Goal: Task Accomplishment & Management: Use online tool/utility

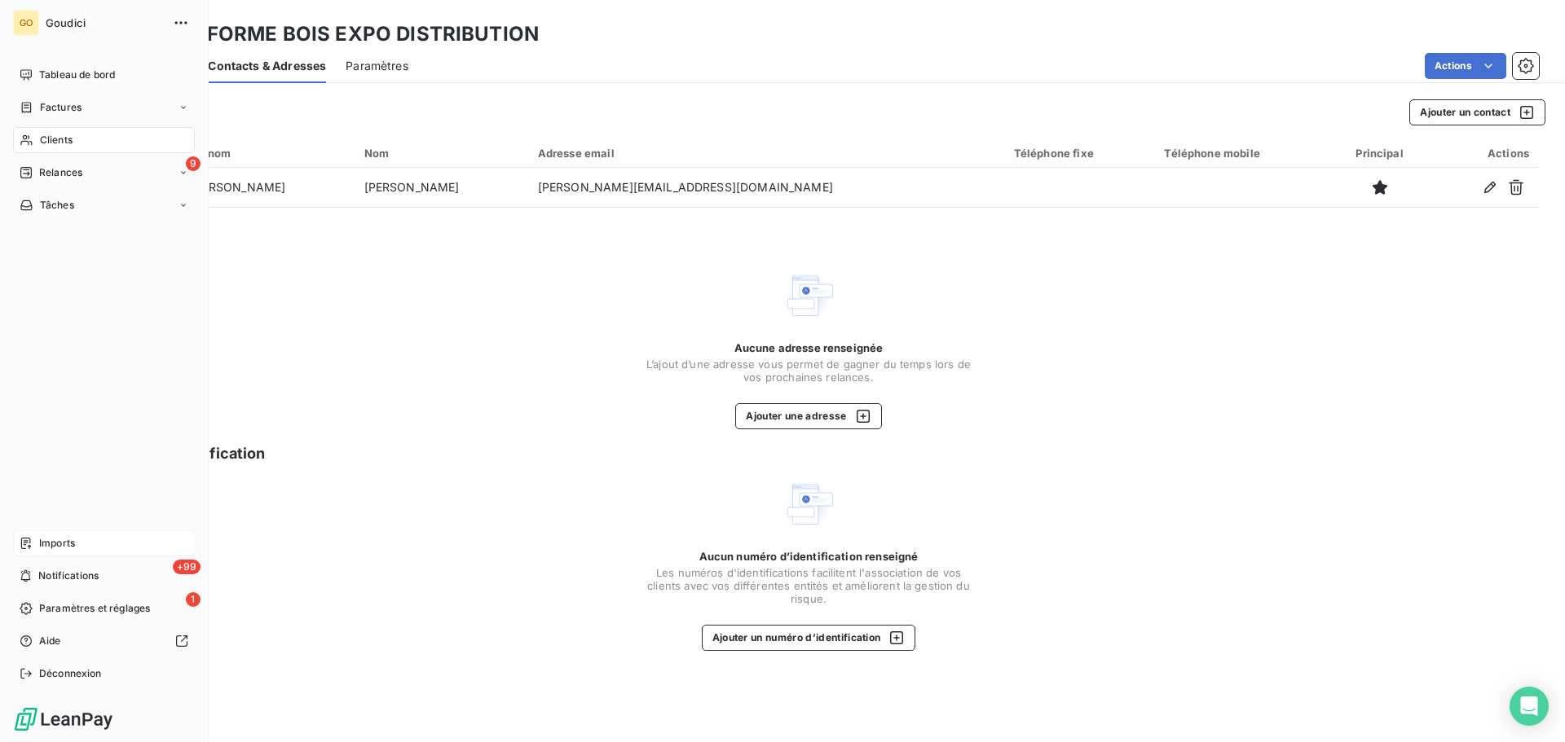
click at [53, 543] on span "Imports" at bounding box center [57, 543] width 36 height 15
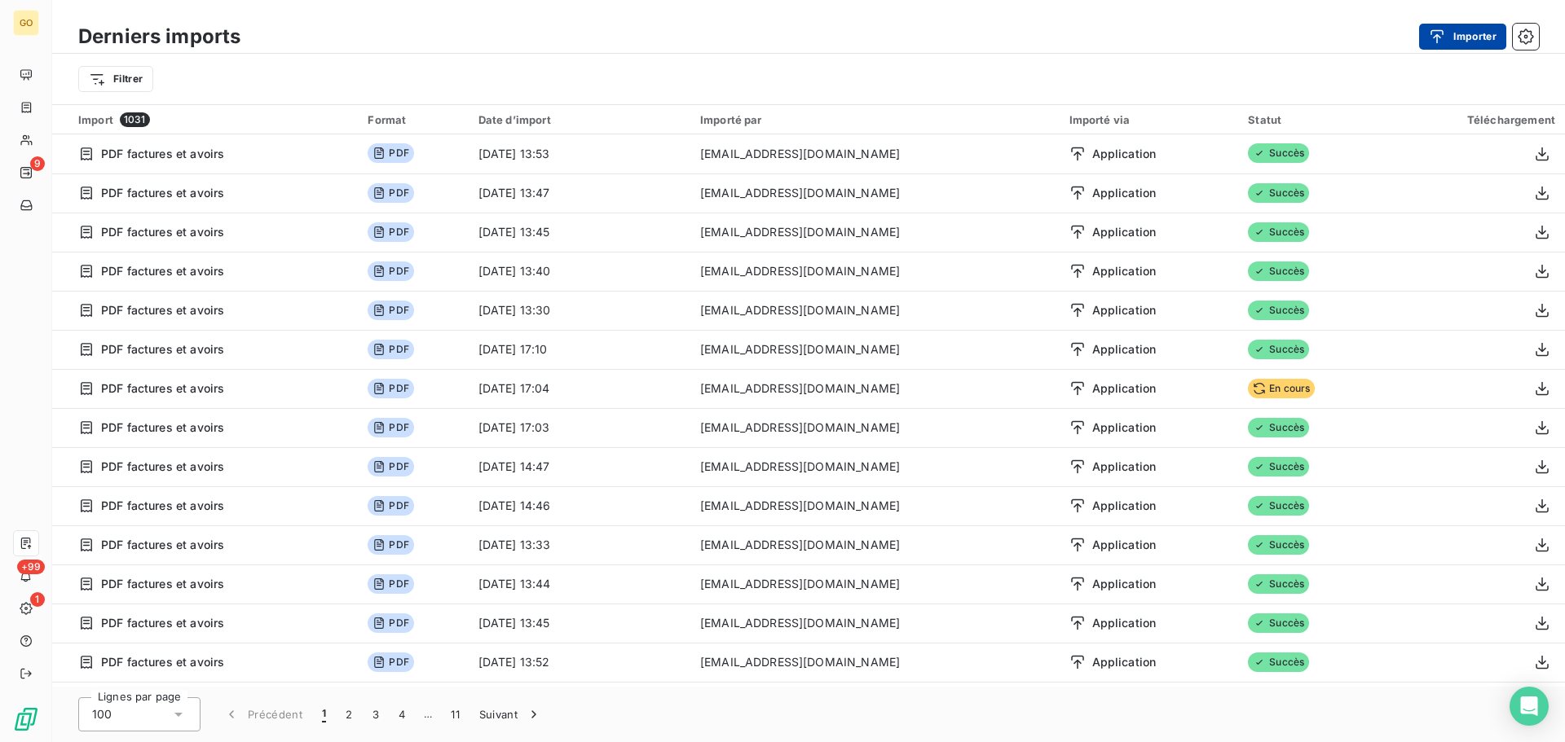
click at [1460, 24] on button "Importer" at bounding box center [1462, 37] width 87 height 26
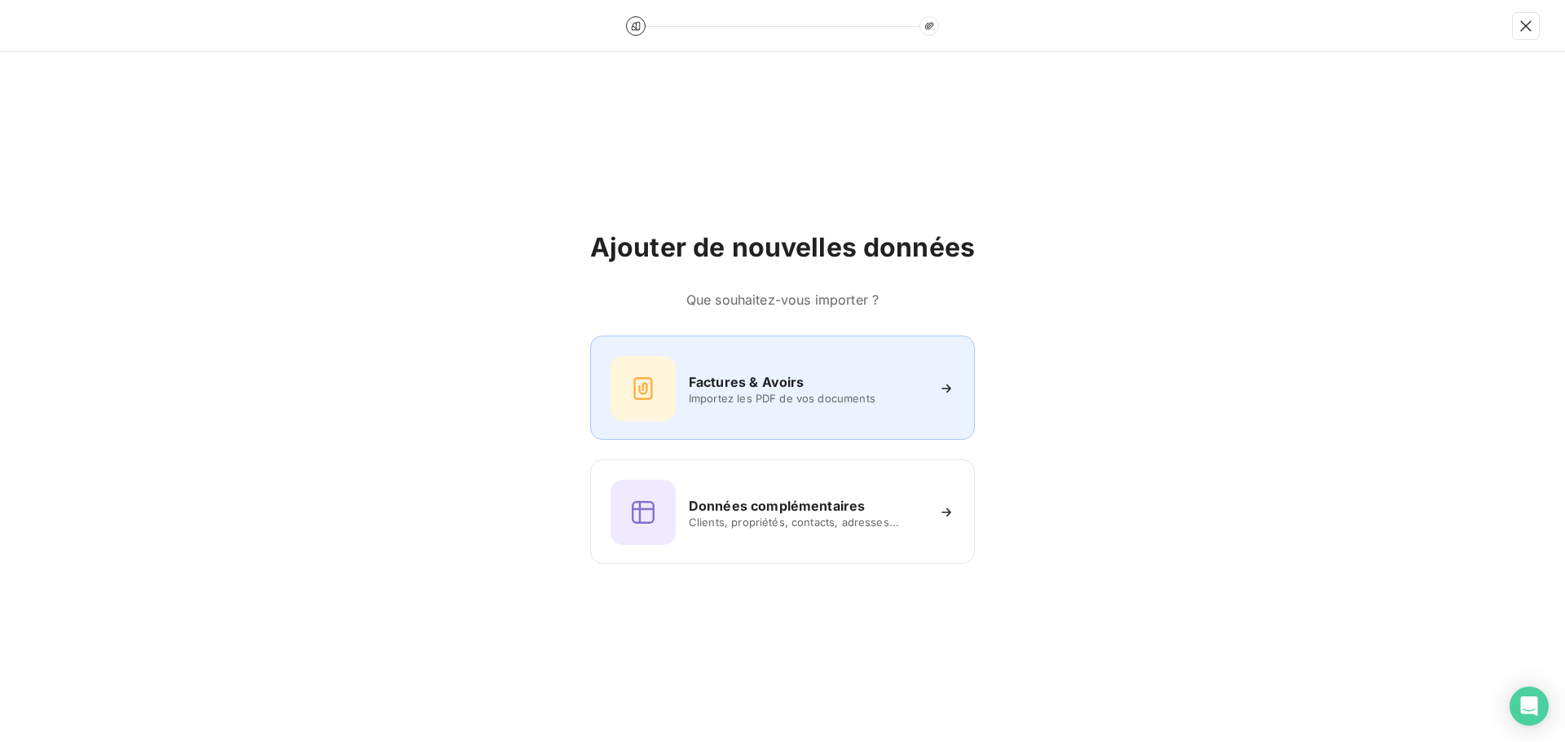
click at [755, 372] on h6 "Factures & Avoirs" at bounding box center [747, 382] width 116 height 20
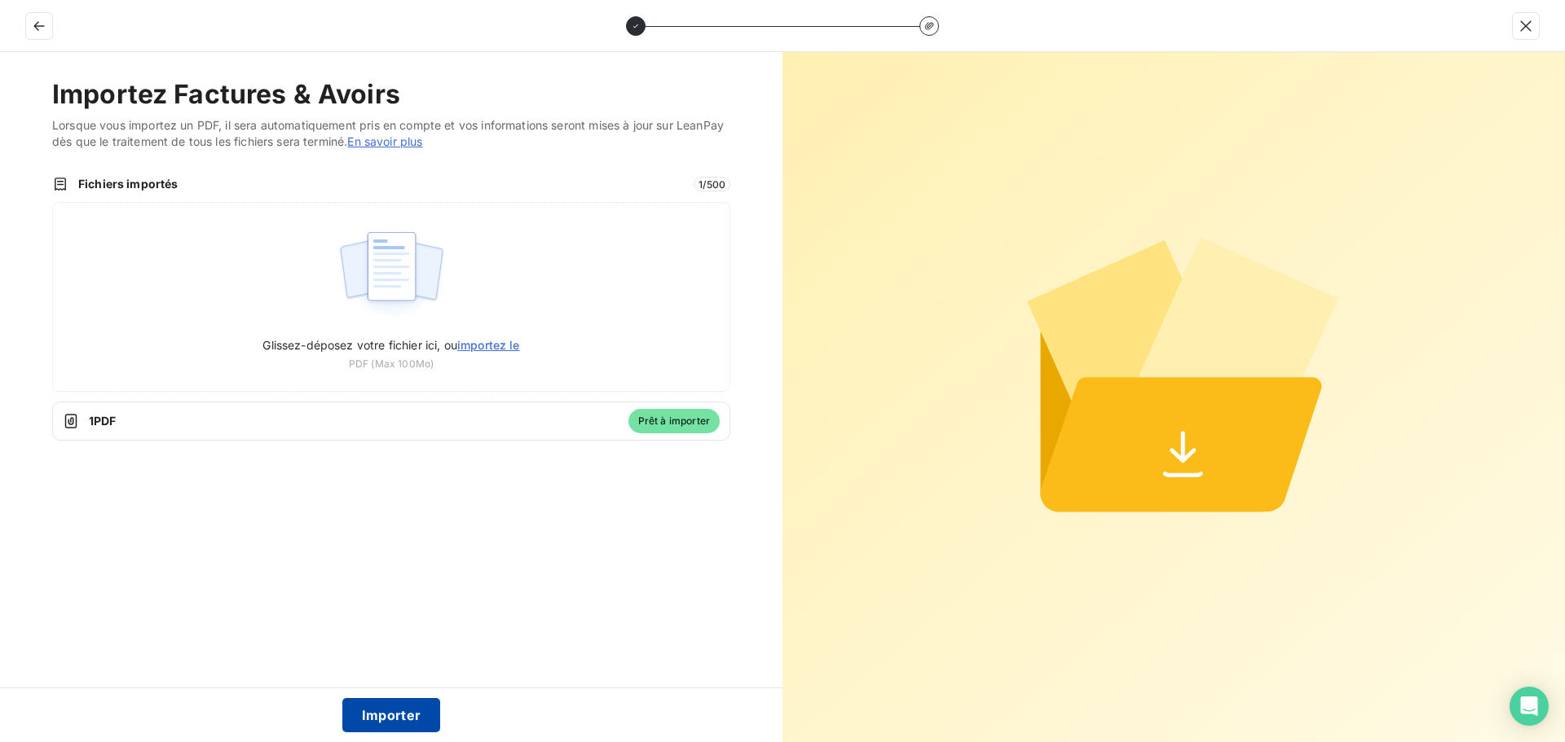
click at [377, 716] on button "Importer" at bounding box center [391, 715] width 99 height 34
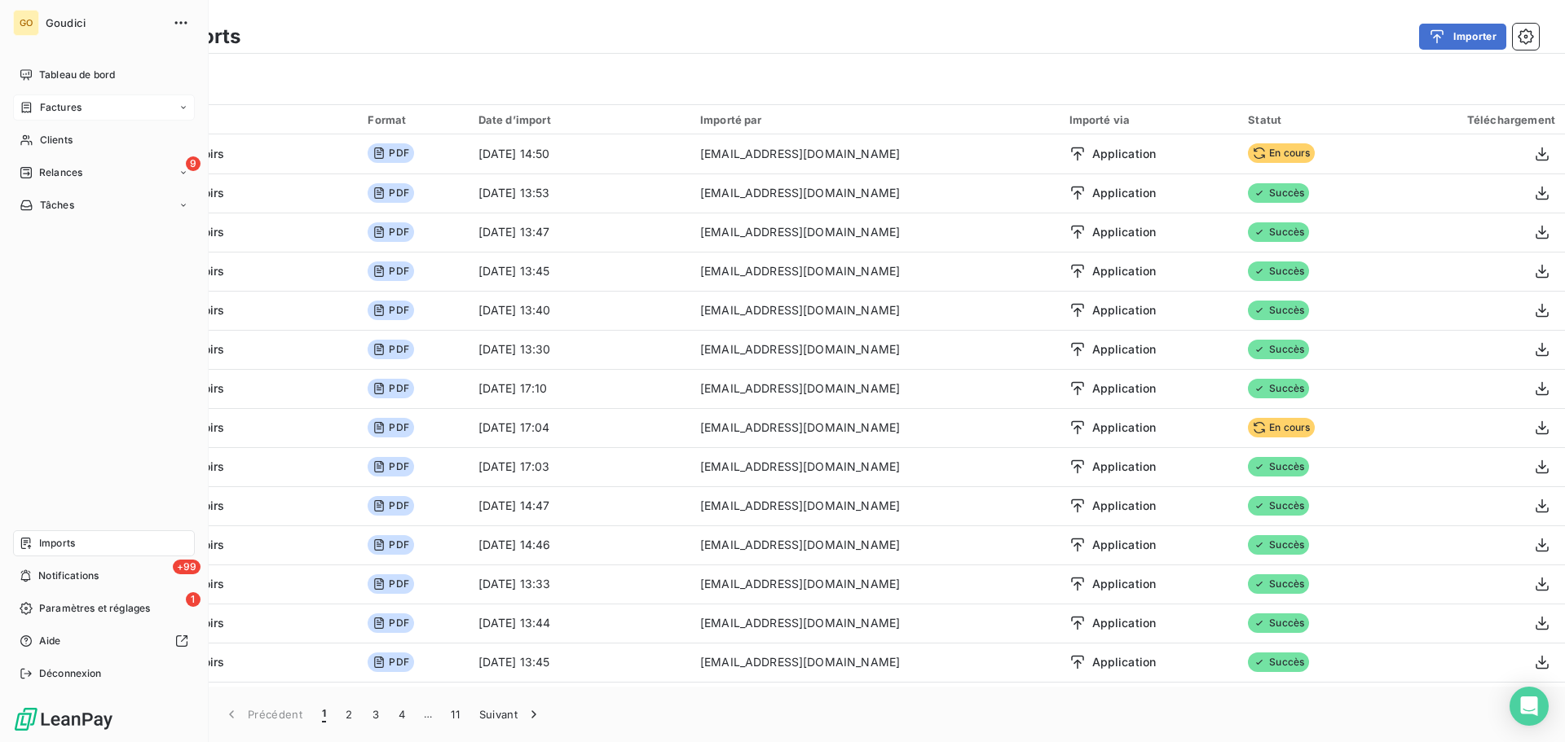
click at [45, 103] on span "Factures" at bounding box center [61, 107] width 42 height 15
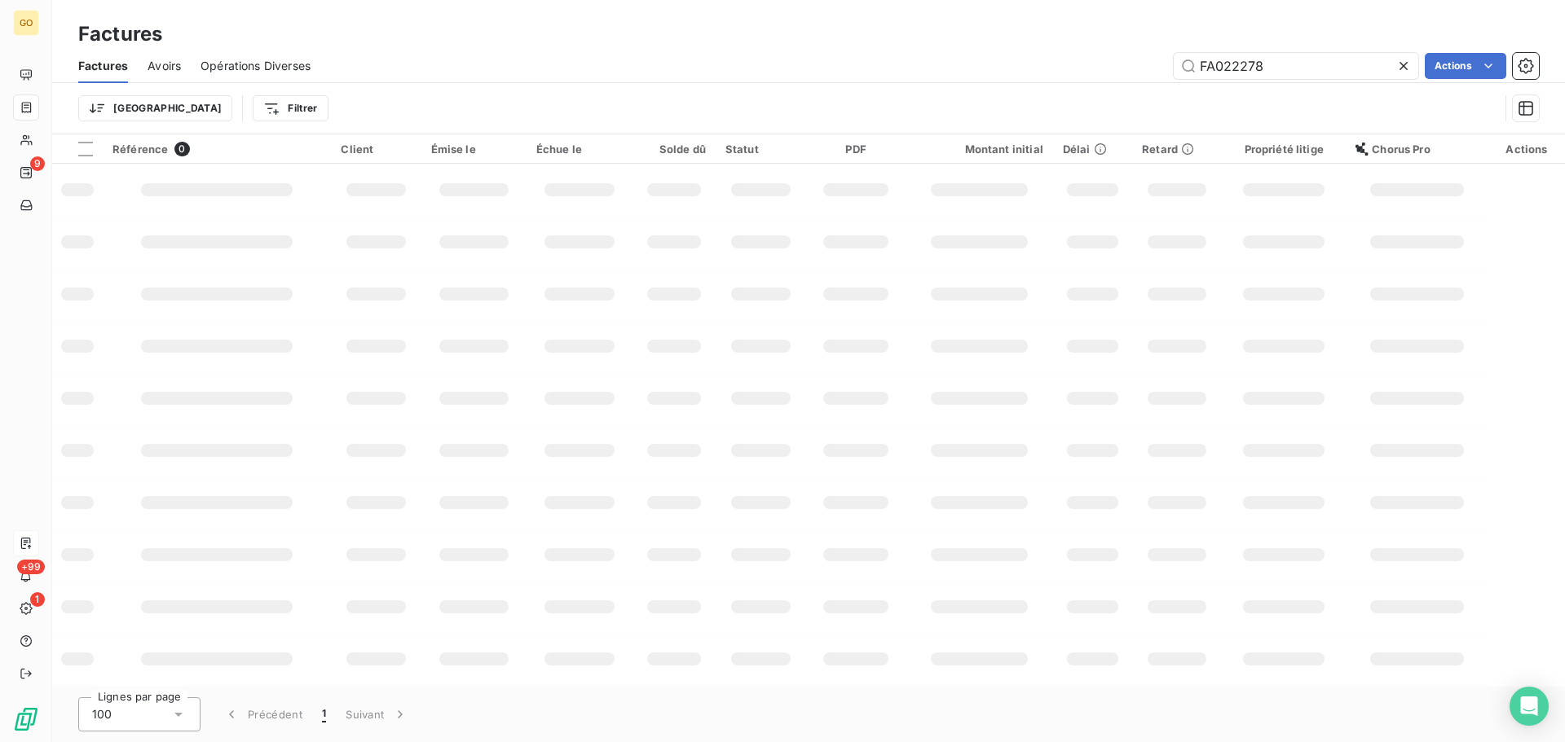
click at [1402, 59] on icon at bounding box center [1403, 66] width 16 height 16
click at [202, 104] on html "GO 9 +99 1 Factures Factures Avoirs Opérations Diverses Actions Trier Filtrer R…" at bounding box center [782, 371] width 1565 height 742
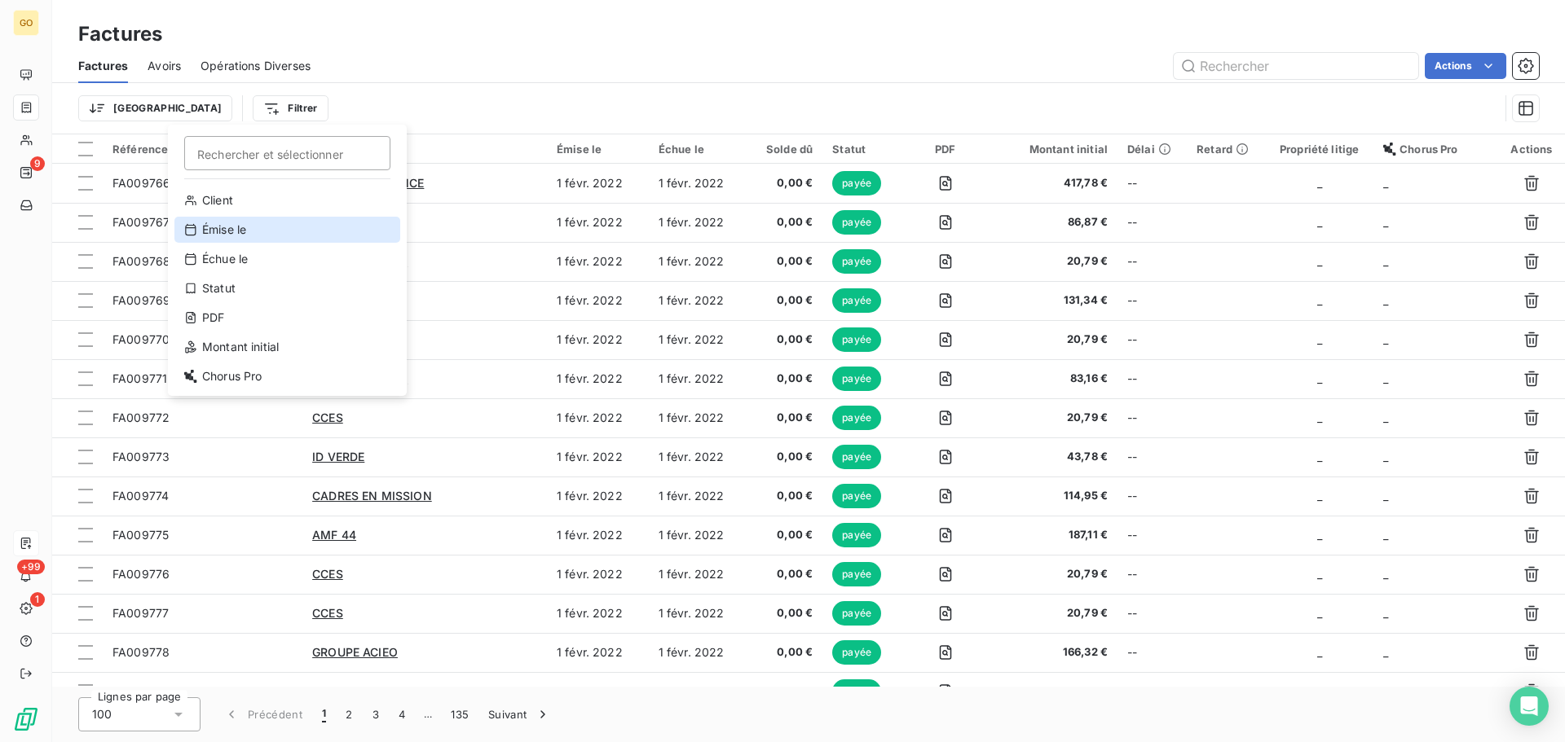
click at [237, 227] on div "Émise le" at bounding box center [287, 230] width 226 height 26
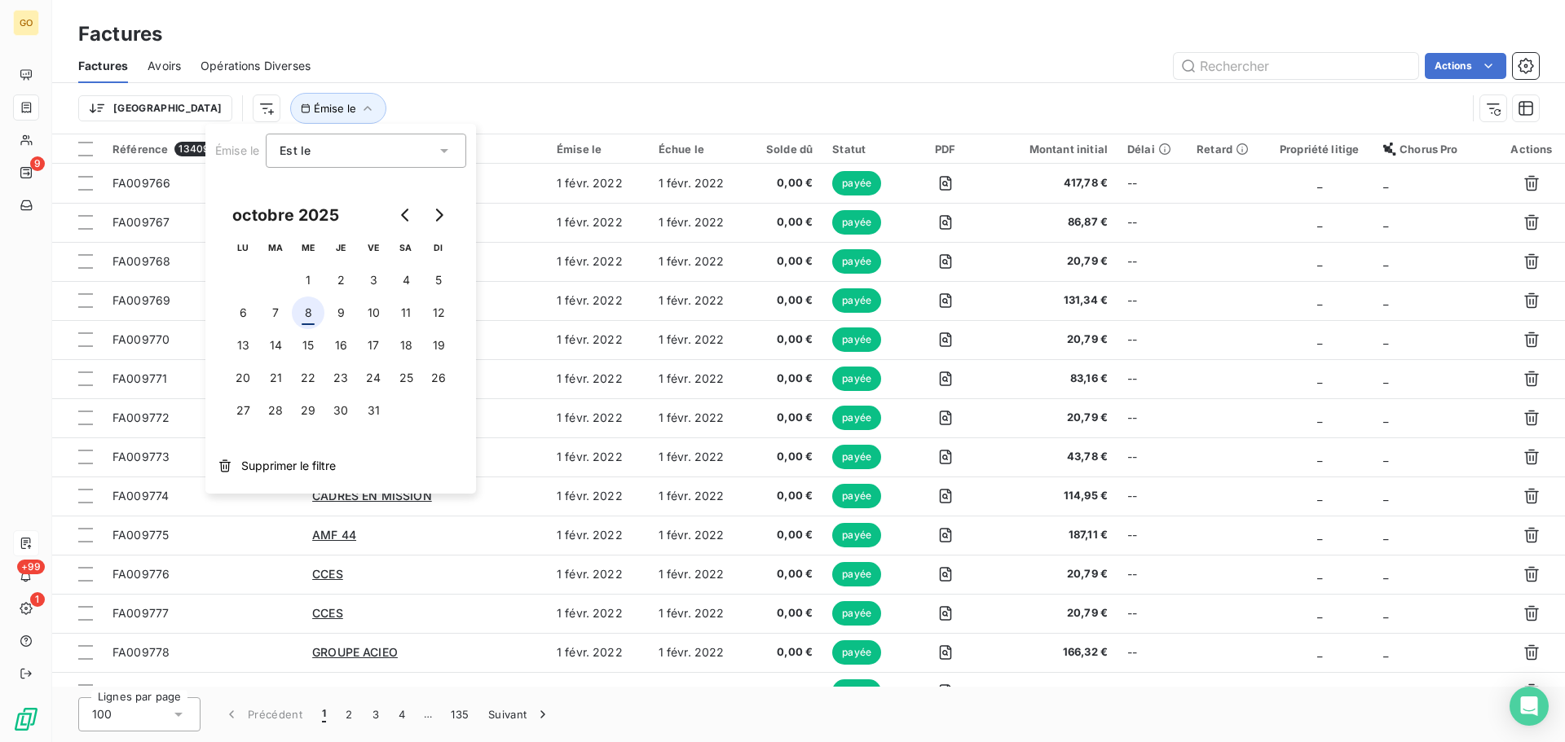
click at [309, 316] on button "8" at bounding box center [308, 313] width 33 height 33
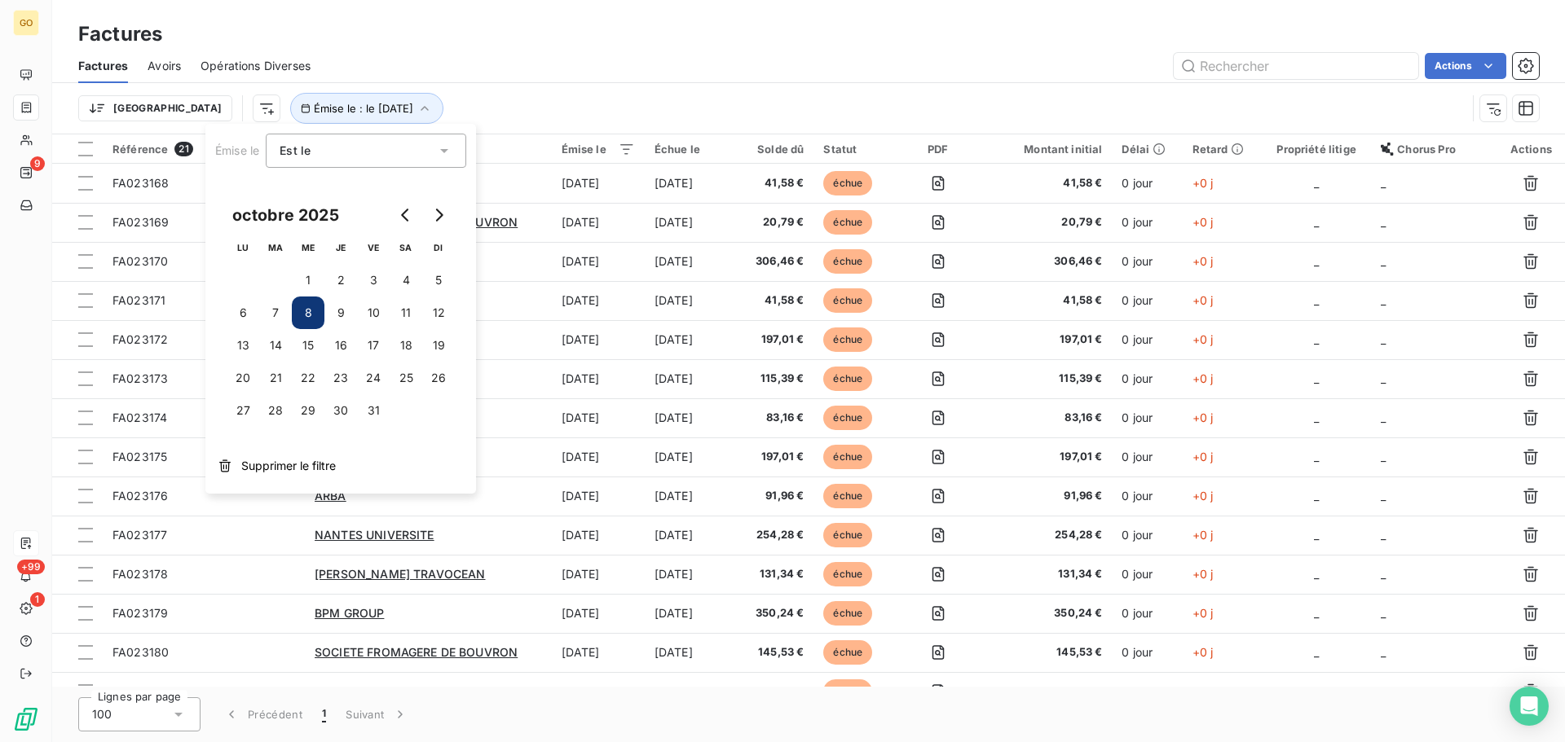
click at [578, 21] on div "Factures" at bounding box center [808, 34] width 1513 height 29
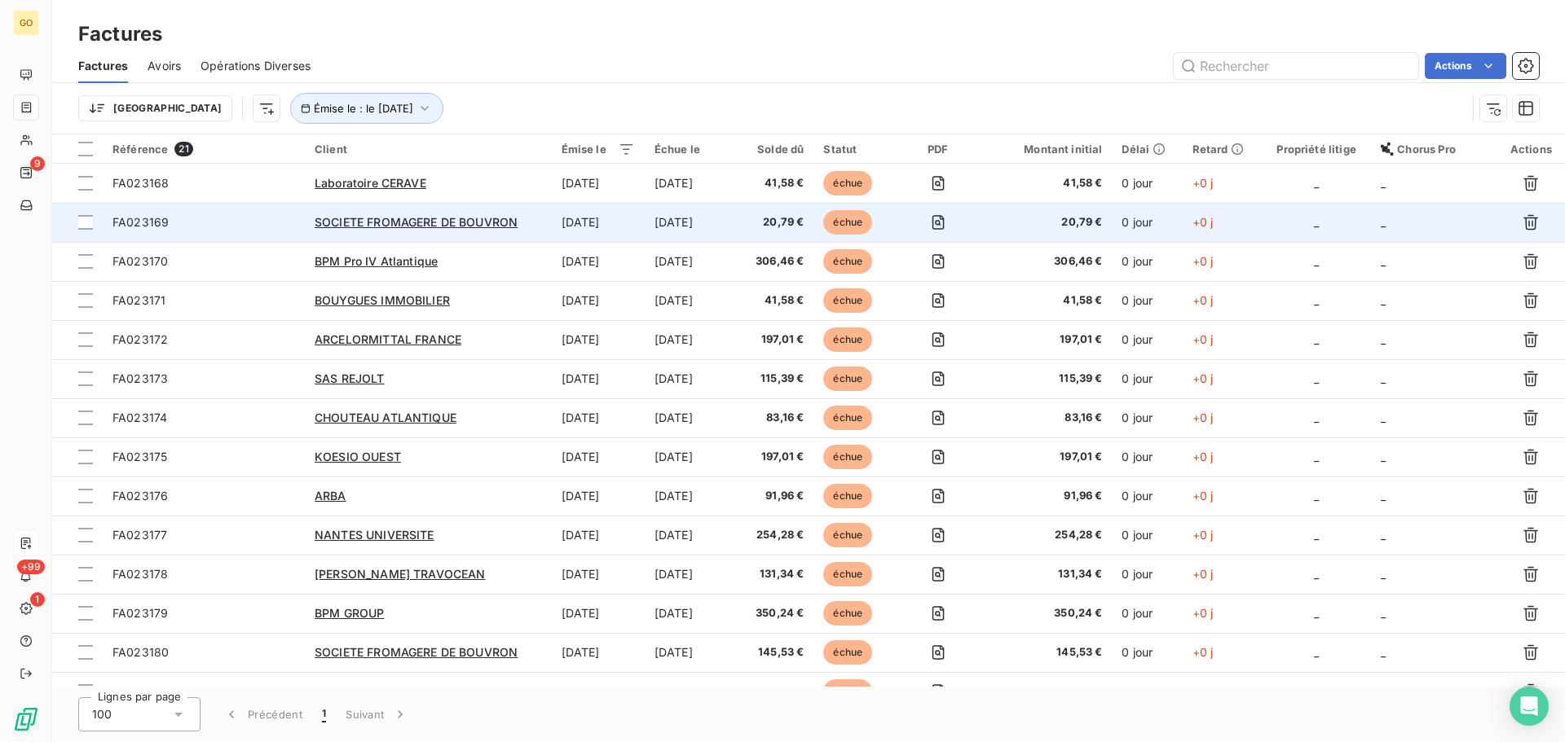
click at [678, 231] on td "[DATE]" at bounding box center [692, 222] width 94 height 39
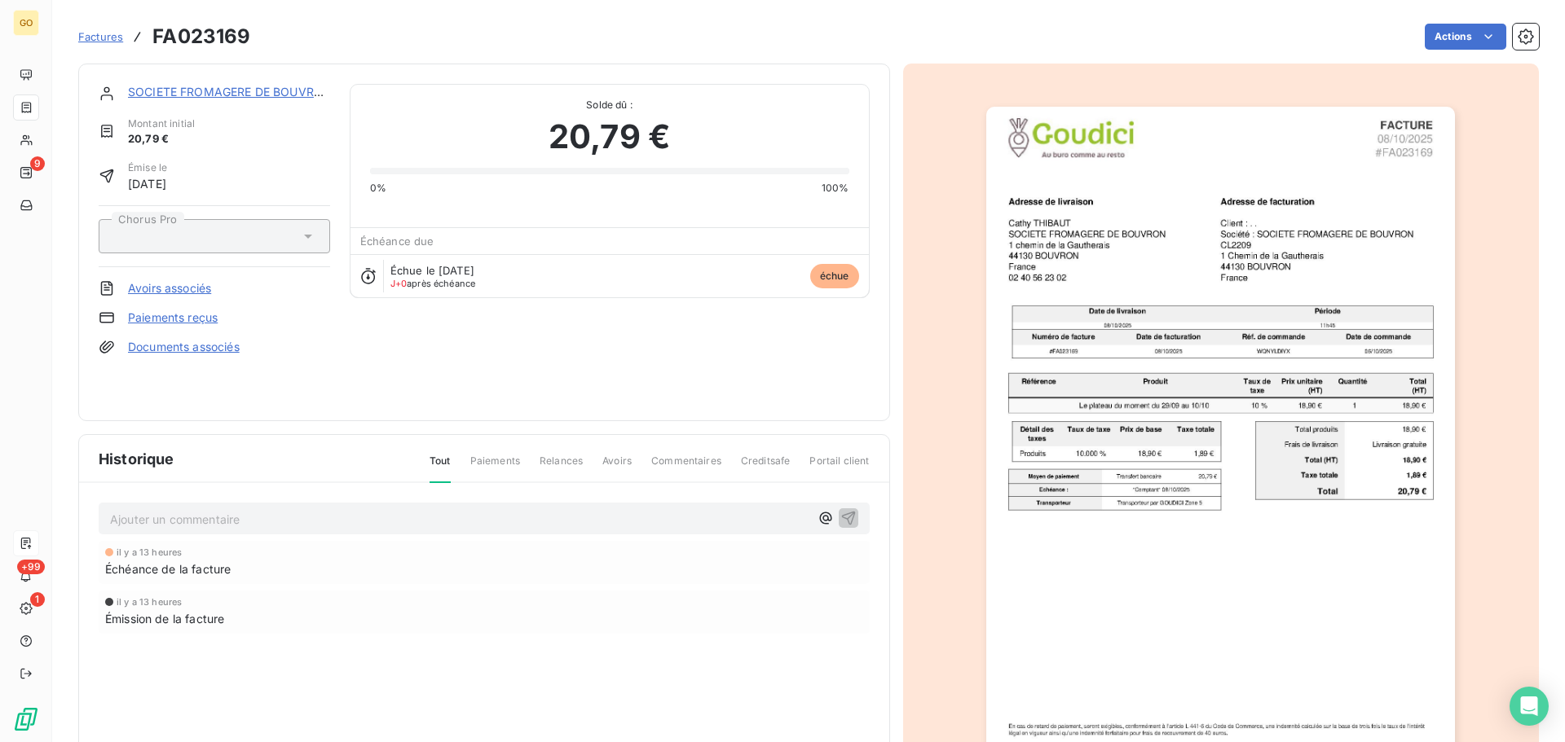
click at [236, 88] on link "SOCIETE FROMAGERE DE BOUVRON" at bounding box center [230, 92] width 204 height 14
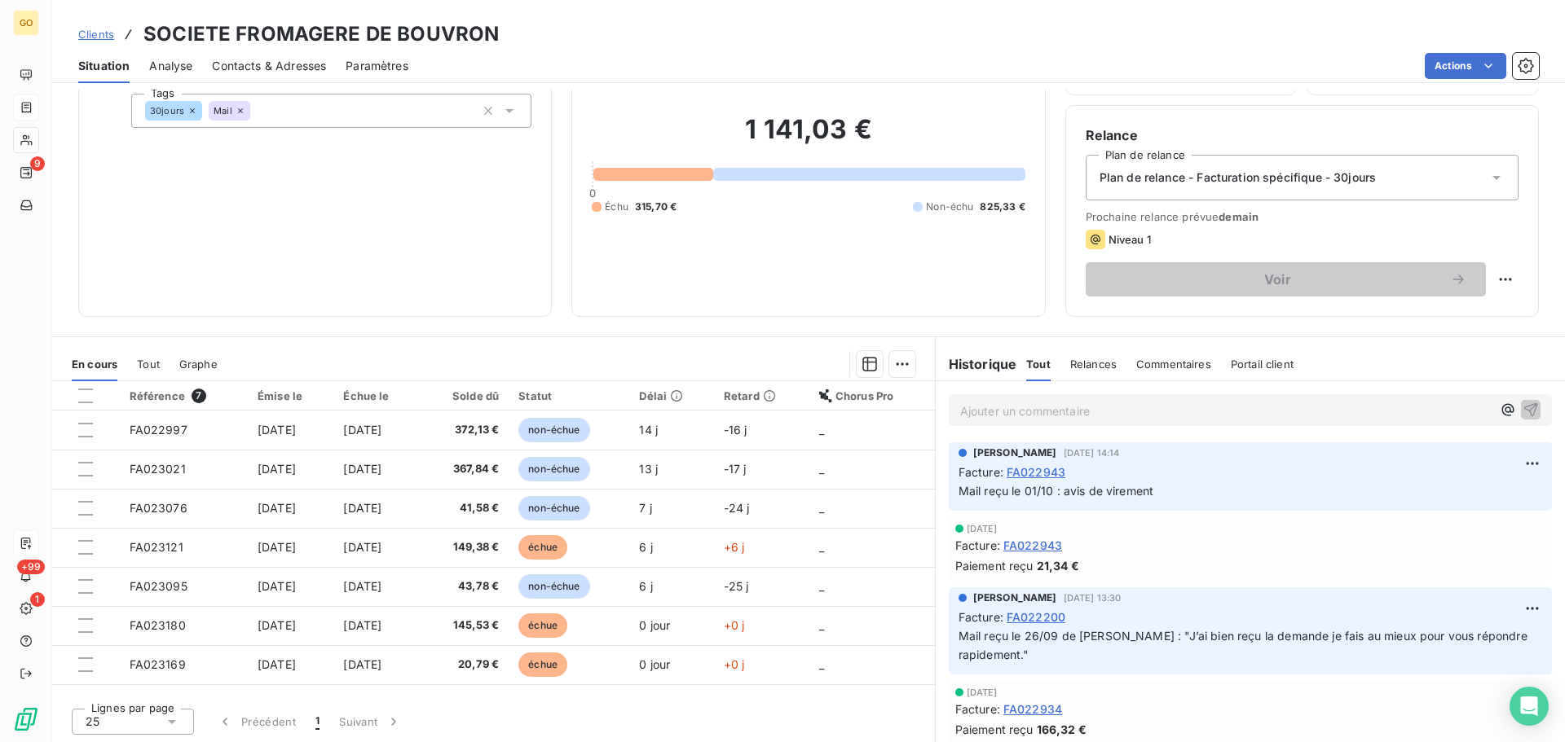
scroll to position [110, 0]
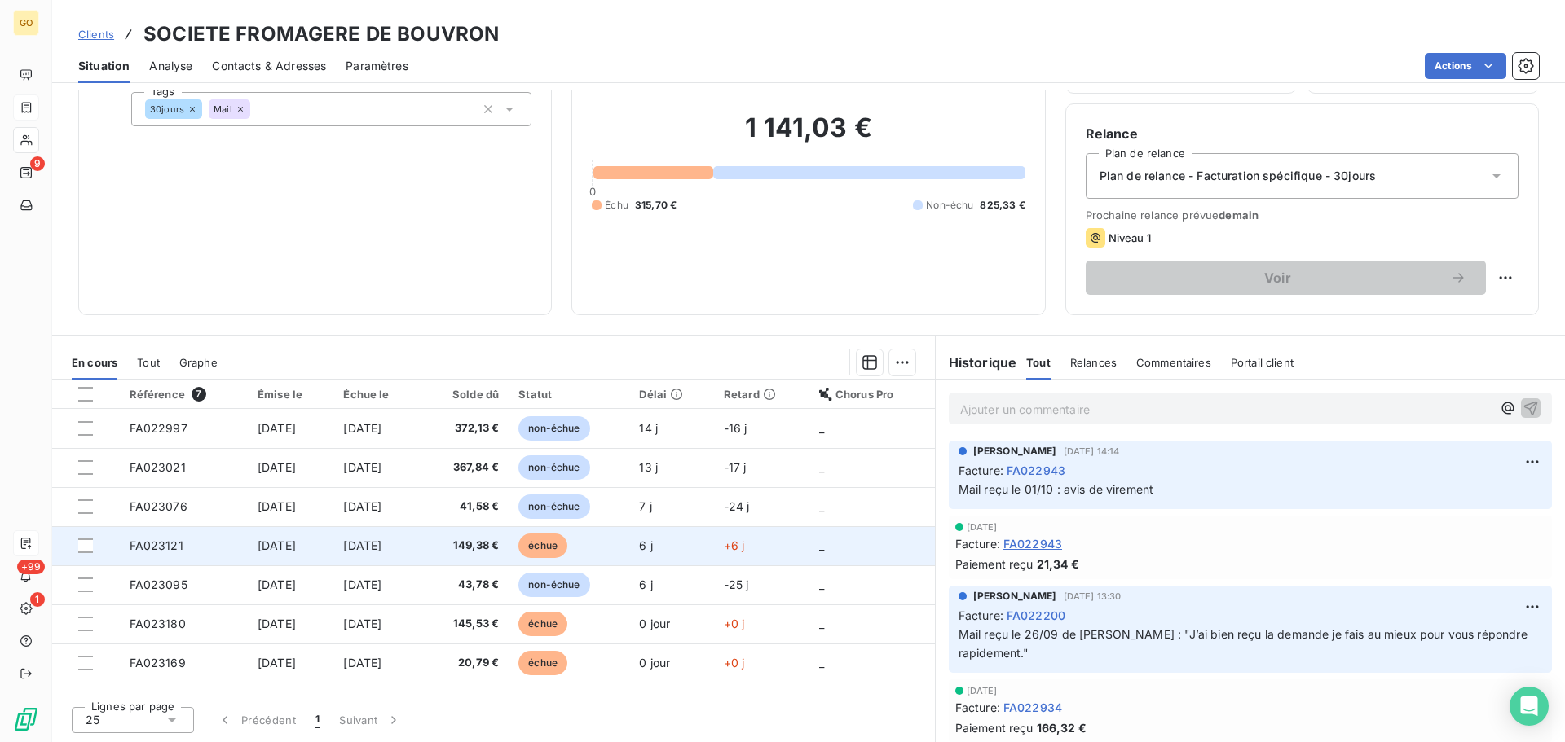
click at [567, 548] on span "échue" at bounding box center [542, 546] width 49 height 24
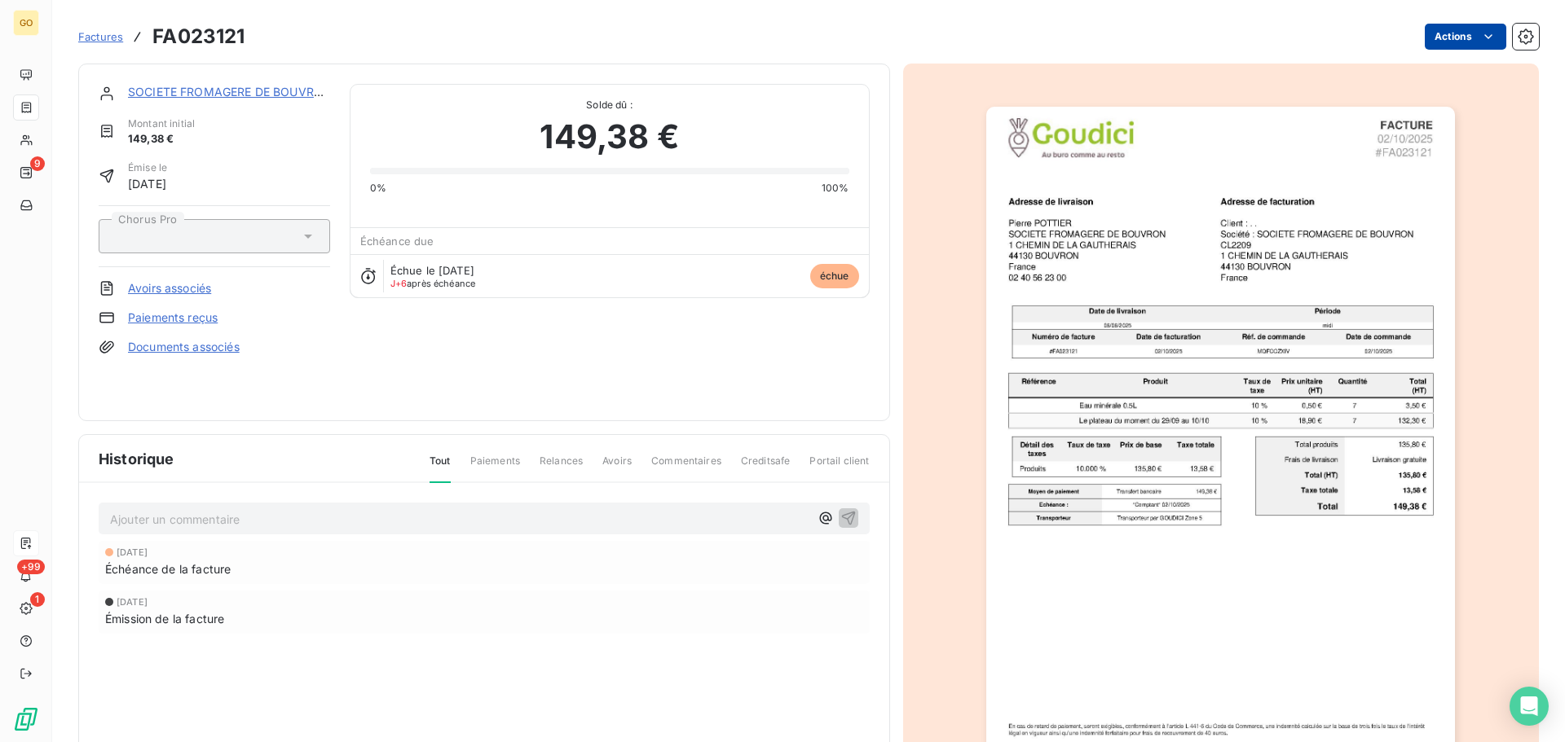
click at [1457, 37] on html "GO 9 +99 1 Factures FA023121 Actions SOCIETE FROMAGERE DE BOUVRON Montant initi…" at bounding box center [782, 371] width 1565 height 742
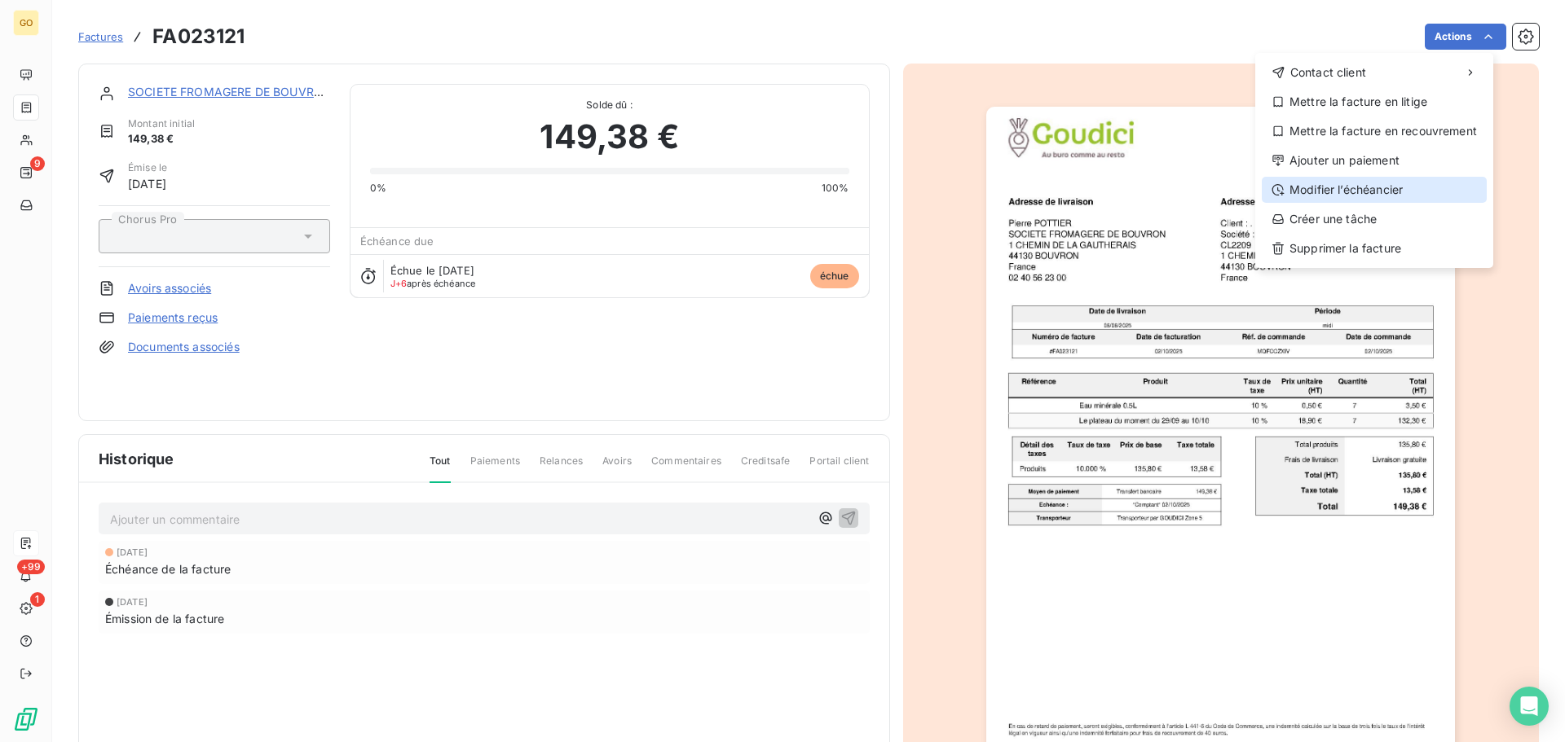
click at [1402, 193] on div "Modifier l’échéancier" at bounding box center [1374, 190] width 225 height 26
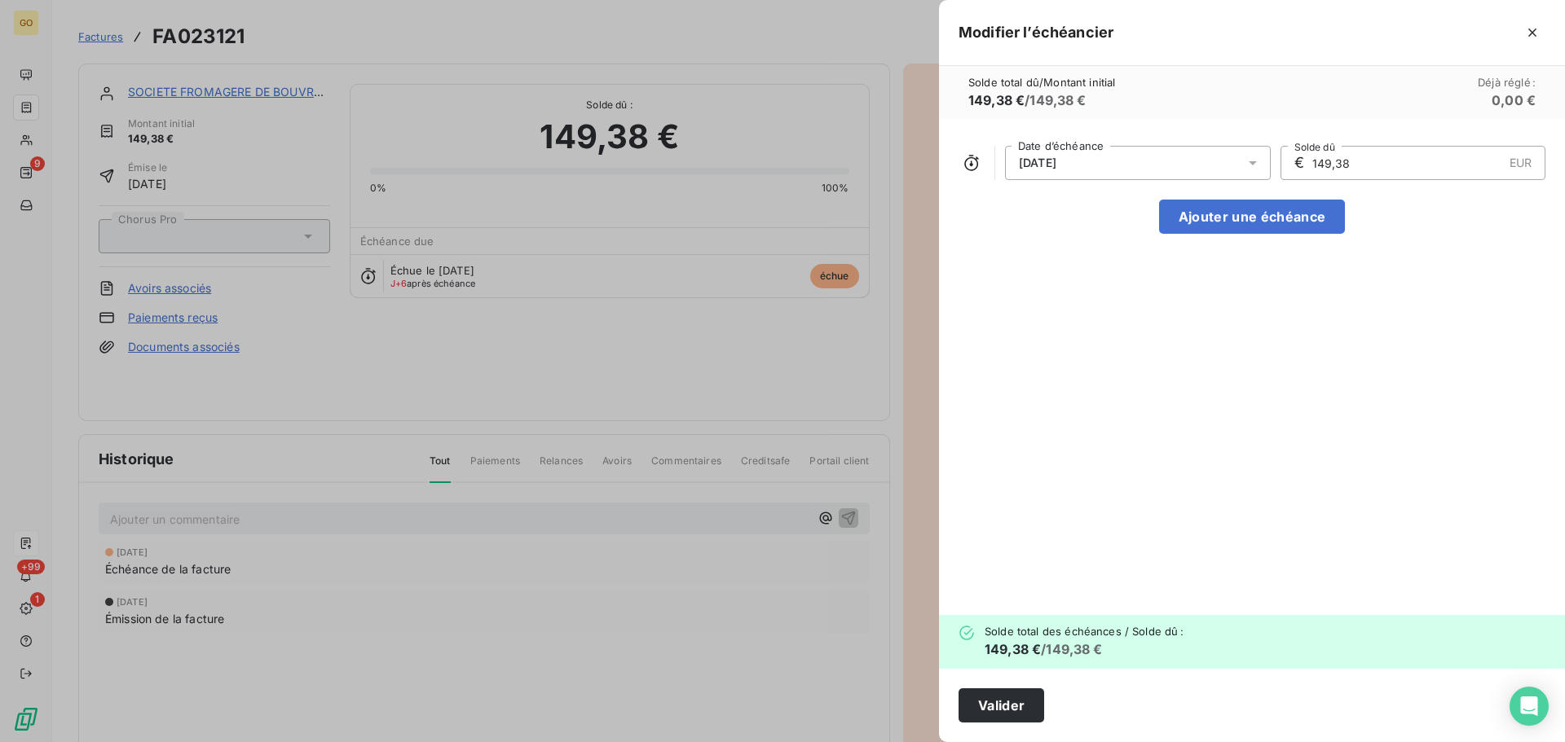
click at [1195, 161] on div "[DATE]" at bounding box center [1138, 163] width 266 height 34
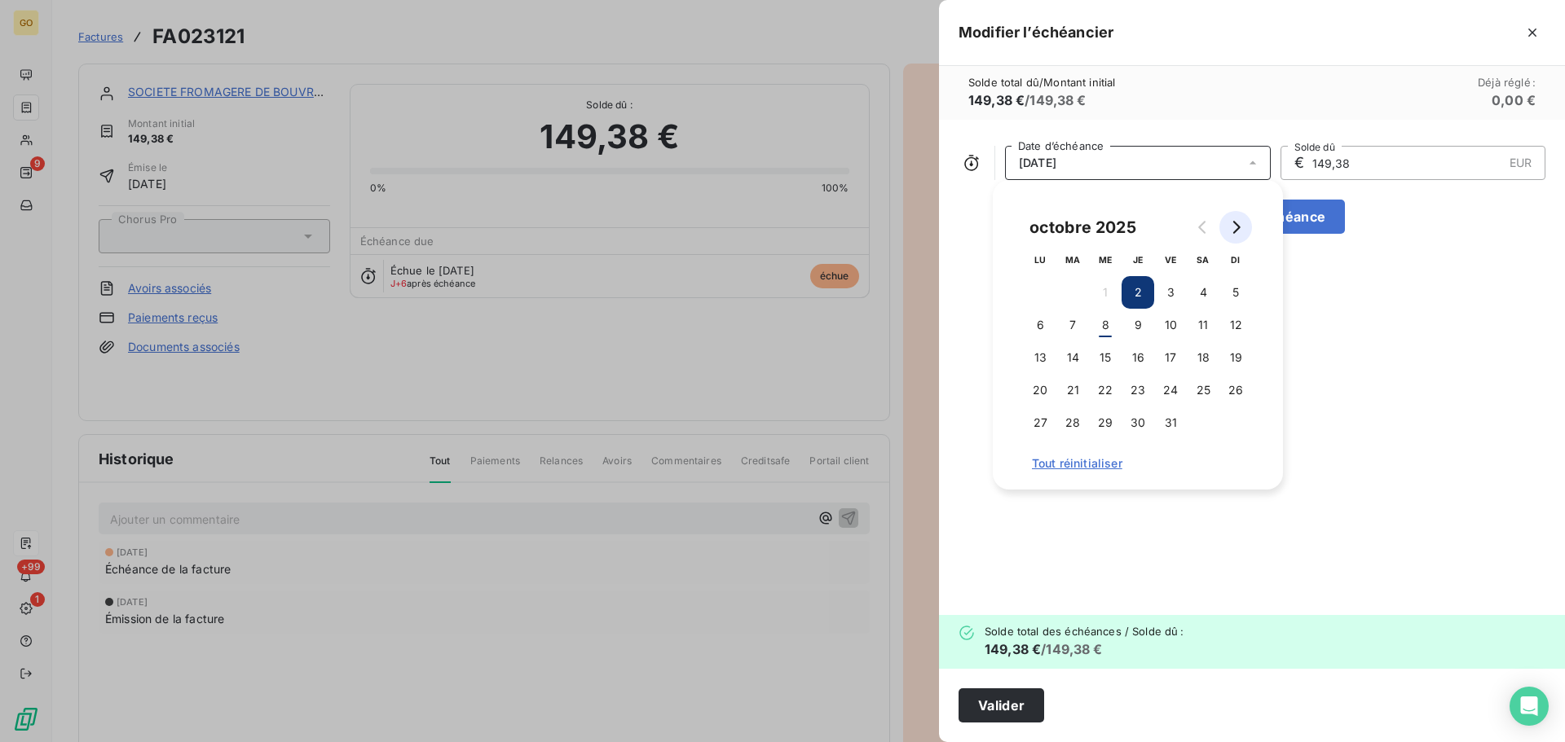
click at [1235, 235] on button "Go to next month" at bounding box center [1235, 227] width 33 height 33
click at [1227, 293] on button "2" at bounding box center [1235, 292] width 33 height 33
click at [1315, 277] on div "[DATE] Date d’échéance € 149,38 EUR Solde dû Ajouter une échéance" at bounding box center [1252, 368] width 626 height 496
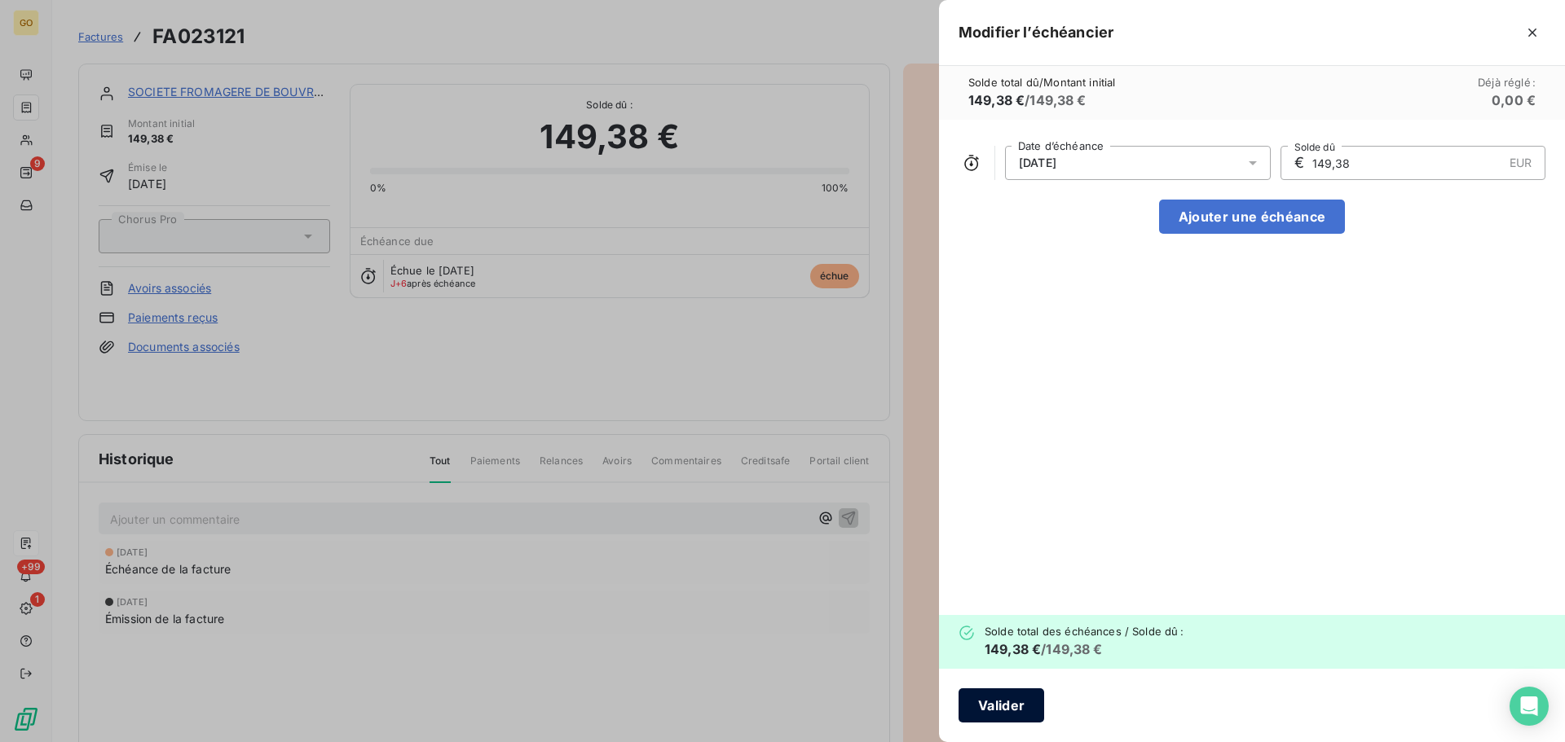
click at [1022, 698] on button "Valider" at bounding box center [1001, 706] width 86 height 34
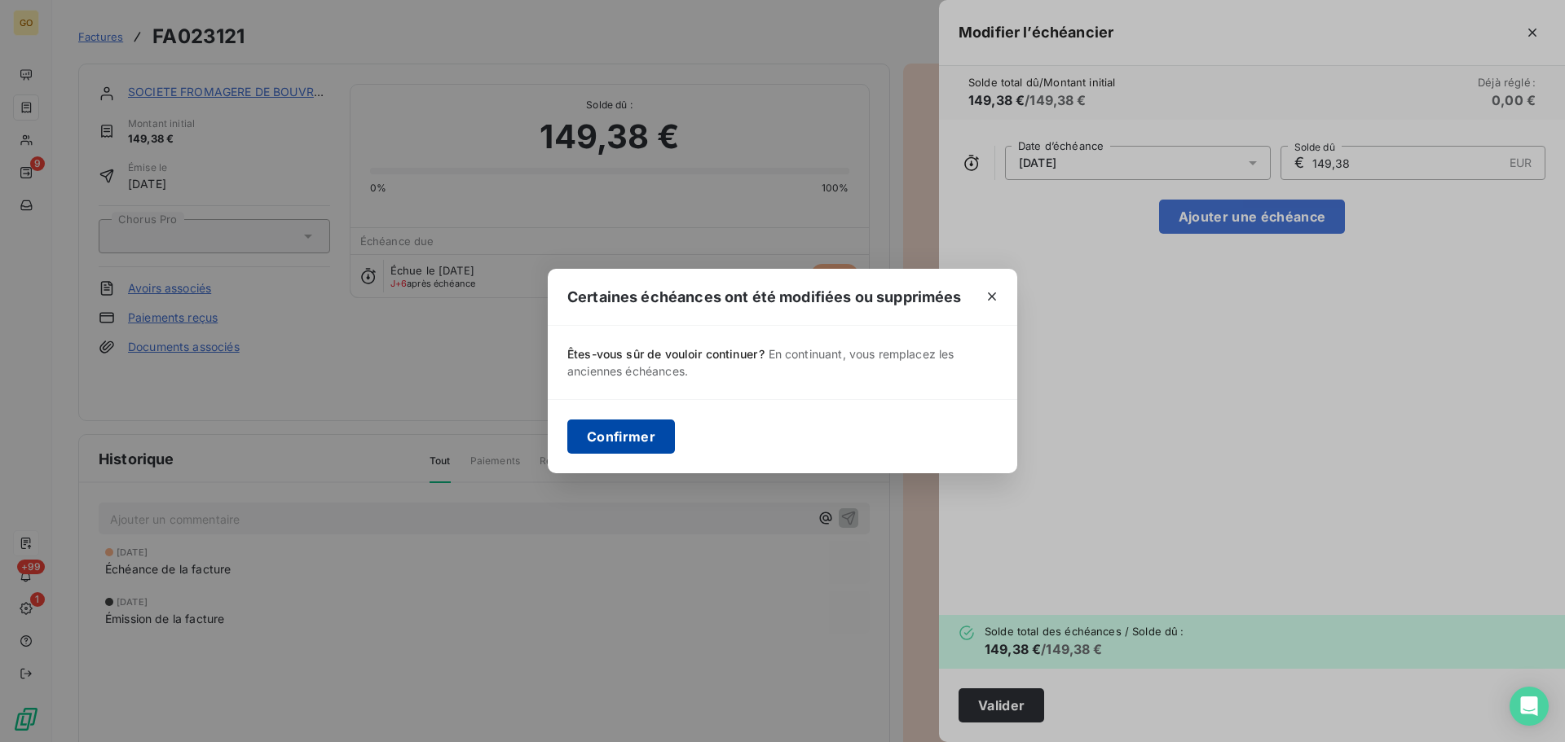
click at [608, 440] on button "Confirmer" at bounding box center [621, 437] width 108 height 34
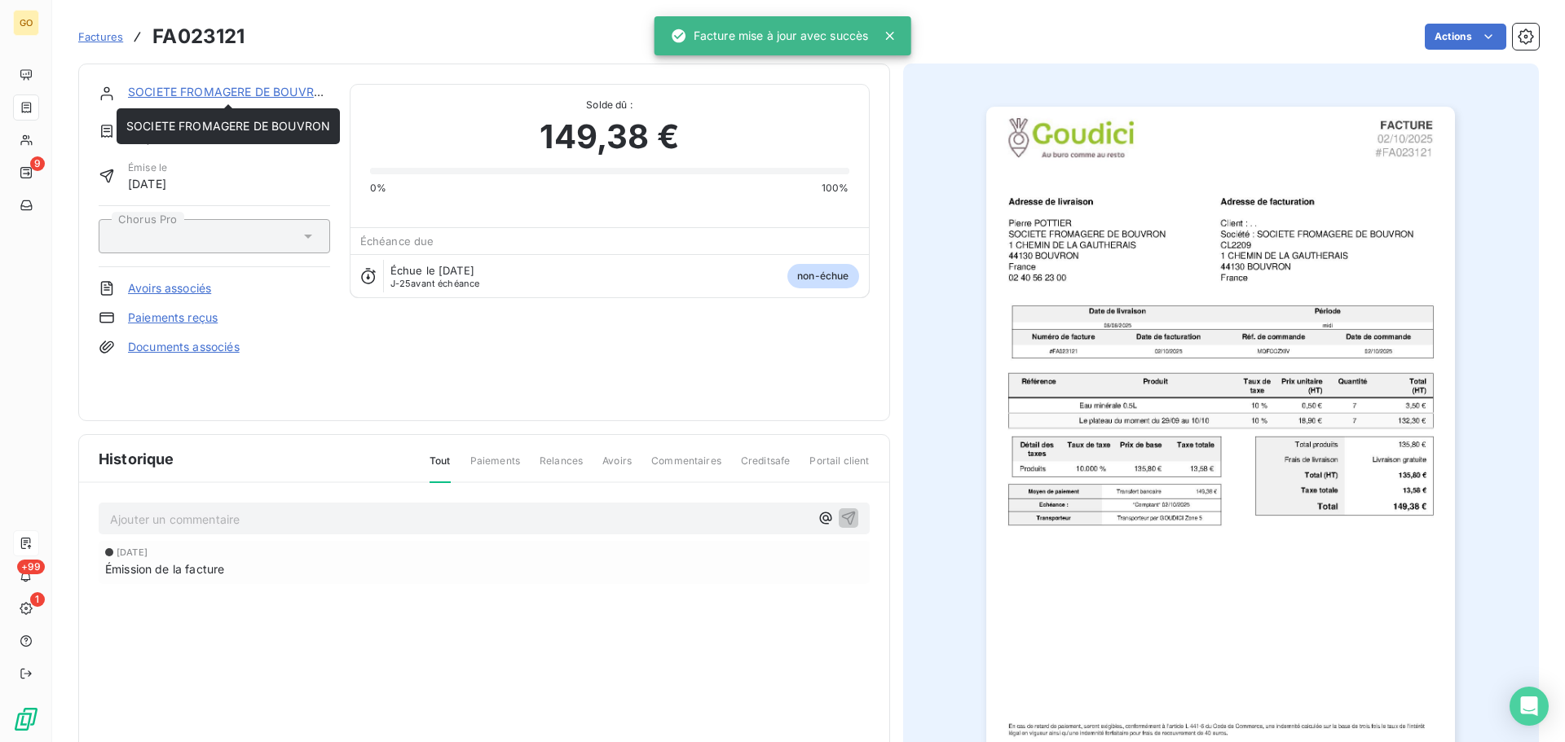
click at [263, 92] on link "SOCIETE FROMAGERE DE BOUVRON" at bounding box center [230, 92] width 204 height 14
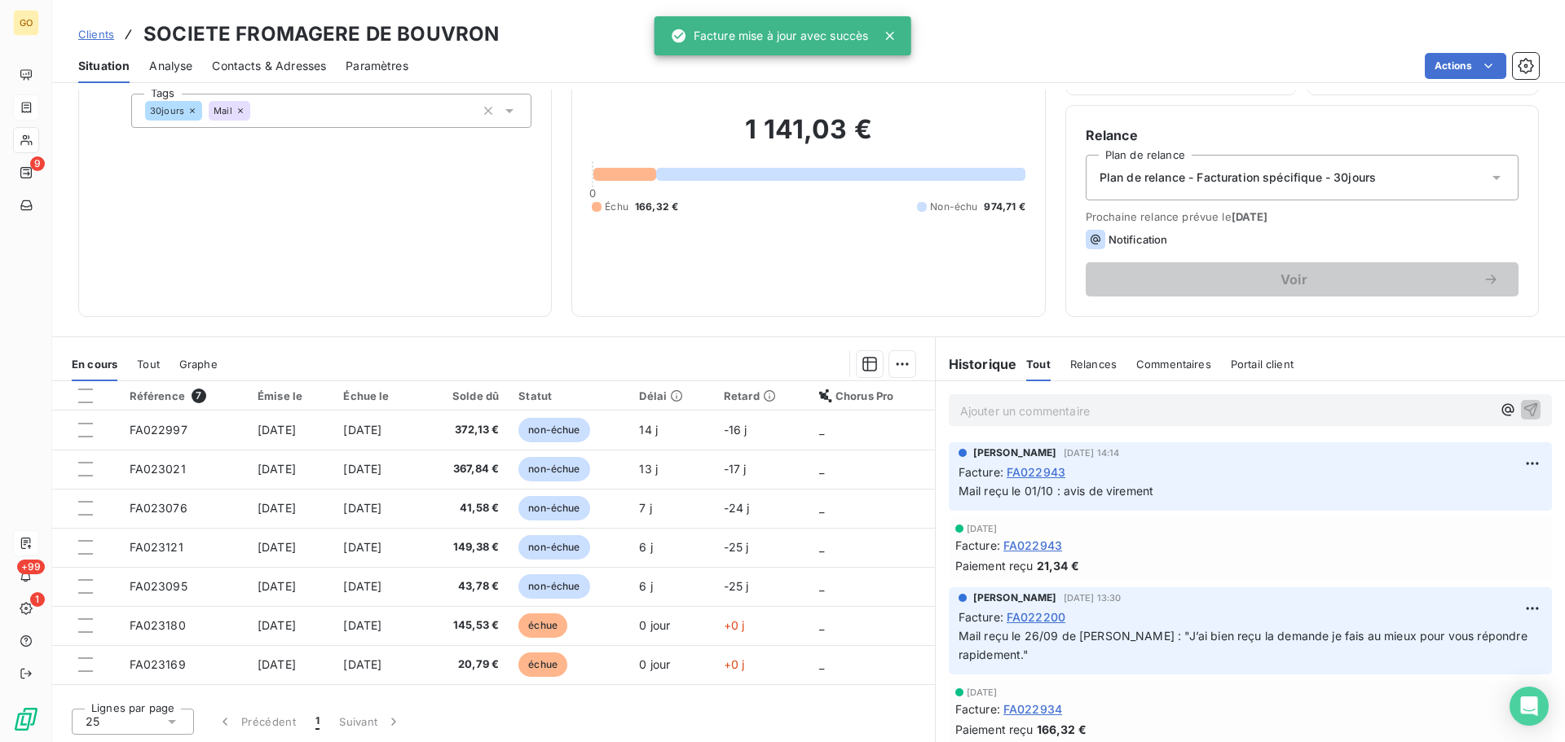
scroll to position [110, 0]
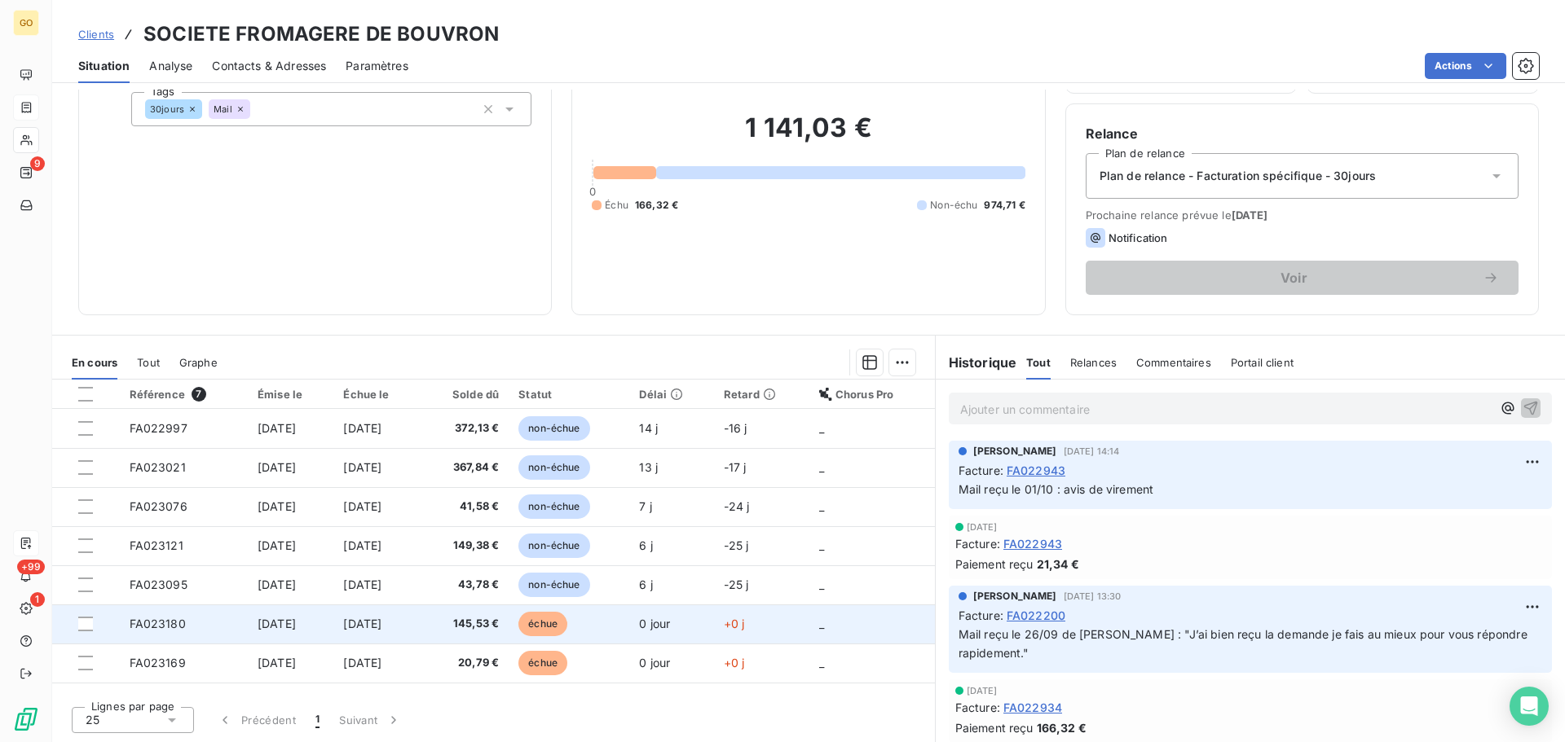
click at [567, 625] on span "échue" at bounding box center [542, 624] width 49 height 24
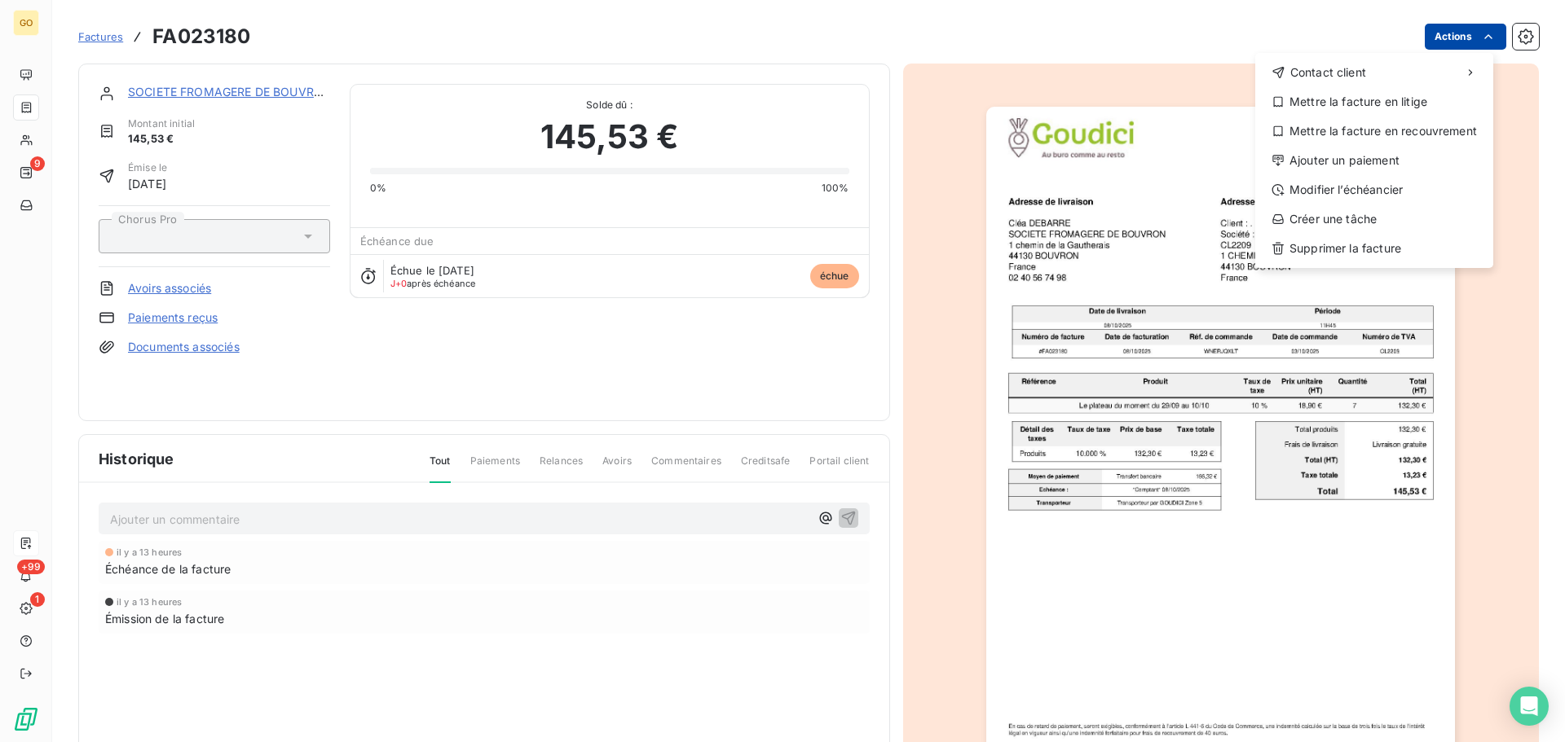
click at [1451, 40] on html "GO 9 +99 1 Factures FA023180 Actions Contact client Mettre la facture en litige…" at bounding box center [782, 371] width 1565 height 742
click at [1405, 191] on div "Modifier l’échéancier" at bounding box center [1374, 190] width 225 height 26
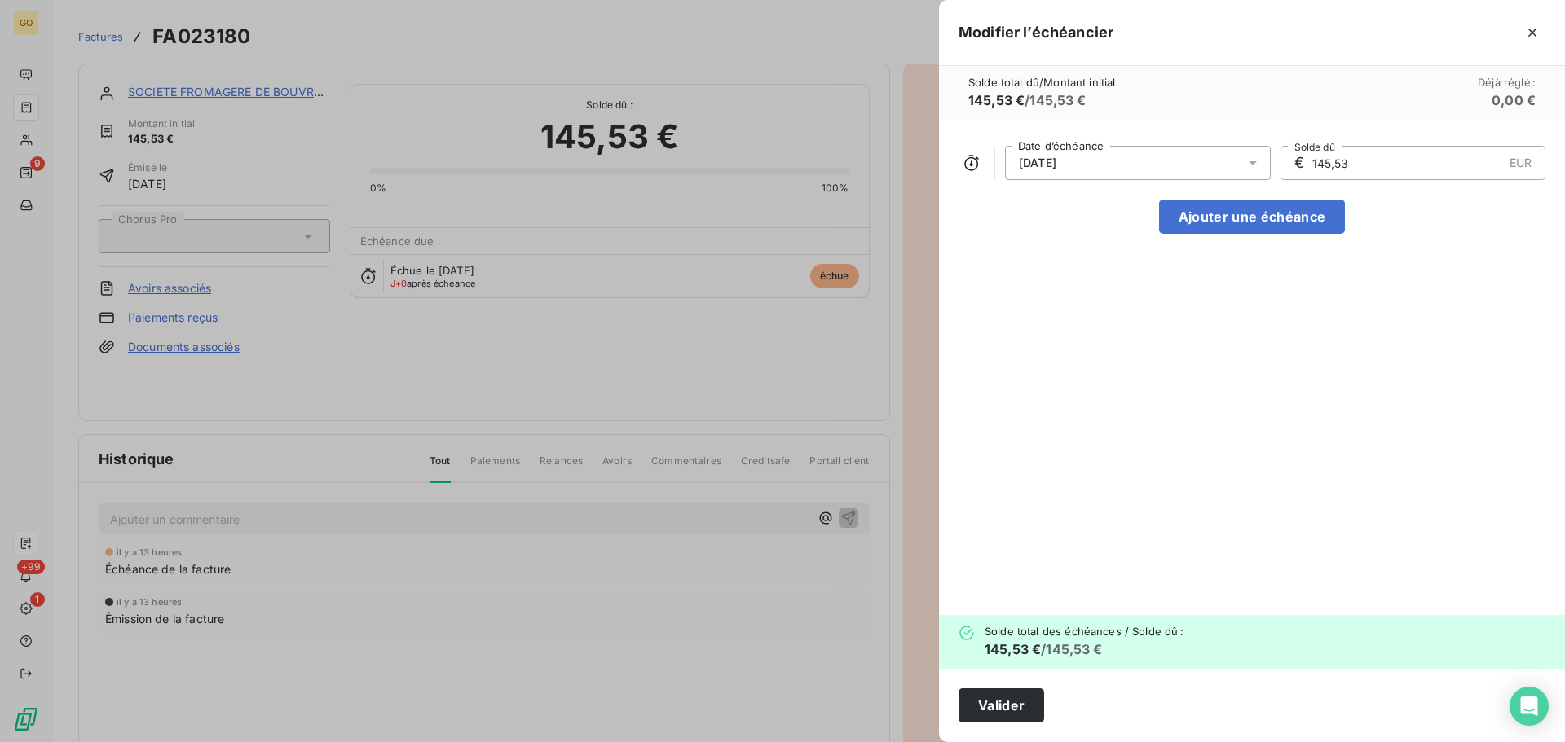
click at [1147, 166] on div "[DATE]" at bounding box center [1138, 163] width 266 height 34
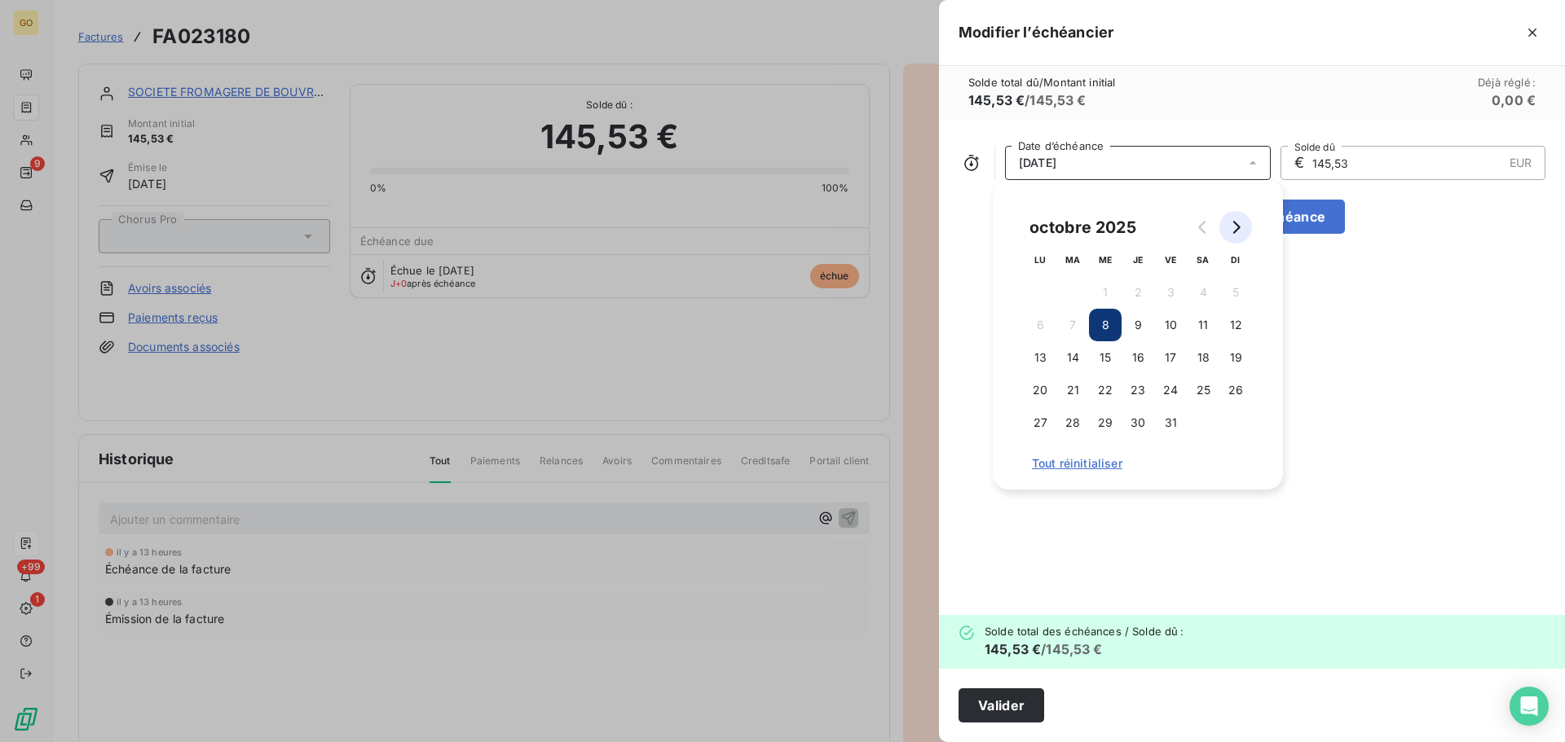
click at [1238, 227] on icon "Go to next month" at bounding box center [1236, 227] width 7 height 13
click at [1197, 327] on button "8" at bounding box center [1203, 325] width 33 height 33
click at [1303, 217] on button "Ajouter une échéance" at bounding box center [1252, 217] width 186 height 34
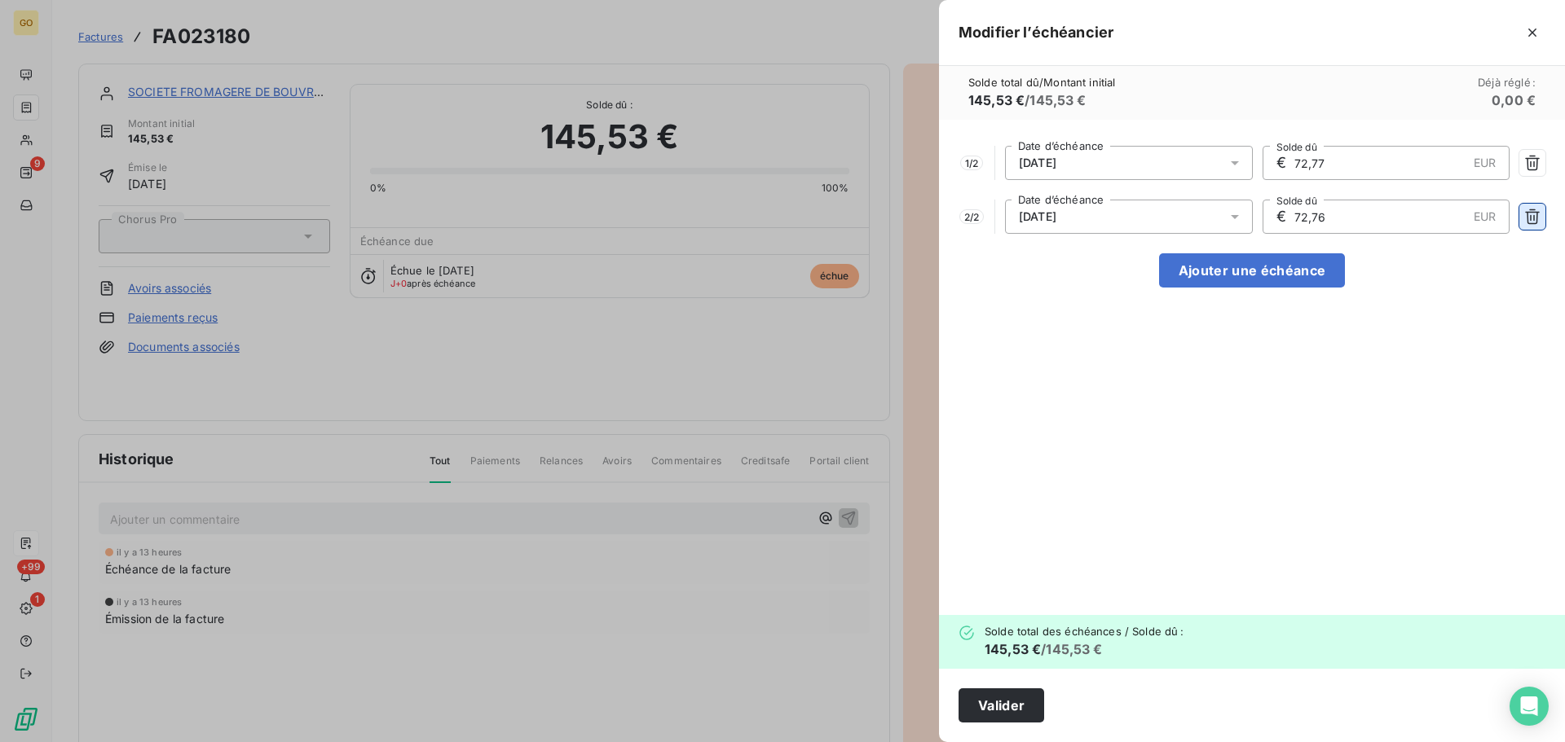
click at [1530, 218] on icon "button" at bounding box center [1532, 217] width 16 height 16
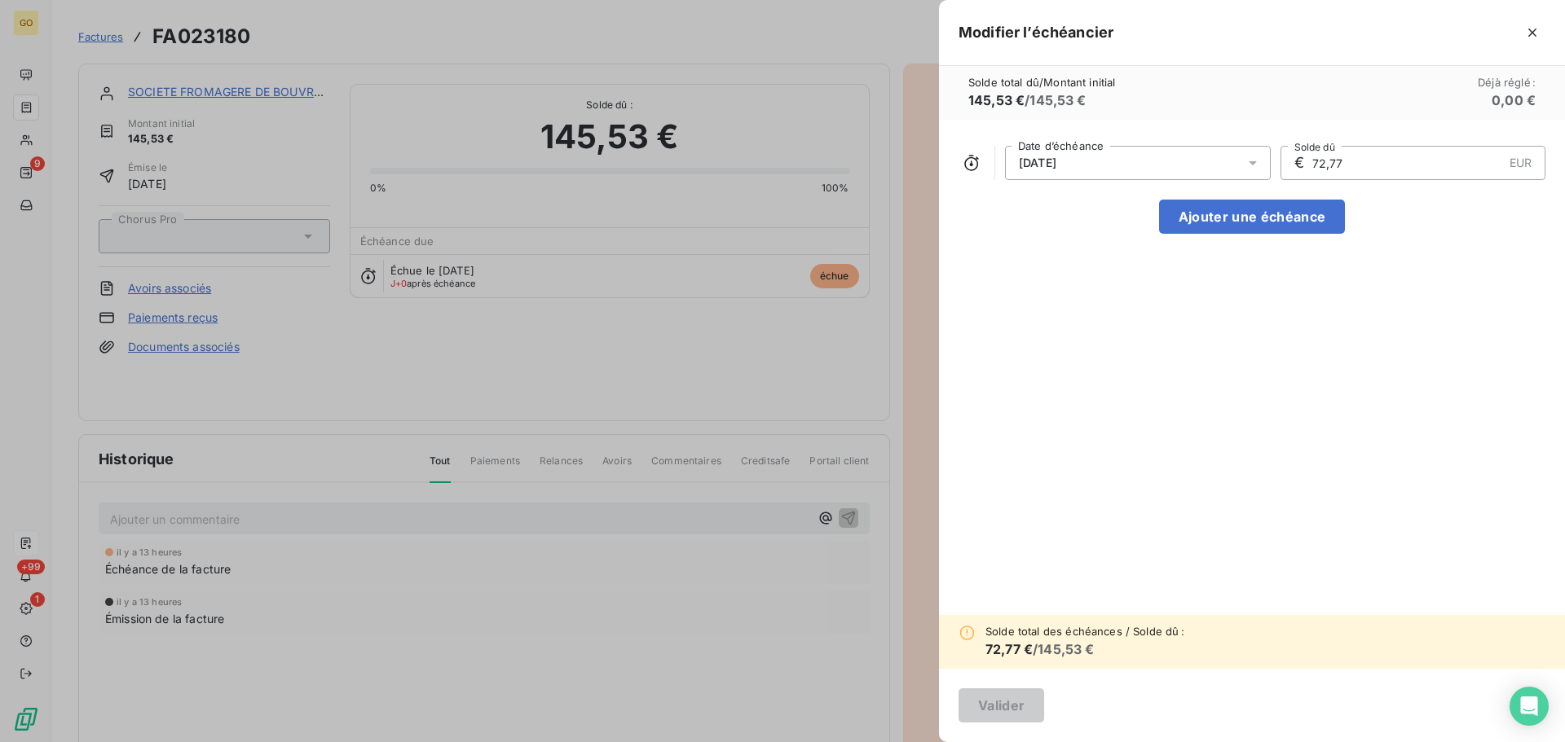
drag, startPoint x: 1357, startPoint y: 163, endPoint x: 1263, endPoint y: 174, distance: 94.3
click at [1263, 174] on div "[DATE] Date d’échéance € 72,77 EUR Solde dû" at bounding box center [1251, 163] width 587 height 34
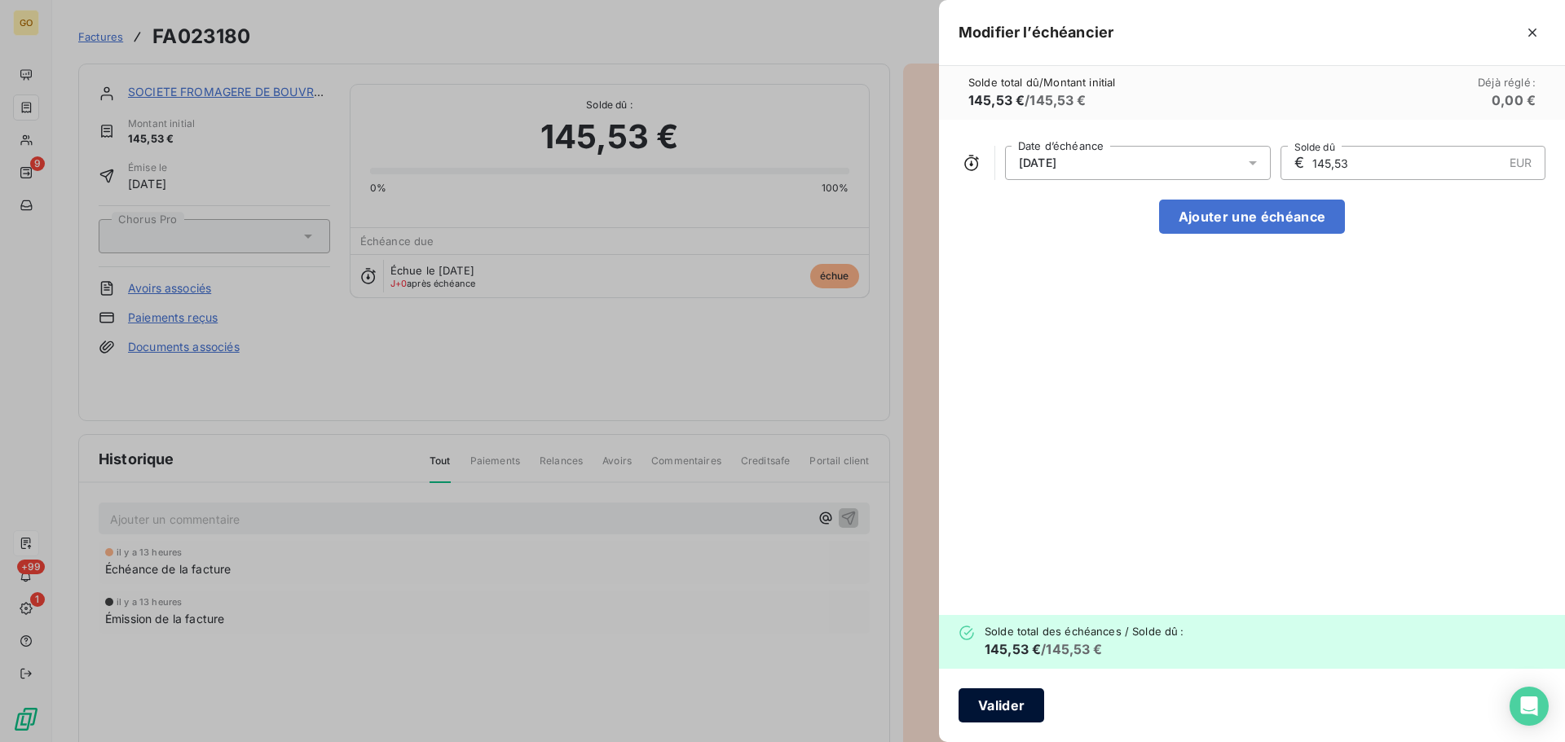
type input "145,53"
click at [1009, 713] on button "Valider" at bounding box center [1001, 706] width 86 height 34
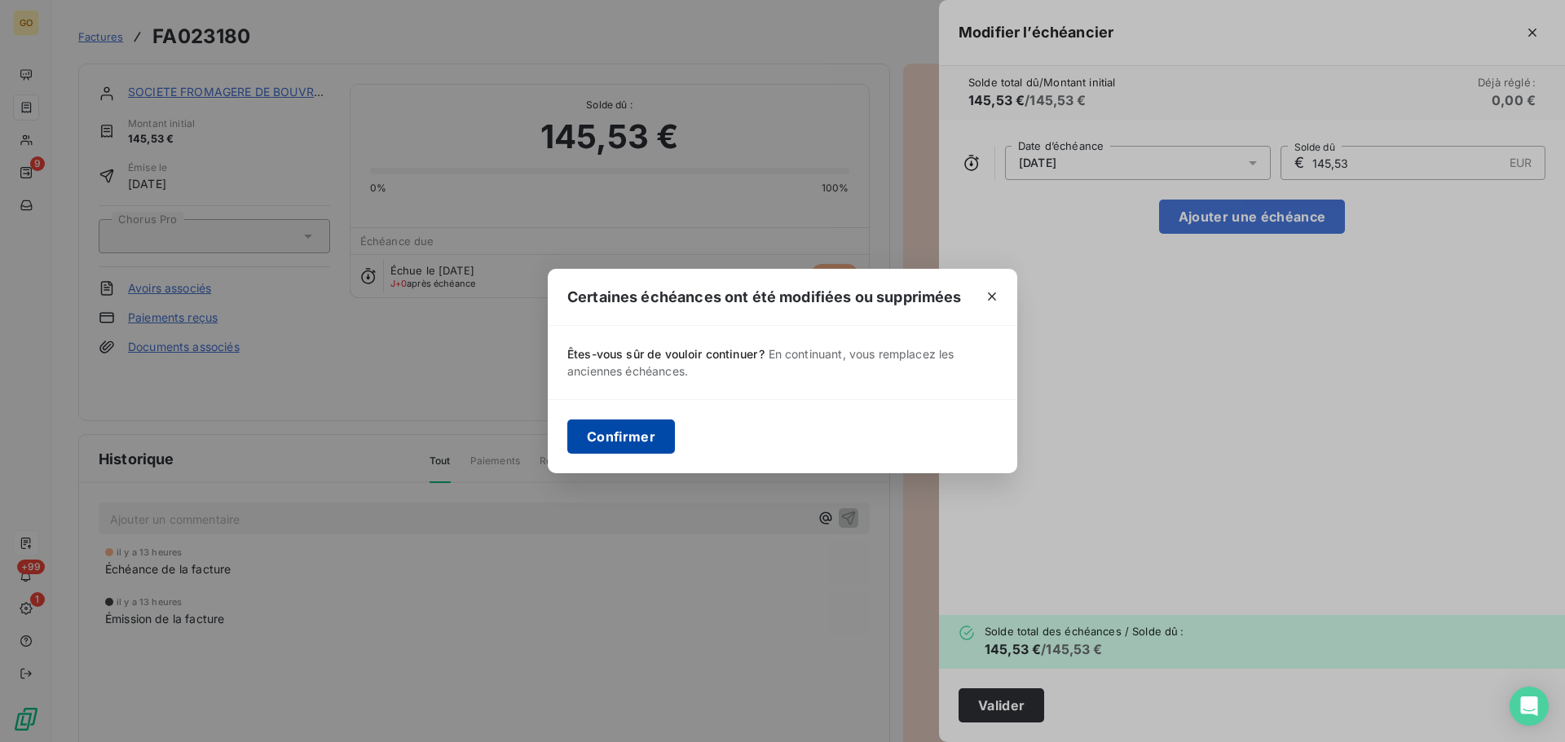
click at [640, 441] on button "Confirmer" at bounding box center [621, 437] width 108 height 34
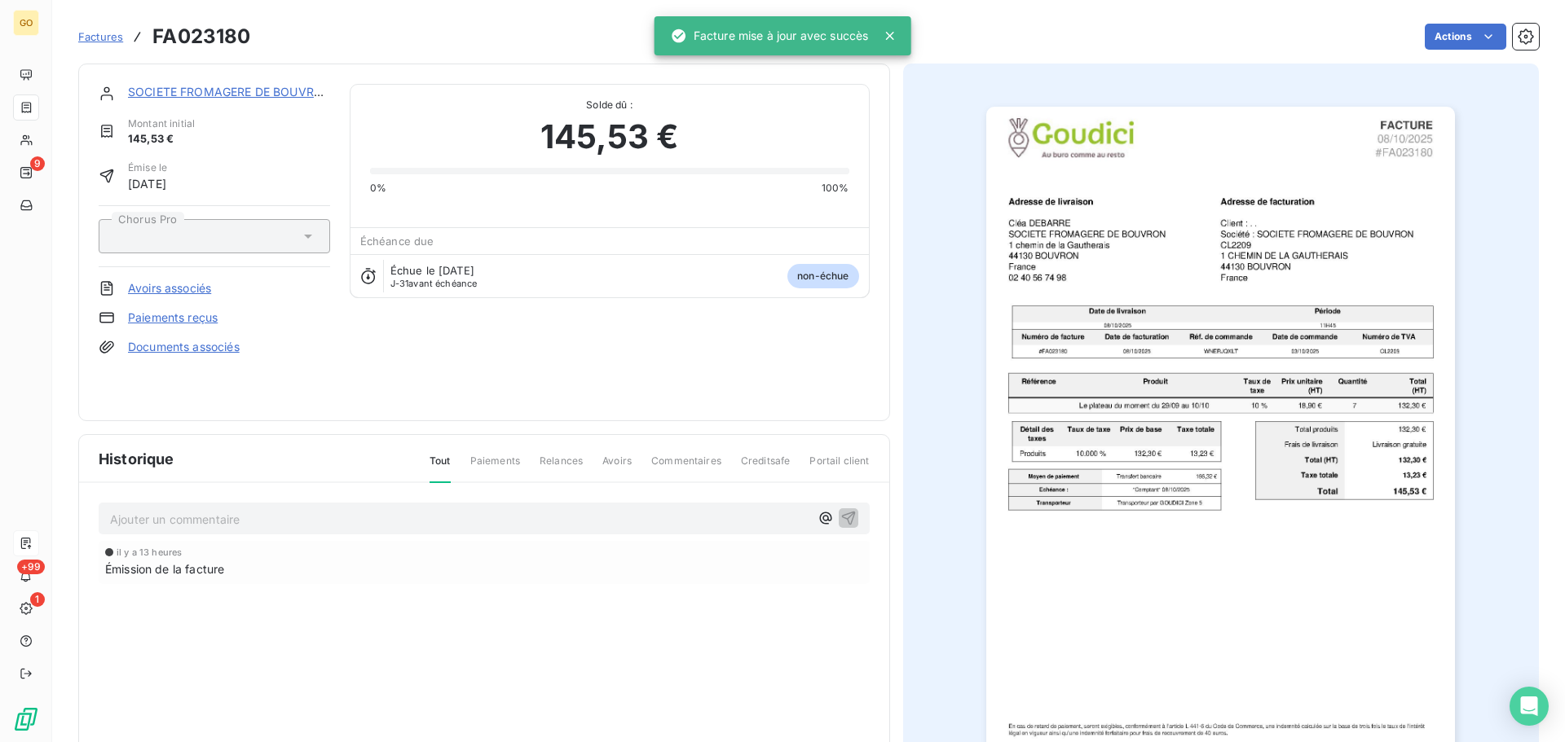
click at [215, 92] on link "SOCIETE FROMAGERE DE BOUVRON" at bounding box center [230, 92] width 204 height 14
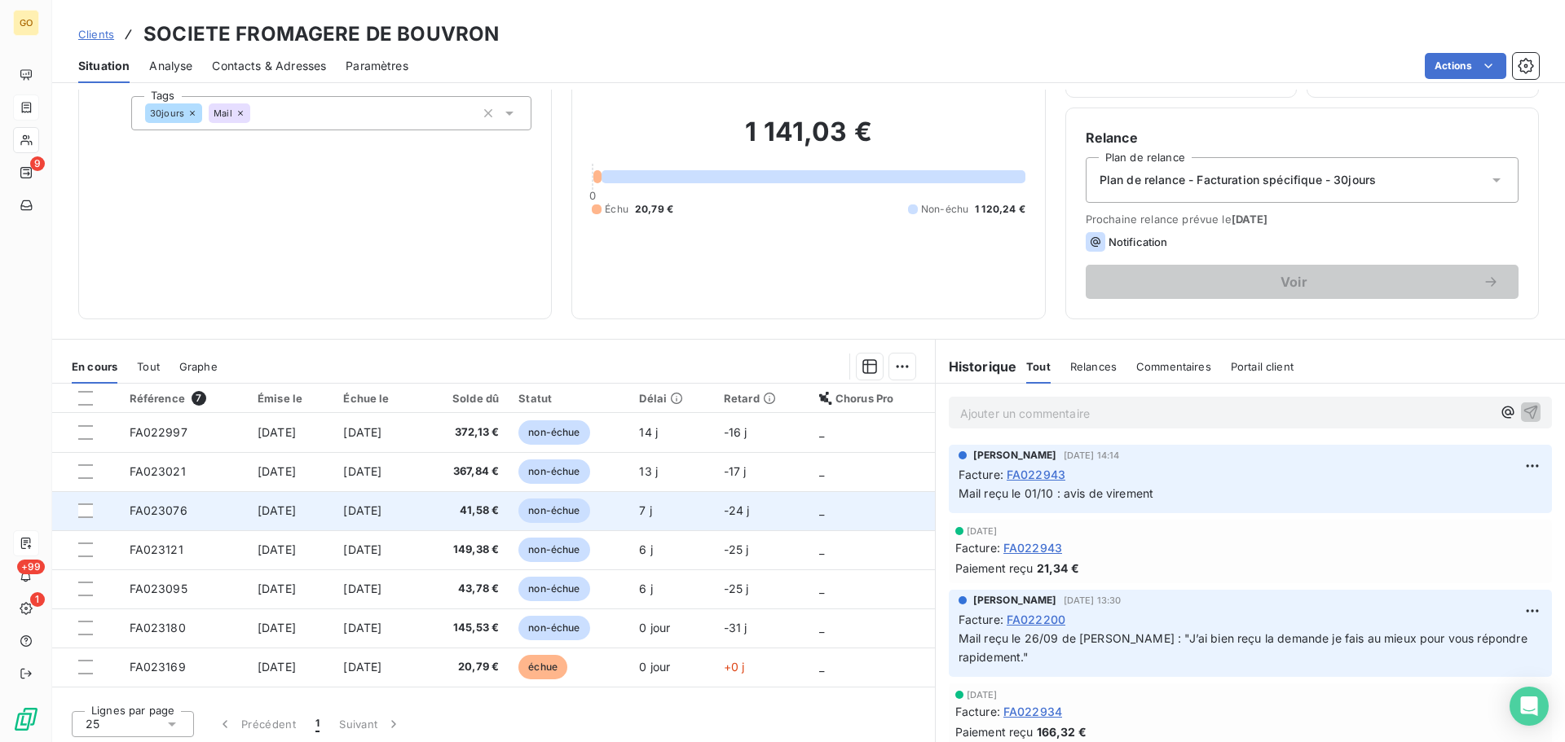
scroll to position [110, 0]
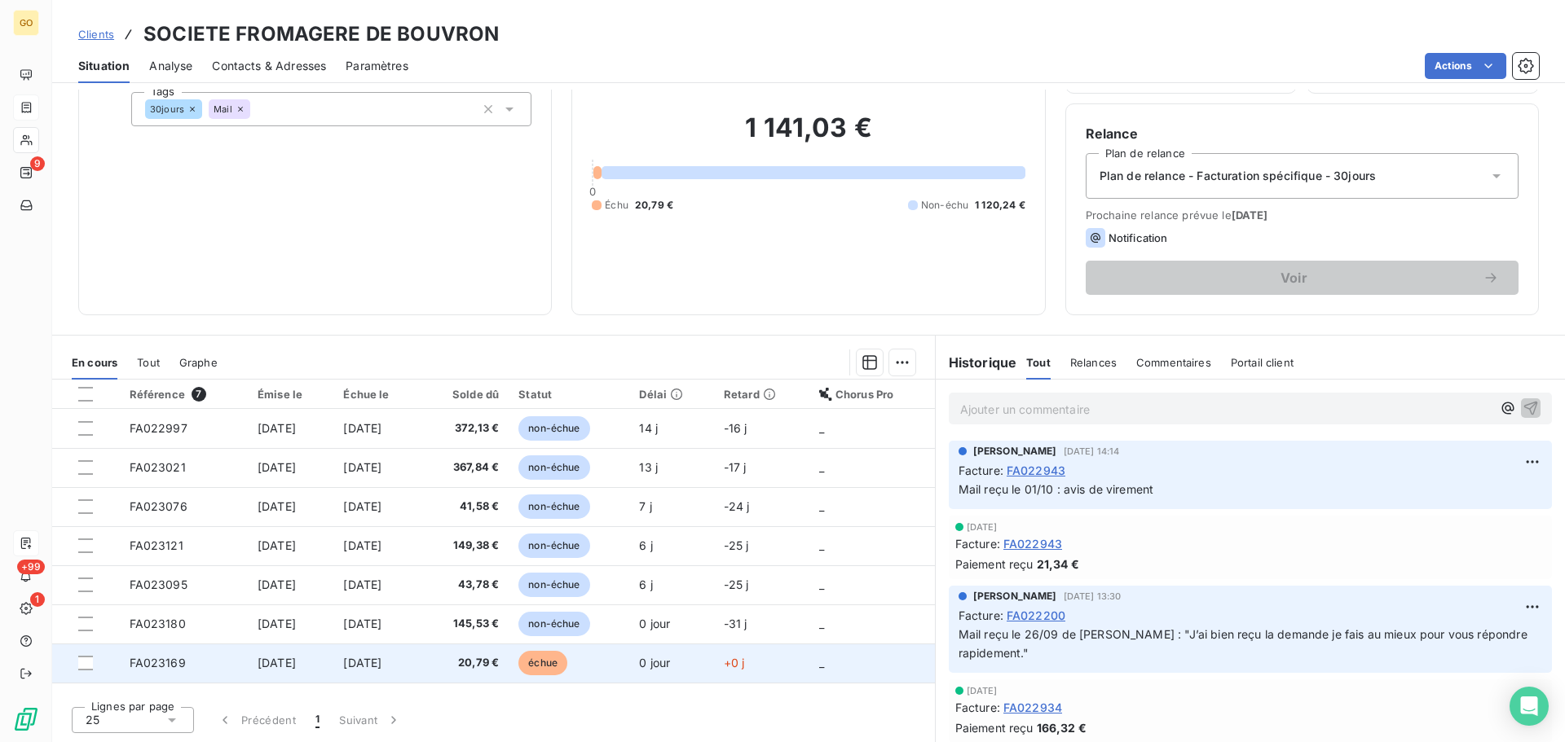
click at [567, 664] on span "échue" at bounding box center [542, 663] width 49 height 24
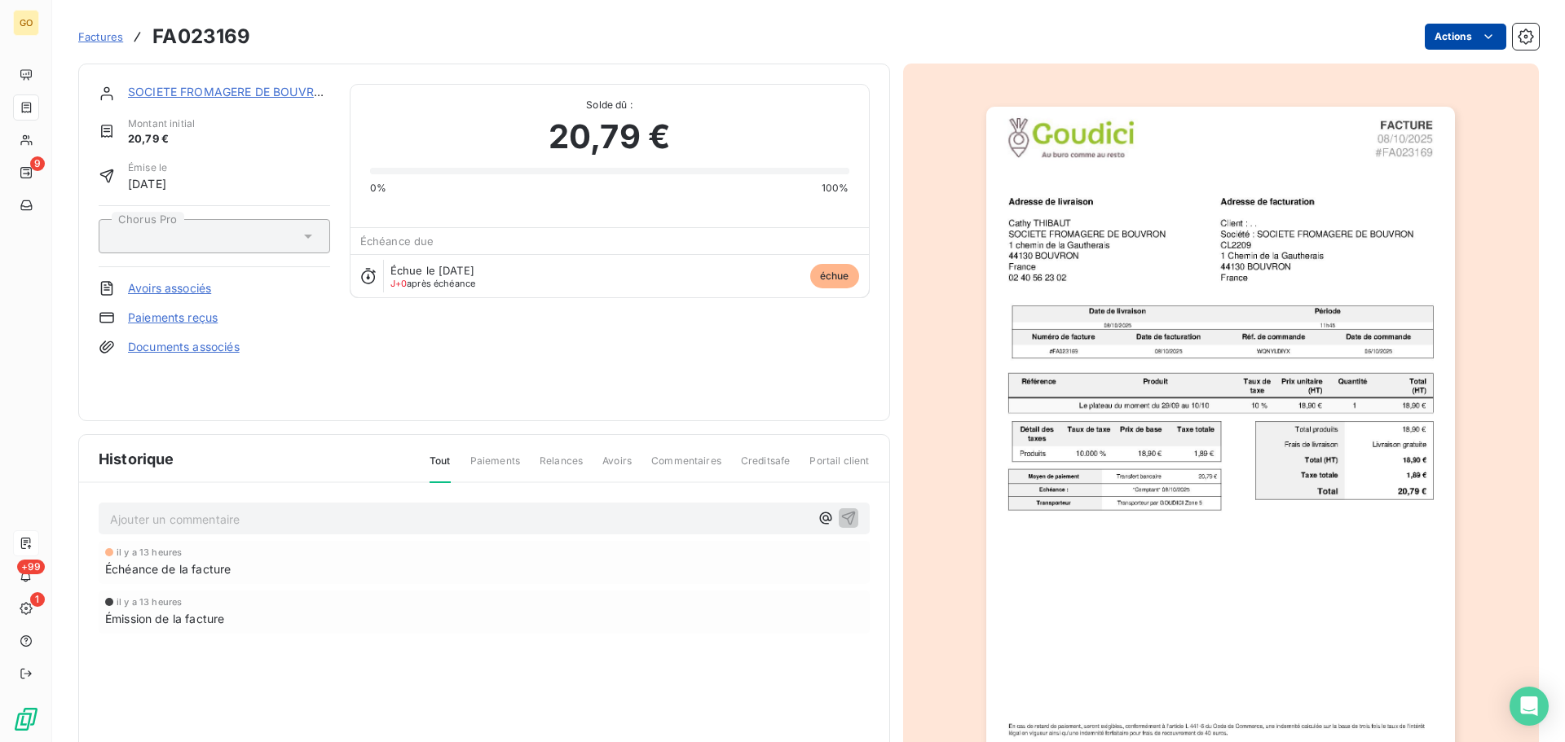
click at [1452, 29] on html "GO 9 +99 1 Factures FA023169 Actions SOCIETE FROMAGERE DE BOUVRON Montant initi…" at bounding box center [782, 371] width 1565 height 742
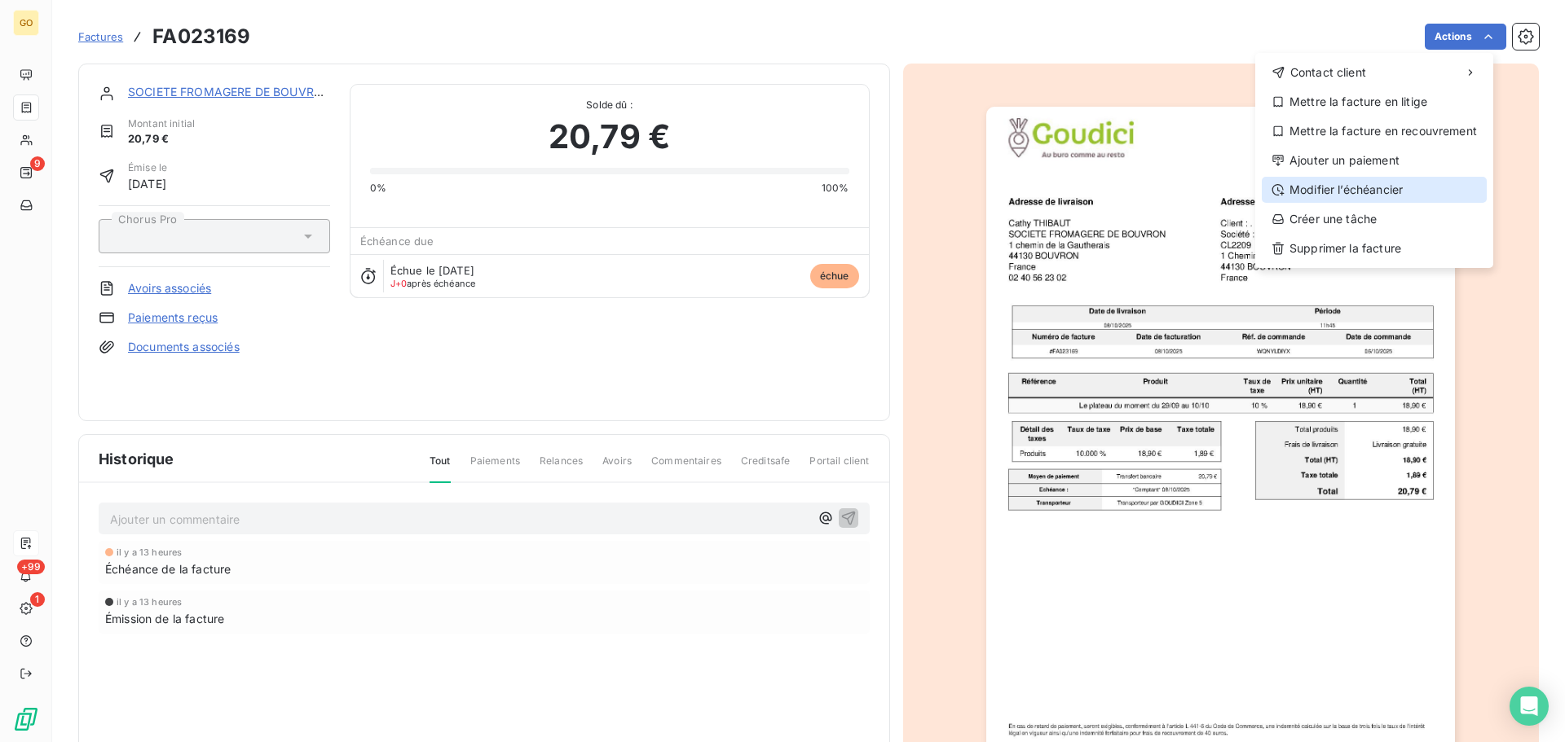
click at [1397, 187] on div "Modifier l’échéancier" at bounding box center [1374, 190] width 225 height 26
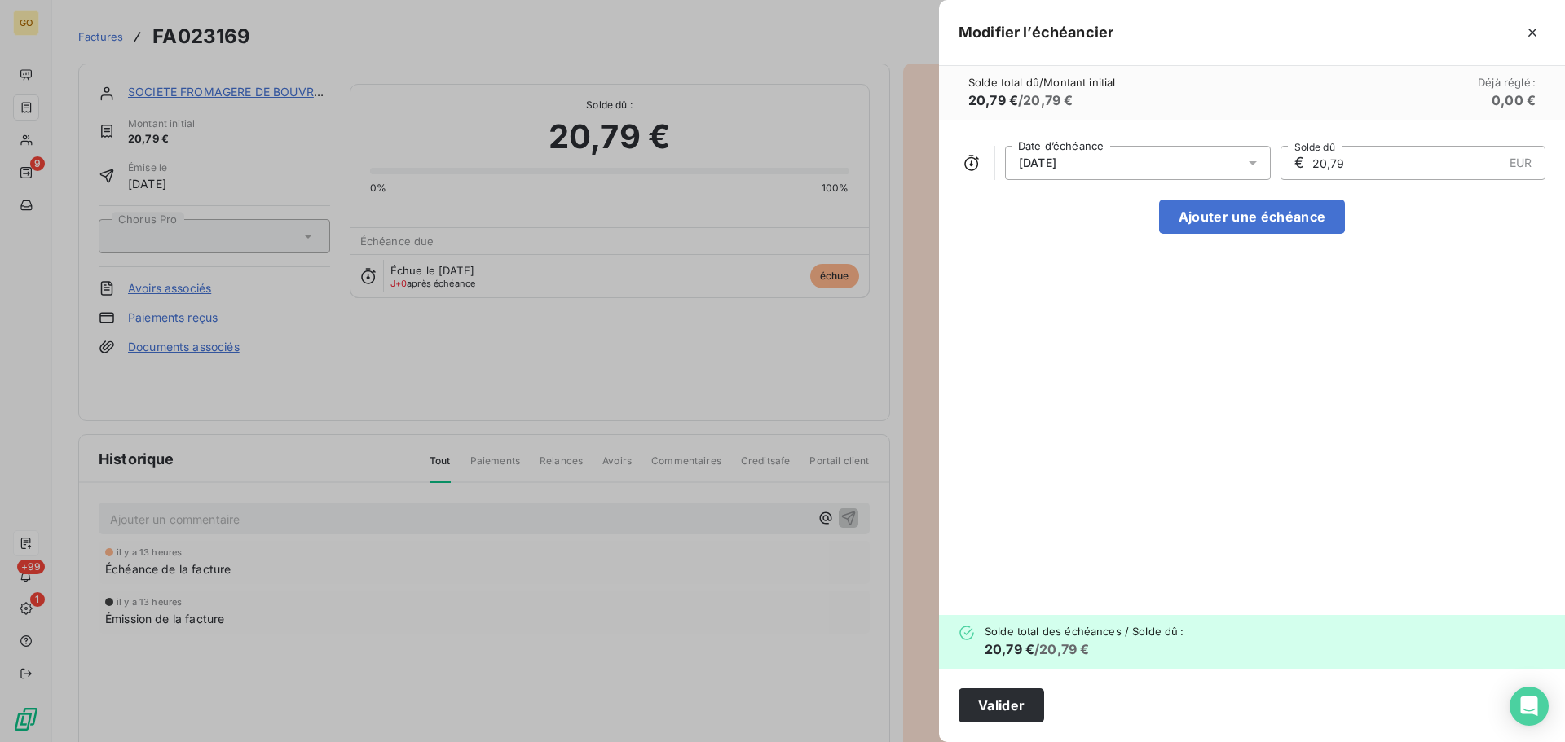
click at [1134, 157] on div "[DATE]" at bounding box center [1138, 163] width 266 height 34
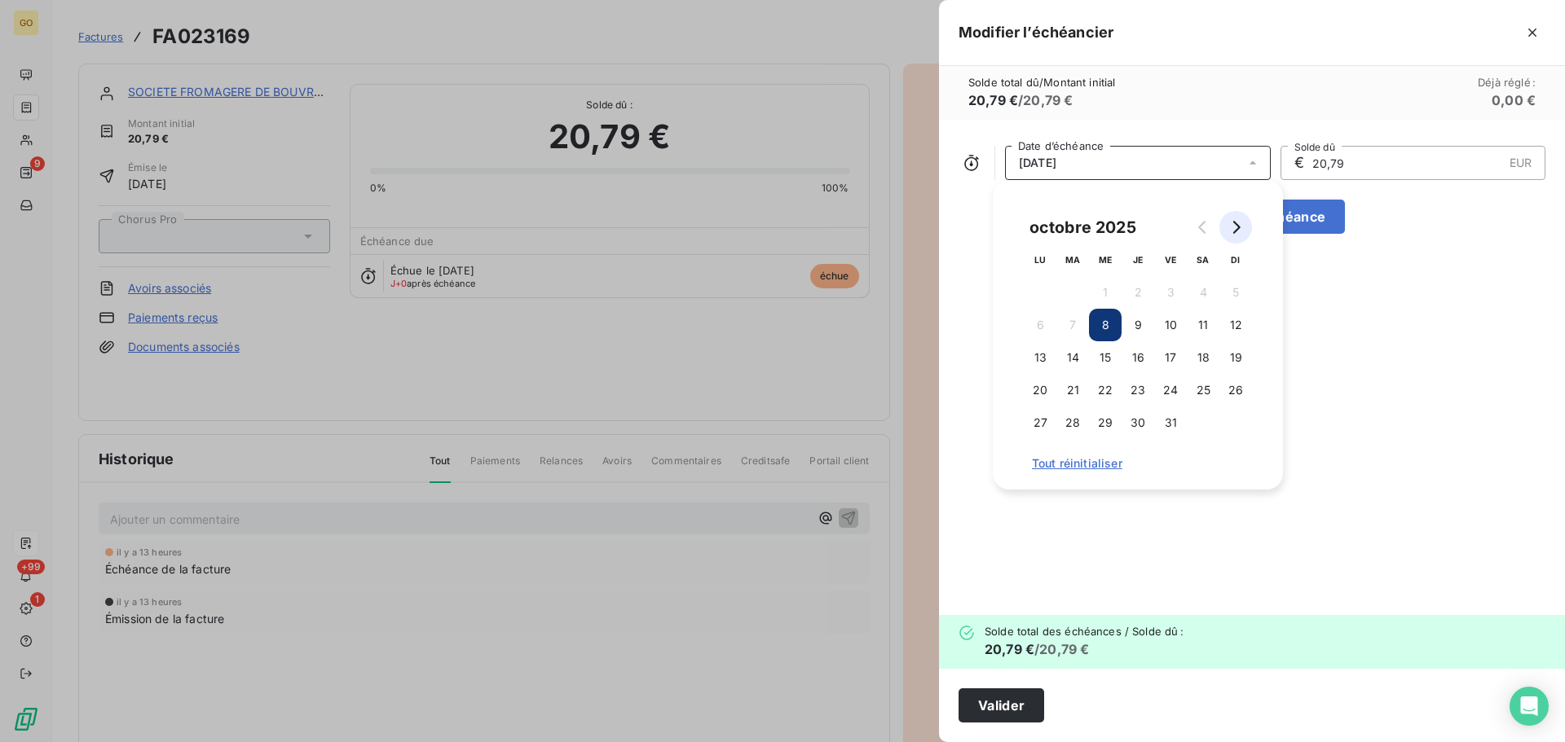
drag, startPoint x: 1234, startPoint y: 233, endPoint x: 1227, endPoint y: 240, distance: 9.2
click at [1233, 233] on icon "Go to next month" at bounding box center [1236, 227] width 7 height 13
click at [1205, 324] on button "8" at bounding box center [1203, 325] width 33 height 33
click at [1113, 549] on div "[DATE] Date d’échéance € 20,79 EUR Solde dû Ajouter une échéance" at bounding box center [1252, 368] width 626 height 496
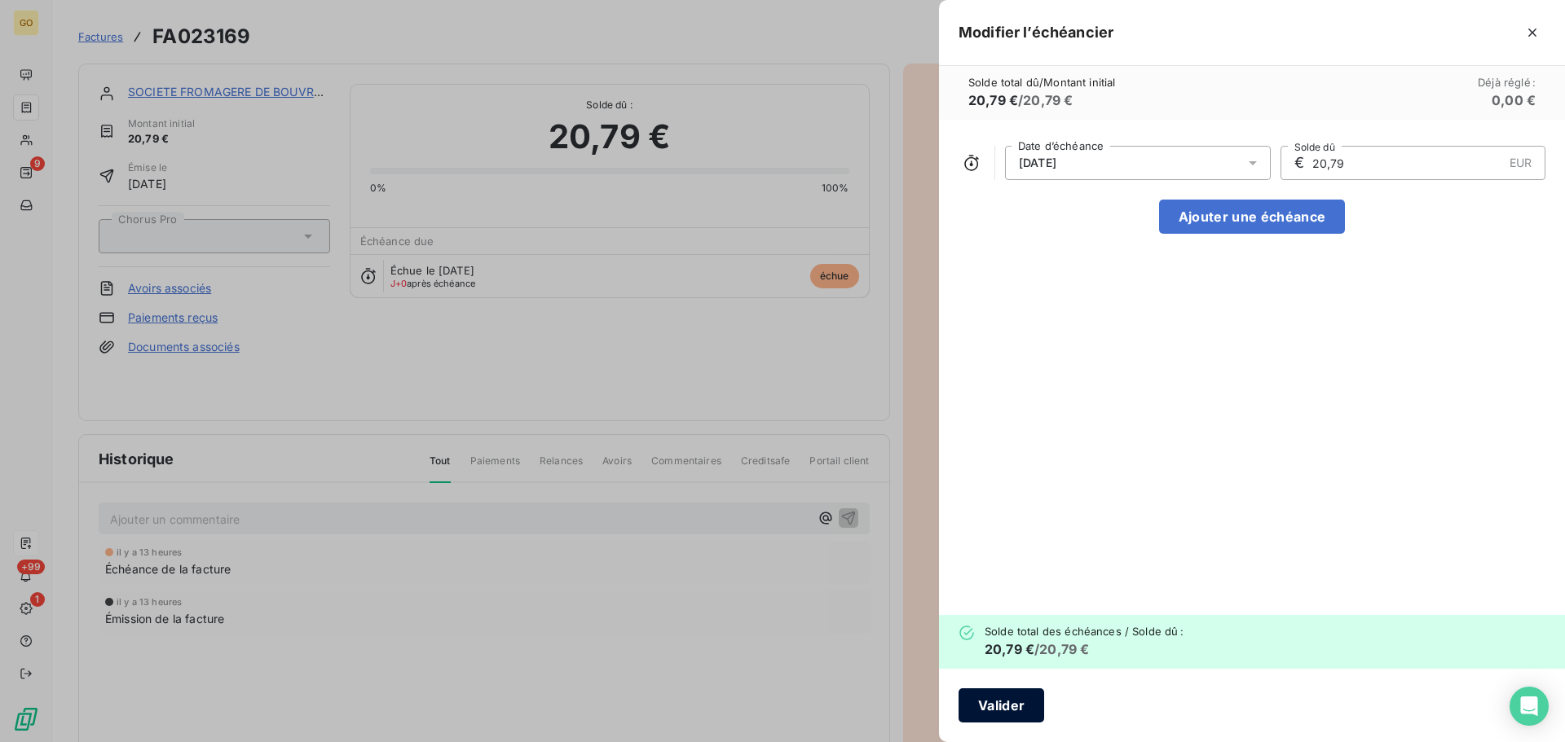
click at [1004, 704] on button "Valider" at bounding box center [1001, 706] width 86 height 34
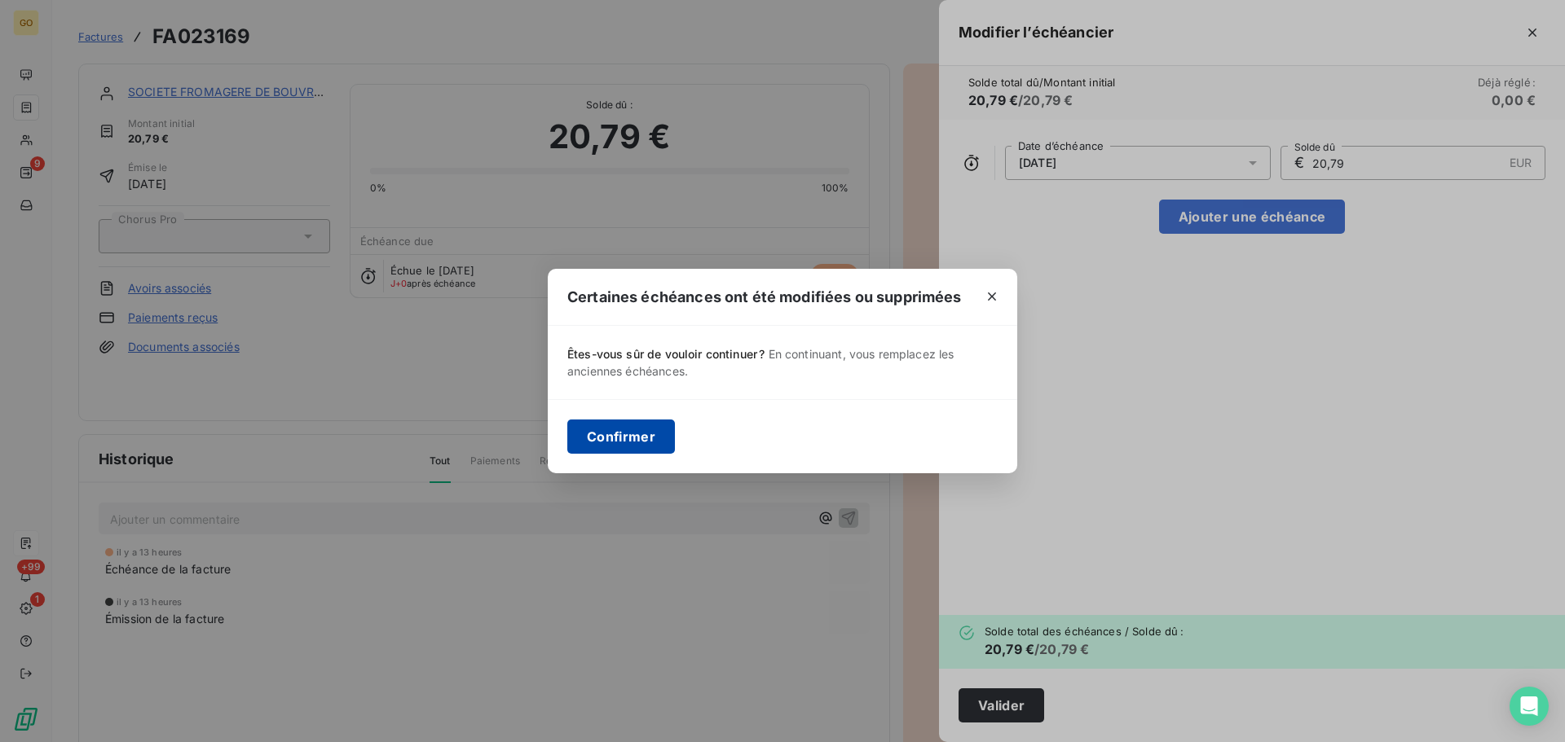
click at [636, 427] on button "Confirmer" at bounding box center [621, 437] width 108 height 34
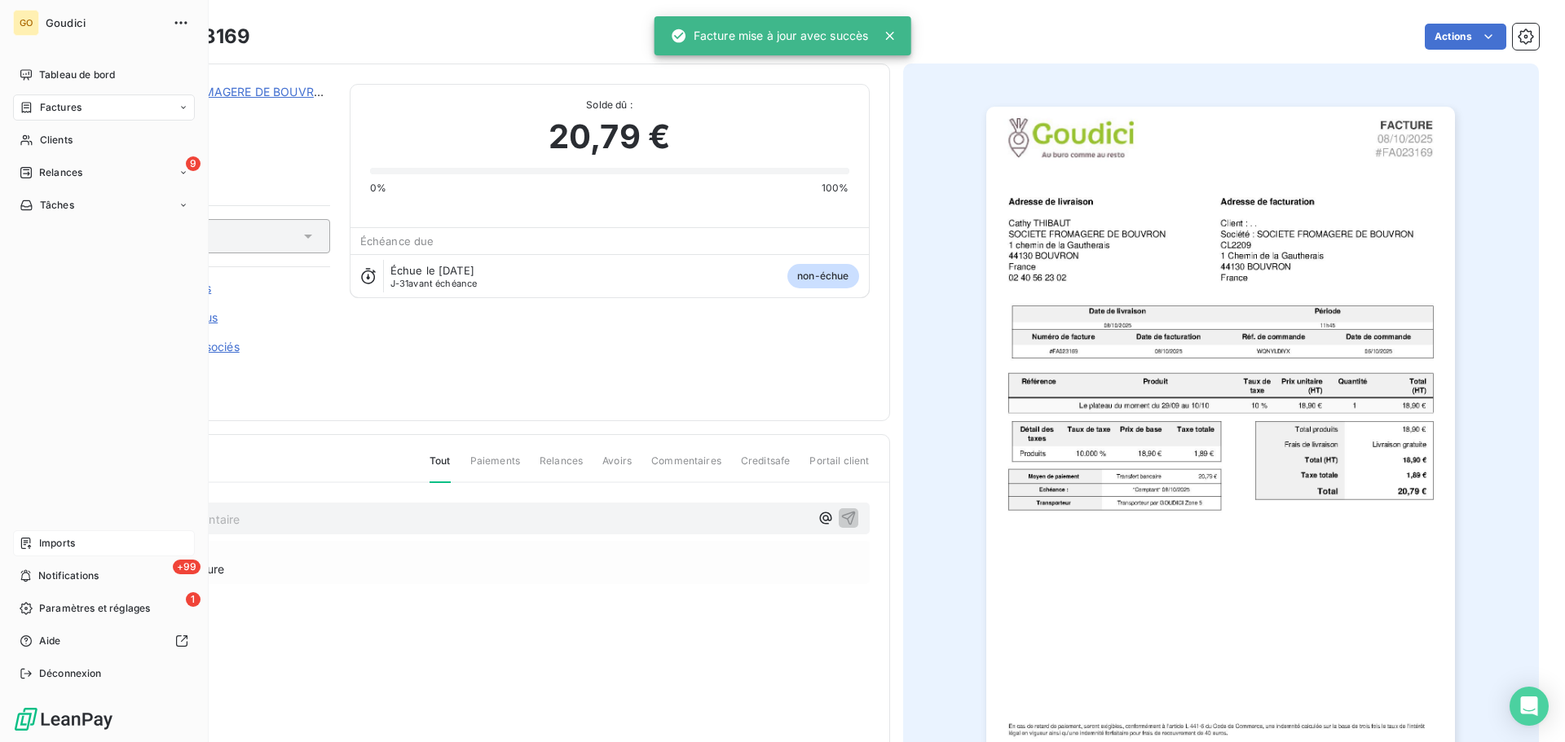
click at [51, 108] on span "Factures" at bounding box center [61, 107] width 42 height 15
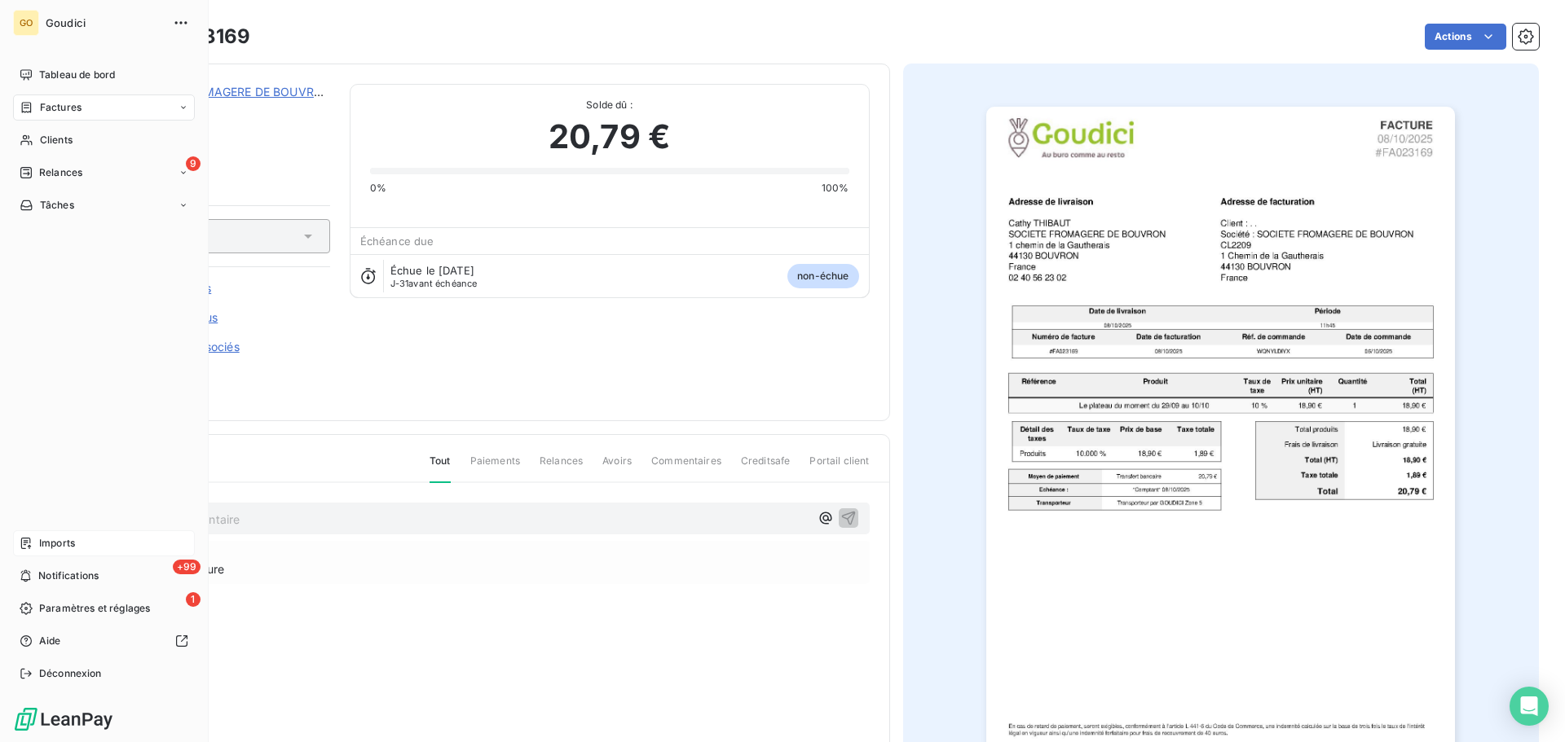
click at [74, 110] on span "Factures" at bounding box center [61, 107] width 42 height 15
click at [71, 143] on span "Factures" at bounding box center [60, 140] width 42 height 15
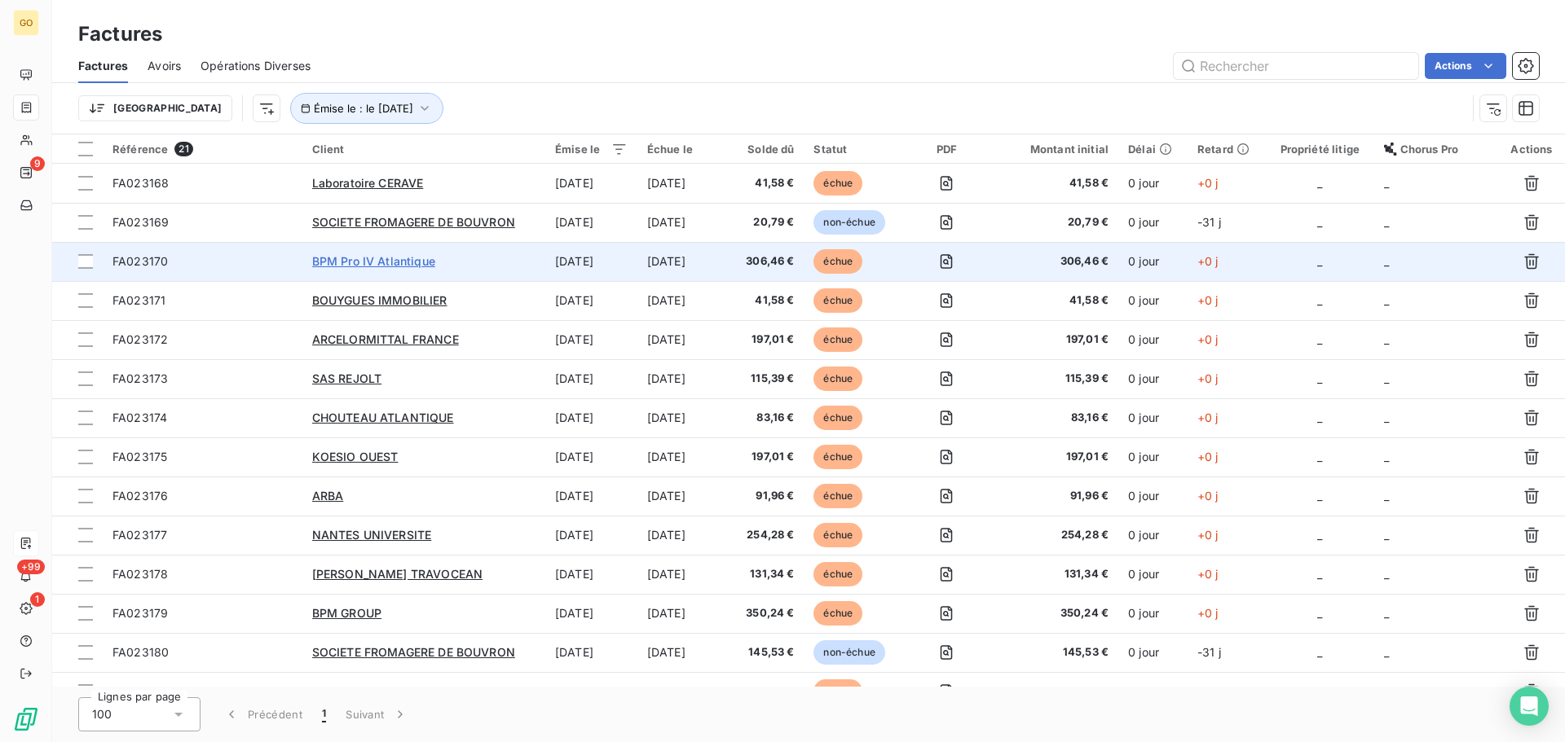
click at [419, 263] on span "BPM Pro IV Atlantique" at bounding box center [373, 261] width 123 height 14
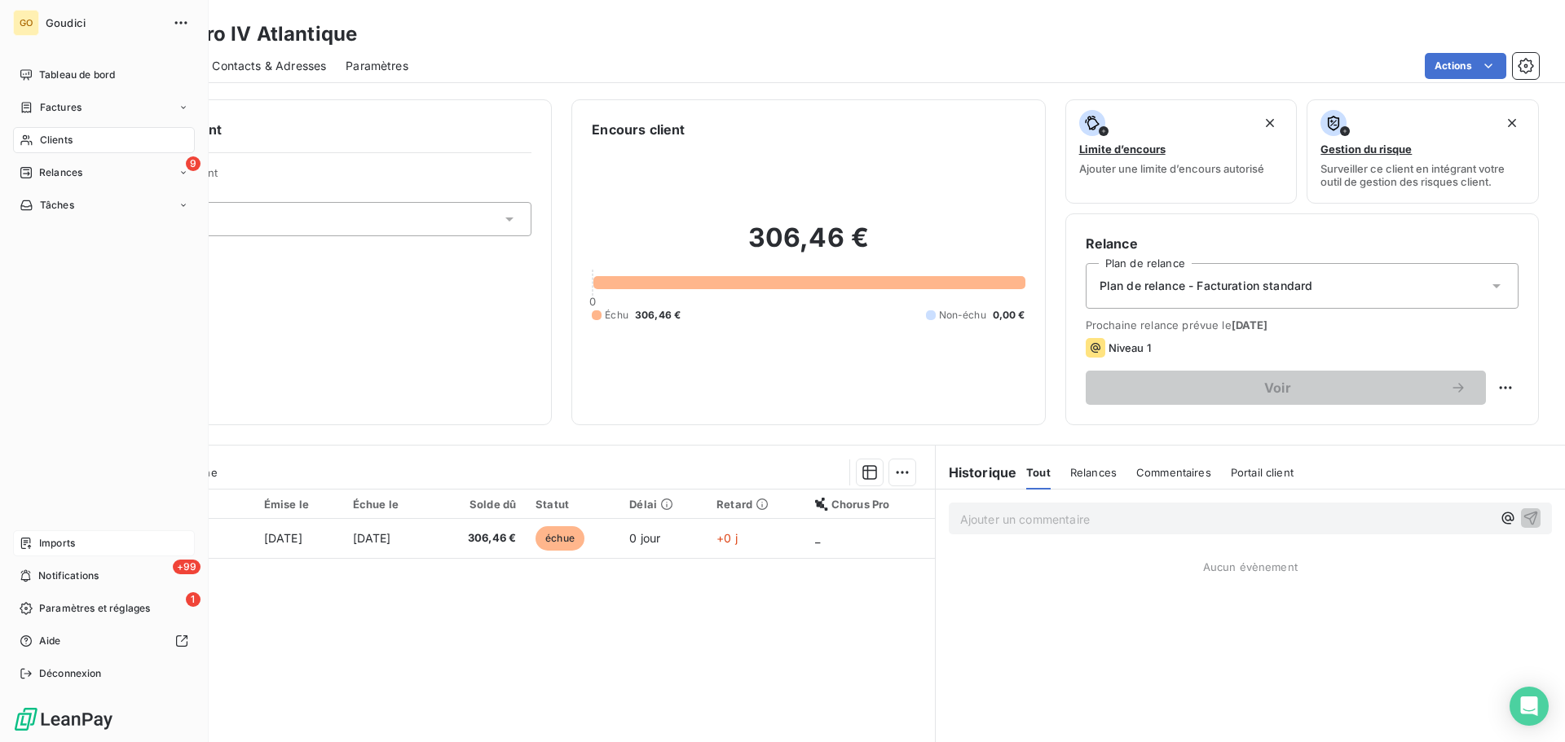
click at [49, 141] on span "Clients" at bounding box center [56, 140] width 33 height 15
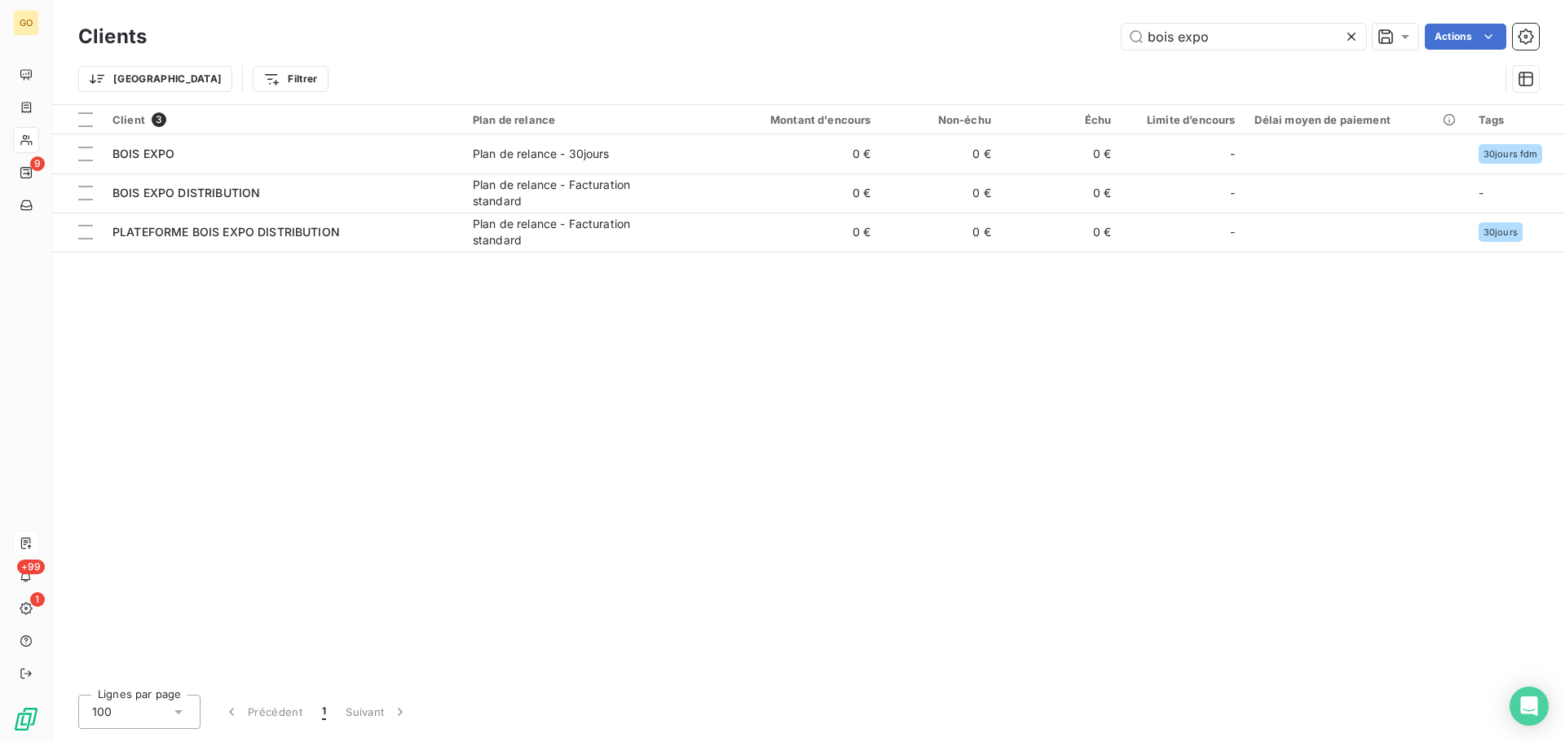
drag, startPoint x: 1103, startPoint y: 41, endPoint x: 939, endPoint y: 47, distance: 163.9
click at [946, 45] on div "bois expo Actions" at bounding box center [852, 37] width 1372 height 26
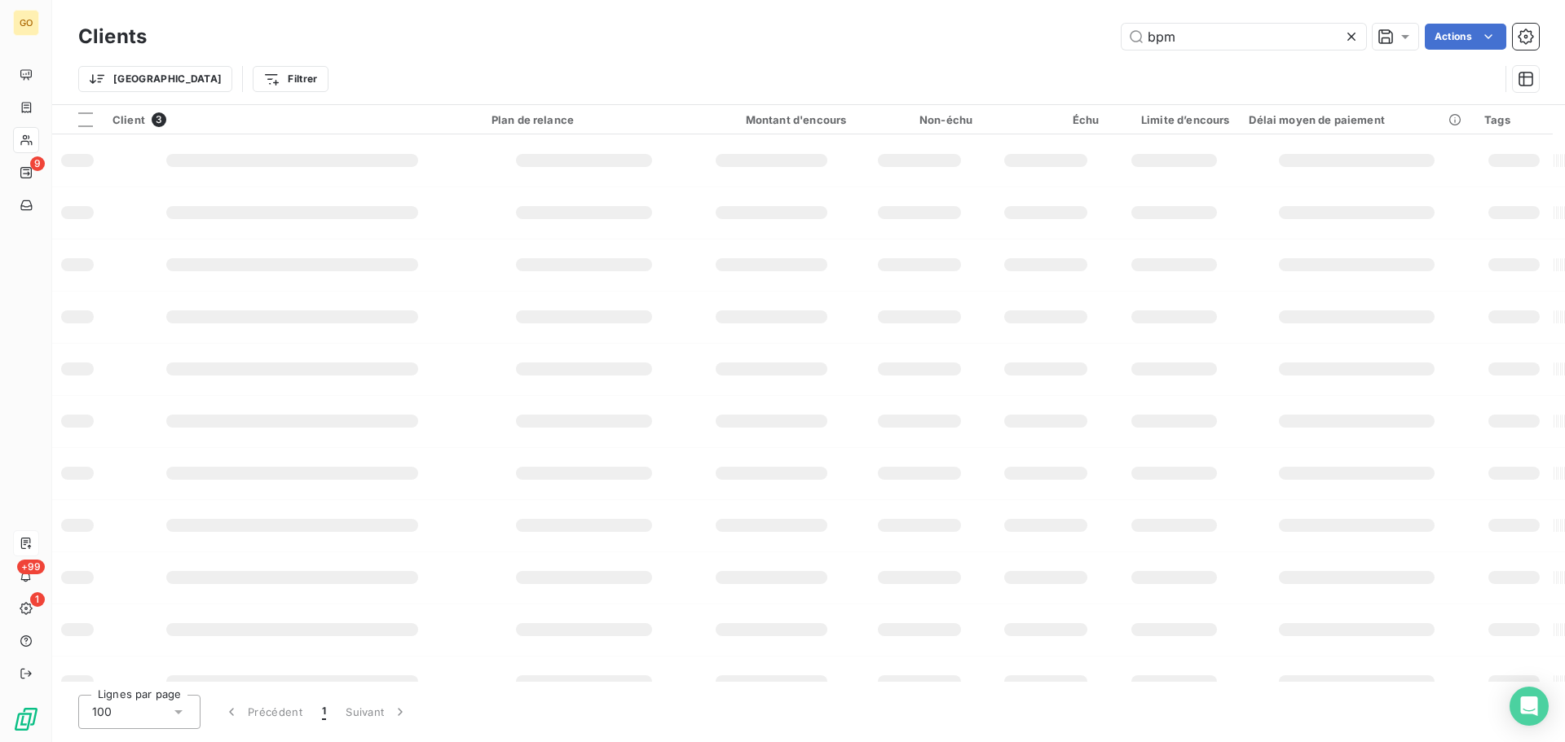
type input "bpm"
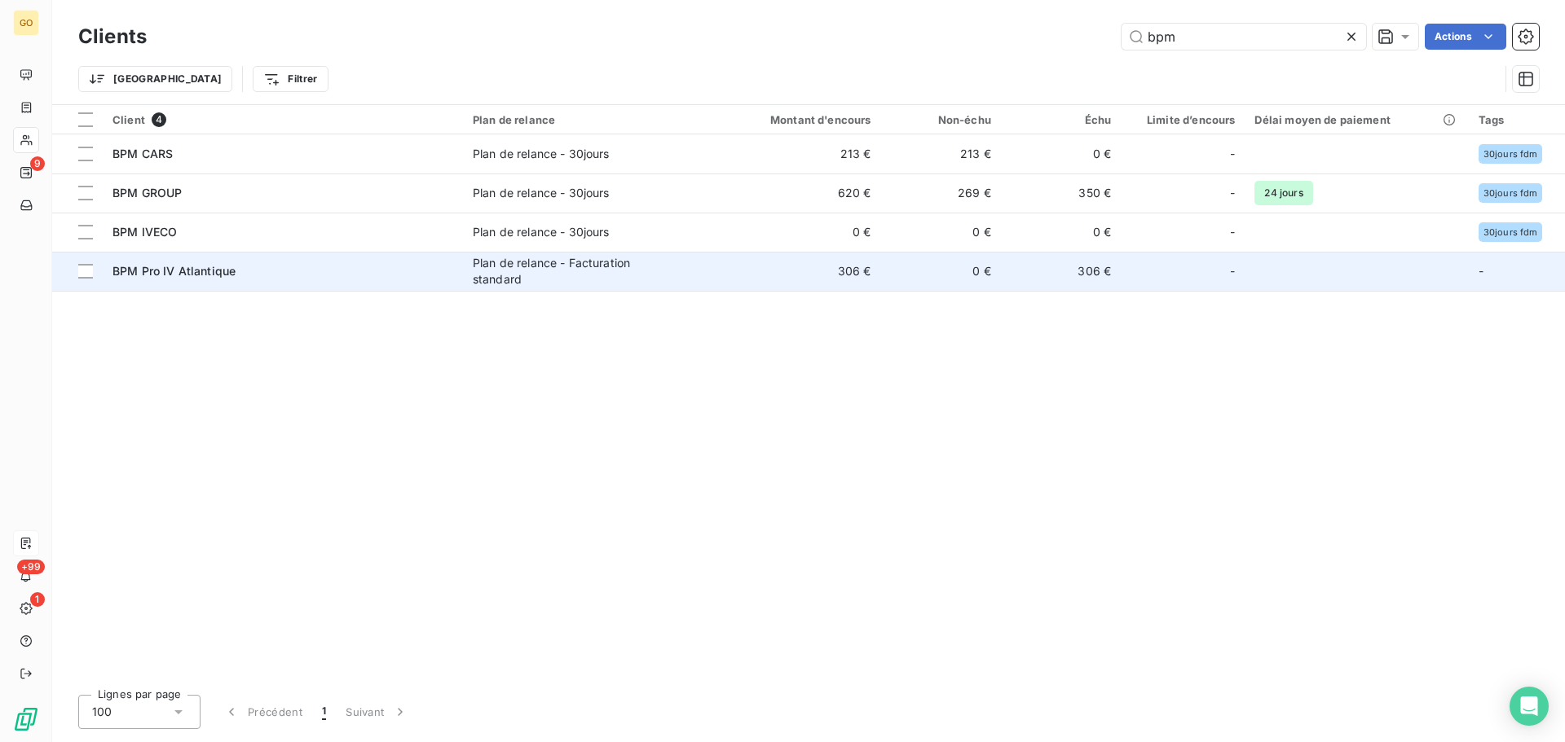
click at [556, 262] on div "Plan de relance - Facturation standard" at bounding box center [575, 271] width 204 height 33
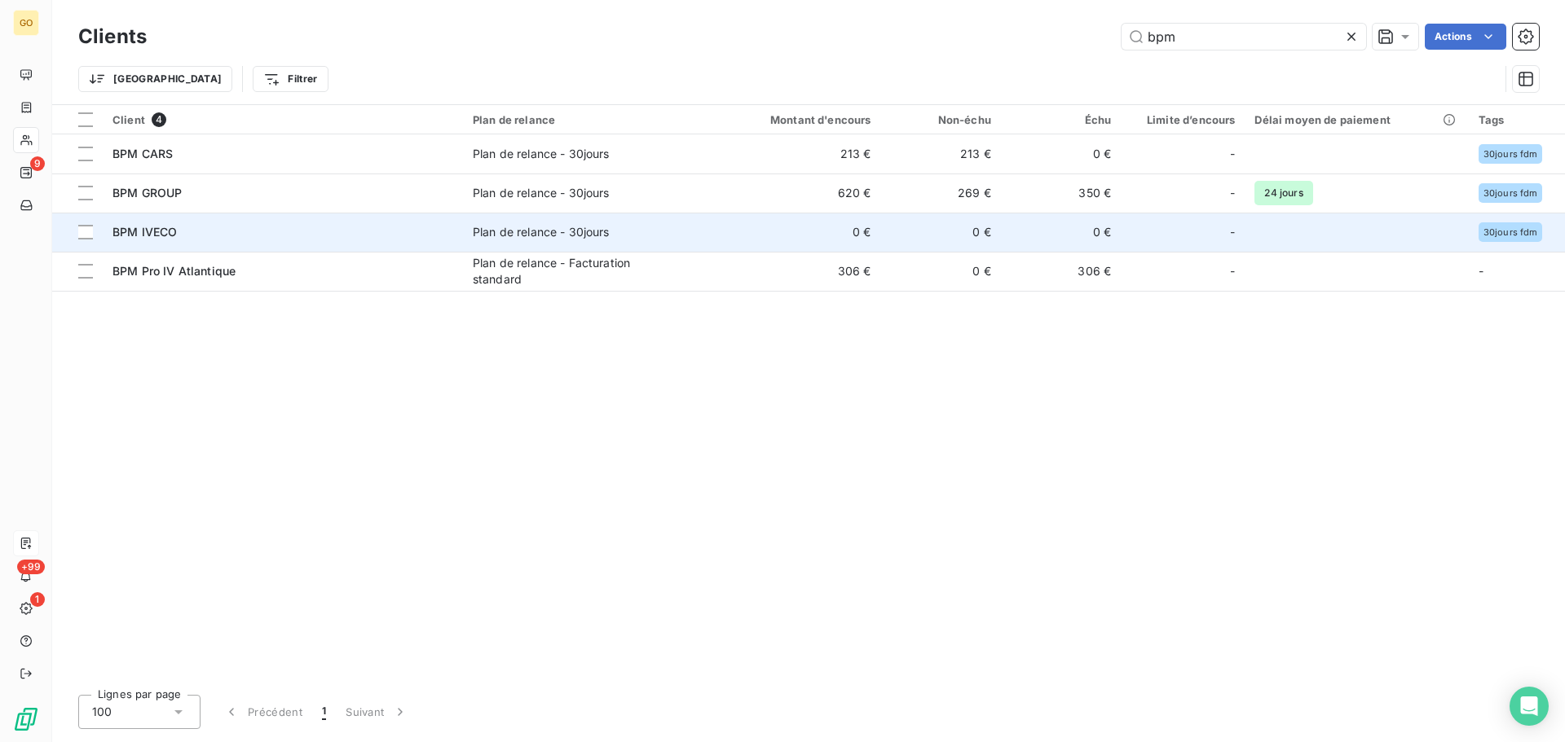
click at [561, 236] on div "Plan de relance - 30jours" at bounding box center [541, 232] width 137 height 16
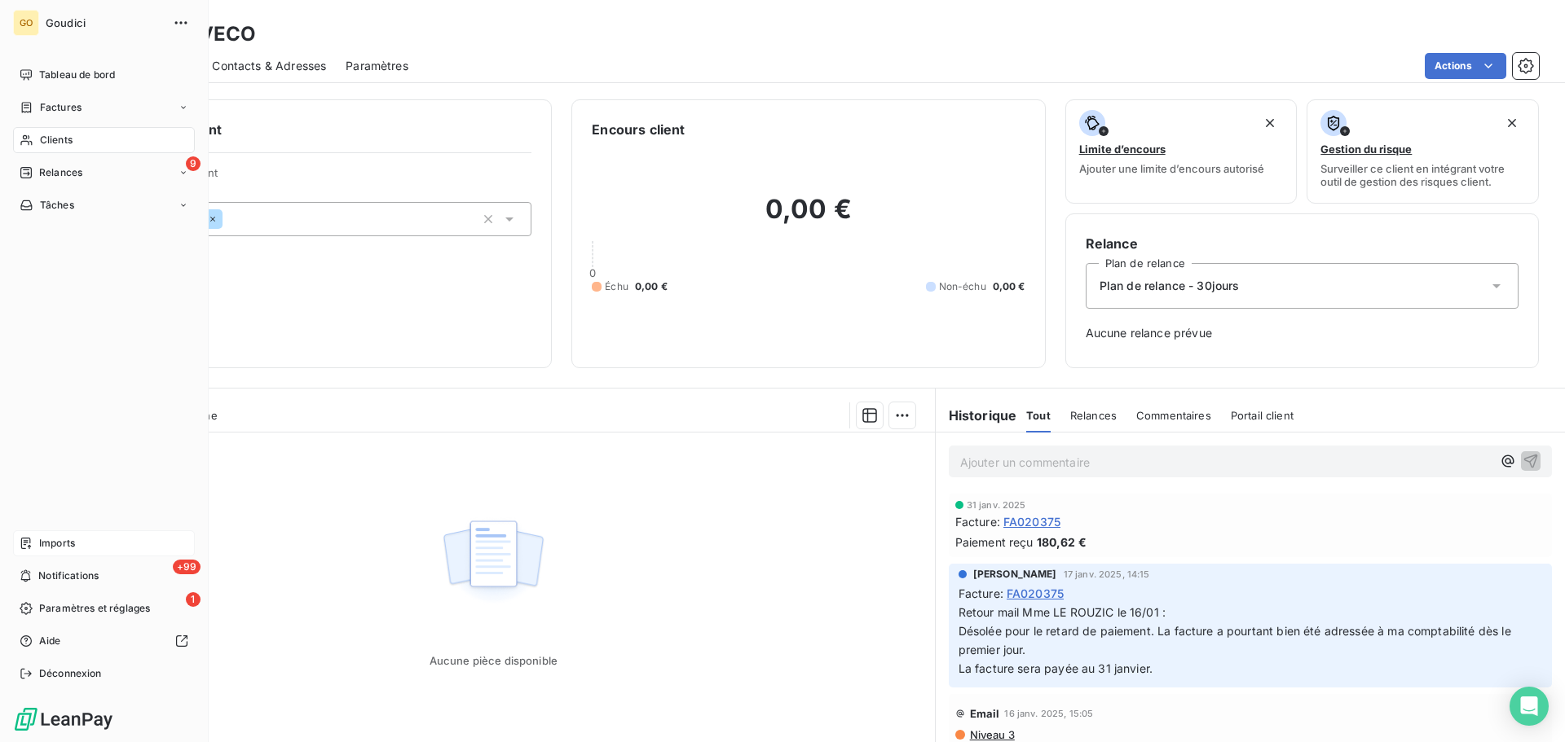
click at [42, 139] on span "Clients" at bounding box center [56, 140] width 33 height 15
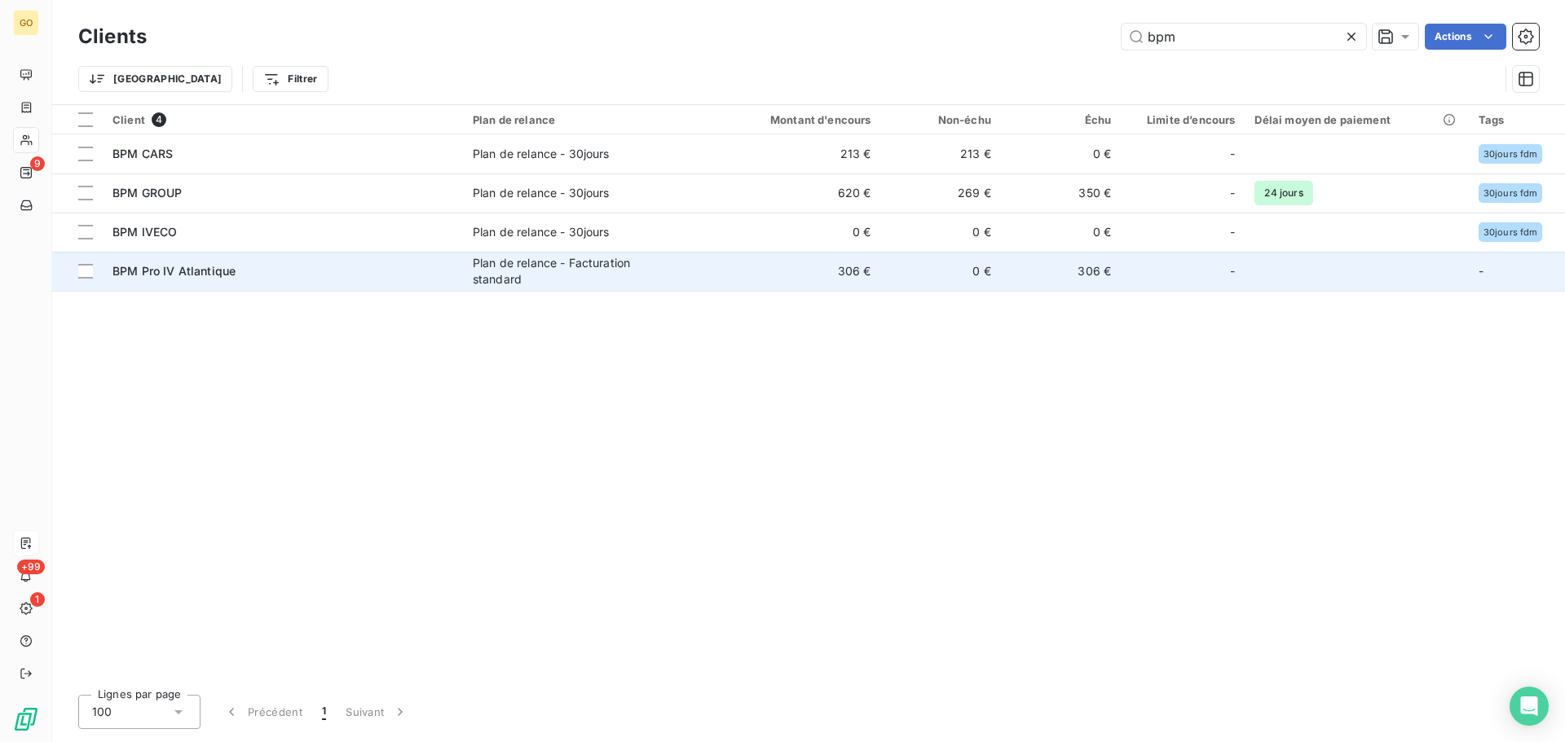
click at [557, 263] on div "Plan de relance - Facturation standard" at bounding box center [575, 271] width 204 height 33
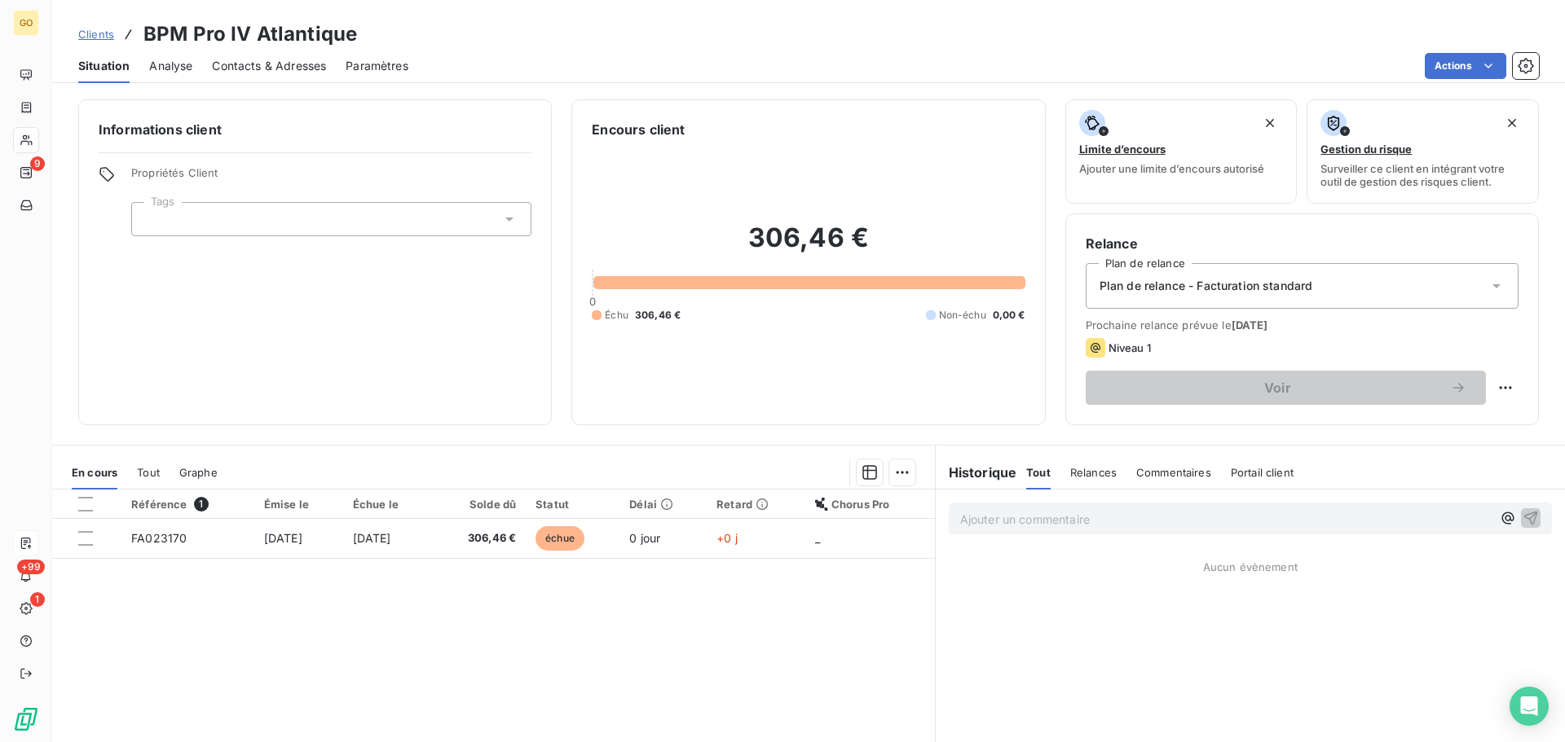
click at [280, 221] on div at bounding box center [331, 219] width 400 height 34
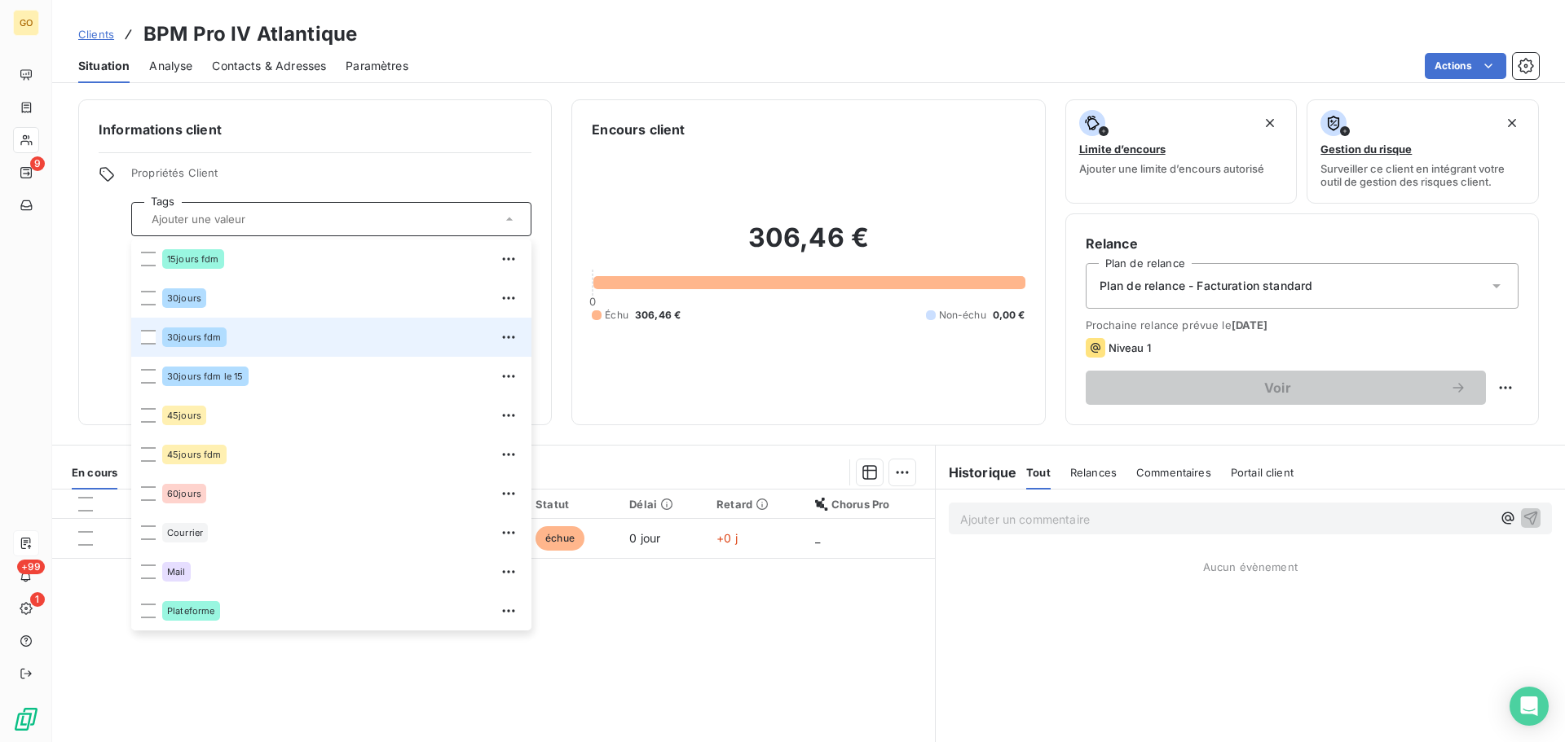
click at [229, 331] on div "30jours fdm" at bounding box center [341, 337] width 359 height 26
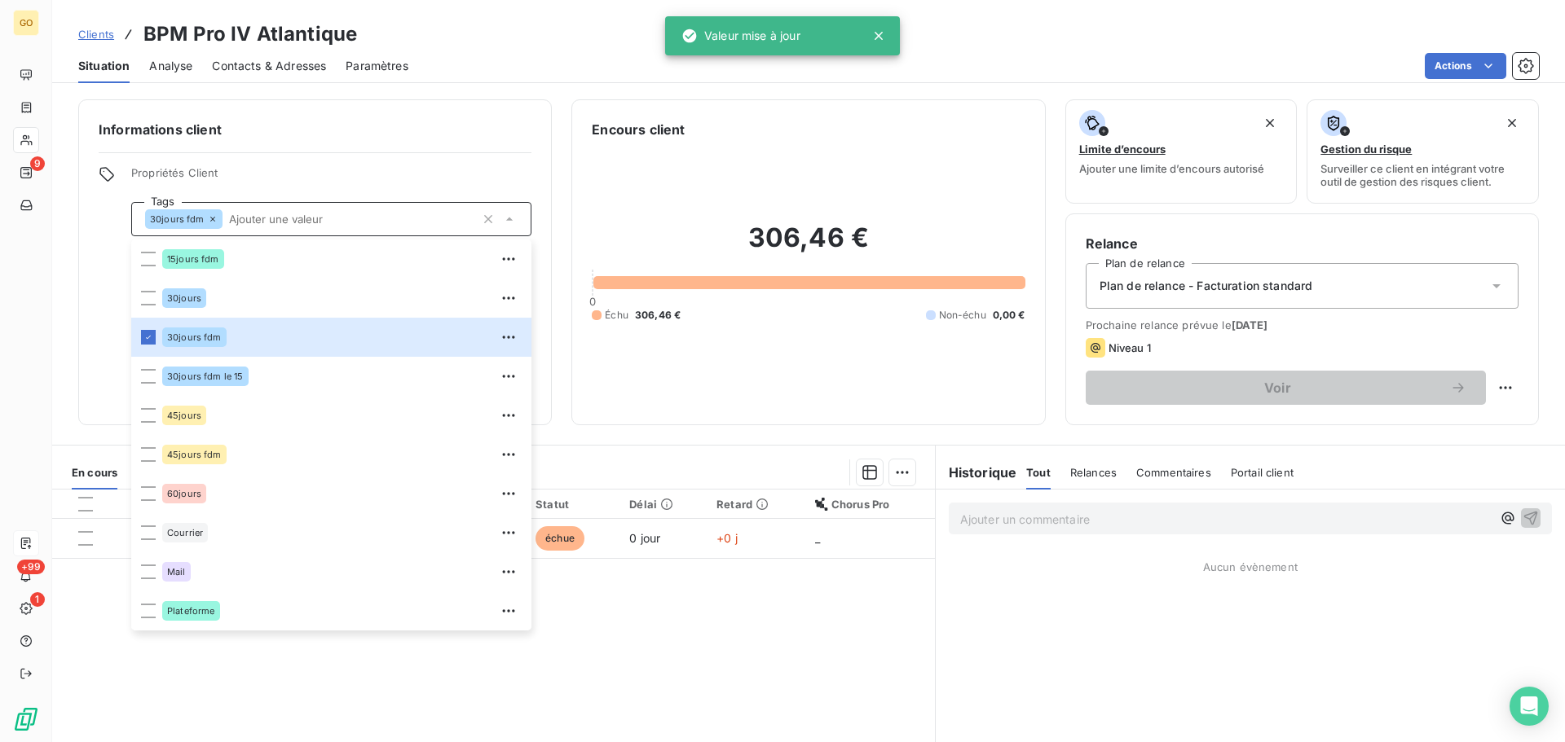
click at [101, 305] on div "Informations client Propriétés Client Tags 30jours fdm 15jours fdm 30jours 30jo…" at bounding box center [314, 262] width 473 height 326
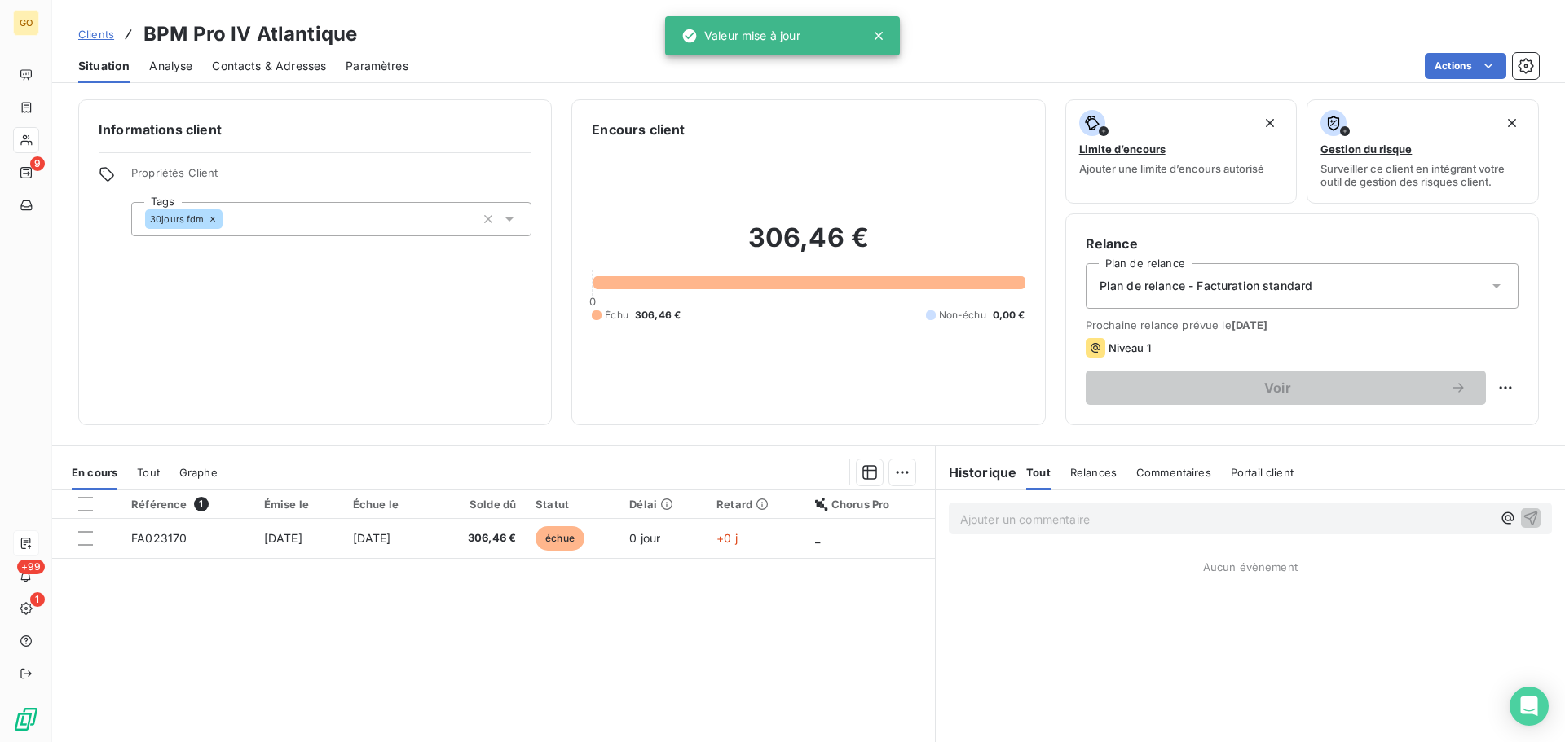
click at [1209, 278] on span "Plan de relance - Facturation standard" at bounding box center [1206, 286] width 214 height 16
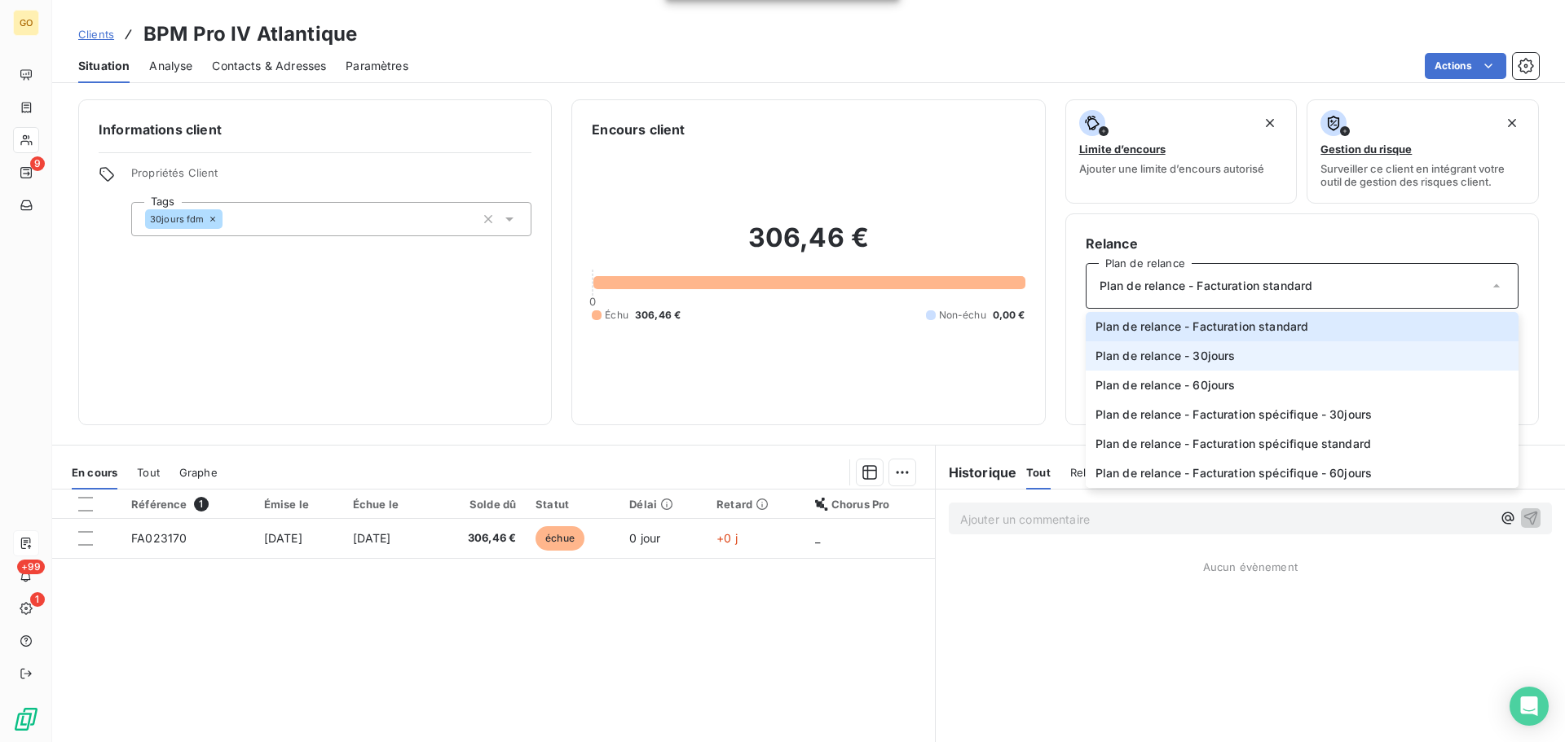
click at [1218, 356] on span "Plan de relance - 30jours" at bounding box center [1165, 356] width 140 height 16
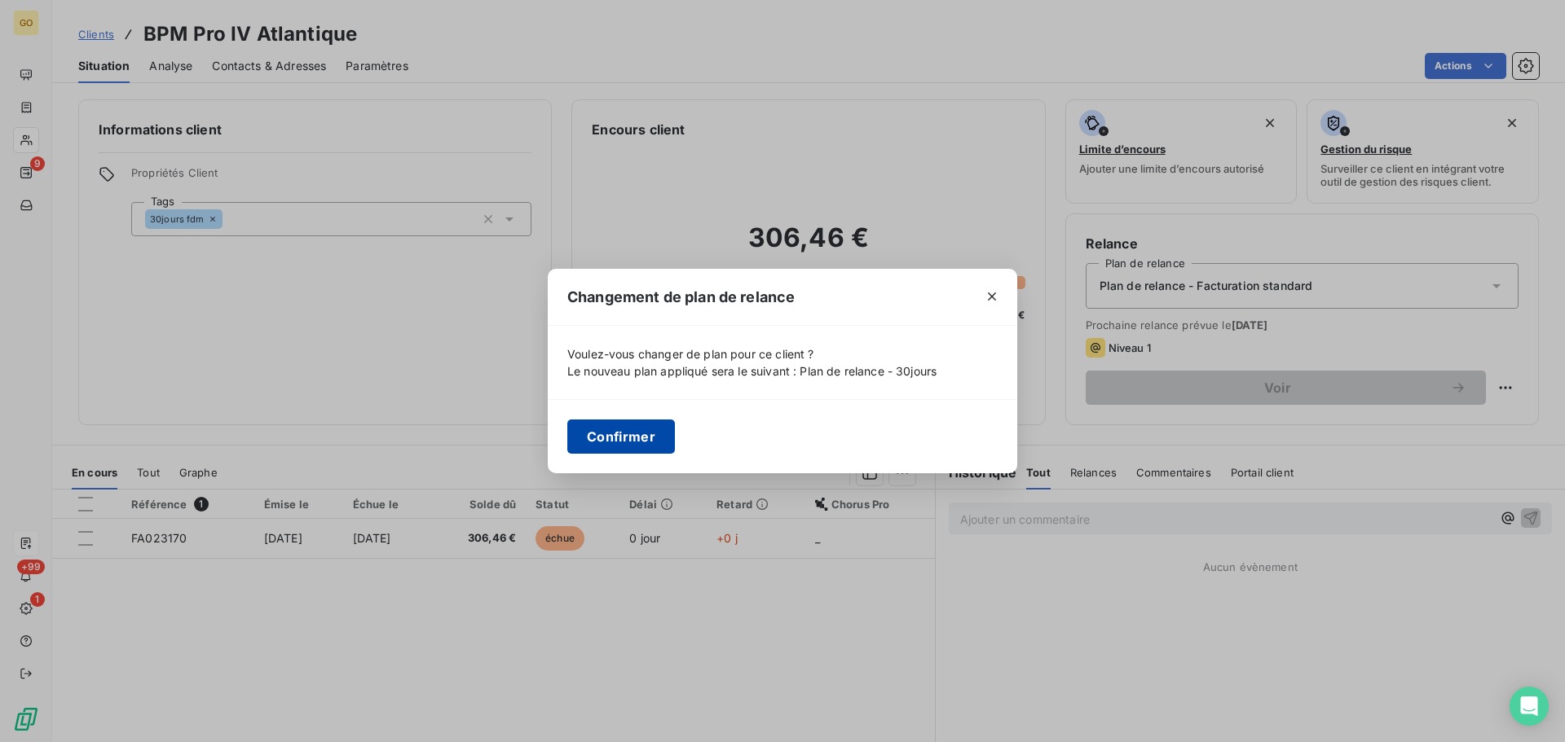
click at [619, 434] on button "Confirmer" at bounding box center [621, 437] width 108 height 34
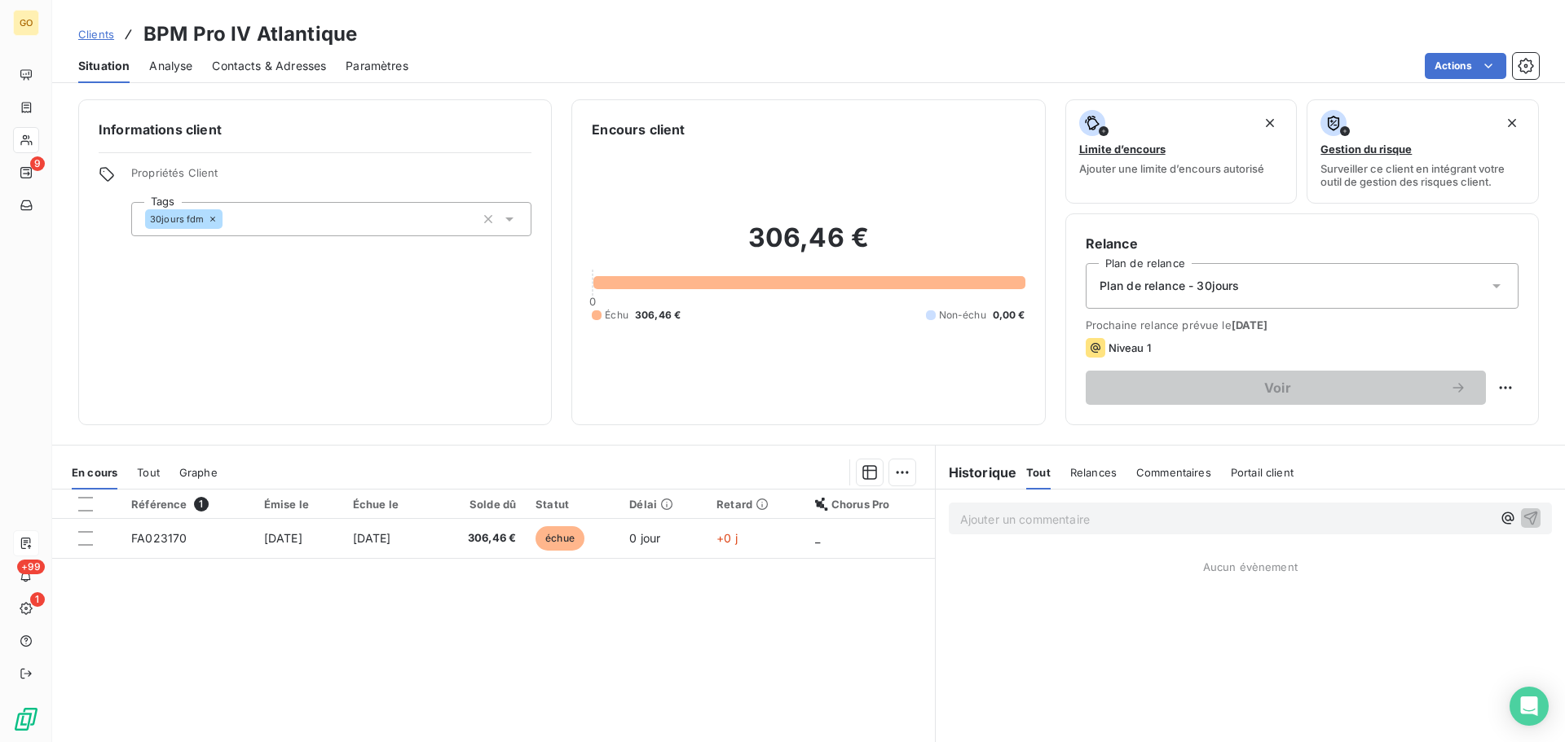
click at [487, 370] on div "Informations client Propriétés Client Tags 30jours fdm" at bounding box center [314, 262] width 473 height 326
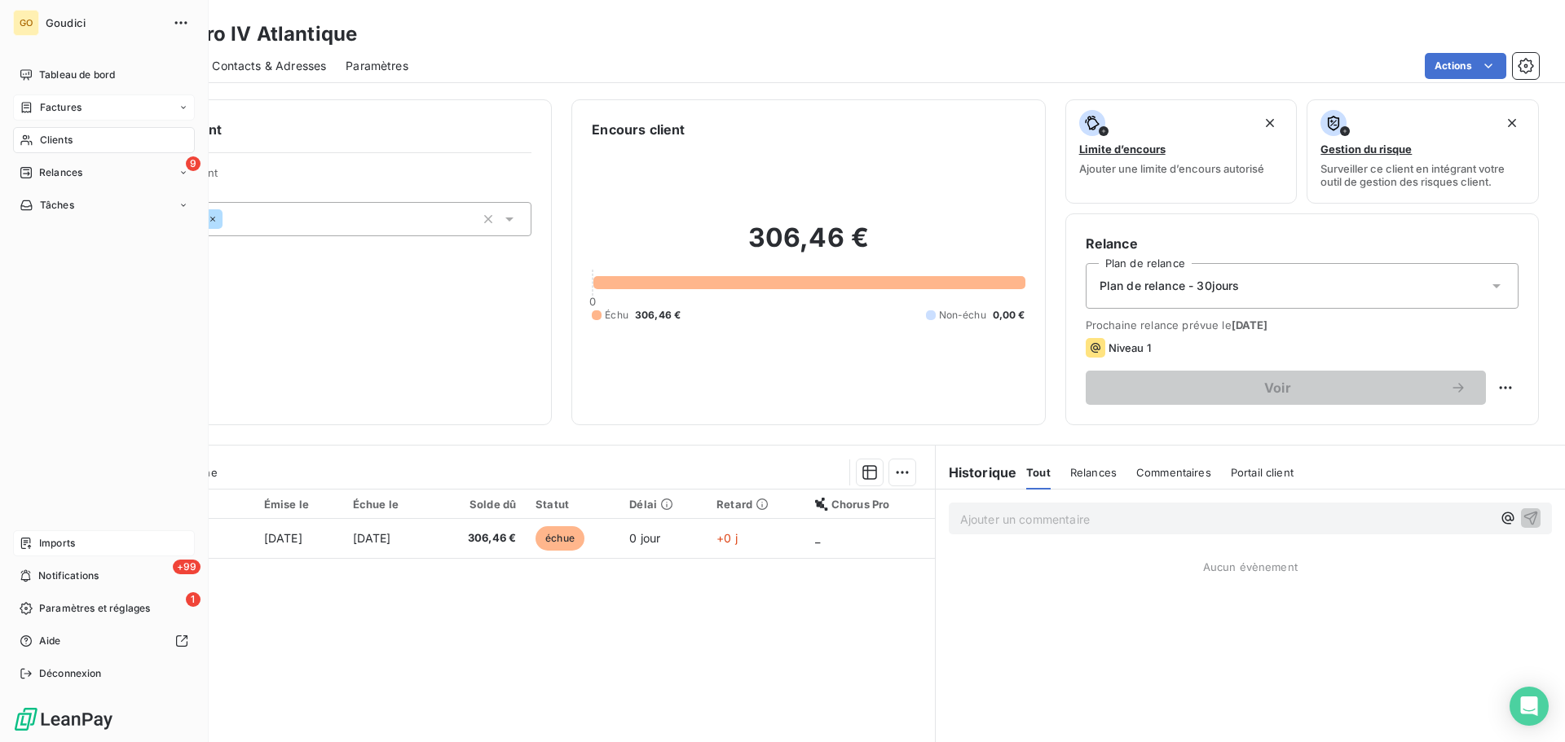
click at [65, 105] on span "Factures" at bounding box center [61, 107] width 42 height 15
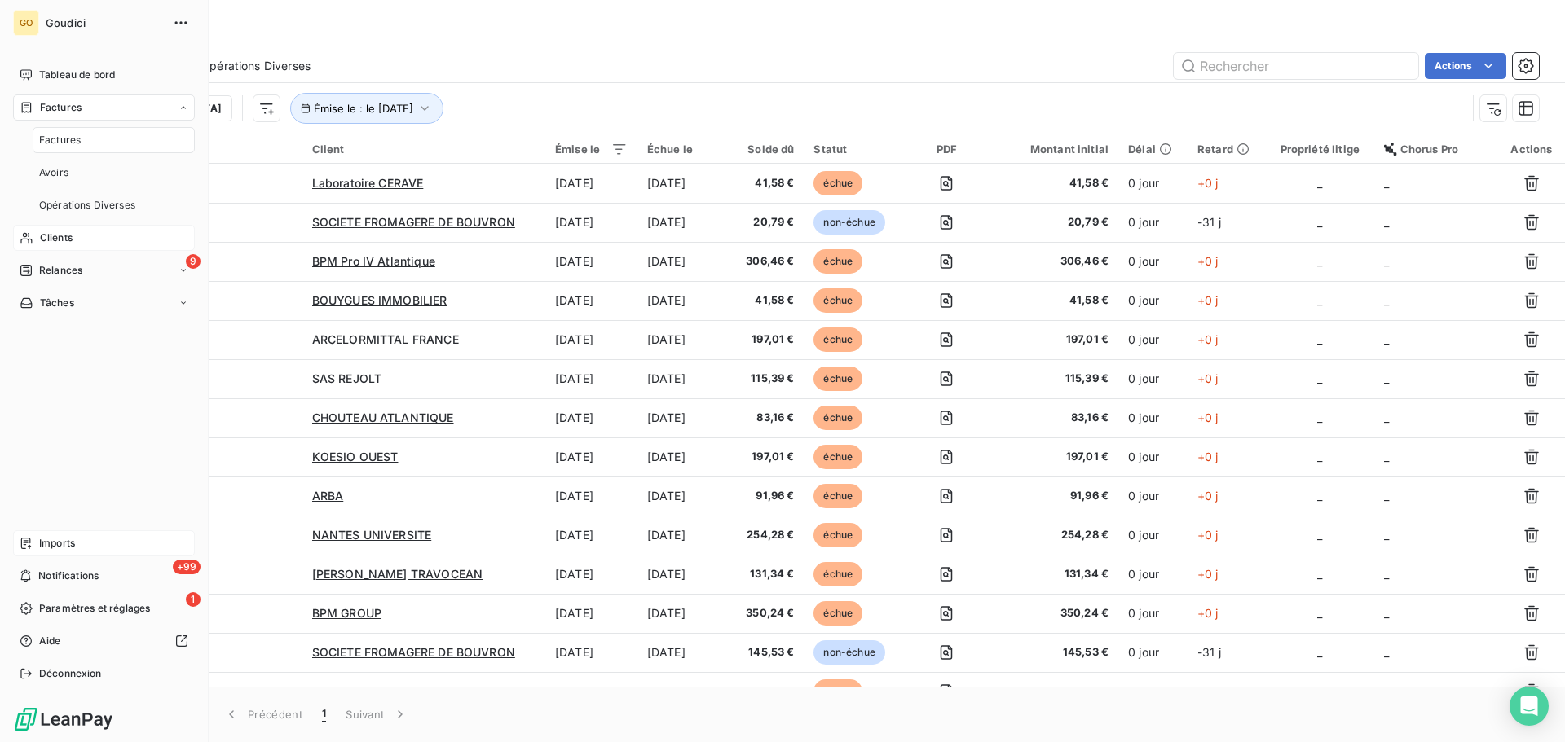
click at [65, 139] on span "Factures" at bounding box center [60, 140] width 42 height 15
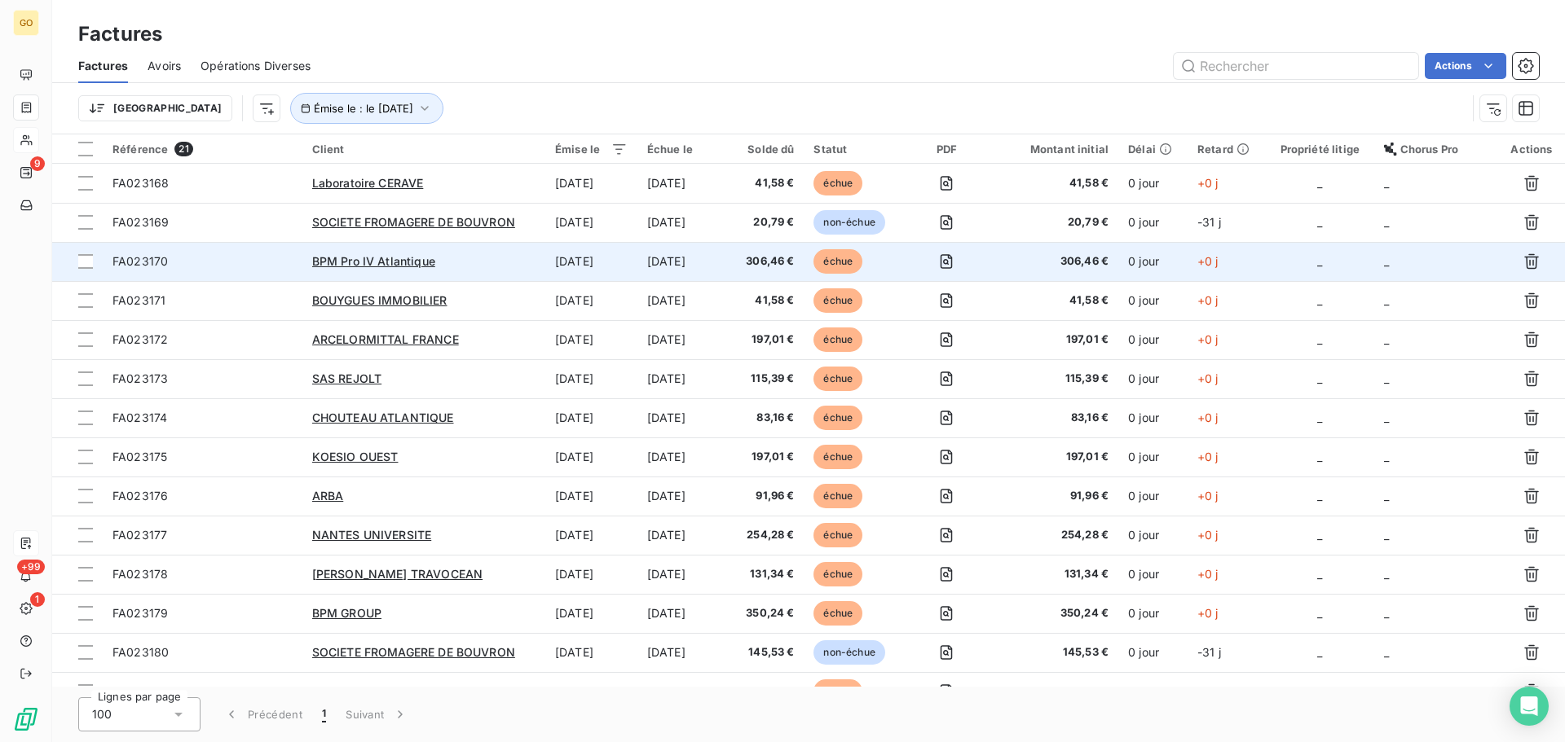
click at [830, 258] on span "échue" at bounding box center [837, 261] width 49 height 24
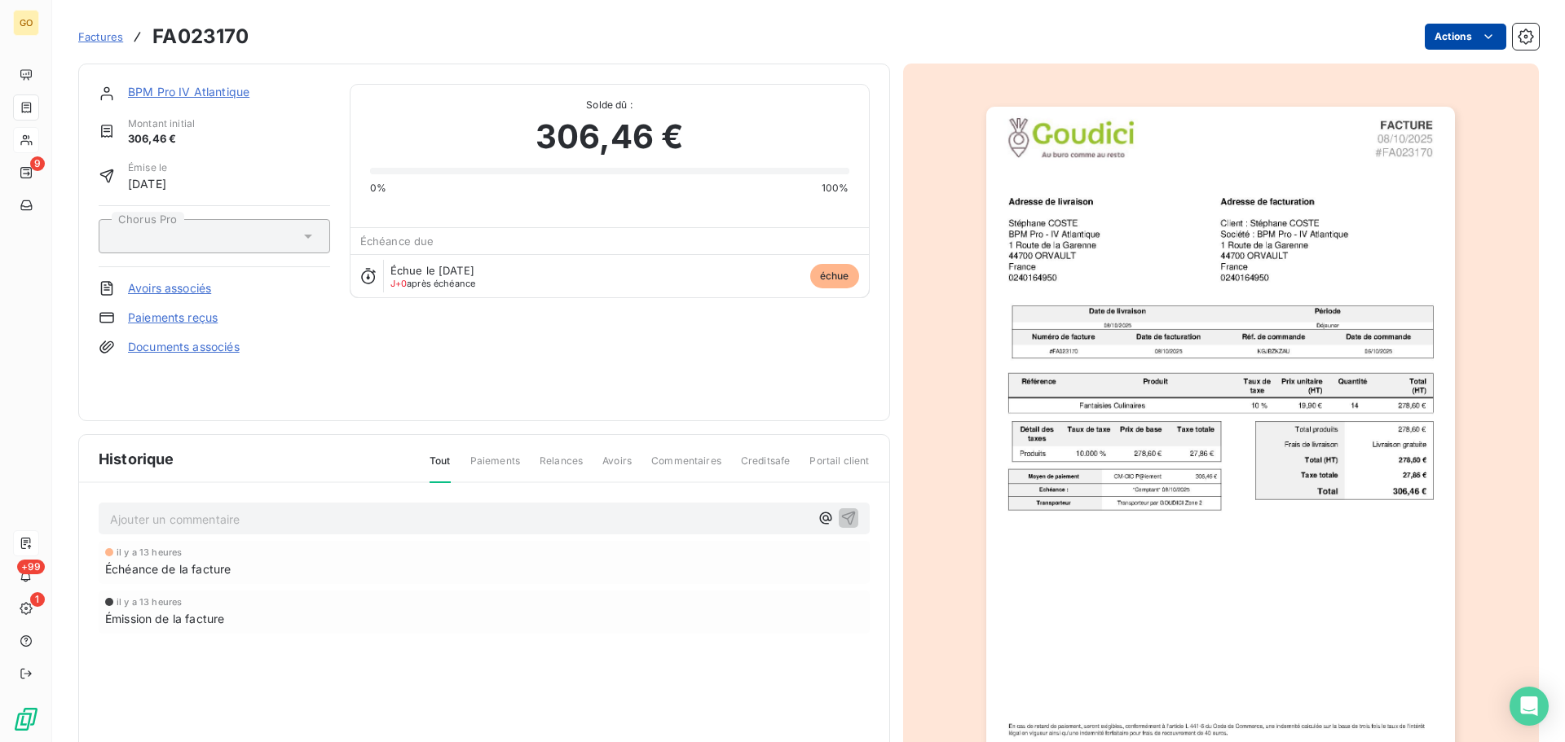
click at [1456, 36] on html "GO 9 +99 1 Factures FA023170 Actions BPM Pro IV Atlantique Montant initial 306,…" at bounding box center [782, 371] width 1565 height 742
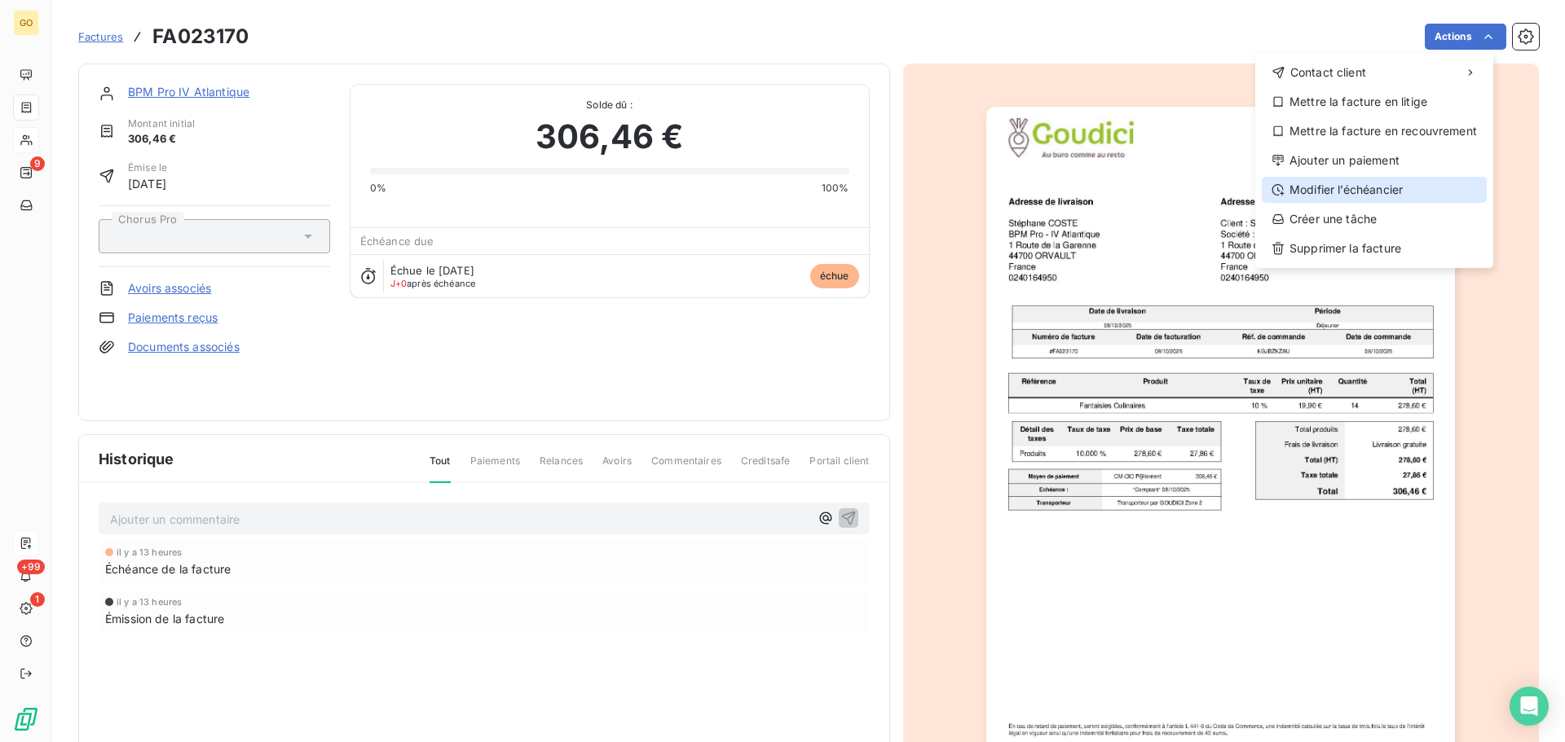
click at [1363, 189] on div "Modifier l’échéancier" at bounding box center [1374, 190] width 225 height 26
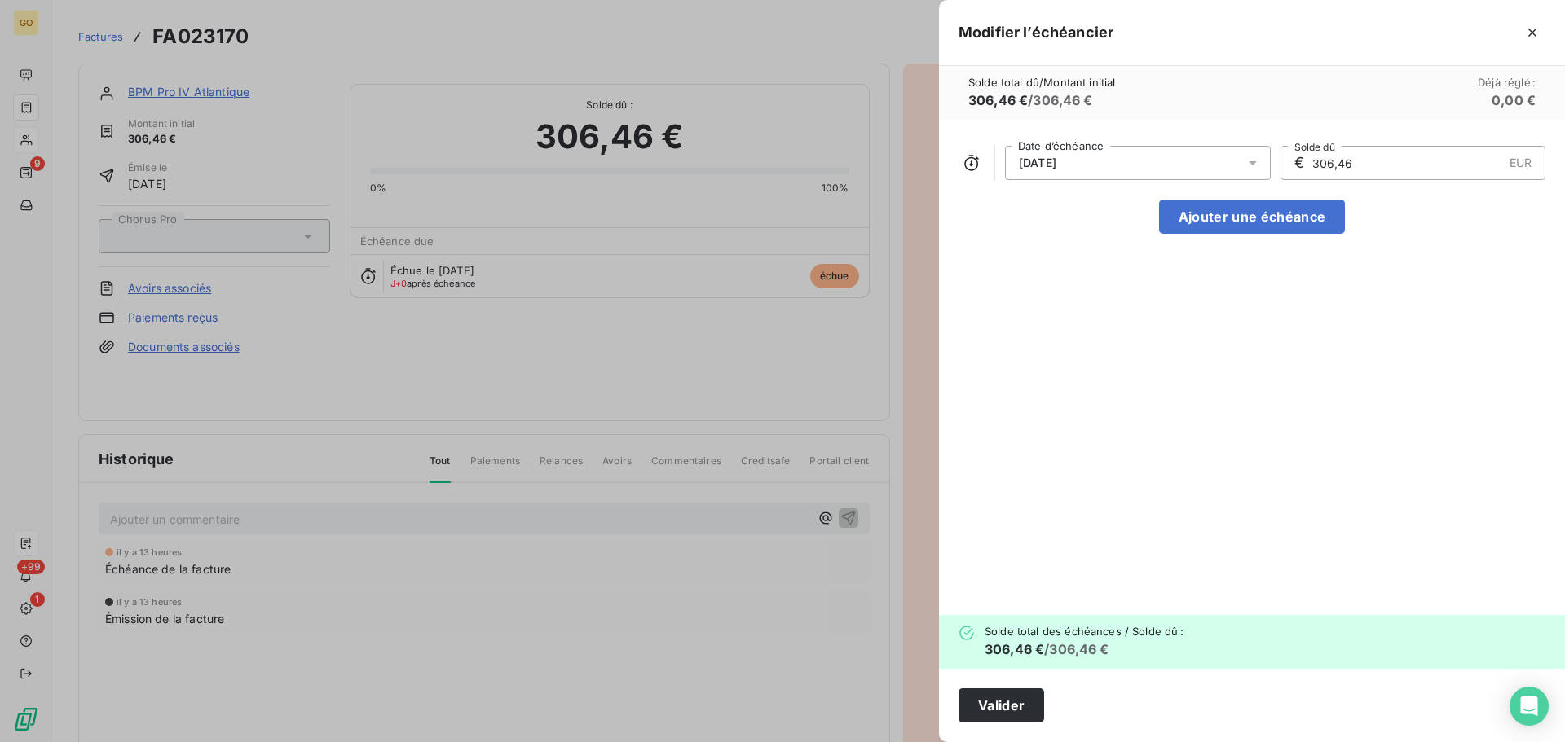
click at [1178, 159] on div "[DATE]" at bounding box center [1138, 163] width 266 height 34
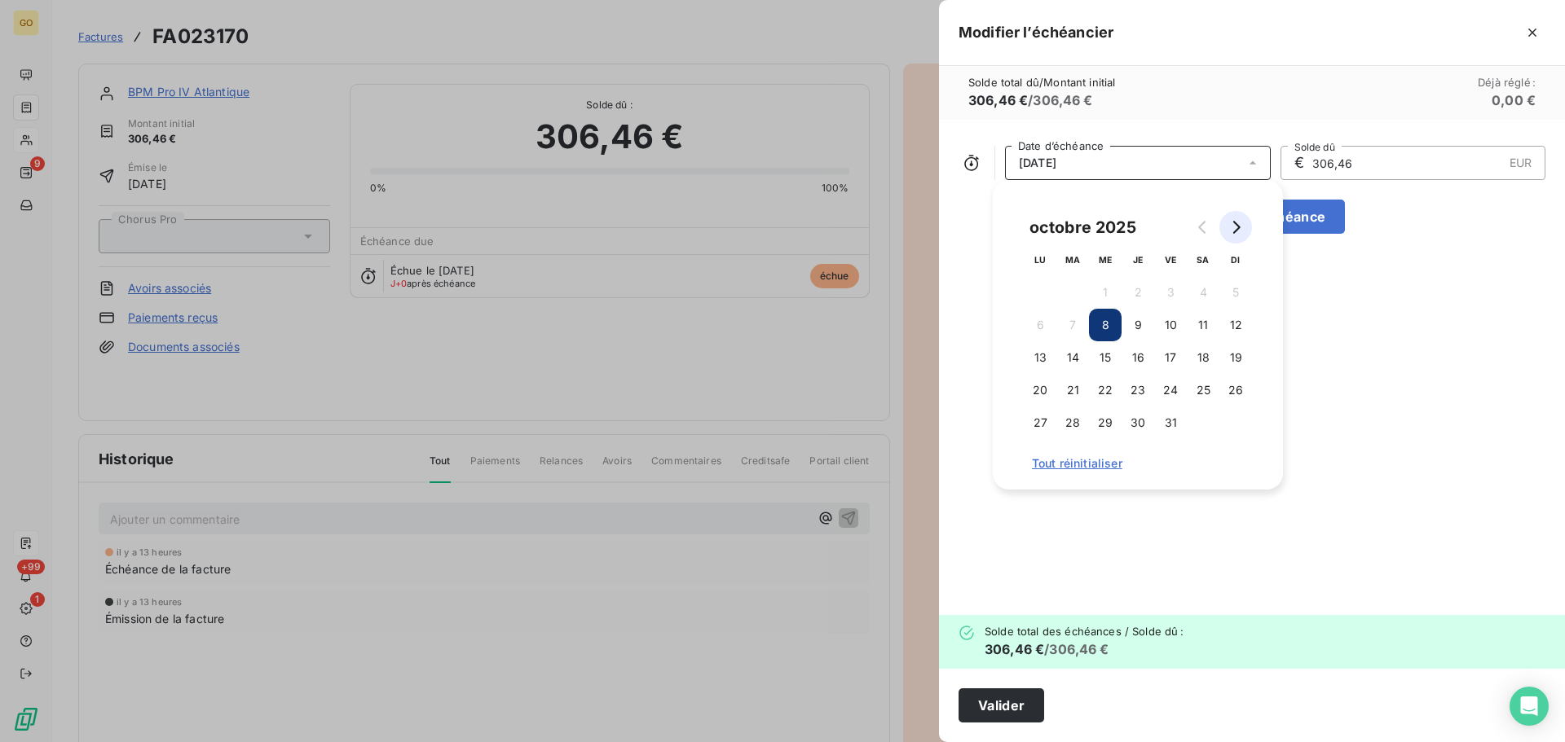
click at [1242, 228] on button "Go to next month" at bounding box center [1235, 227] width 33 height 33
click at [1235, 423] on button "30" at bounding box center [1235, 423] width 33 height 33
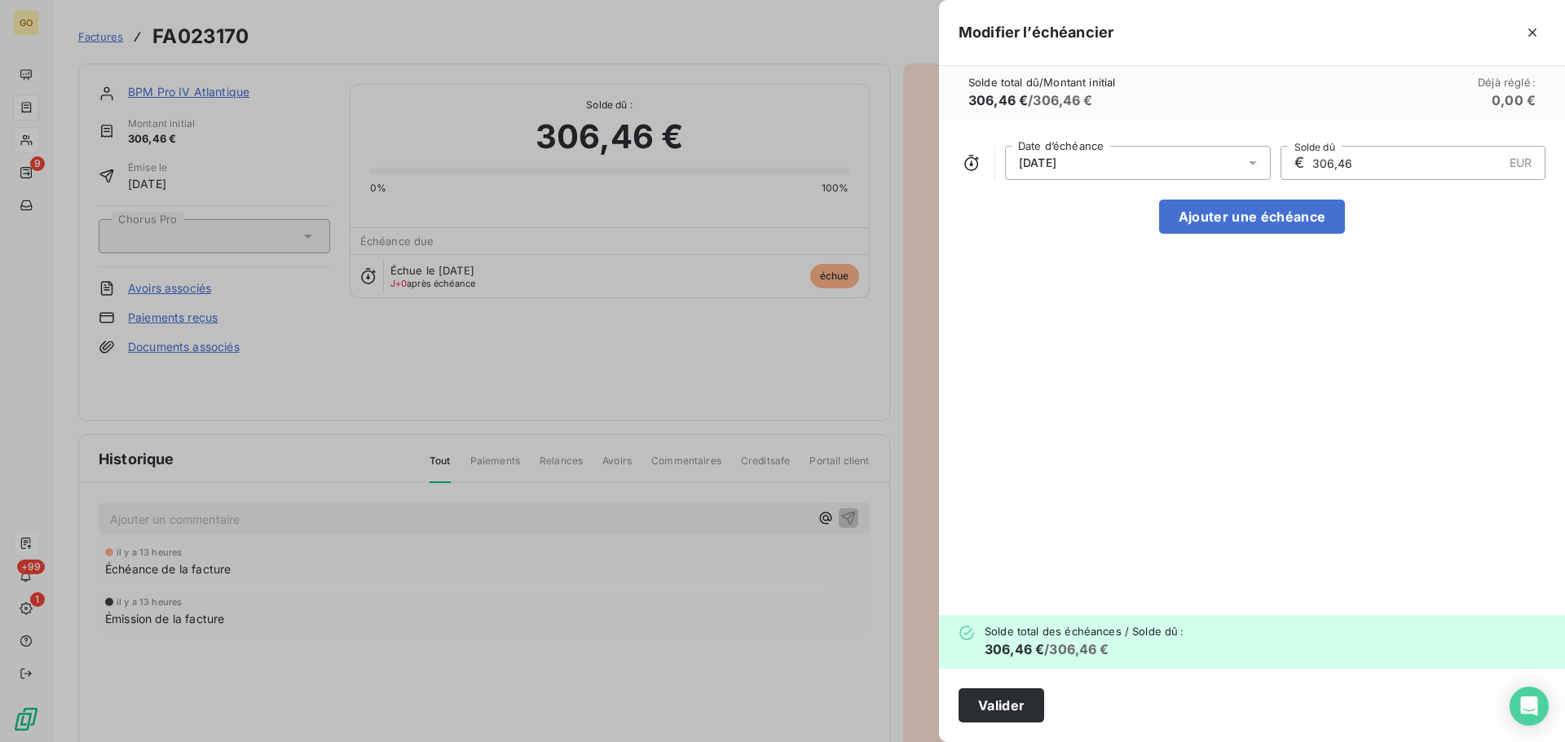
click at [1376, 403] on div "[DATE] Date d’échéance € 306,46 EUR Solde dû Ajouter une échéance" at bounding box center [1252, 368] width 626 height 496
click at [1009, 705] on button "Valider" at bounding box center [1001, 706] width 86 height 34
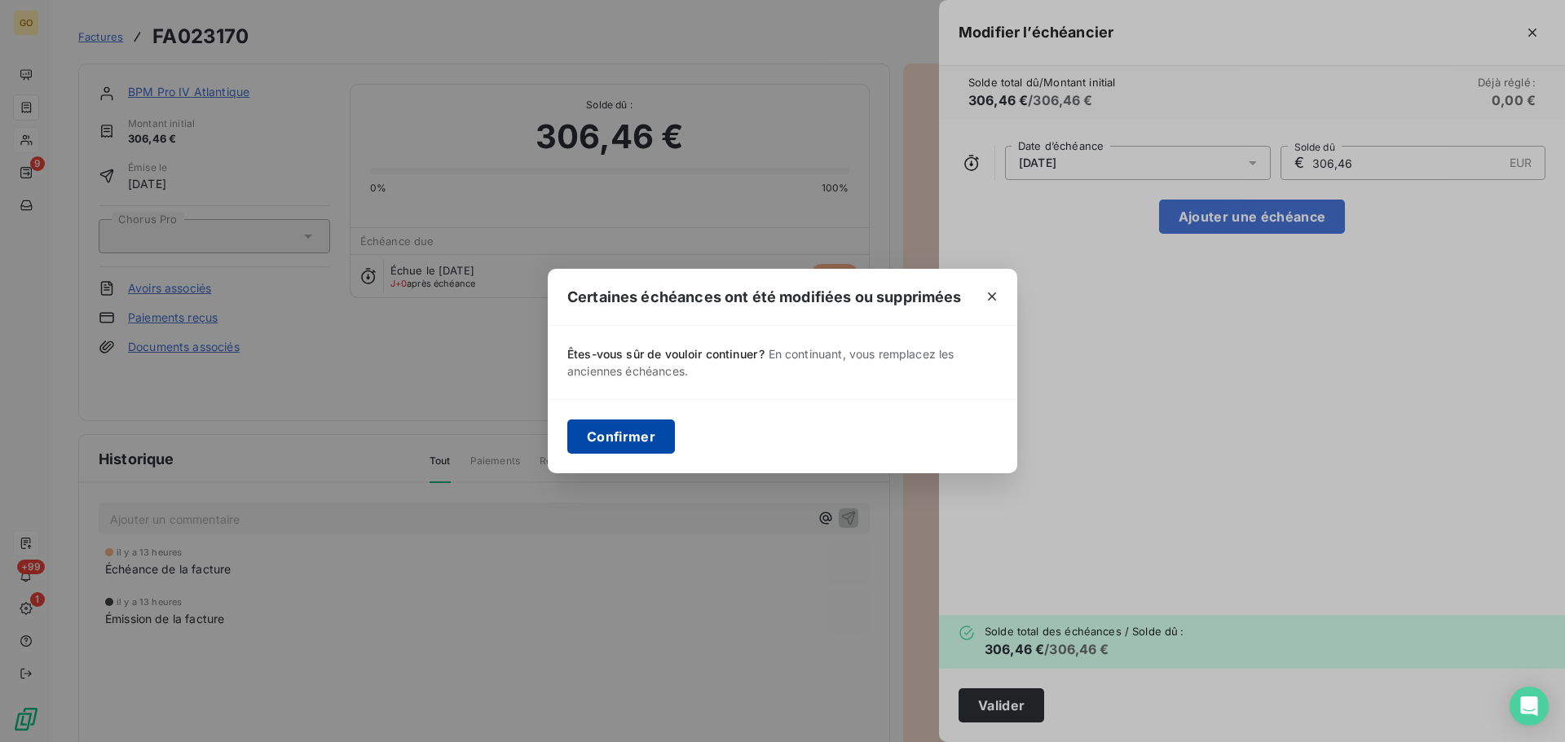
click at [601, 426] on button "Confirmer" at bounding box center [621, 437] width 108 height 34
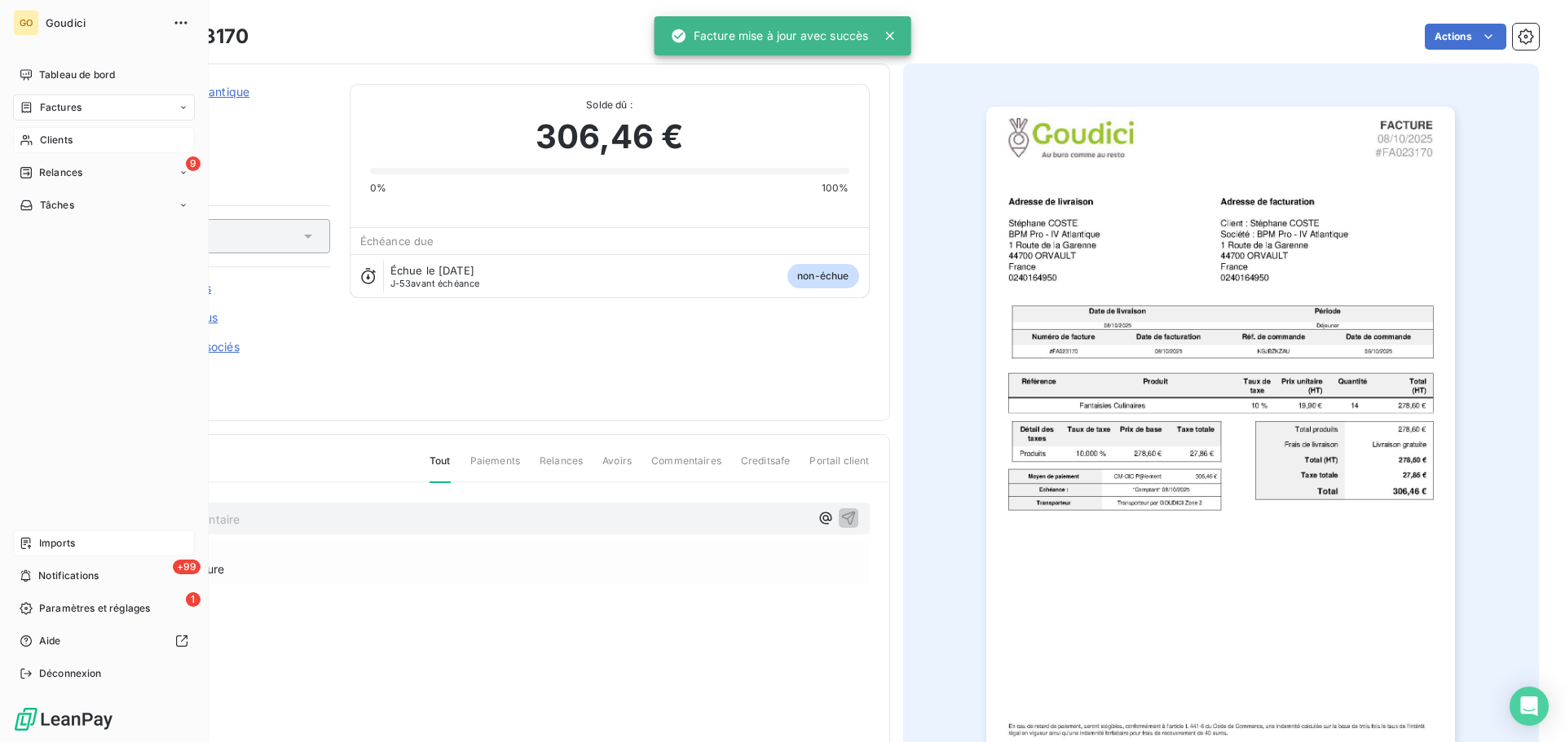
click at [45, 107] on span "Factures" at bounding box center [61, 107] width 42 height 15
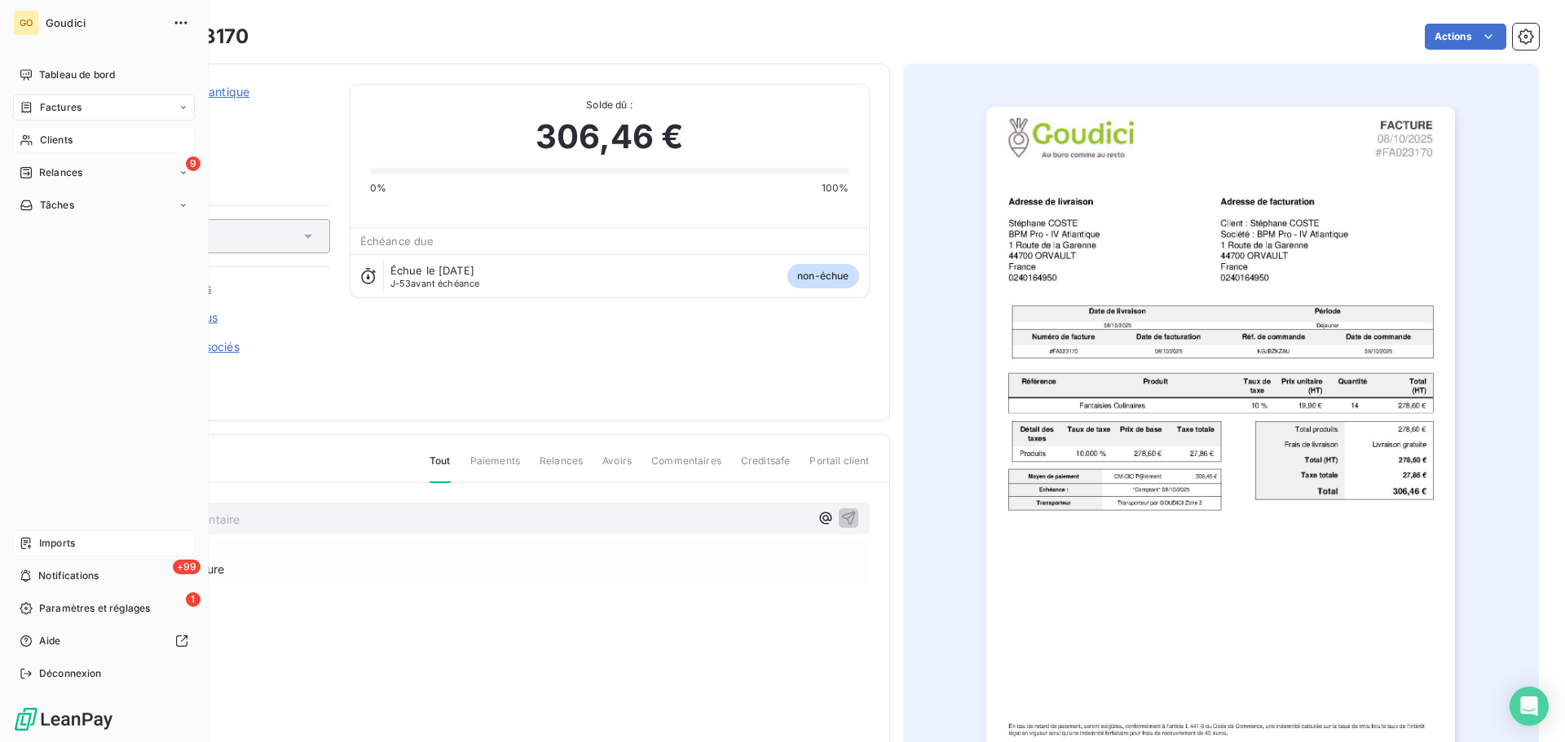
click at [69, 108] on span "Factures" at bounding box center [61, 107] width 42 height 15
click at [69, 144] on span "Factures" at bounding box center [60, 140] width 42 height 15
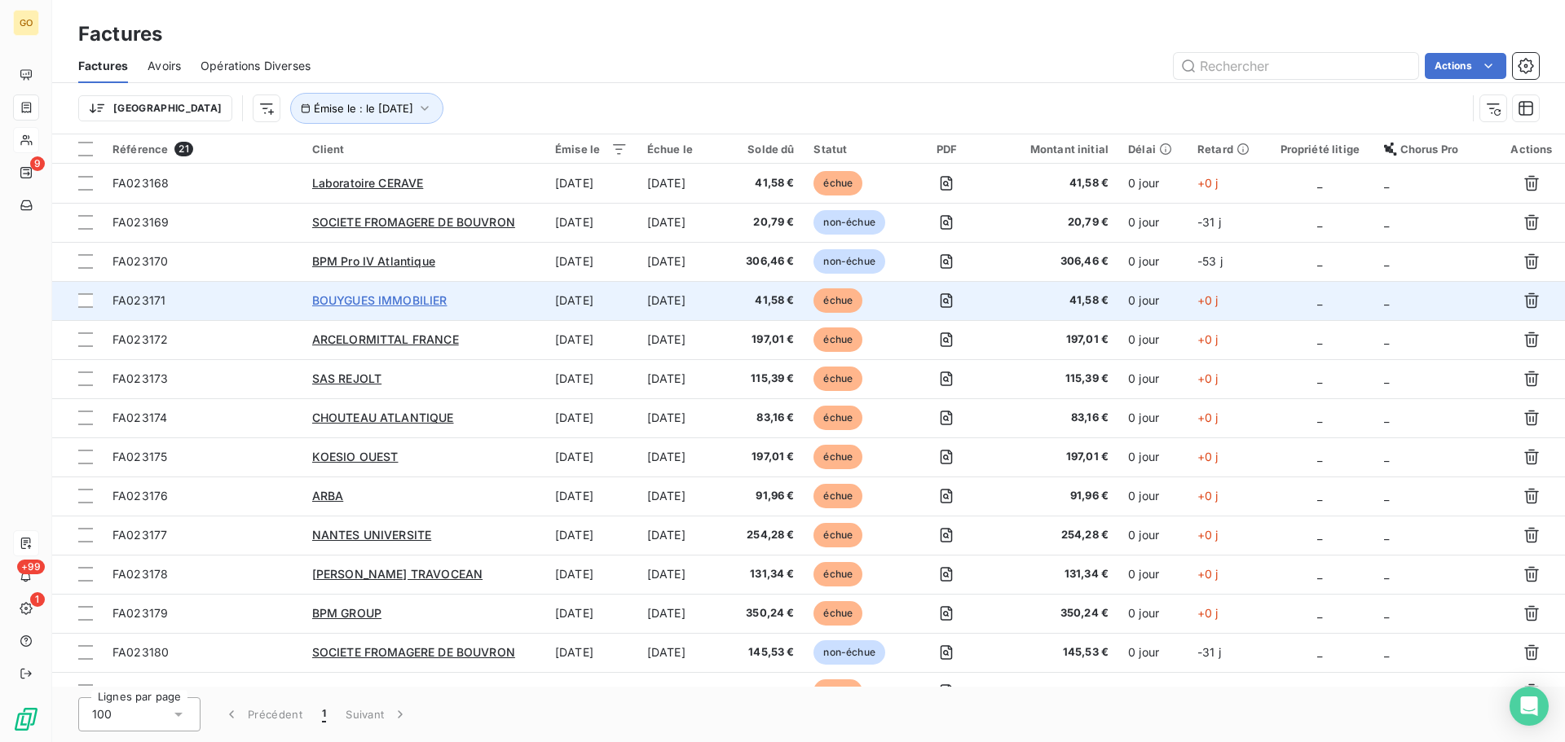
click at [434, 297] on span "BOUYGUES IMMOBILIER" at bounding box center [379, 300] width 135 height 14
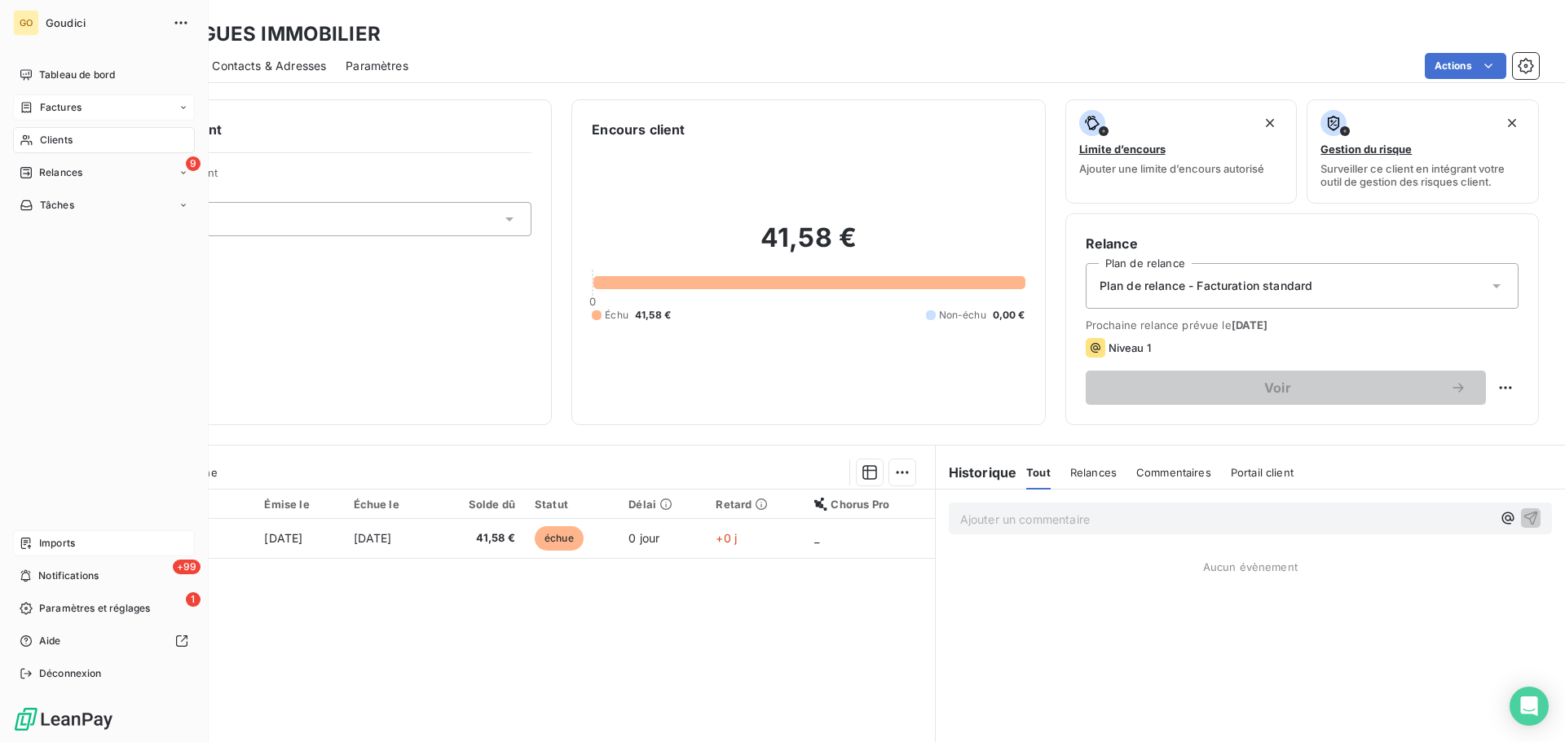
click at [63, 104] on span "Factures" at bounding box center [61, 107] width 42 height 15
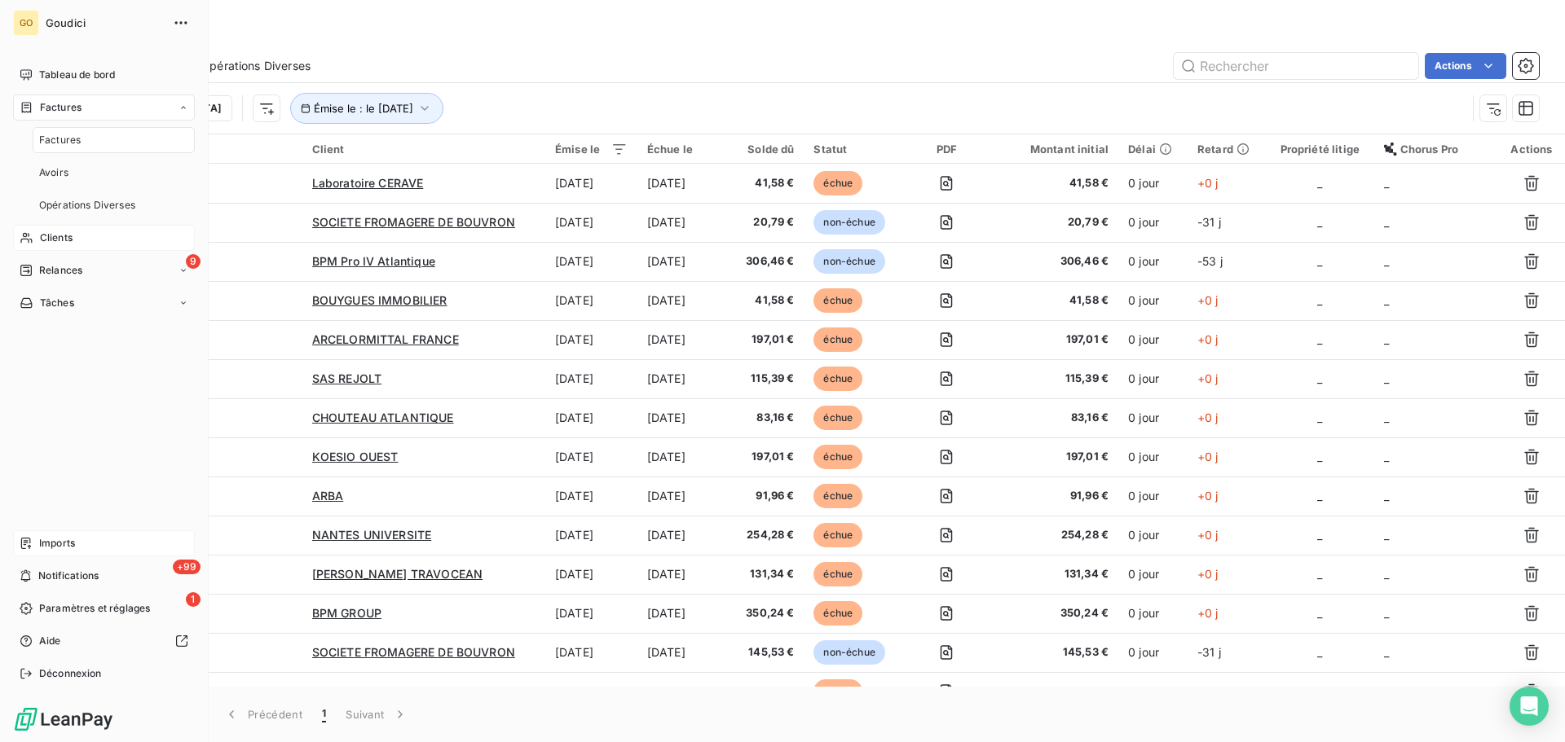
click at [59, 134] on span "Factures" at bounding box center [60, 140] width 42 height 15
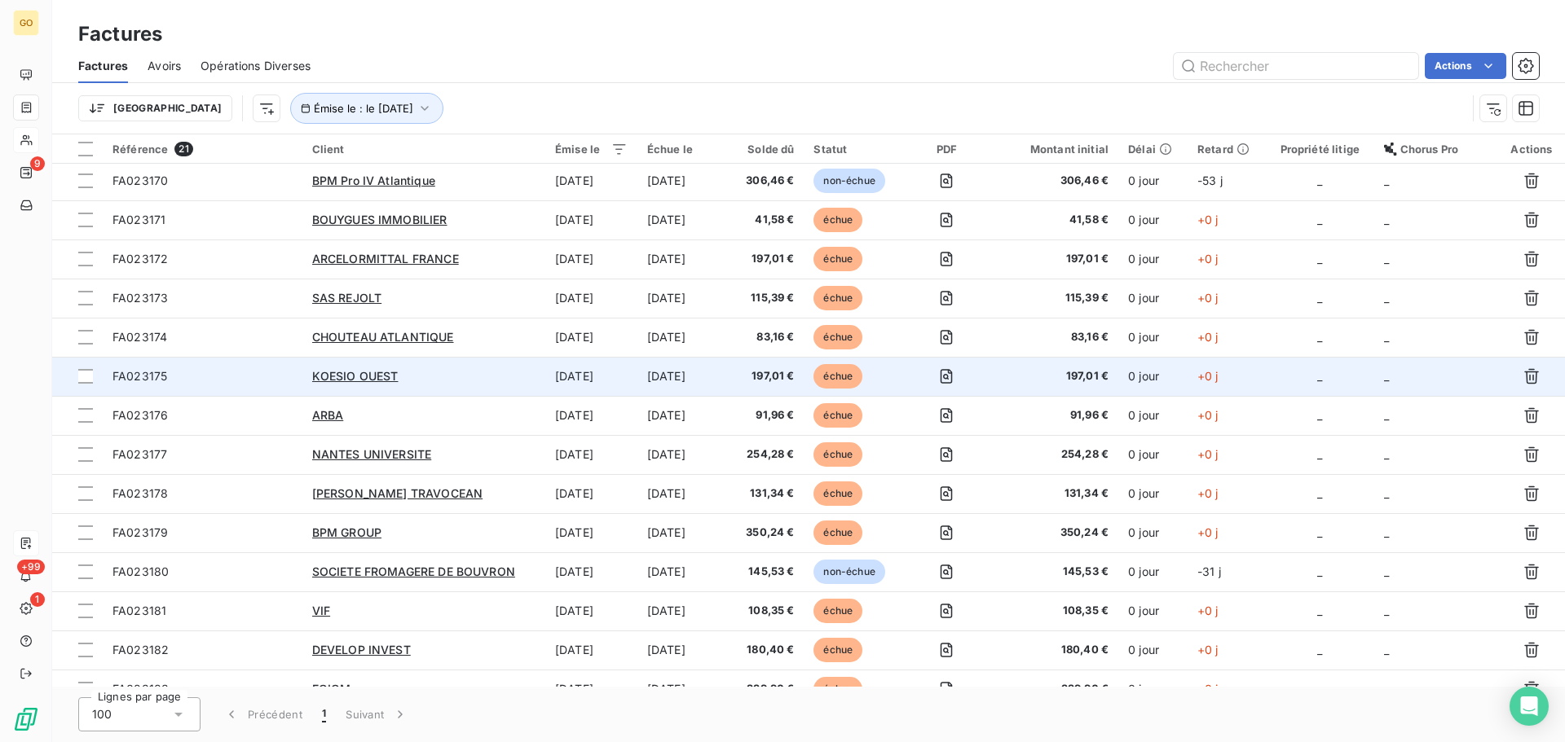
scroll to position [81, 0]
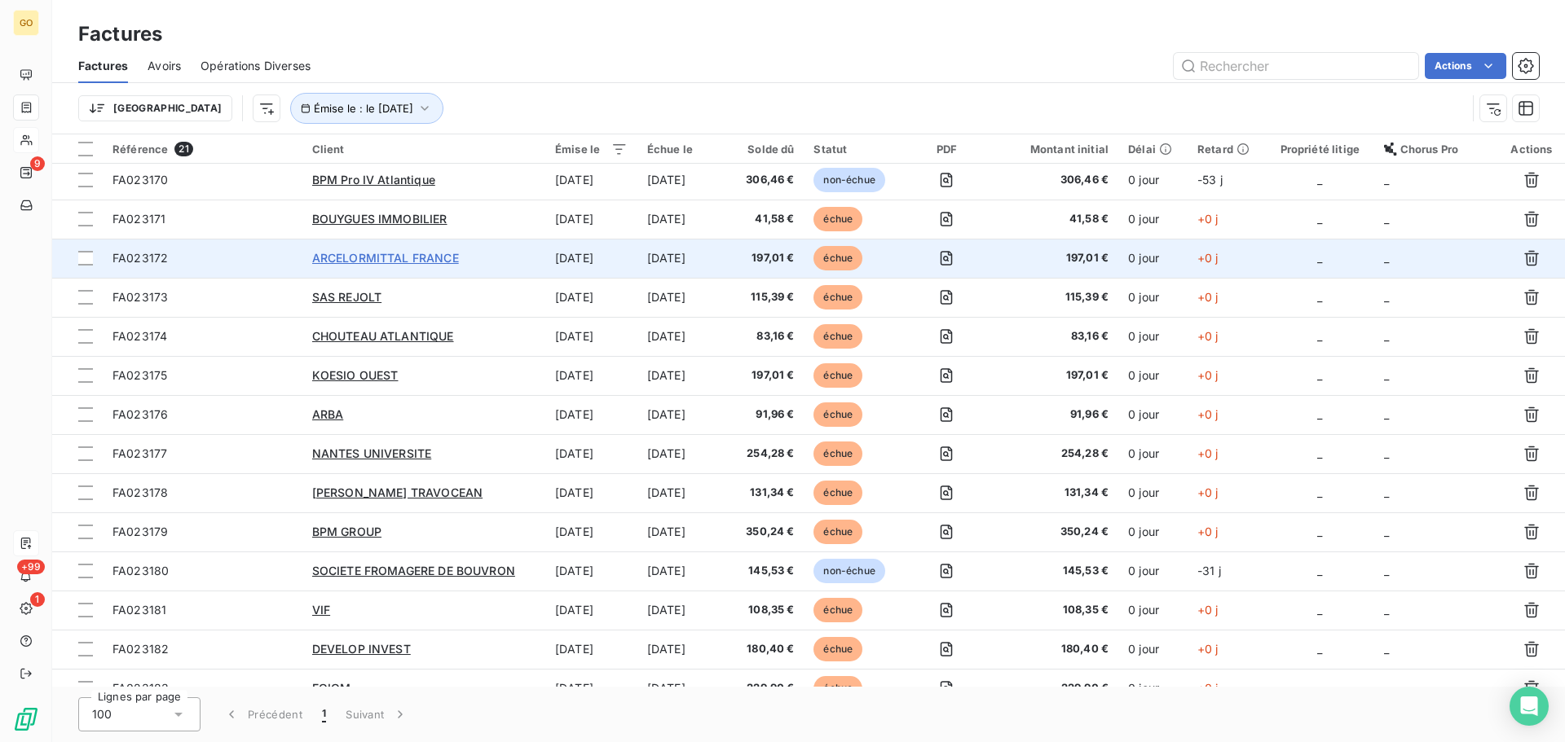
click at [447, 261] on span "ARCELORMITTAL FRANCE" at bounding box center [385, 258] width 147 height 14
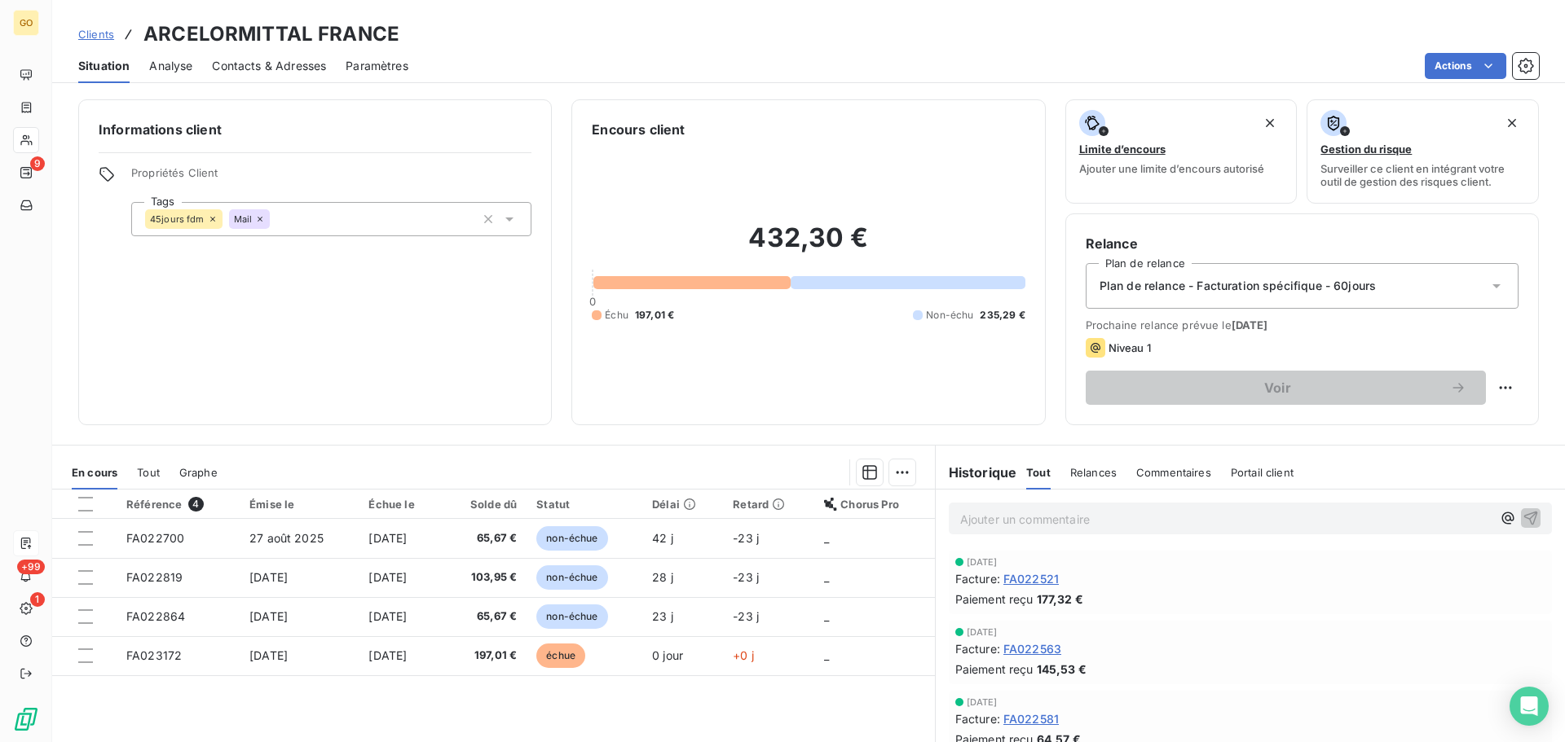
scroll to position [81, 0]
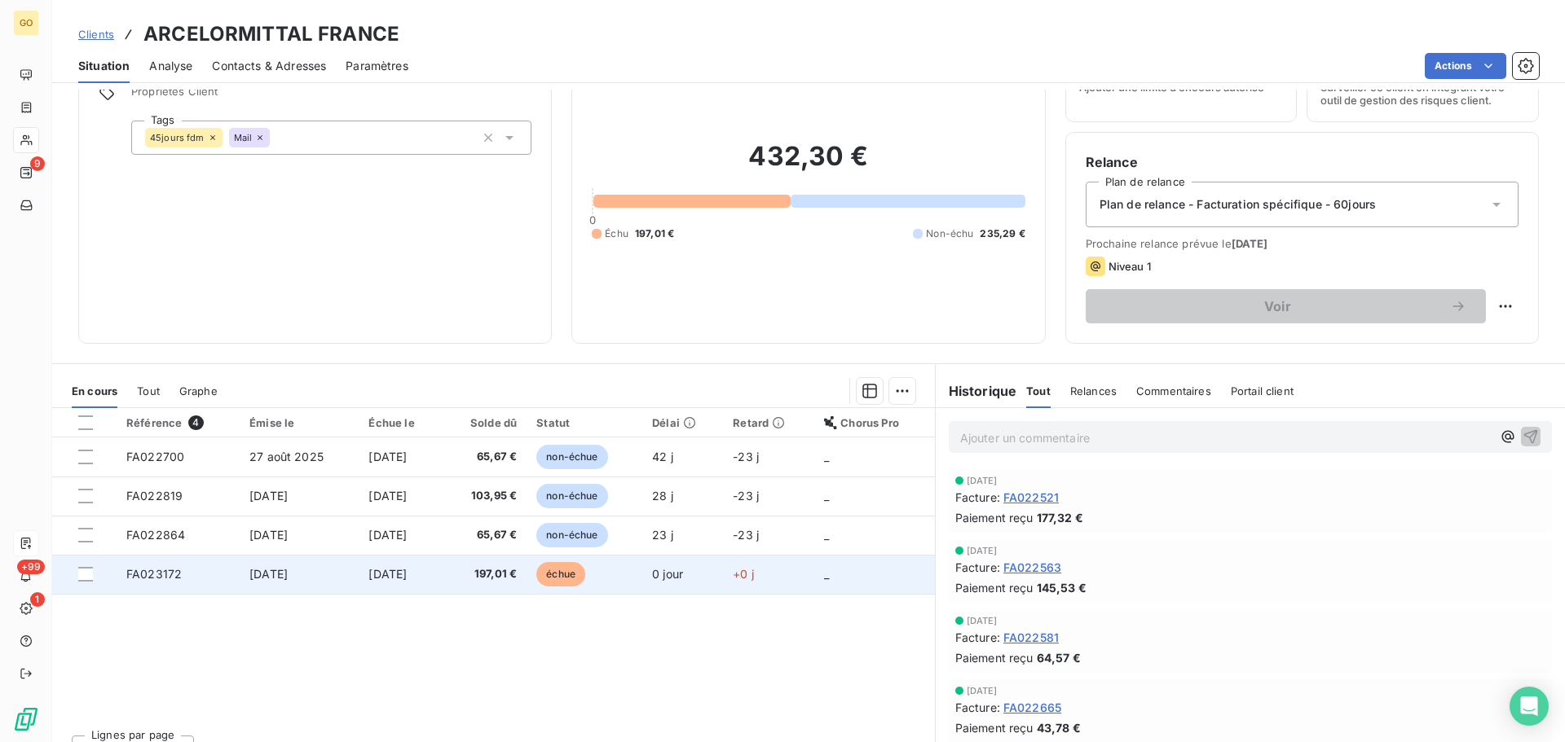
click at [560, 571] on span "échue" at bounding box center [560, 574] width 49 height 24
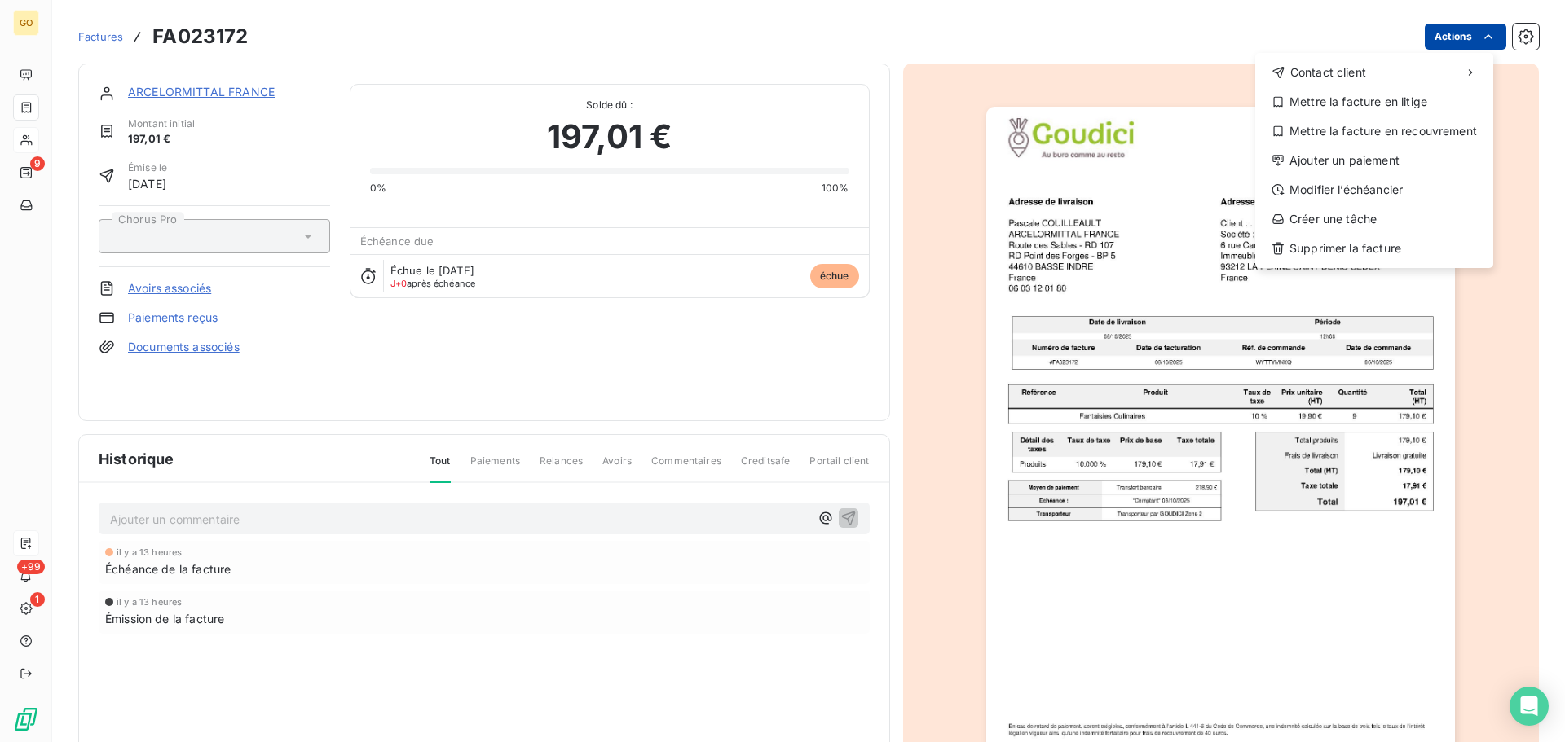
click at [1456, 36] on html "GO 9 +99 1 Factures FA023172 Actions Contact client Mettre la facture en litige…" at bounding box center [782, 371] width 1565 height 742
click at [1405, 183] on div "Modifier l’échéancier" at bounding box center [1374, 190] width 225 height 26
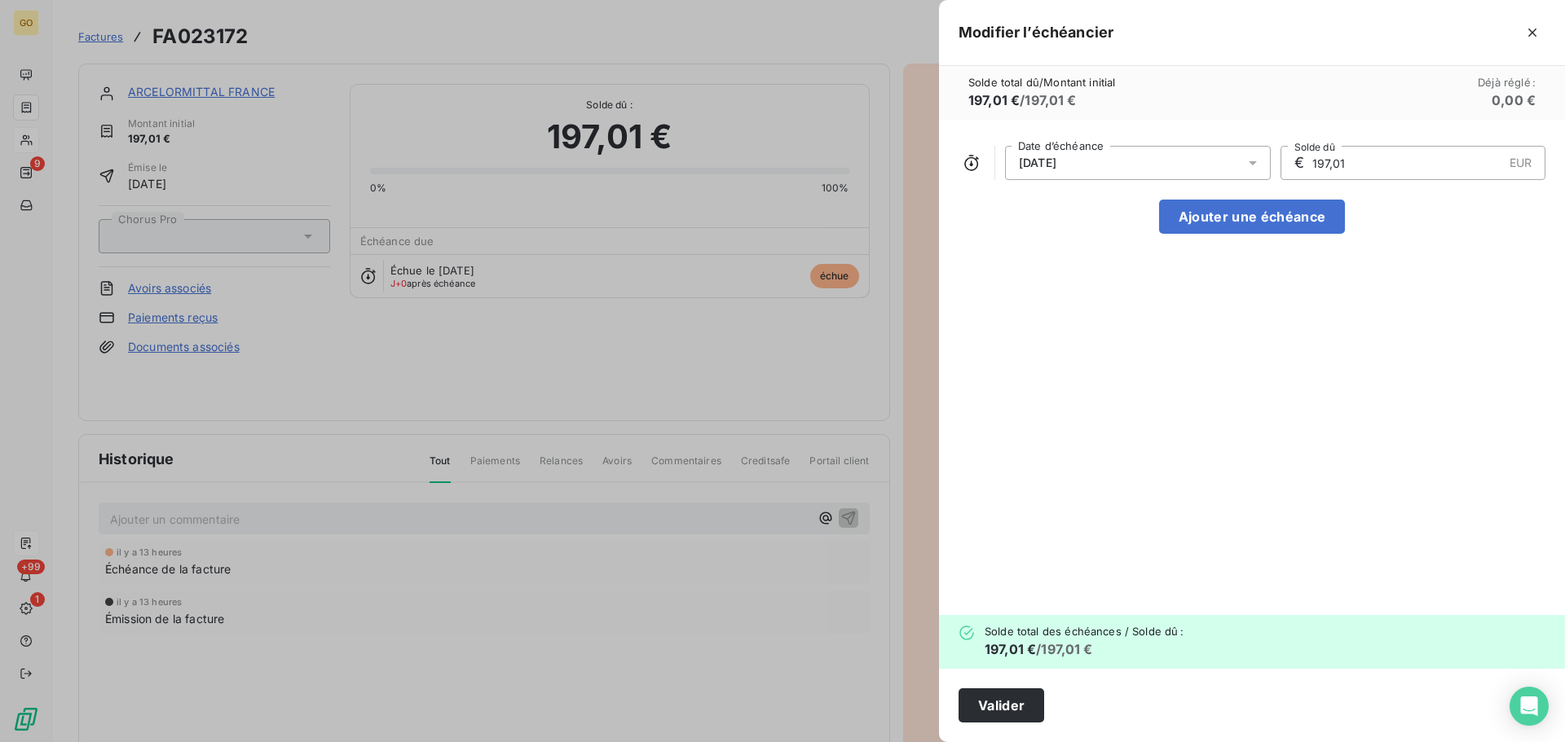
click at [1167, 164] on div "[DATE]" at bounding box center [1138, 163] width 266 height 34
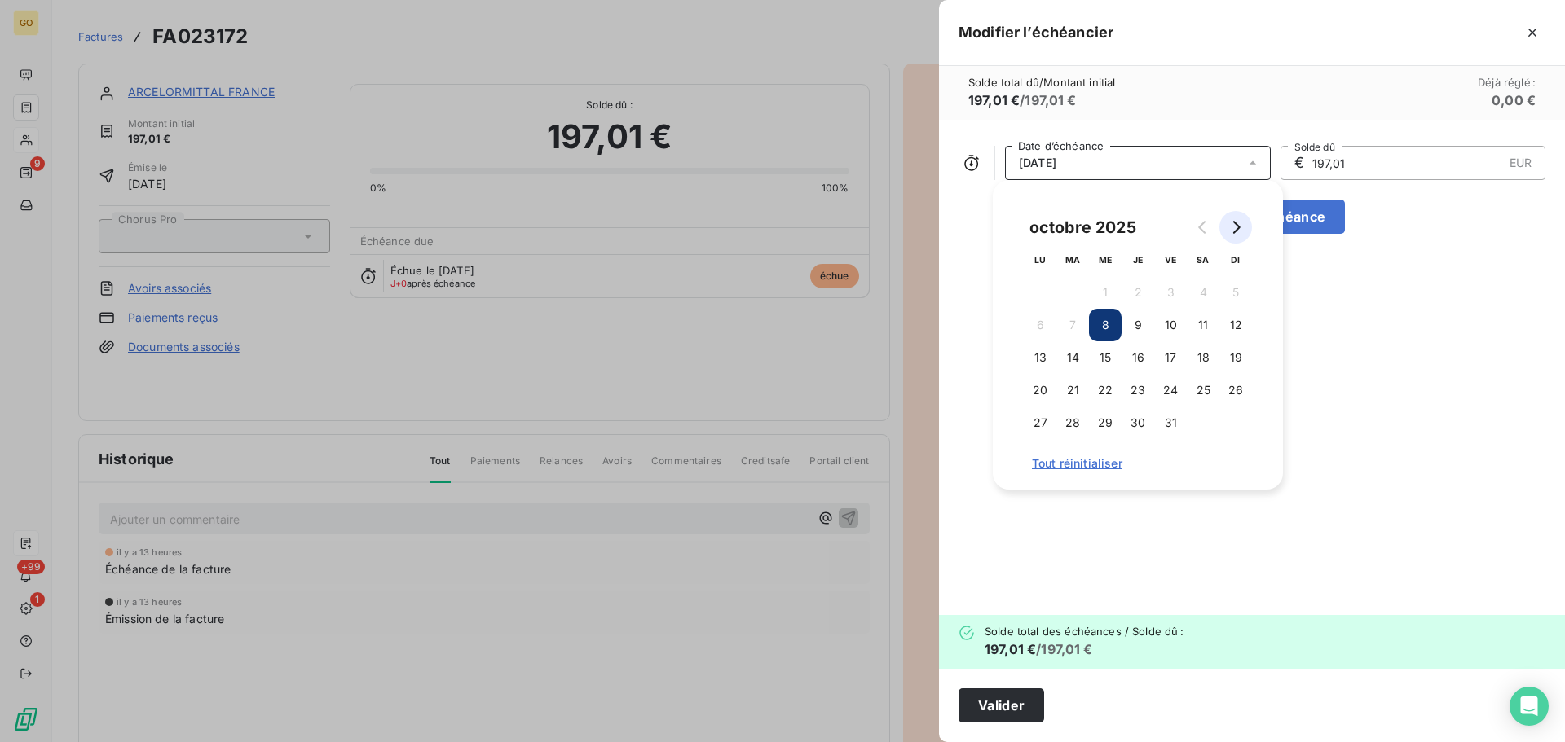
click at [1238, 226] on icon "Go to next month" at bounding box center [1236, 227] width 7 height 13
click at [1238, 416] on button "30" at bounding box center [1235, 423] width 33 height 33
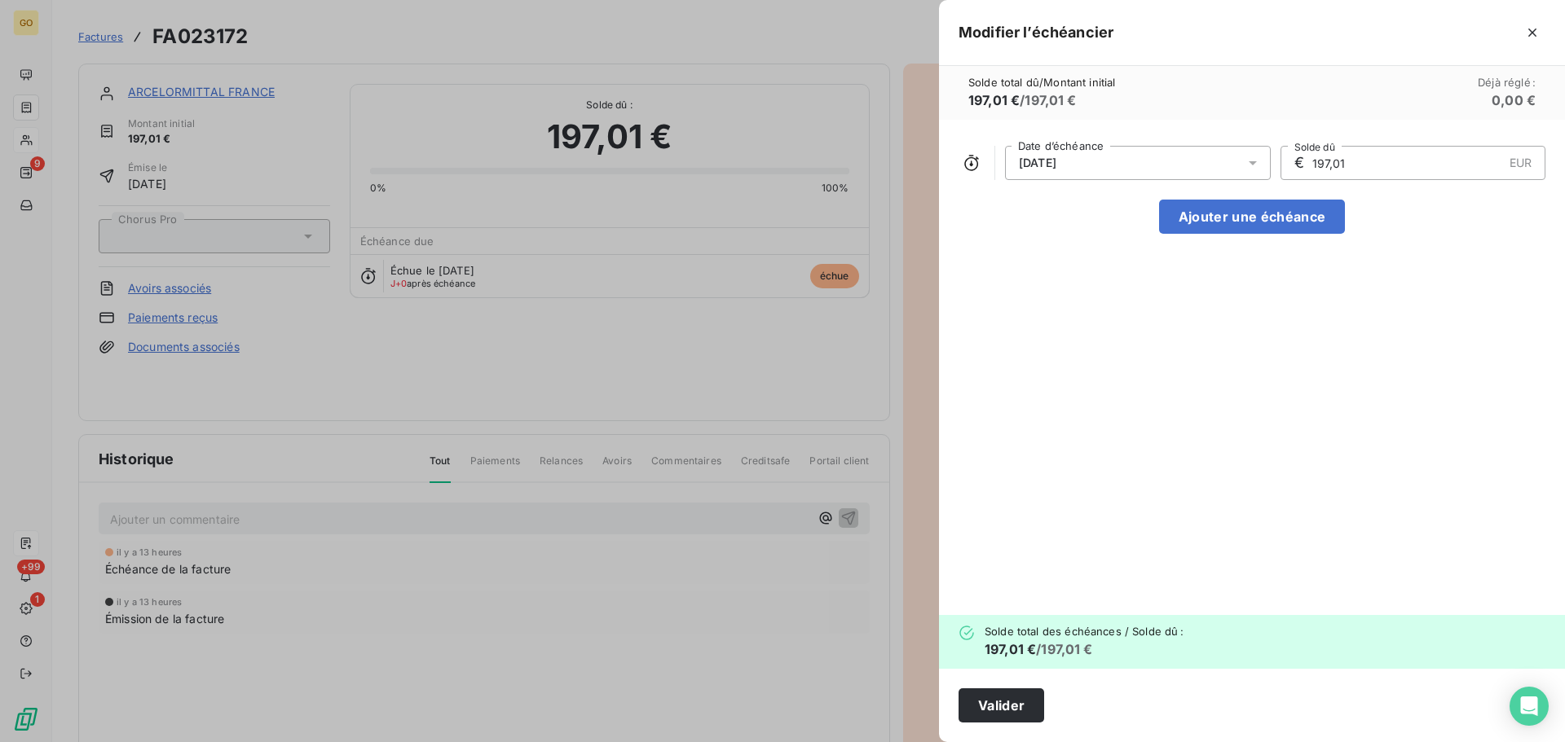
click at [1363, 492] on div "[DATE] Date d’échéance € 197,01 EUR Solde dû Ajouter une échéance" at bounding box center [1252, 368] width 626 height 496
click at [1009, 704] on button "Valider" at bounding box center [1001, 706] width 86 height 34
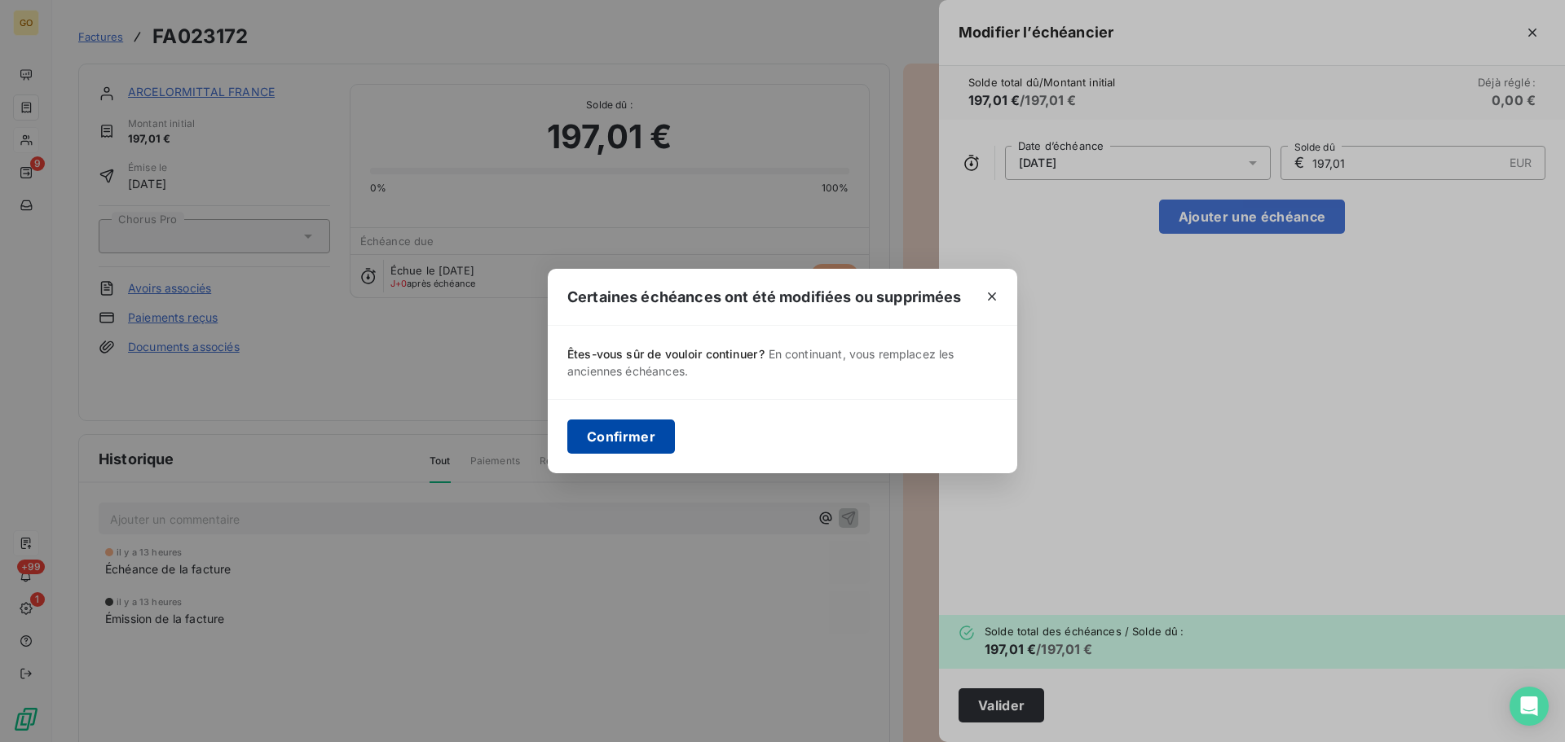
click at [632, 444] on button "Confirmer" at bounding box center [621, 437] width 108 height 34
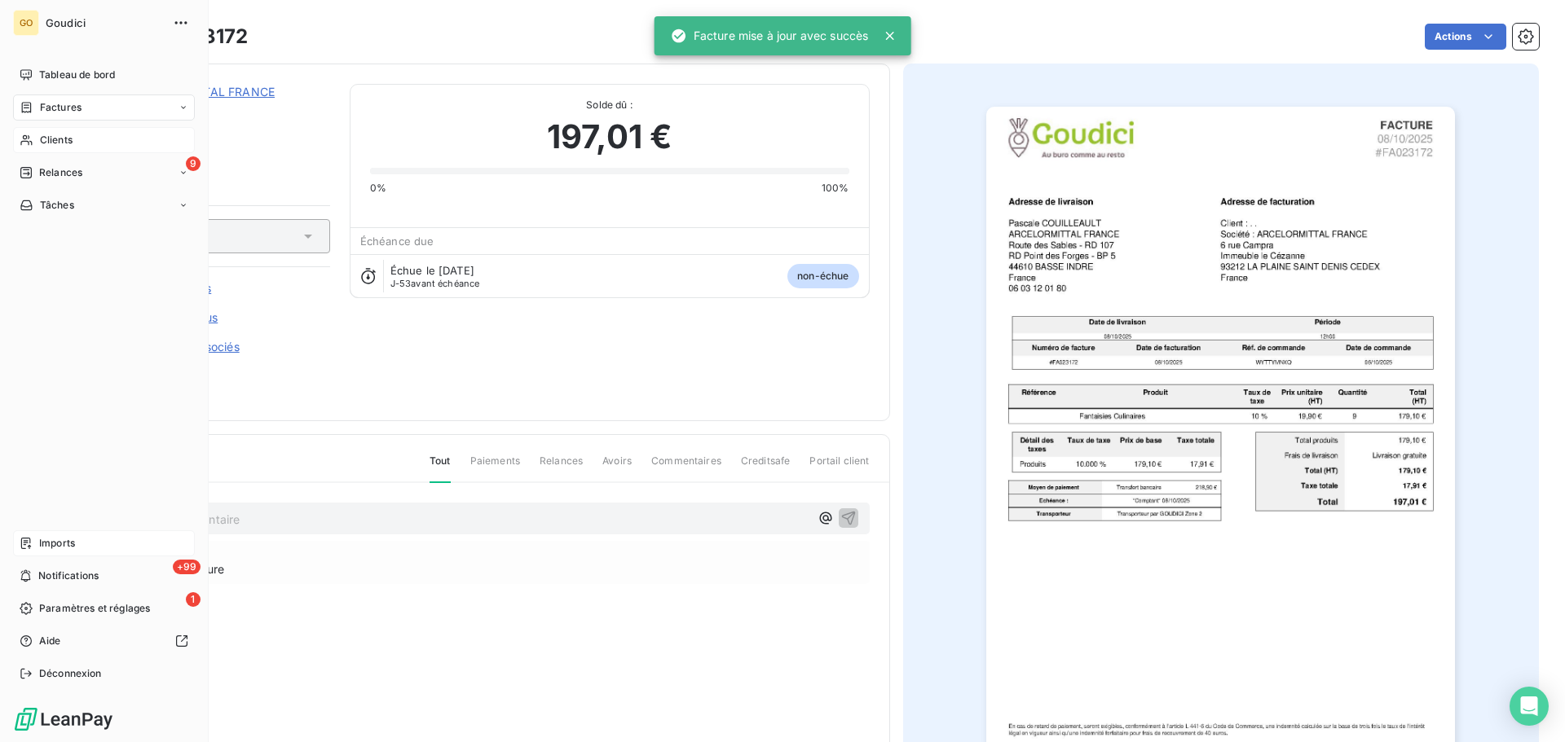
click at [52, 108] on span "Factures" at bounding box center [61, 107] width 42 height 15
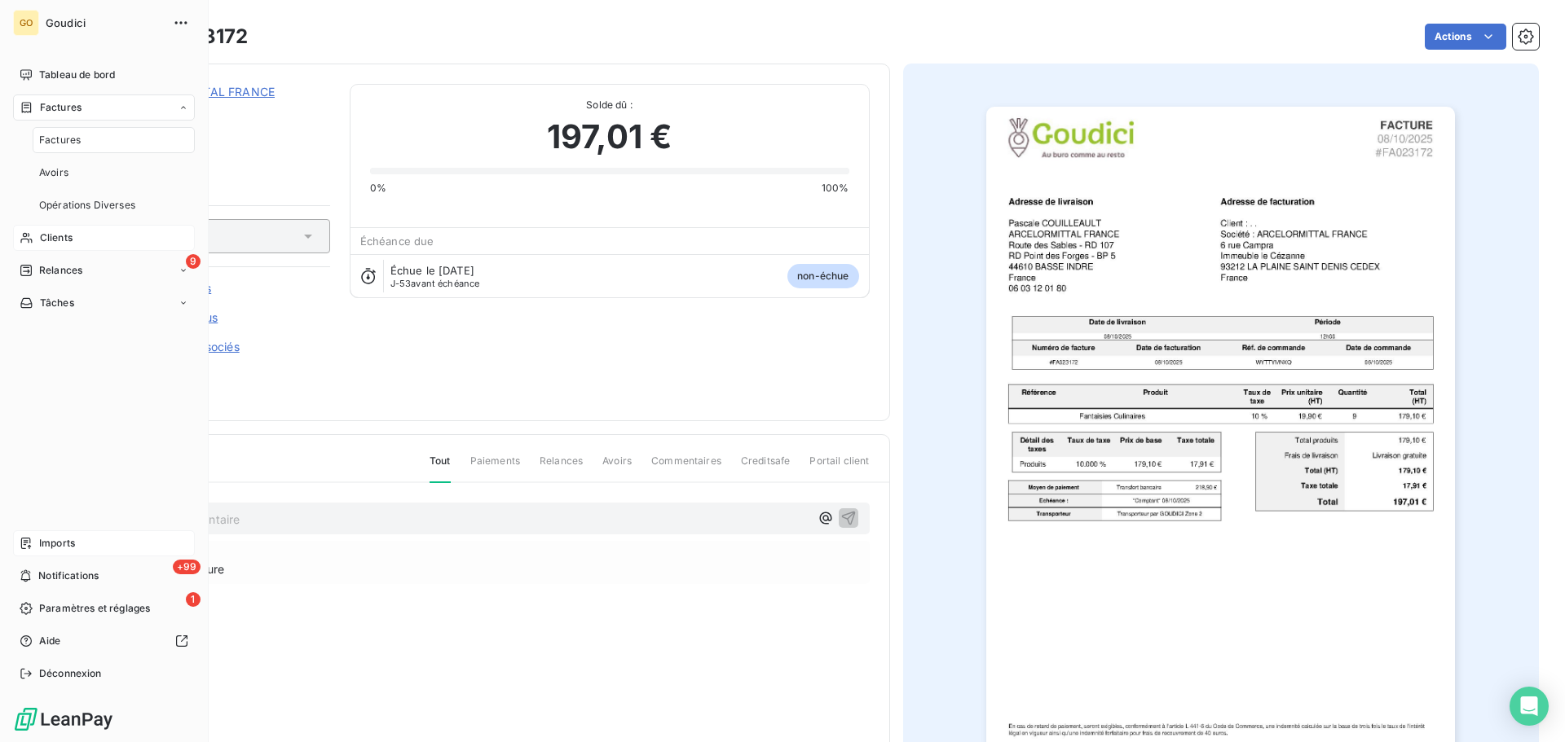
click at [55, 135] on span "Factures" at bounding box center [60, 140] width 42 height 15
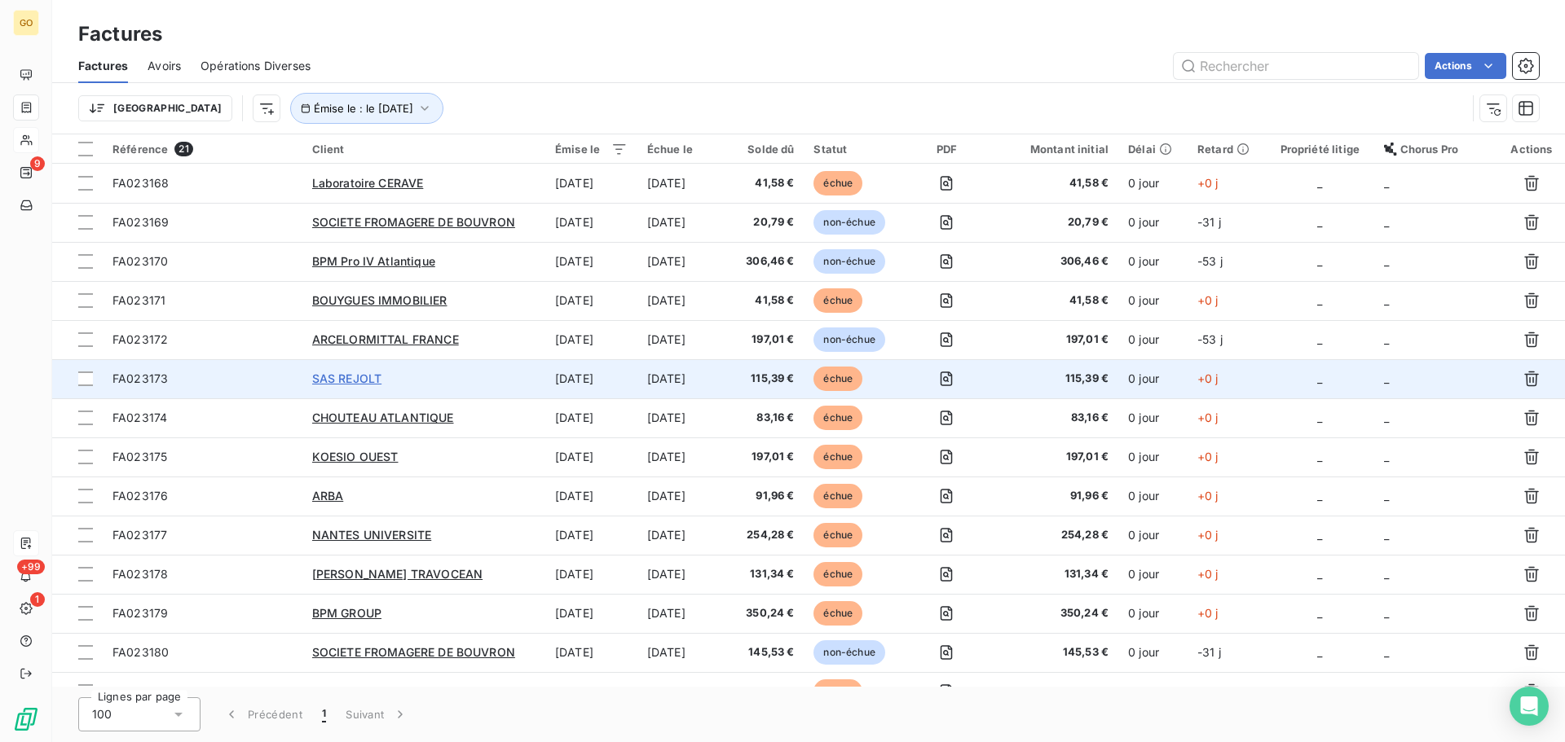
click at [335, 377] on span "SAS REJOLT" at bounding box center [347, 379] width 70 height 14
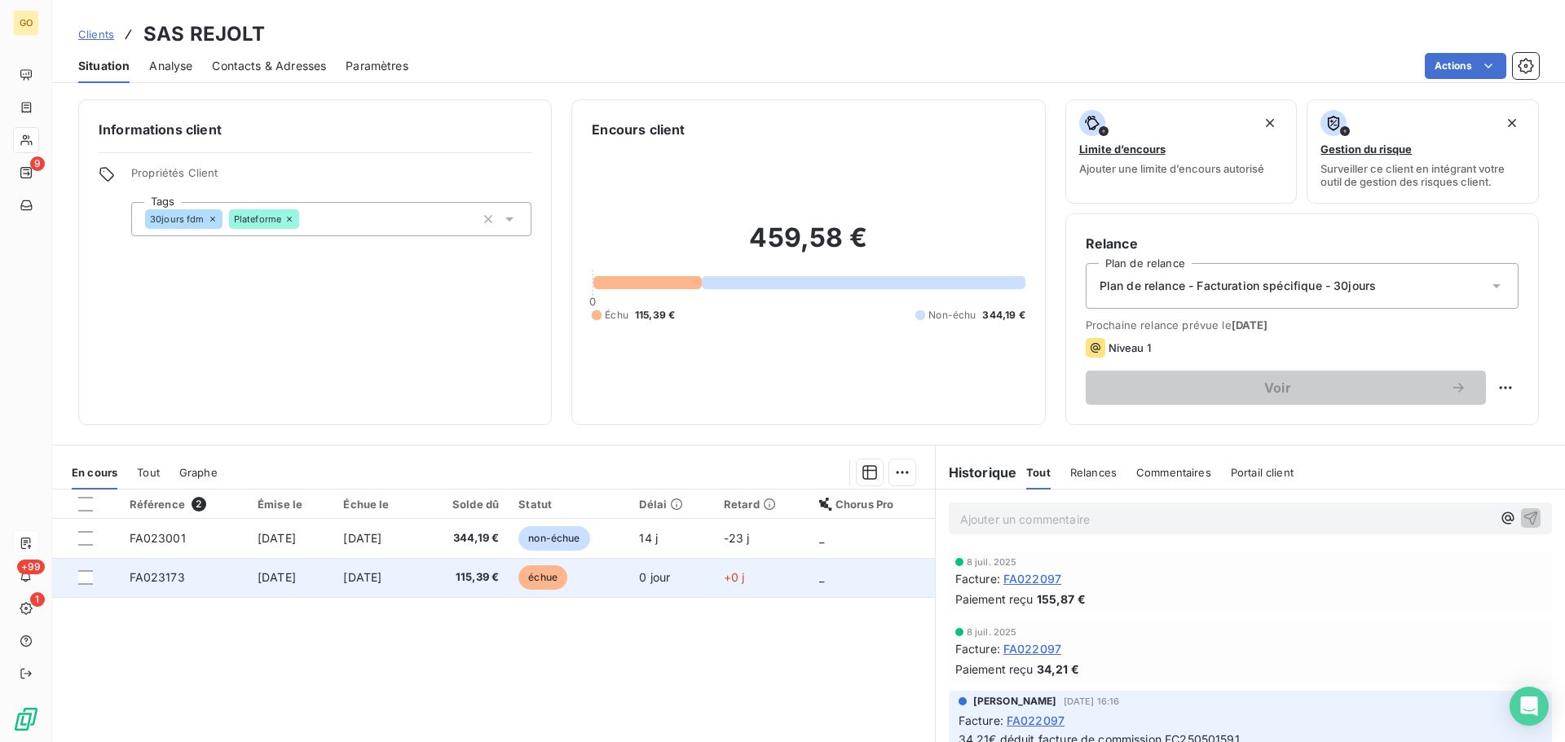
click at [562, 578] on span "échue" at bounding box center [542, 578] width 49 height 24
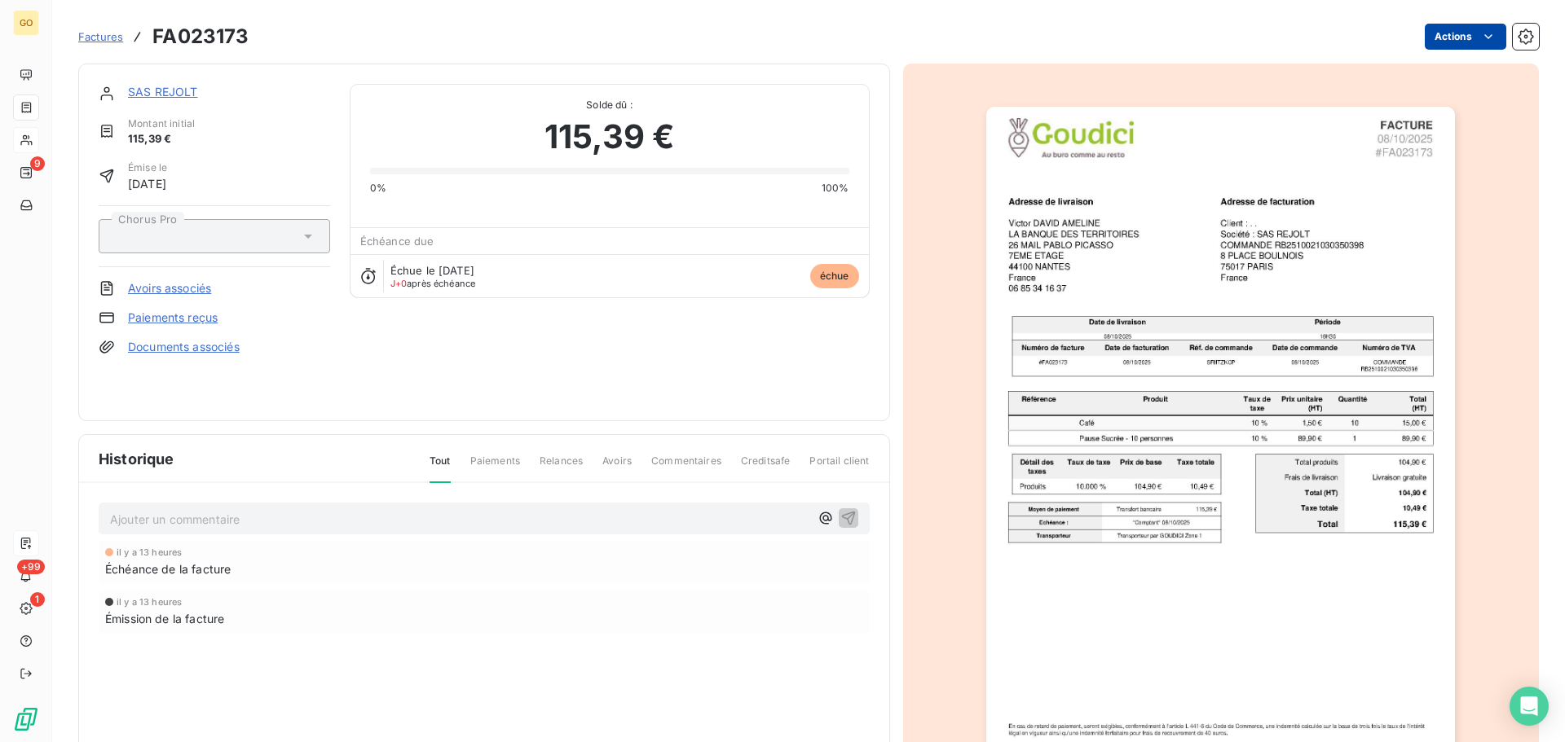
click at [1452, 32] on html "GO 9 +99 1 Factures FA023173 Actions SAS REJOLT Montant initial 115,39 € Émise …" at bounding box center [782, 371] width 1565 height 742
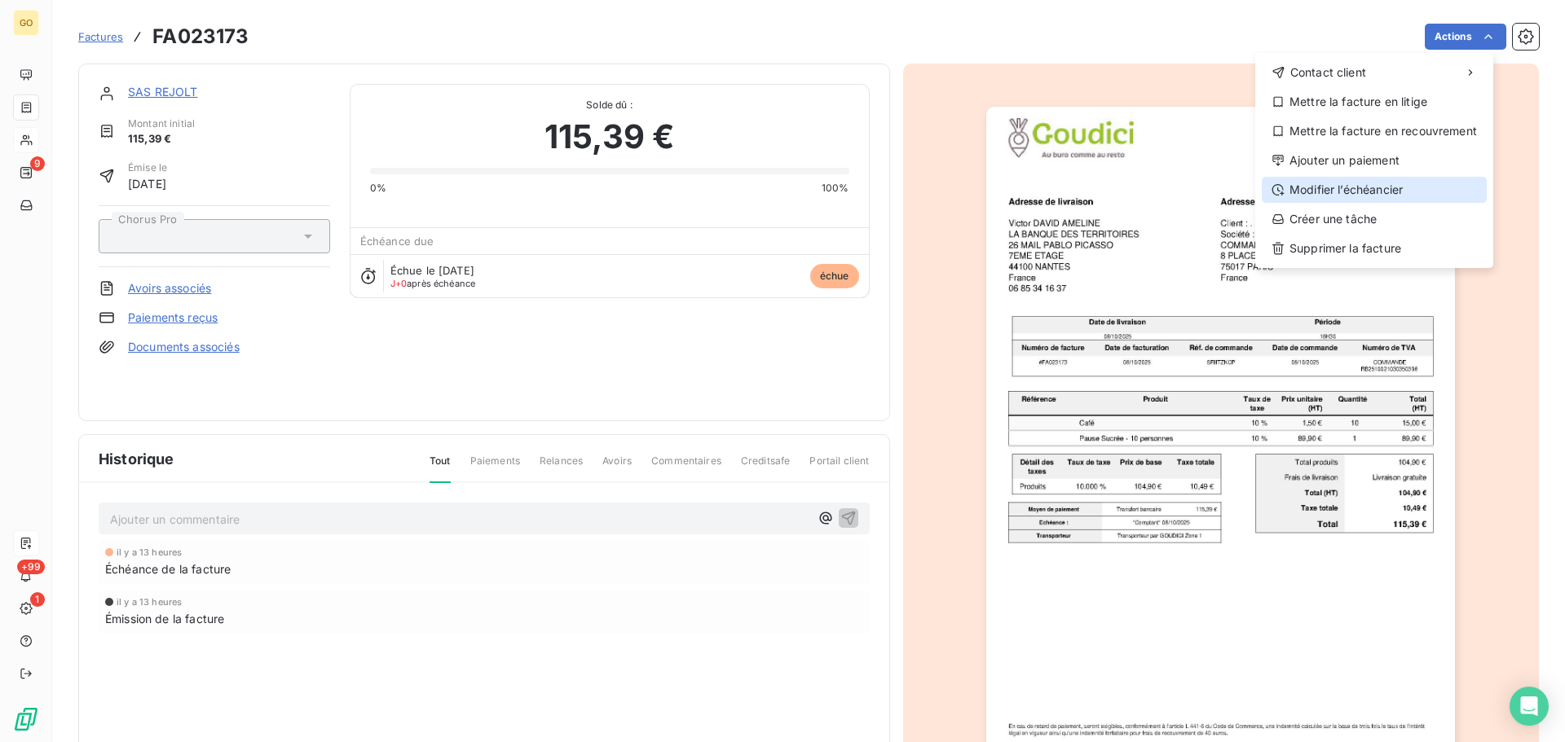
click at [1374, 189] on div "Modifier l’échéancier" at bounding box center [1374, 190] width 225 height 26
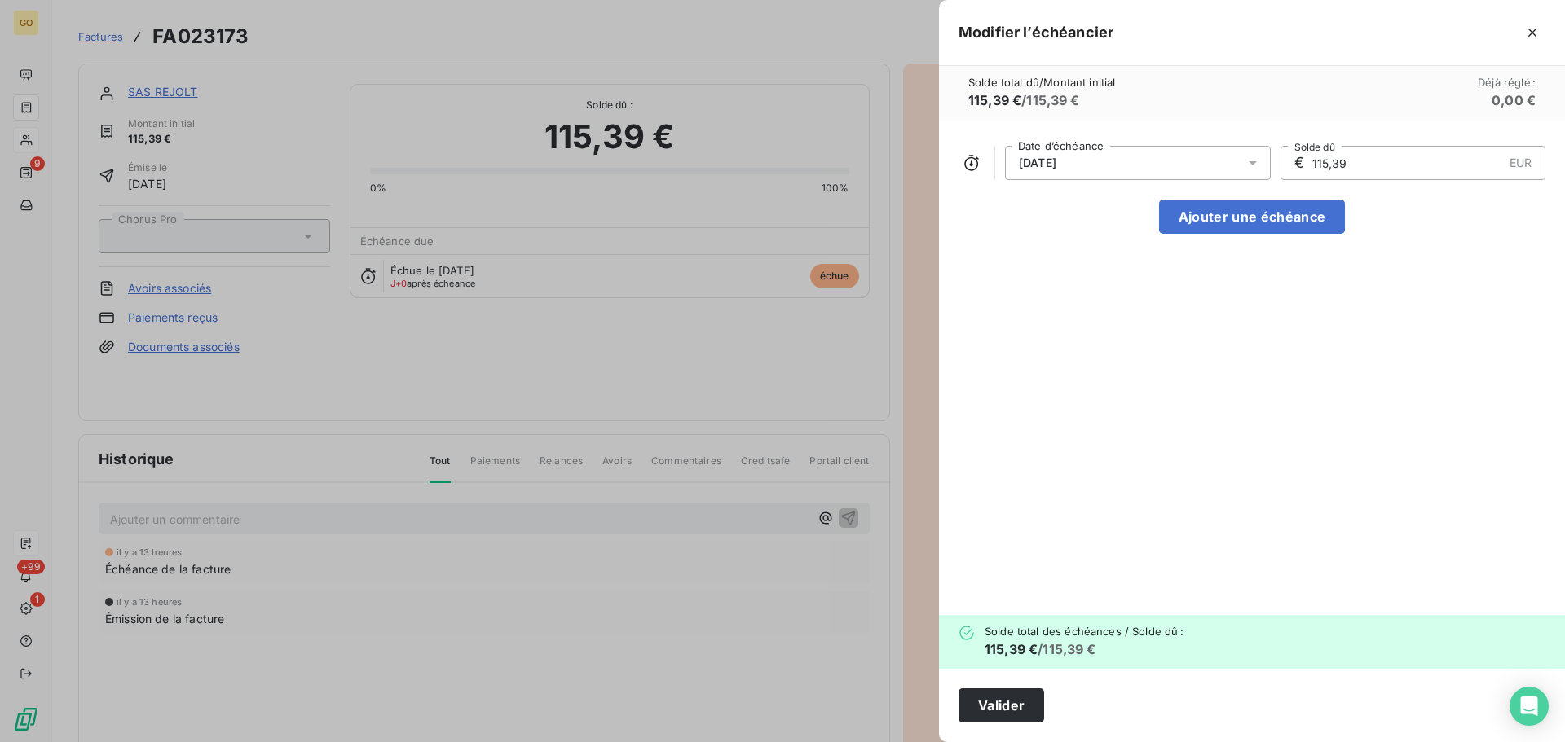
click at [1164, 171] on div "[DATE]" at bounding box center [1138, 163] width 266 height 34
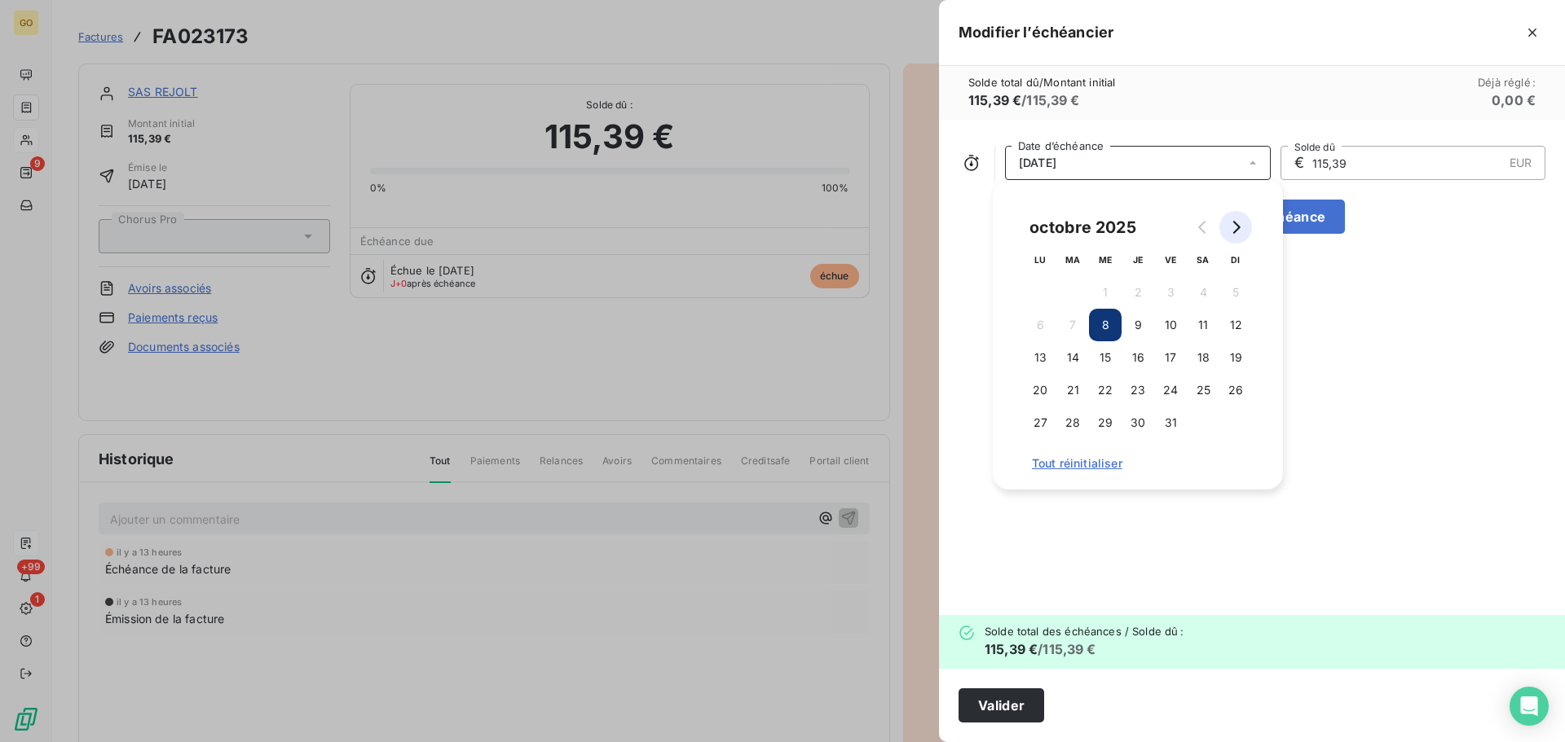
click at [1232, 226] on icon "Go to next month" at bounding box center [1235, 227] width 13 height 13
click at [1236, 424] on button "30" at bounding box center [1235, 423] width 33 height 33
click at [1416, 352] on div "[DATE] Date d’échéance € 115,39 EUR Solde dû Ajouter une échéance" at bounding box center [1252, 368] width 626 height 496
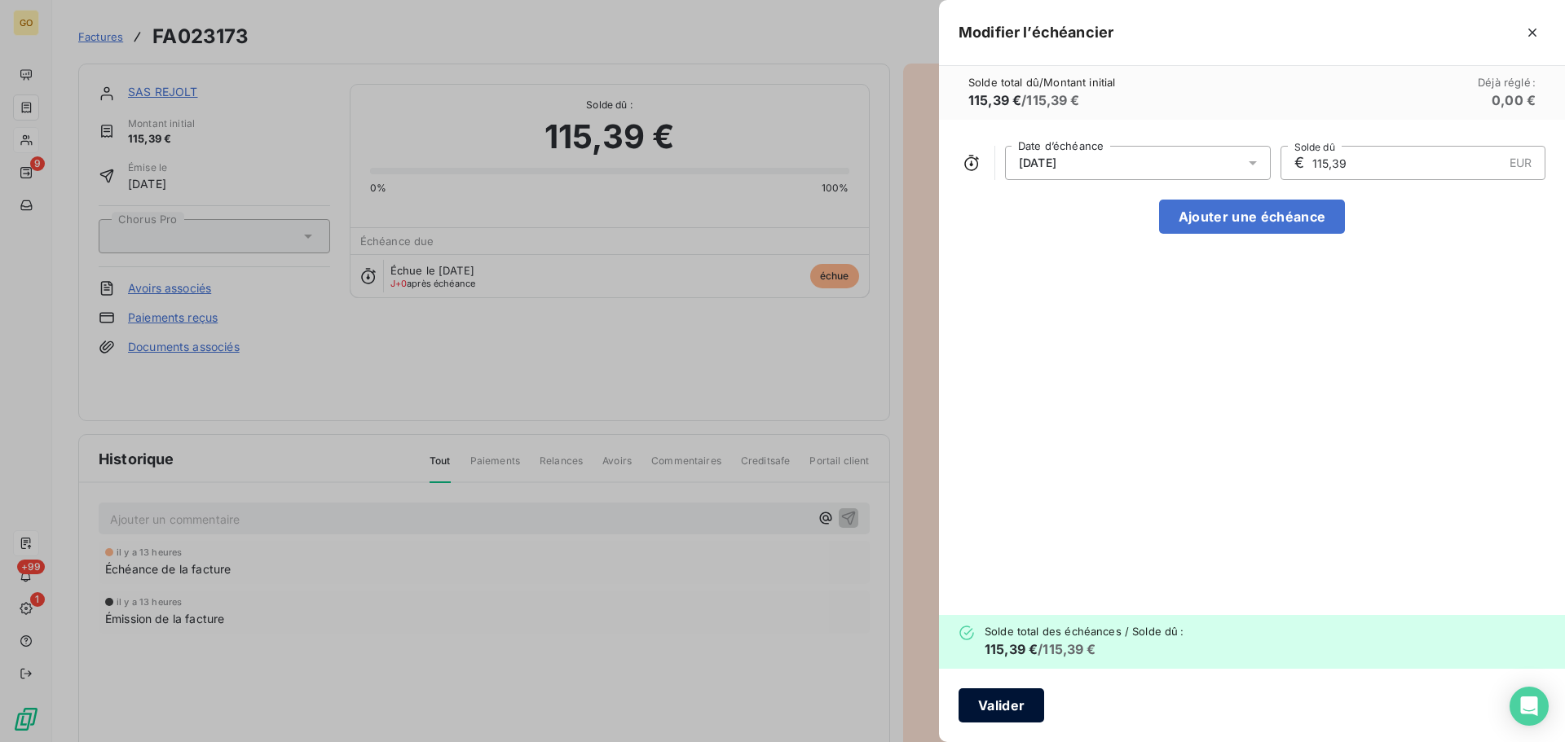
click at [1018, 703] on button "Valider" at bounding box center [1001, 706] width 86 height 34
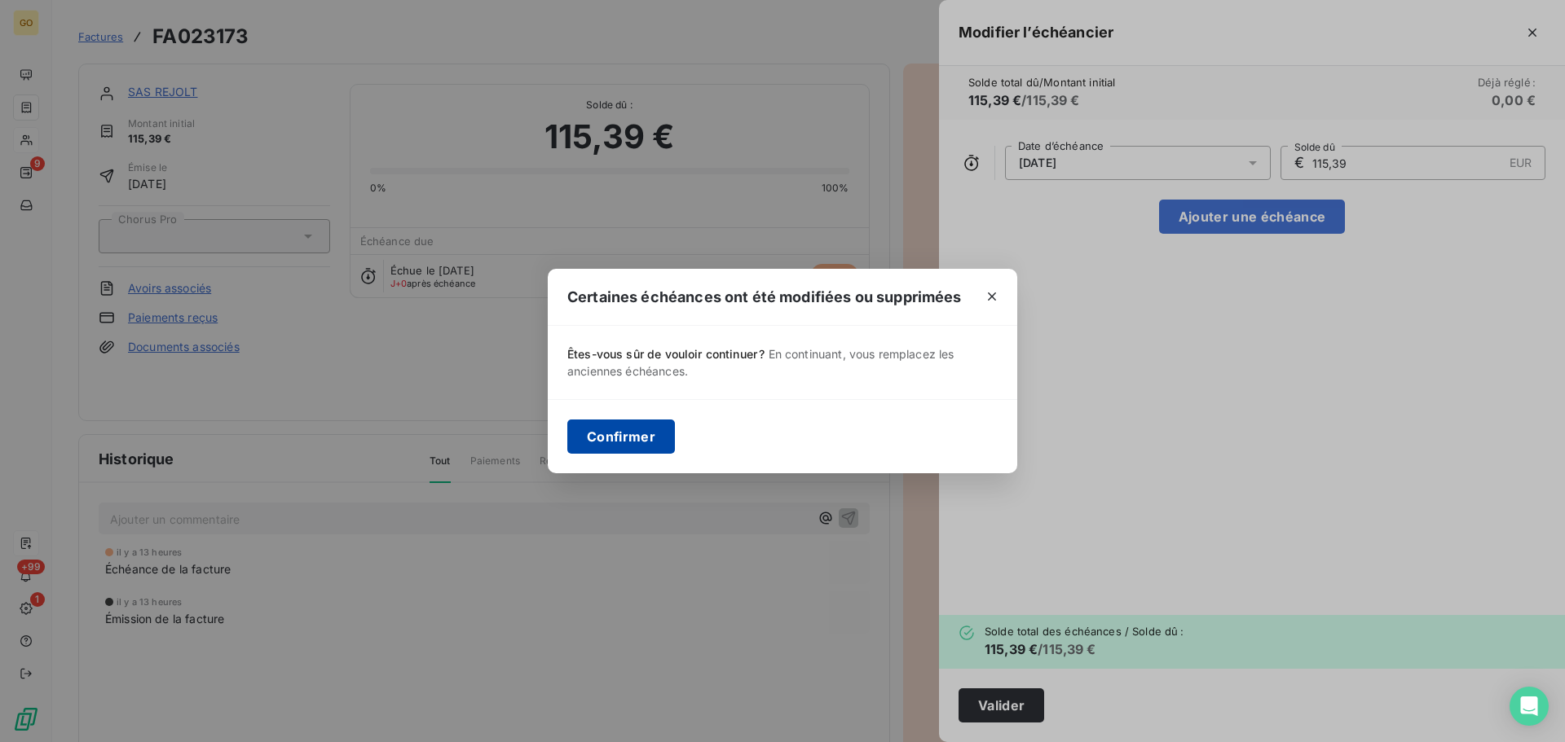
click at [650, 429] on button "Confirmer" at bounding box center [621, 437] width 108 height 34
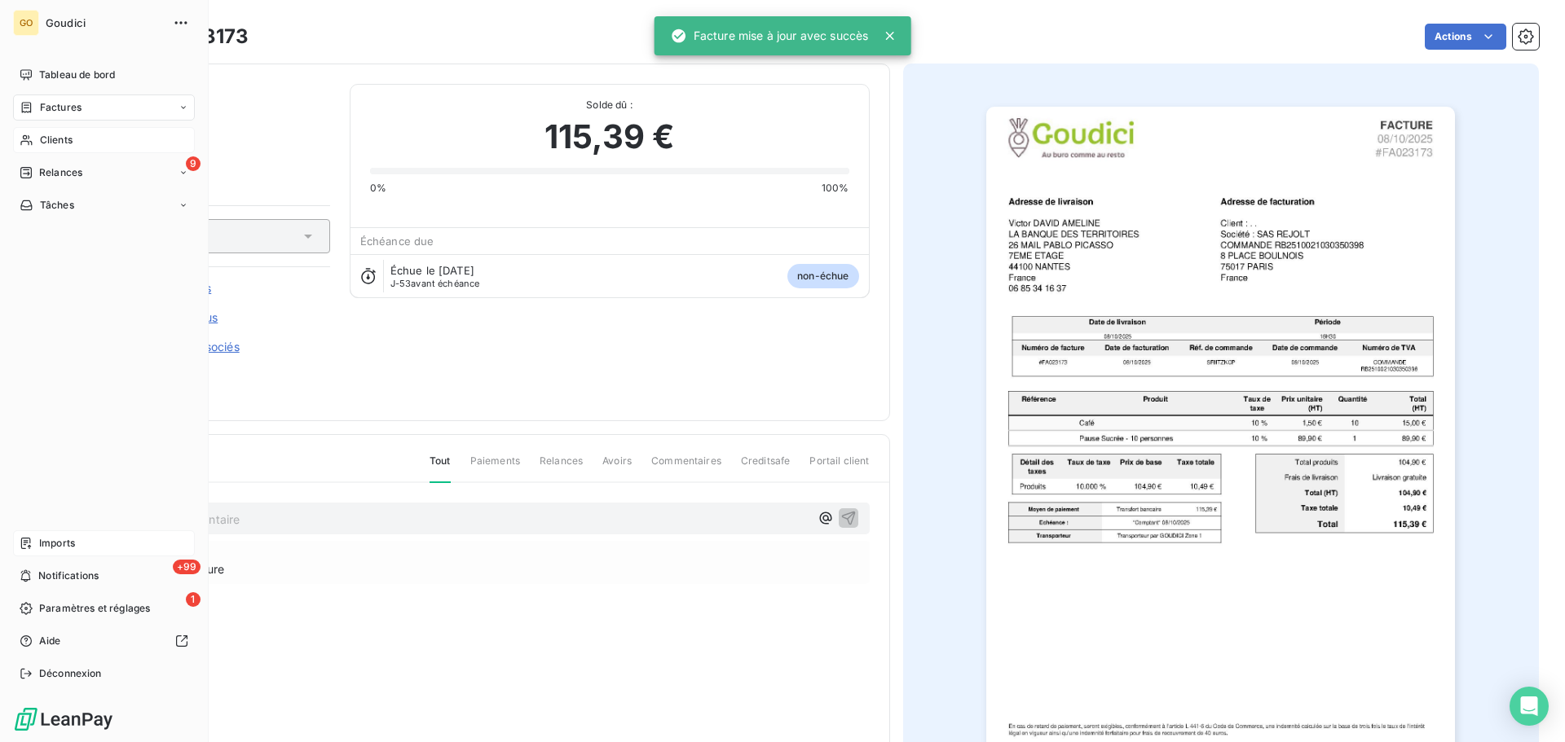
click at [59, 103] on span "Factures" at bounding box center [61, 107] width 42 height 15
click at [58, 137] on span "Factures" at bounding box center [60, 140] width 42 height 15
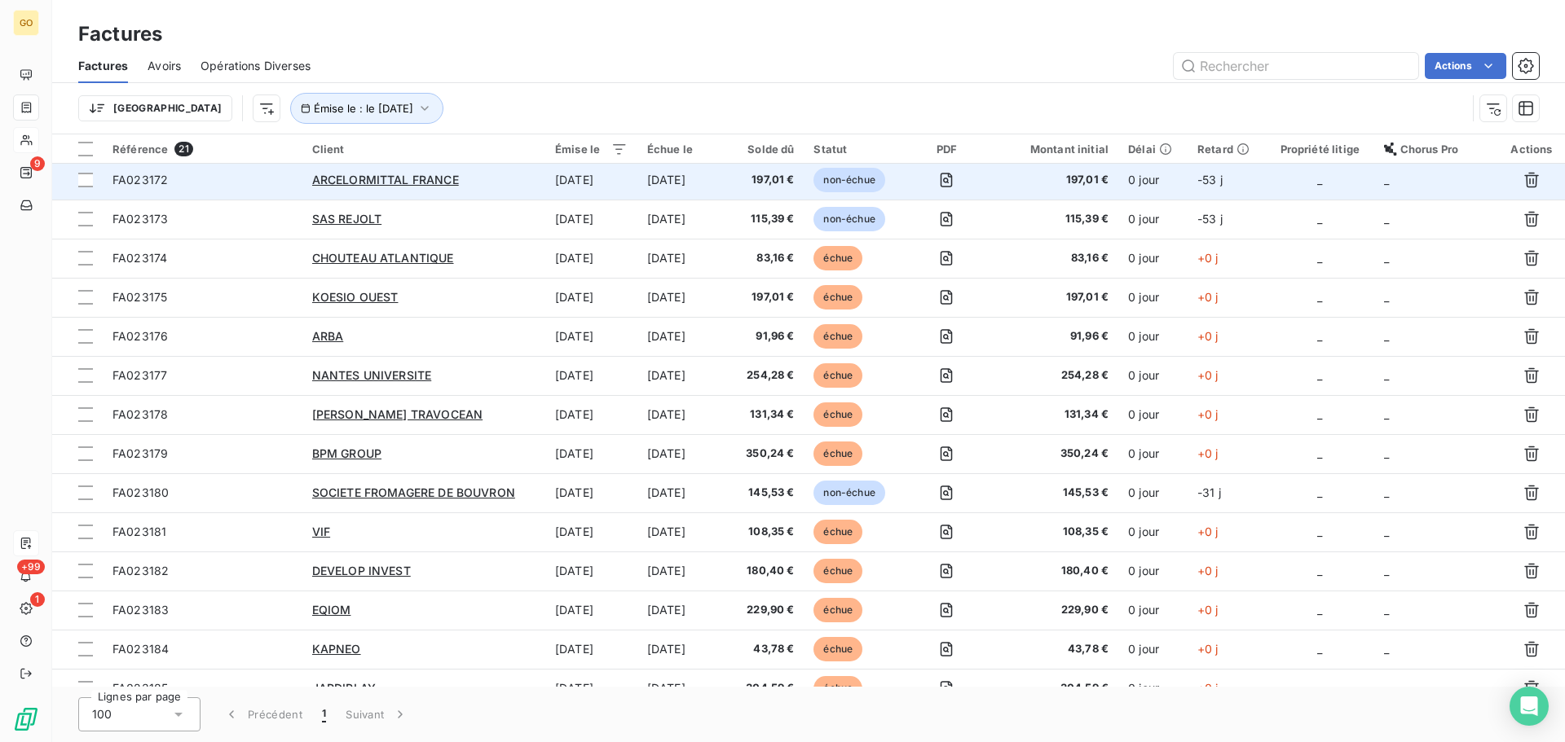
scroll to position [163, 0]
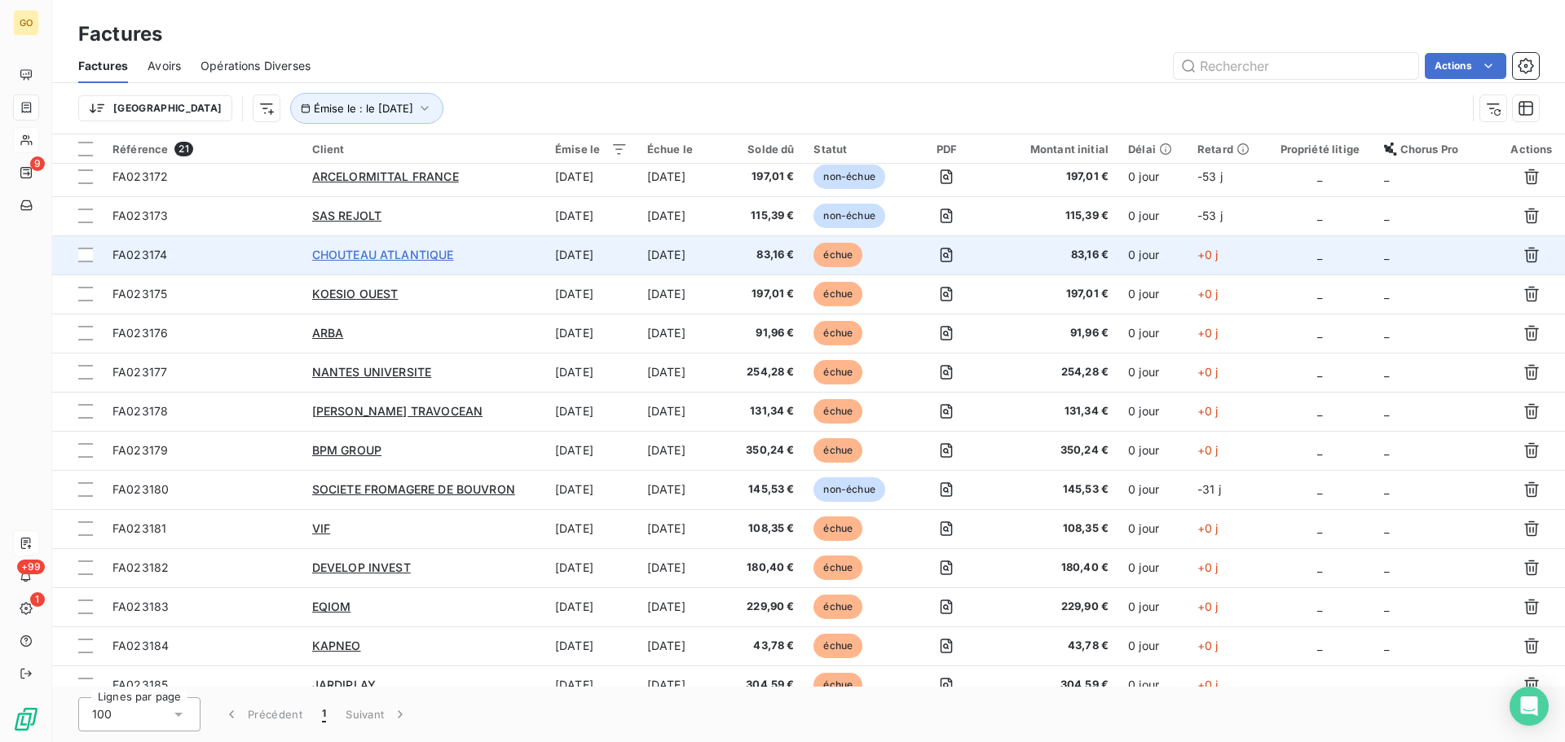
click at [402, 251] on span "CHOUTEAU ATLANTIQUE" at bounding box center [383, 255] width 142 height 14
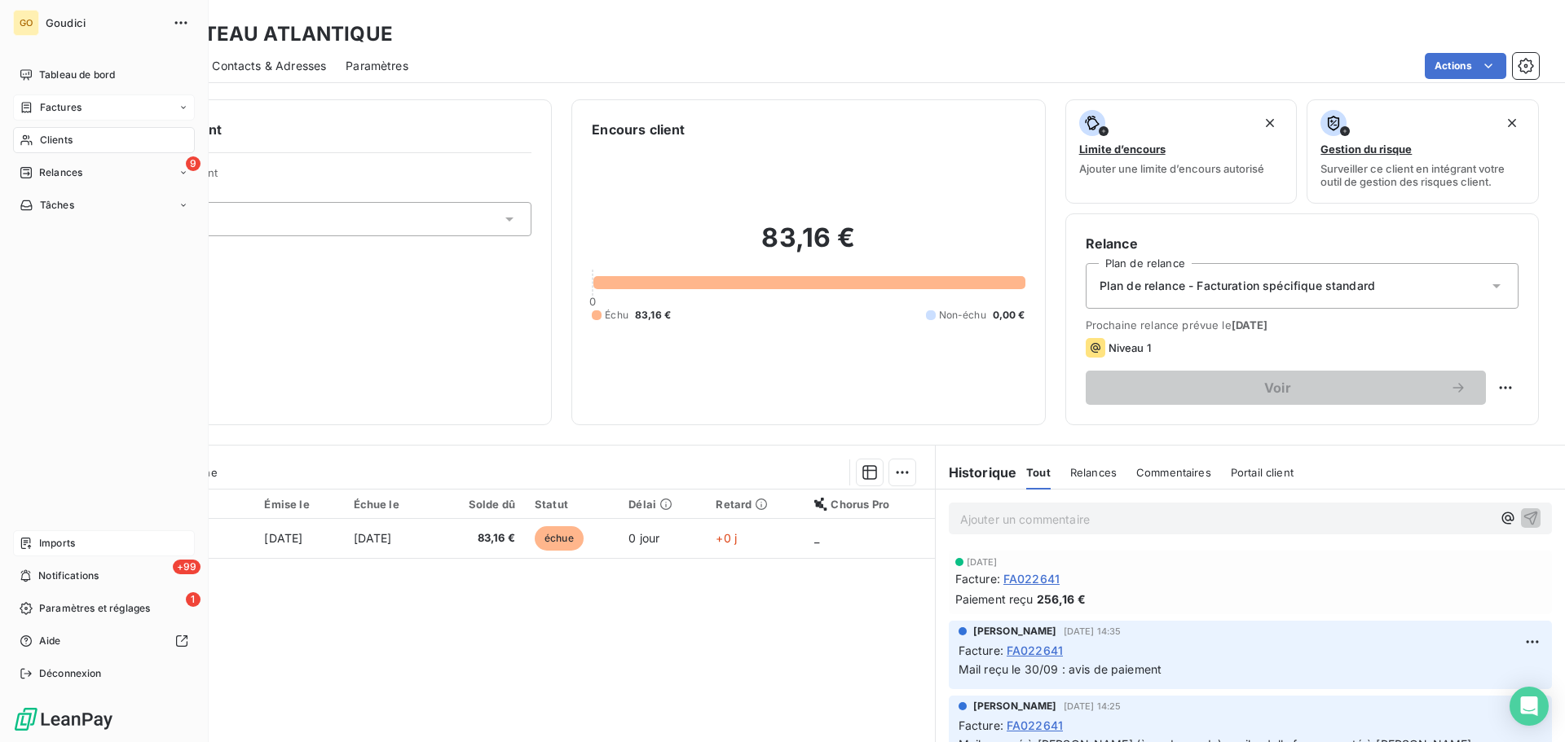
click at [63, 117] on div "Factures" at bounding box center [104, 108] width 182 height 26
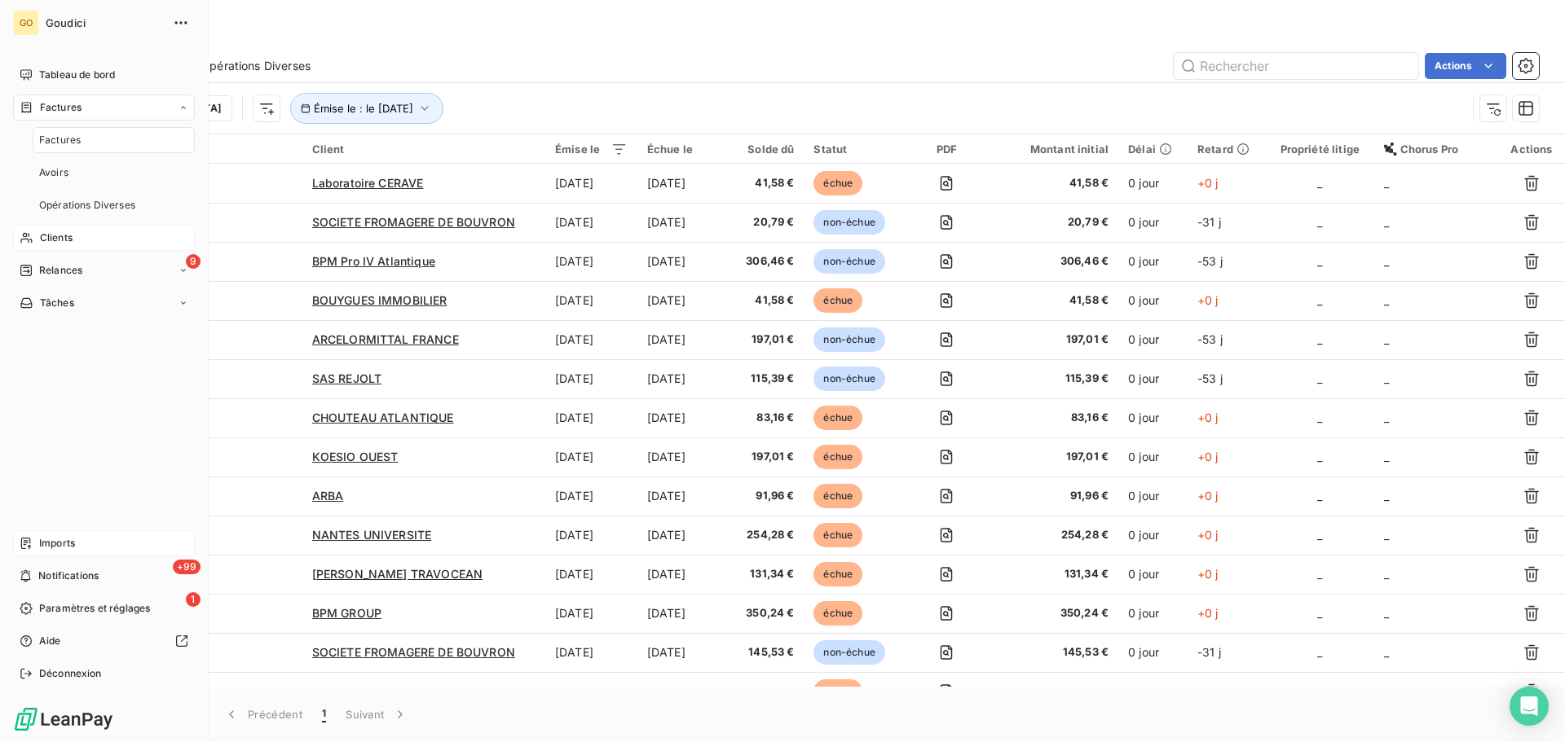
click at [66, 136] on span "Factures" at bounding box center [60, 140] width 42 height 15
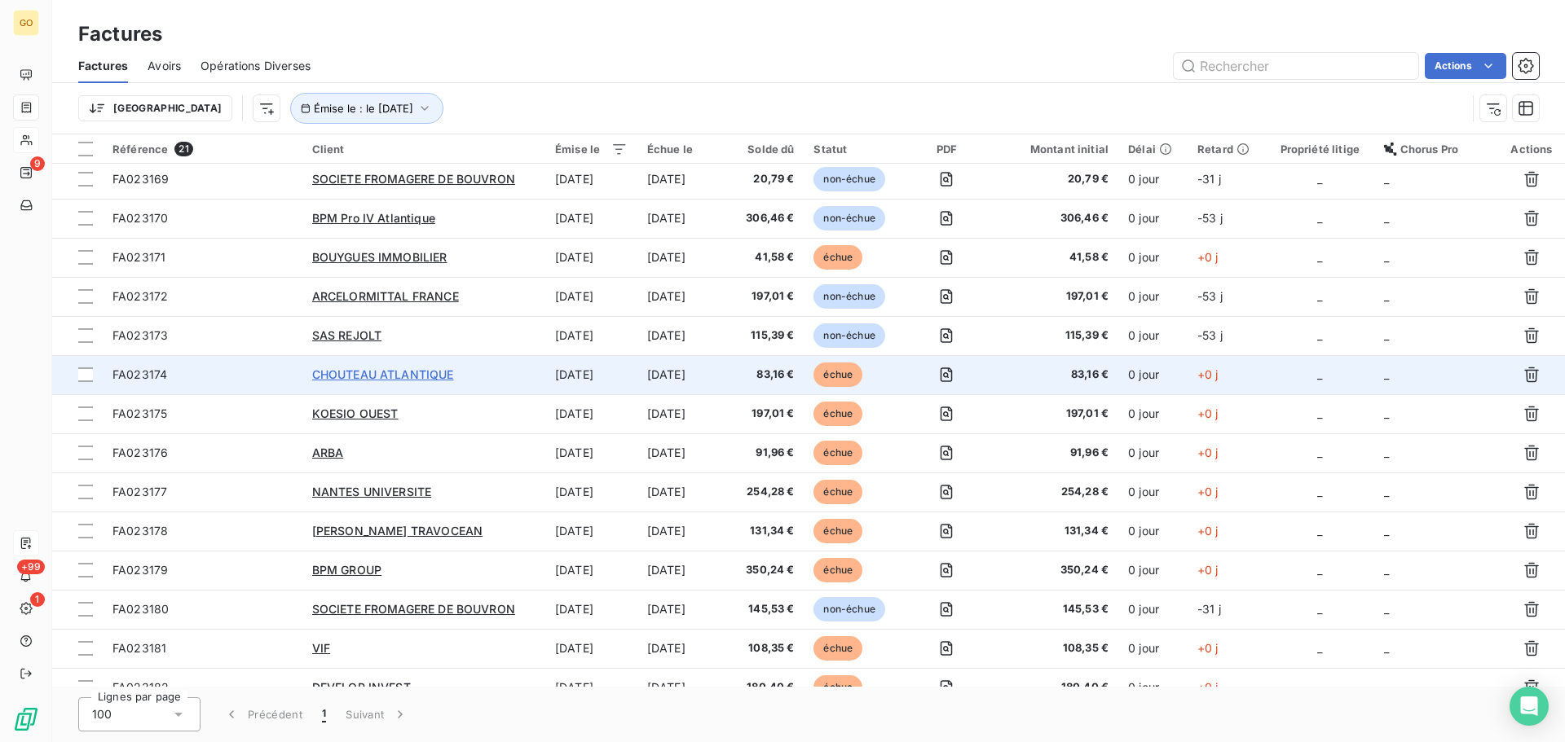
scroll to position [81, 0]
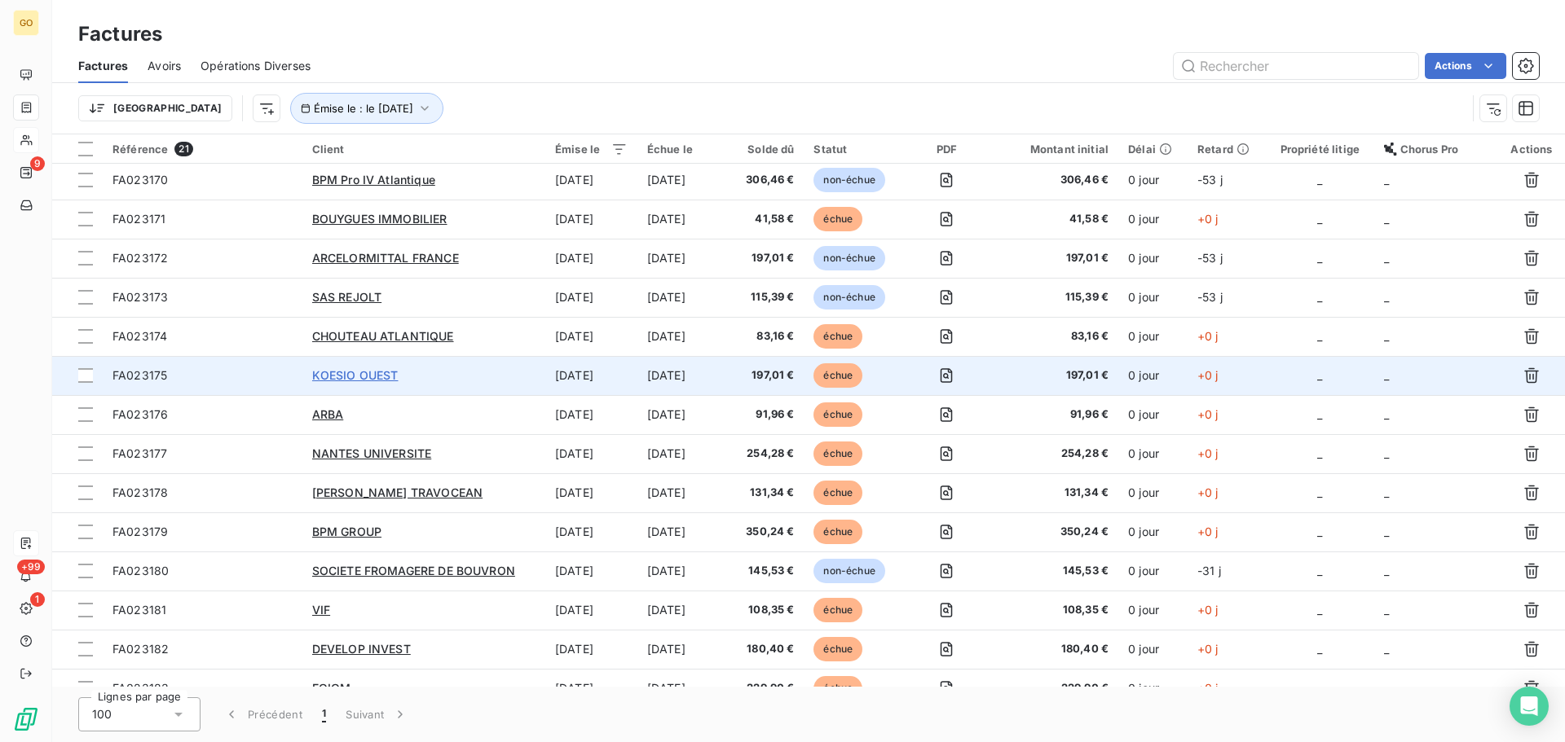
click at [345, 378] on span "KOESIO OUEST" at bounding box center [355, 375] width 86 height 14
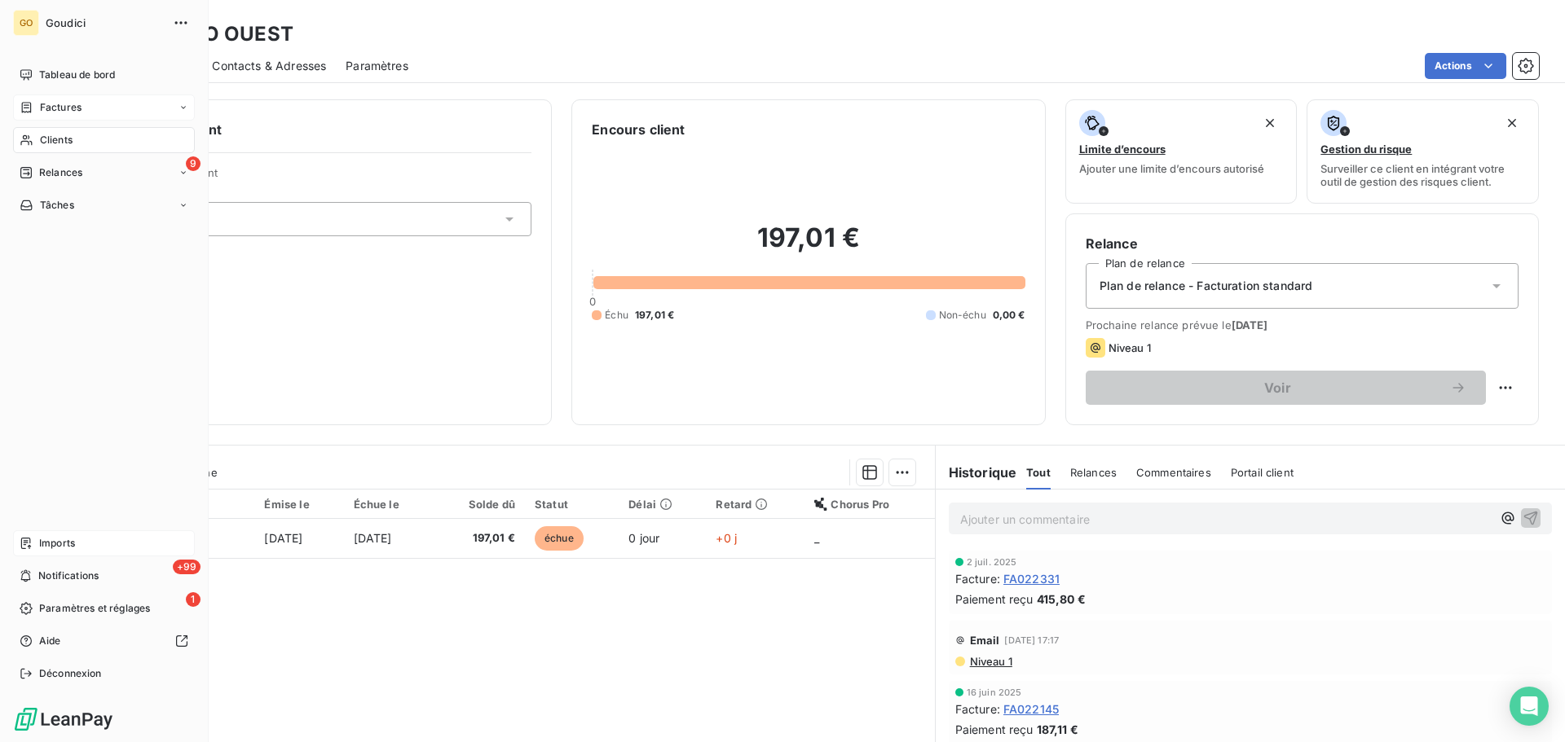
click at [65, 104] on span "Factures" at bounding box center [61, 107] width 42 height 15
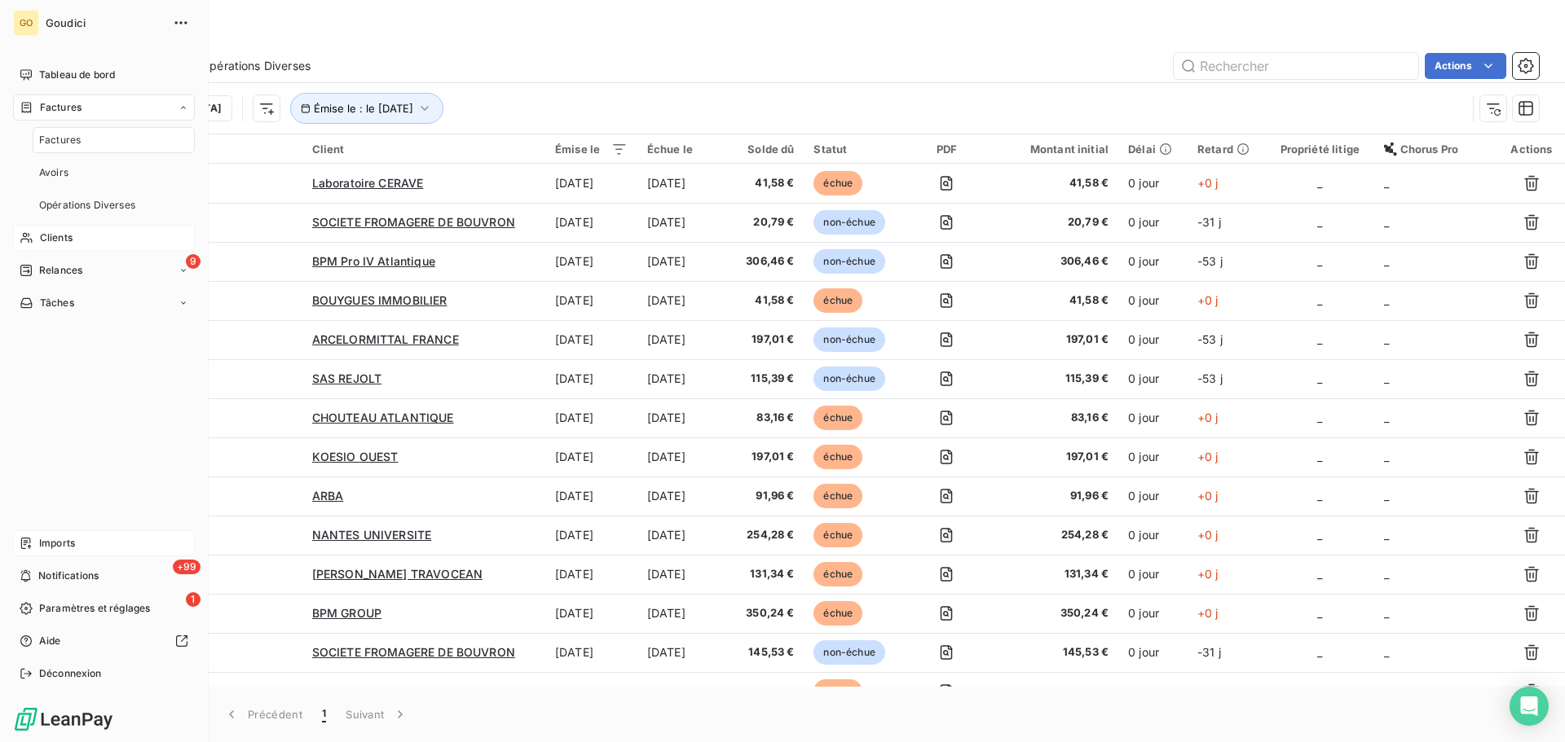
click at [64, 137] on span "Factures" at bounding box center [60, 140] width 42 height 15
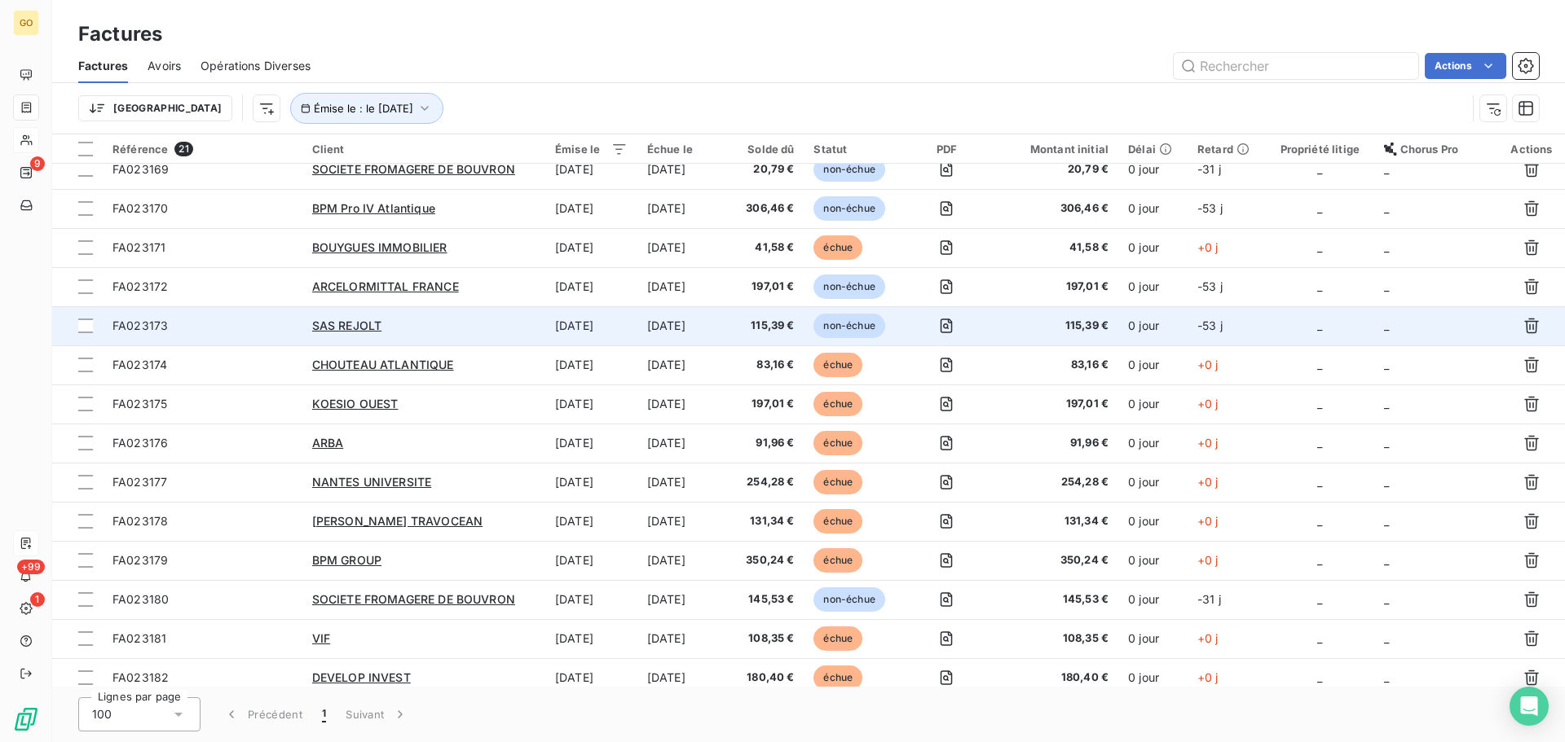
scroll to position [81, 0]
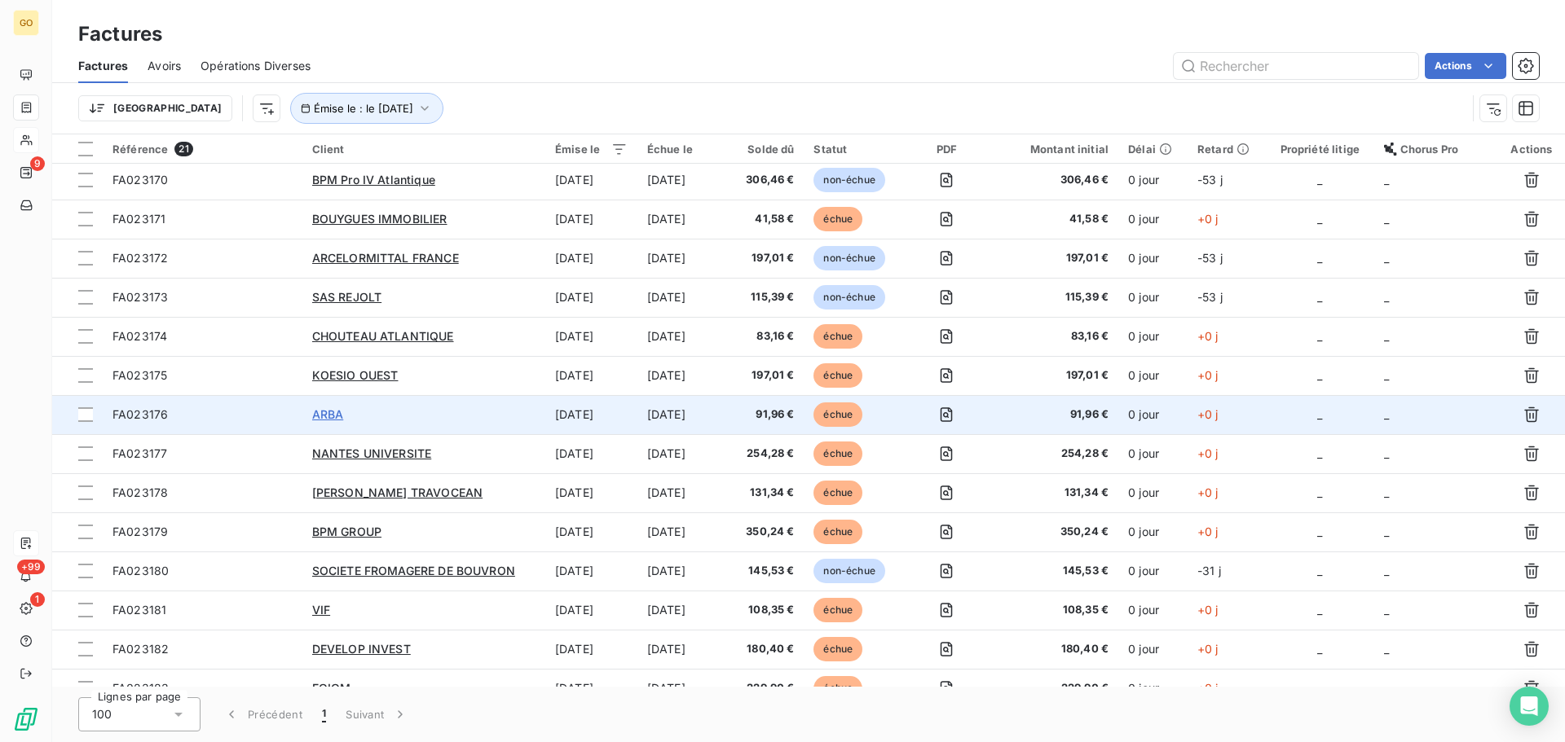
click at [326, 407] on span "ARBA" at bounding box center [328, 414] width 32 height 14
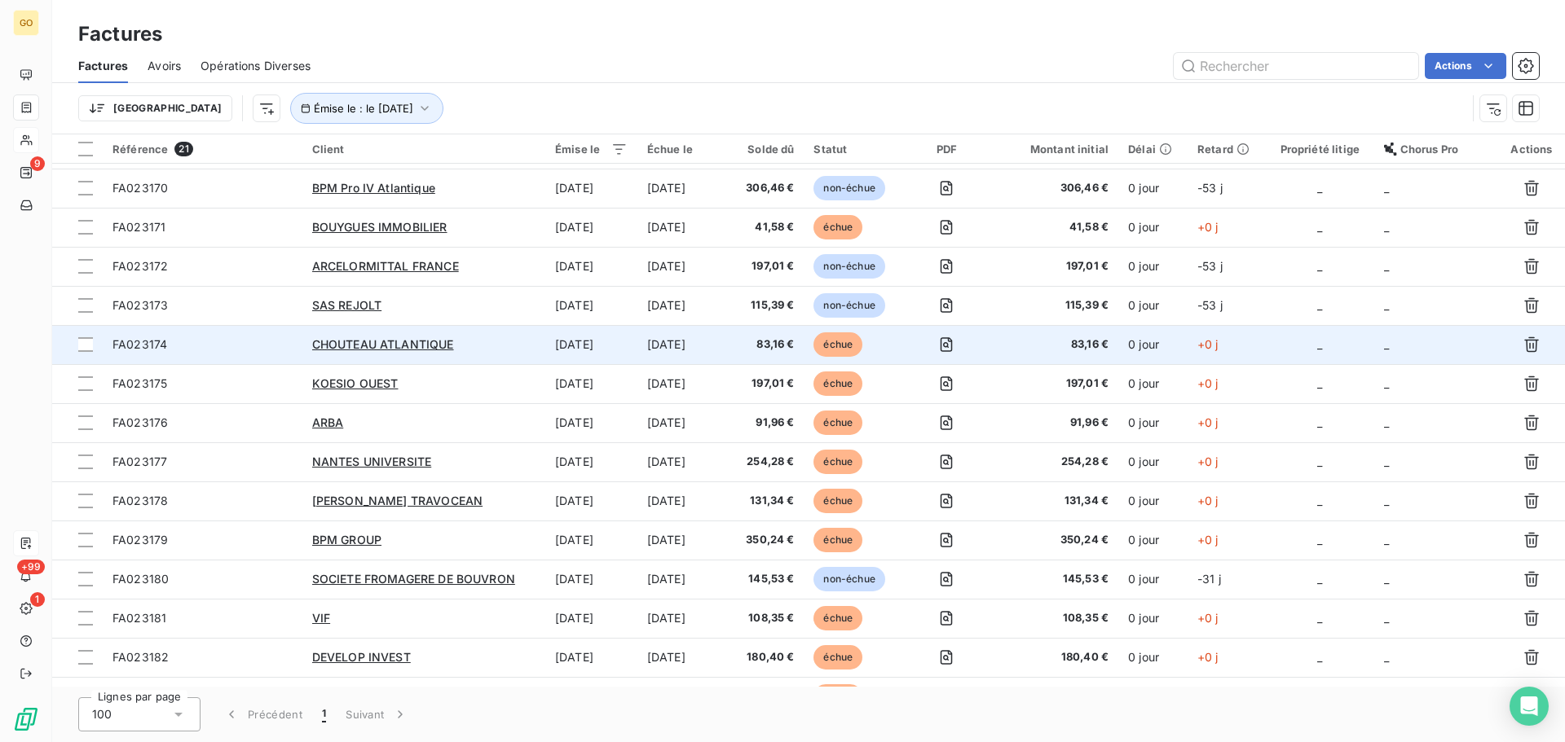
scroll to position [163, 0]
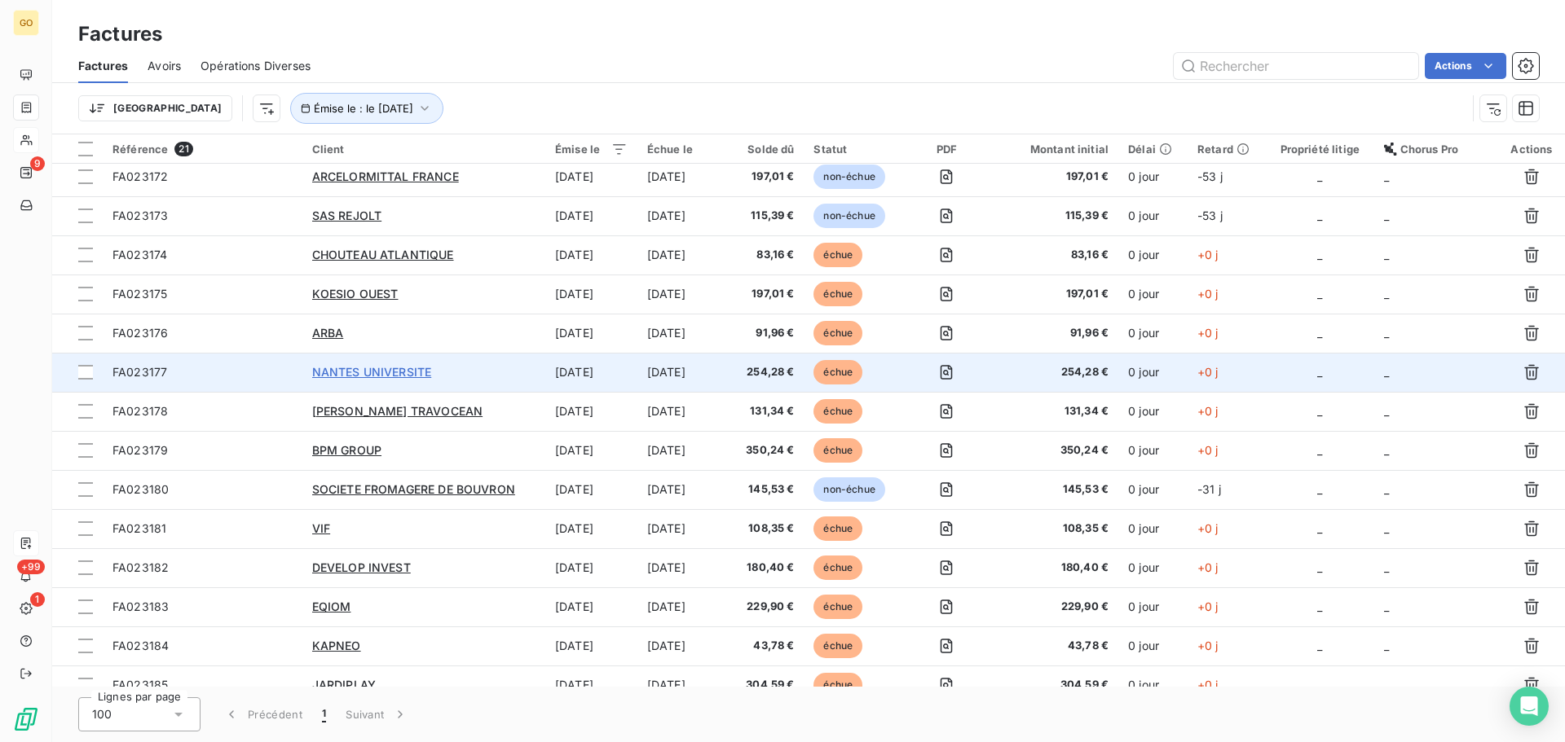
click at [381, 372] on span "NANTES UNIVERSITE" at bounding box center [372, 372] width 120 height 14
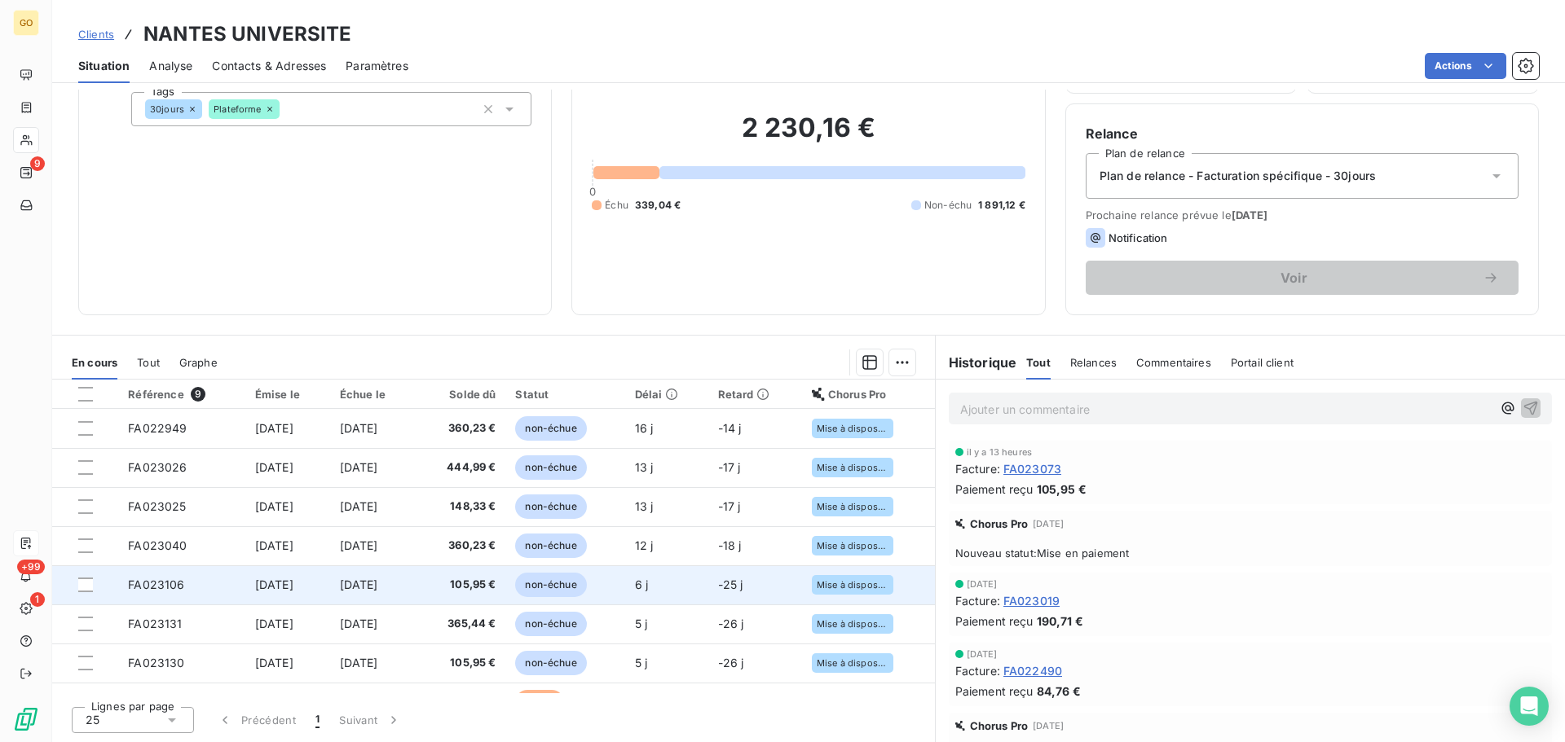
scroll to position [68, 0]
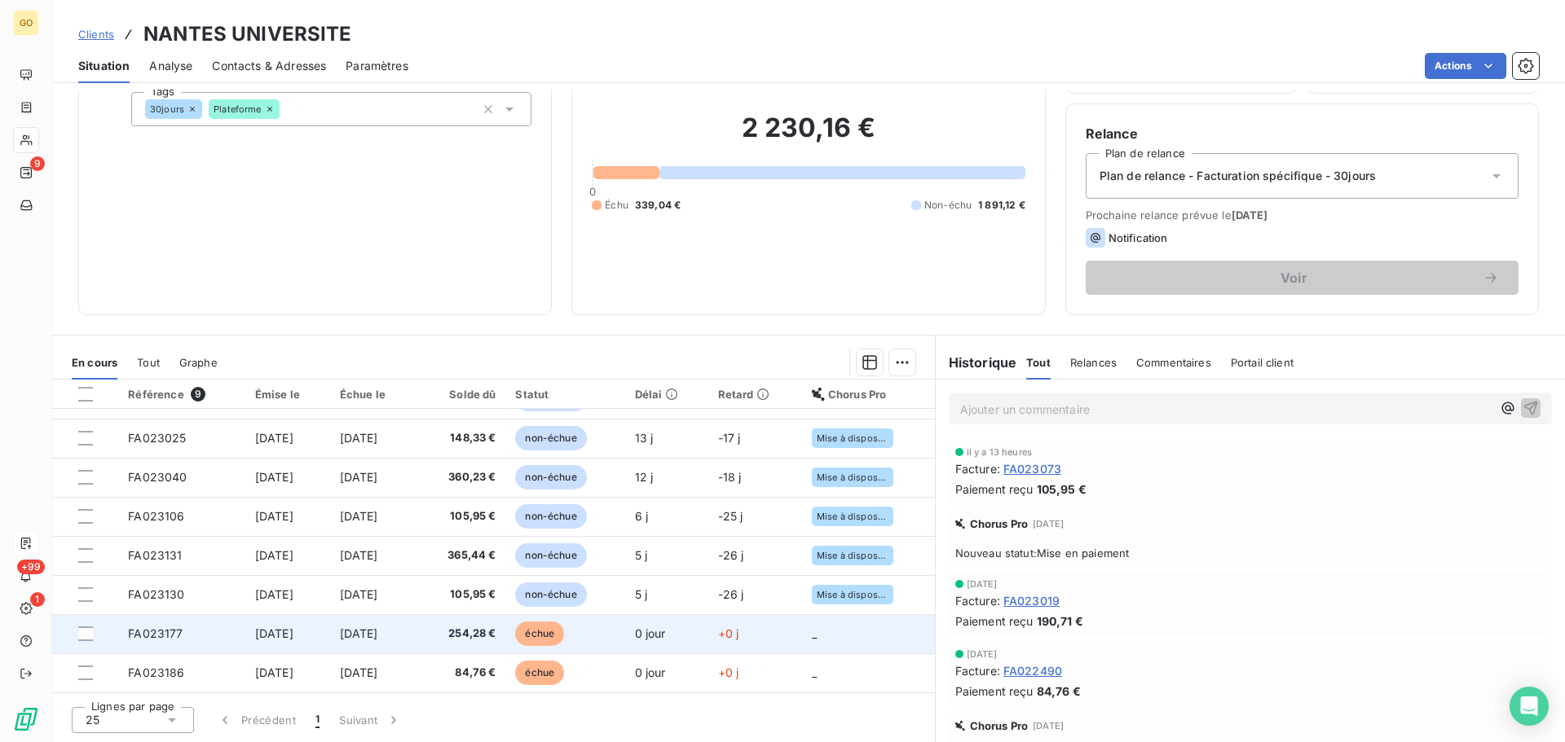
click at [564, 628] on span "échue" at bounding box center [539, 634] width 49 height 24
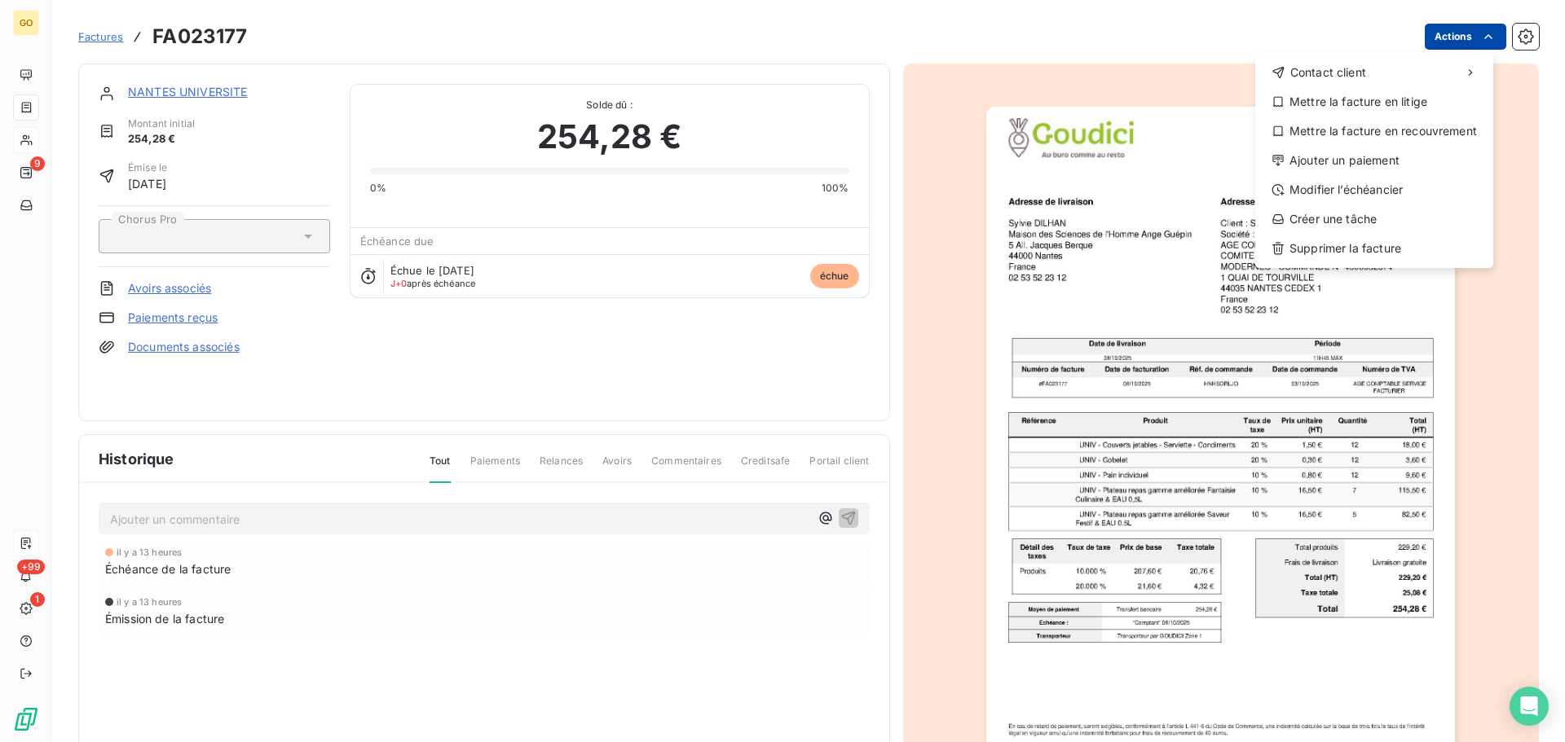
click at [1462, 27] on html "GO 9 +99 1 Factures FA023177 Actions Contact client Mettre la facture en litige…" at bounding box center [782, 371] width 1565 height 742
click at [1372, 193] on div "Modifier l’échéancier" at bounding box center [1374, 190] width 225 height 26
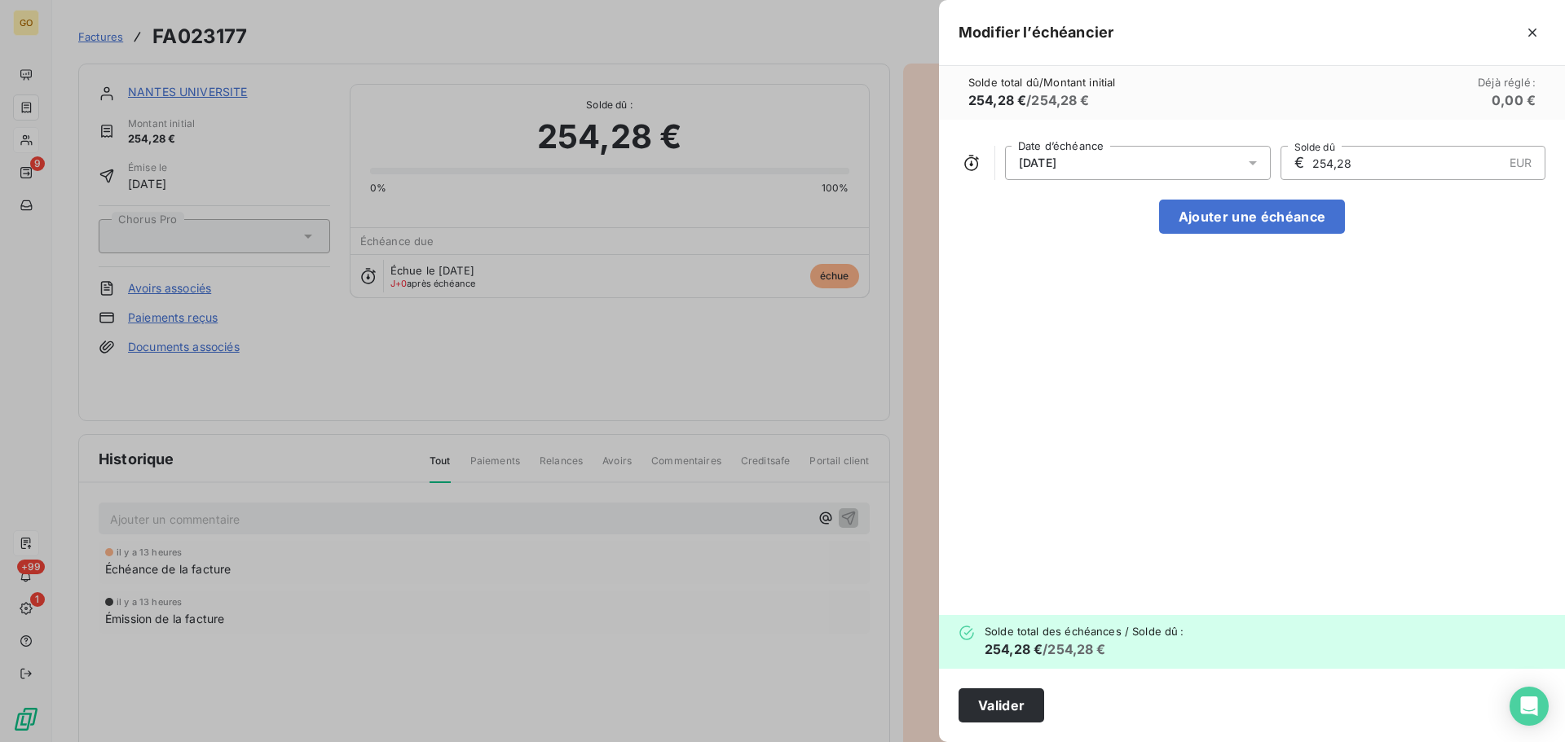
click at [1147, 154] on div "[DATE]" at bounding box center [1138, 163] width 266 height 34
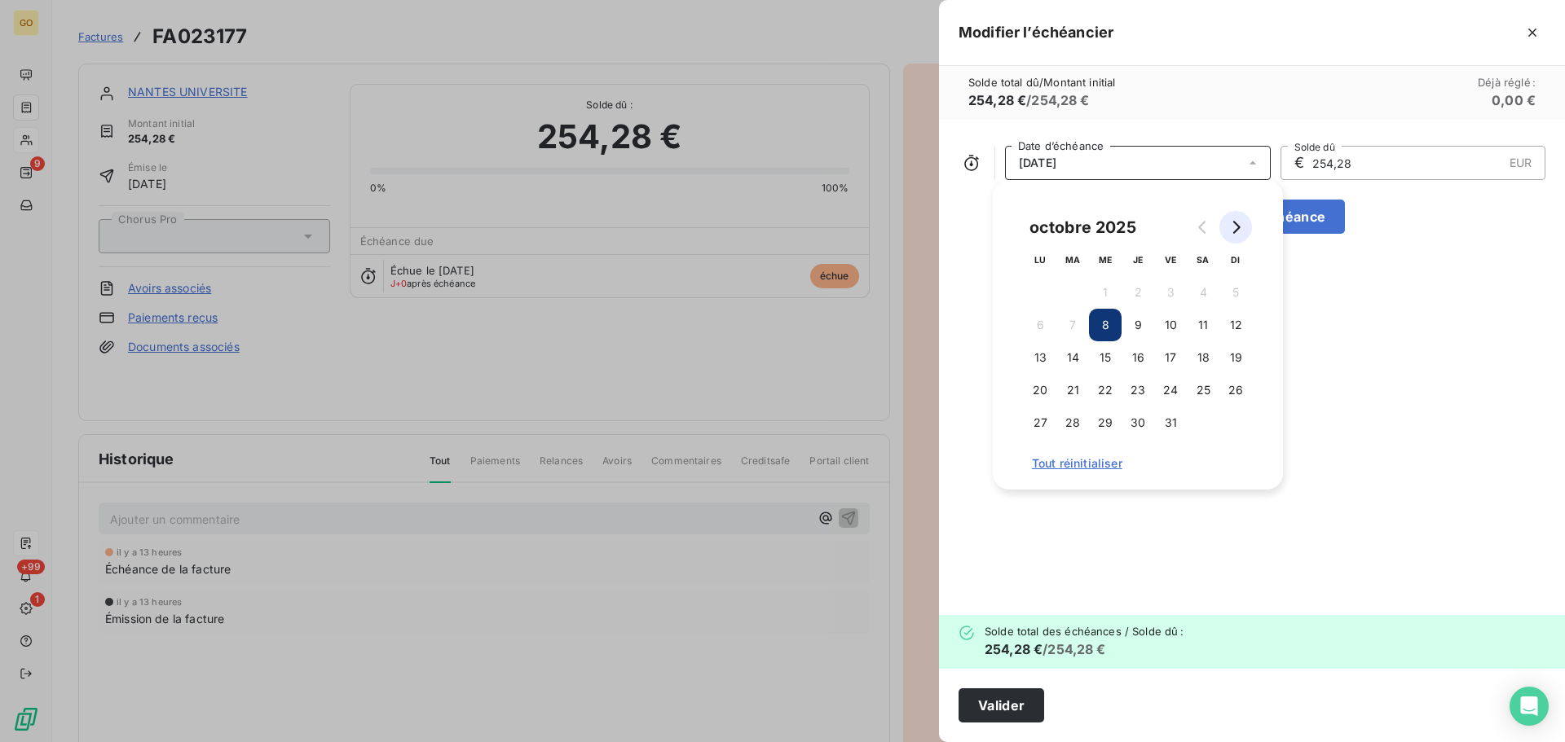
click at [1238, 220] on button "Go to next month" at bounding box center [1235, 227] width 33 height 33
click at [1207, 330] on button "8" at bounding box center [1203, 325] width 33 height 33
click at [1331, 221] on button "Ajouter une échéance" at bounding box center [1252, 217] width 186 height 34
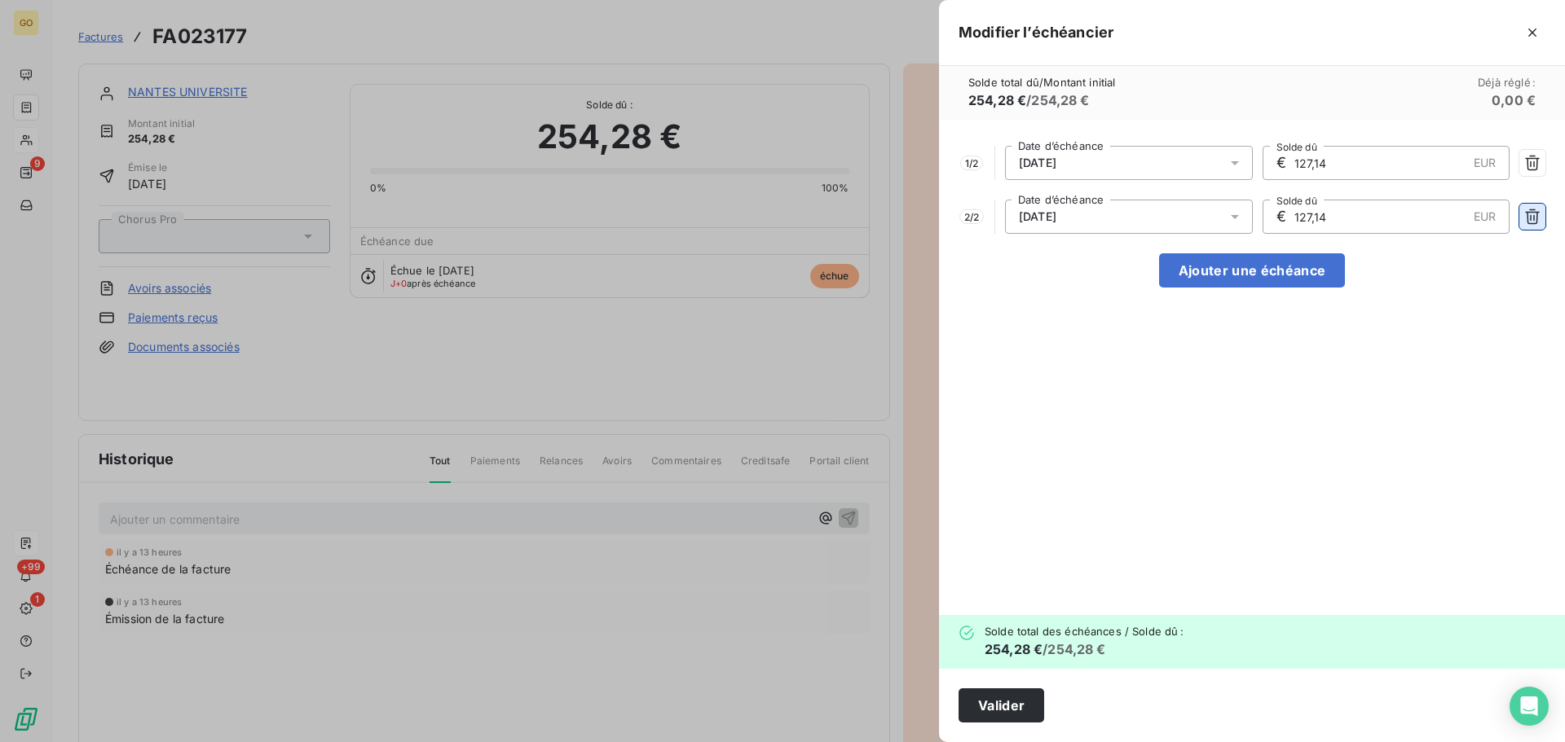
click at [1535, 214] on icon "button" at bounding box center [1532, 217] width 16 height 16
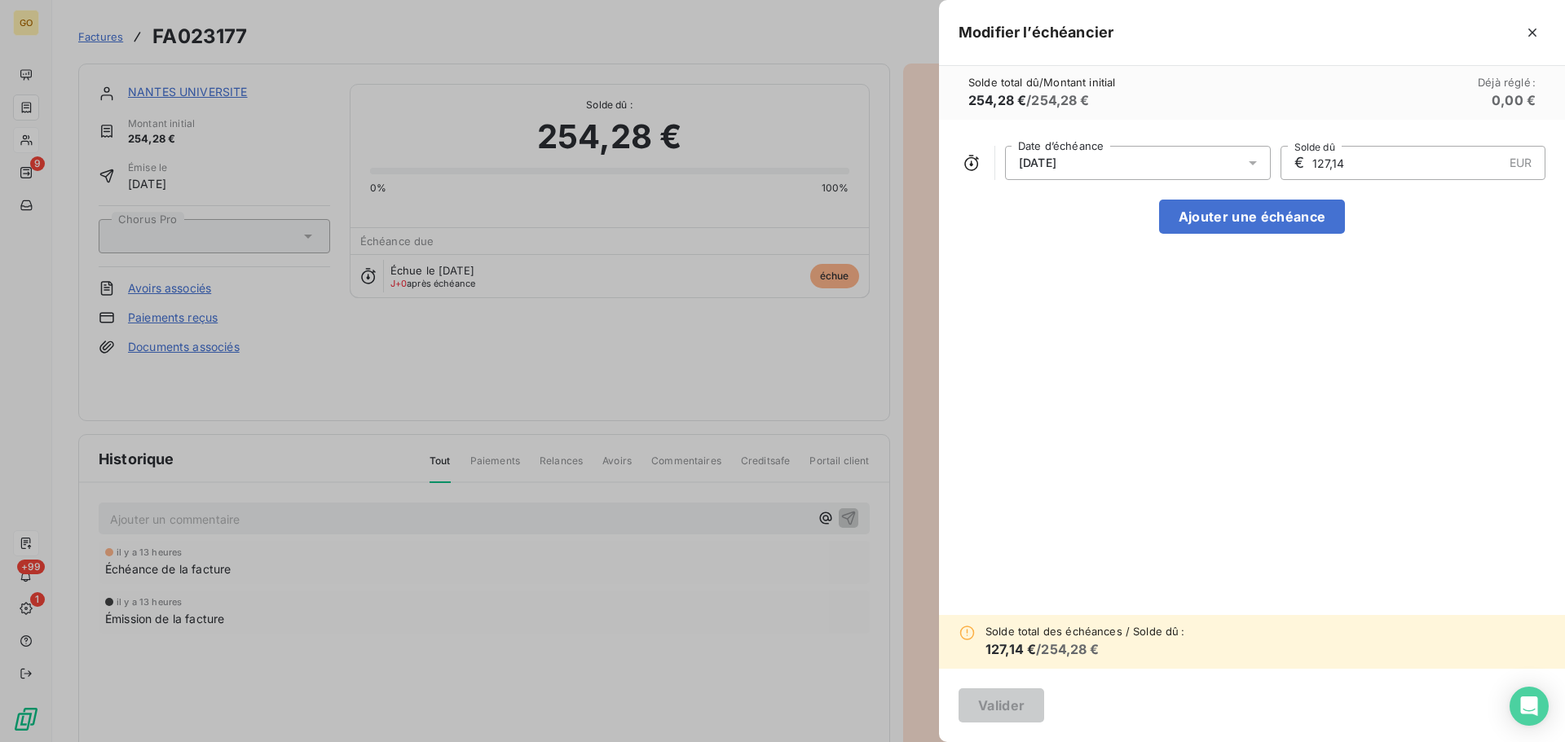
drag, startPoint x: 1376, startPoint y: 159, endPoint x: 1085, endPoint y: 164, distance: 291.8
click at [1085, 164] on div "[DATE] Date d’échéance € 127,14 EUR Solde dû" at bounding box center [1251, 163] width 587 height 34
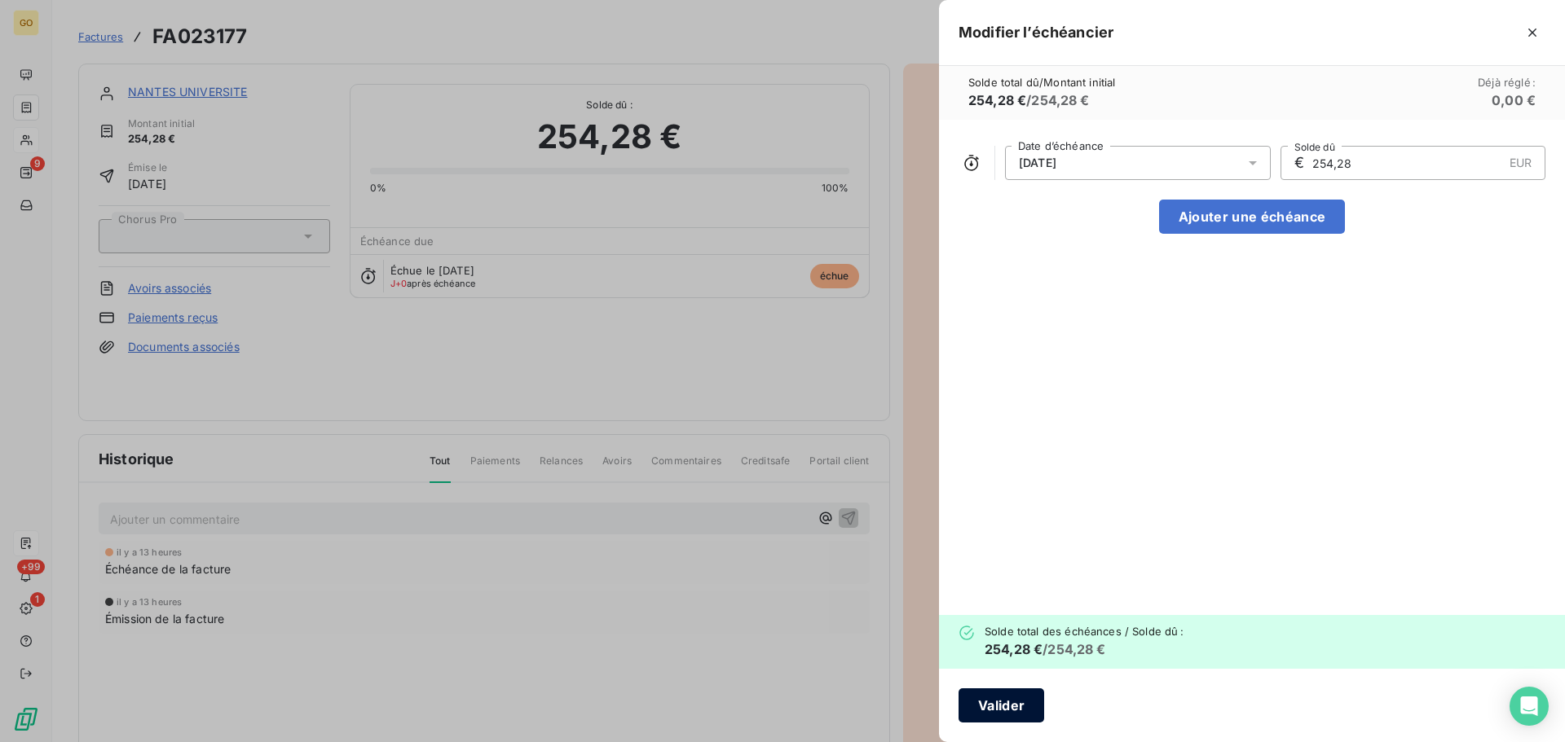
type input "254,28"
click at [1026, 699] on button "Valider" at bounding box center [1001, 706] width 86 height 34
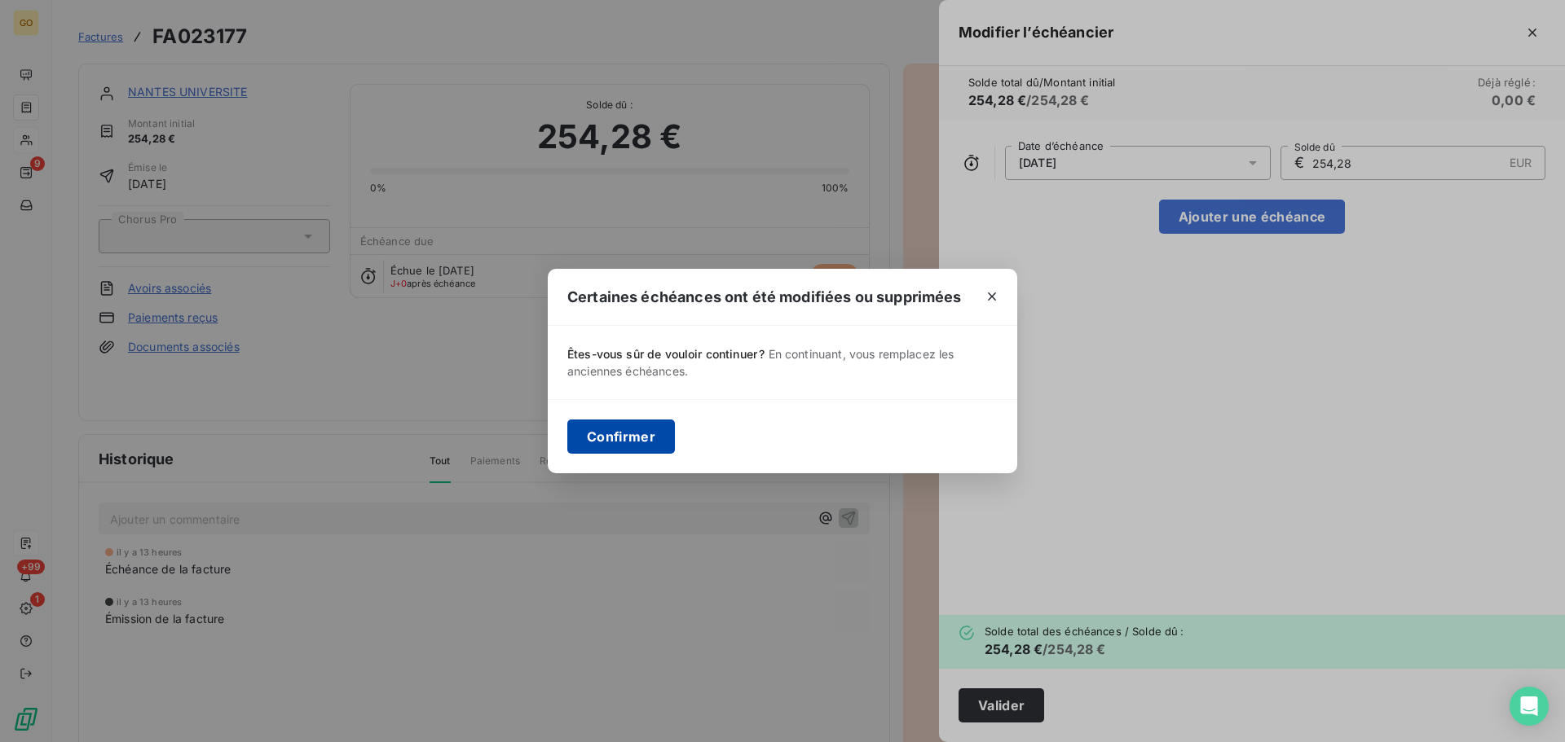
click at [600, 434] on button "Confirmer" at bounding box center [621, 437] width 108 height 34
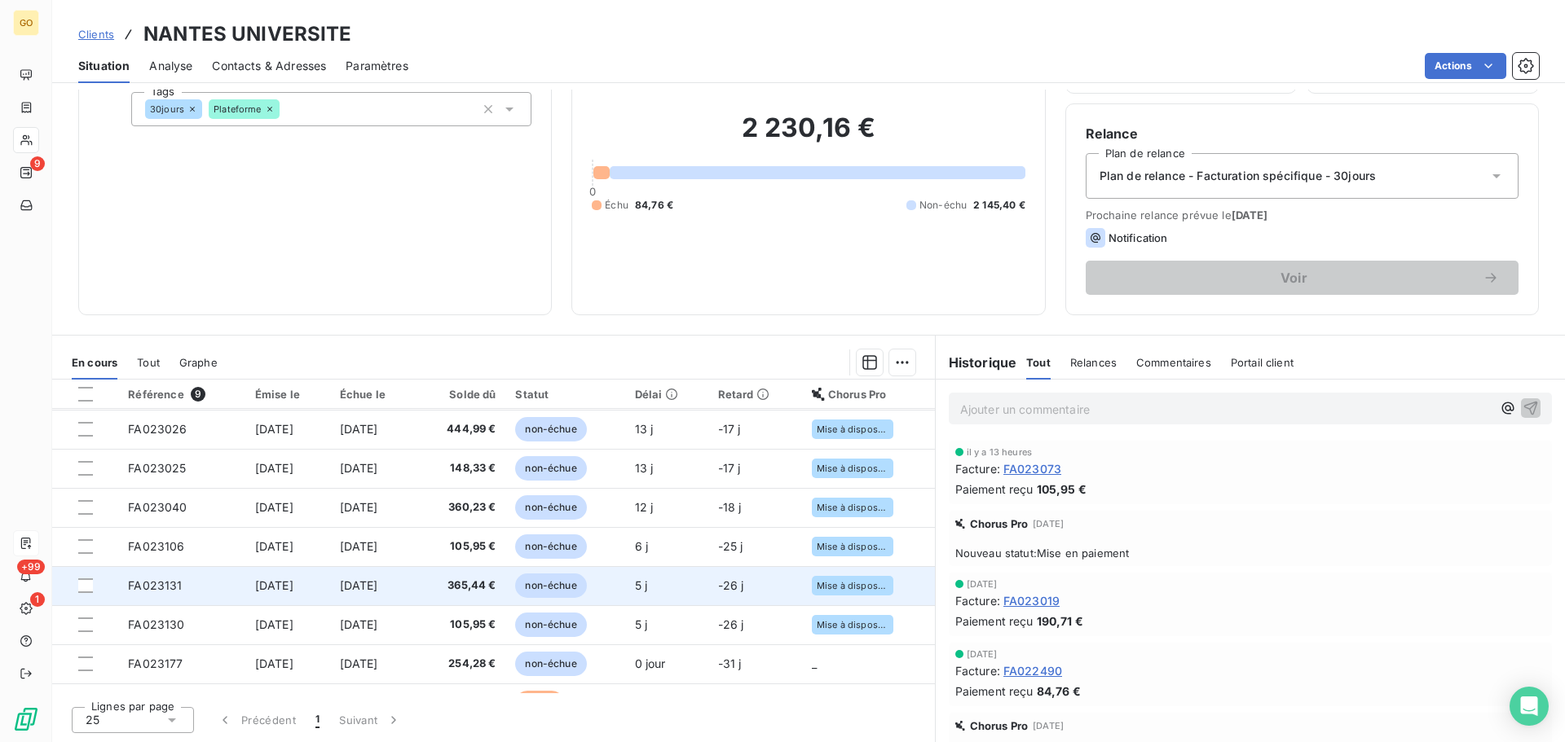
scroll to position [68, 0]
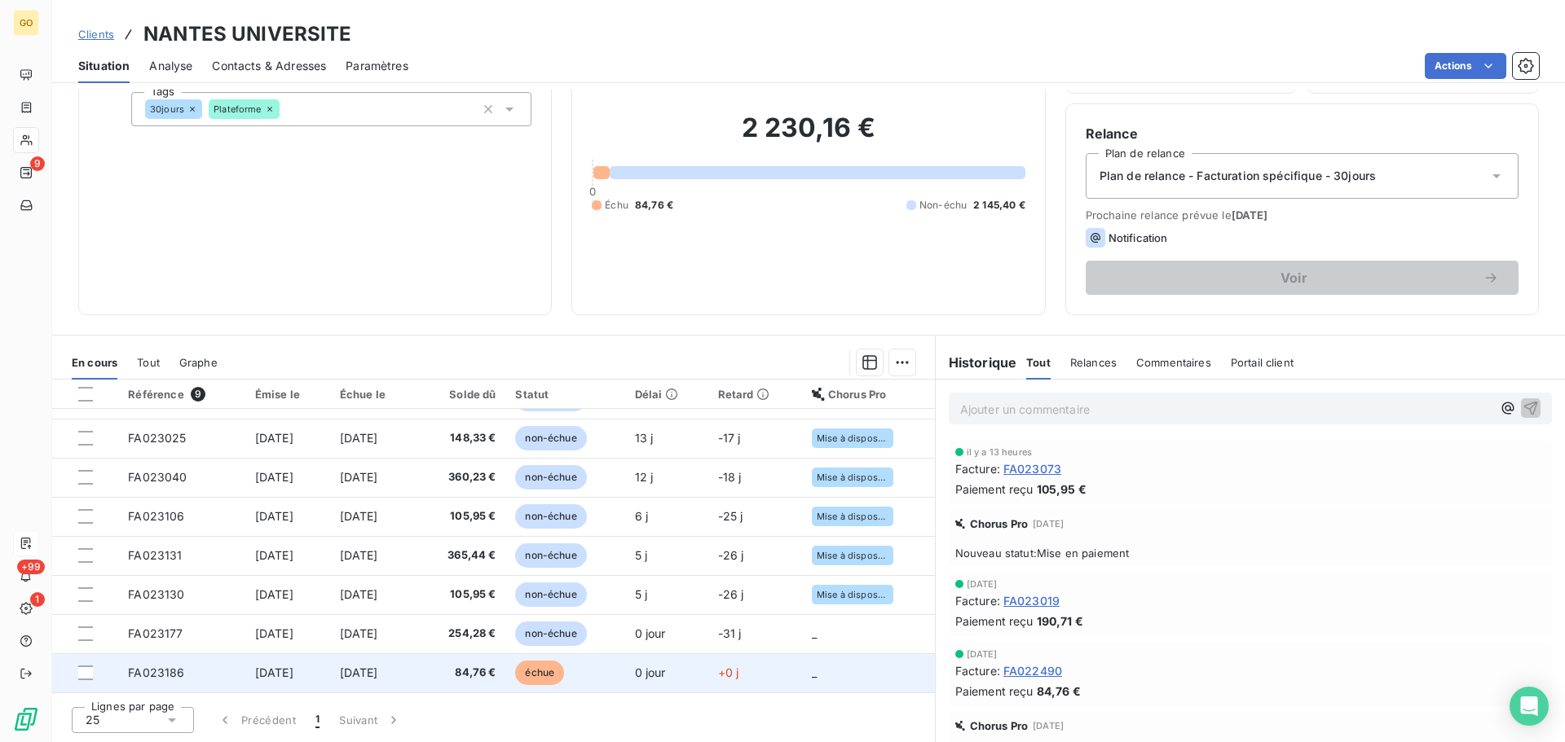
click at [564, 663] on span "échue" at bounding box center [539, 673] width 49 height 24
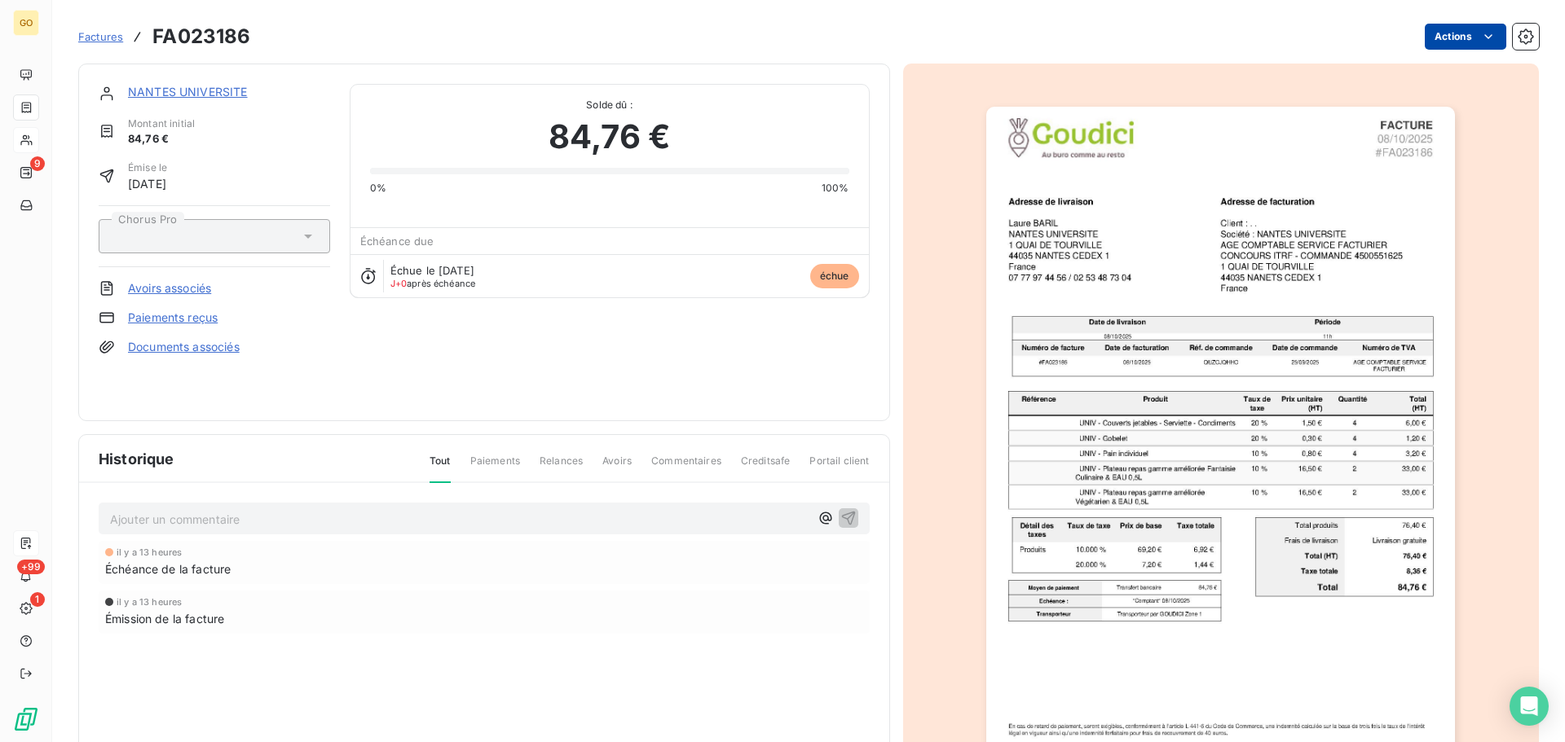
click at [1438, 33] on html "GO 9 +99 1 Factures FA023186 Actions NANTES UNIVERSITE Montant initial 84,76 € …" at bounding box center [782, 371] width 1565 height 742
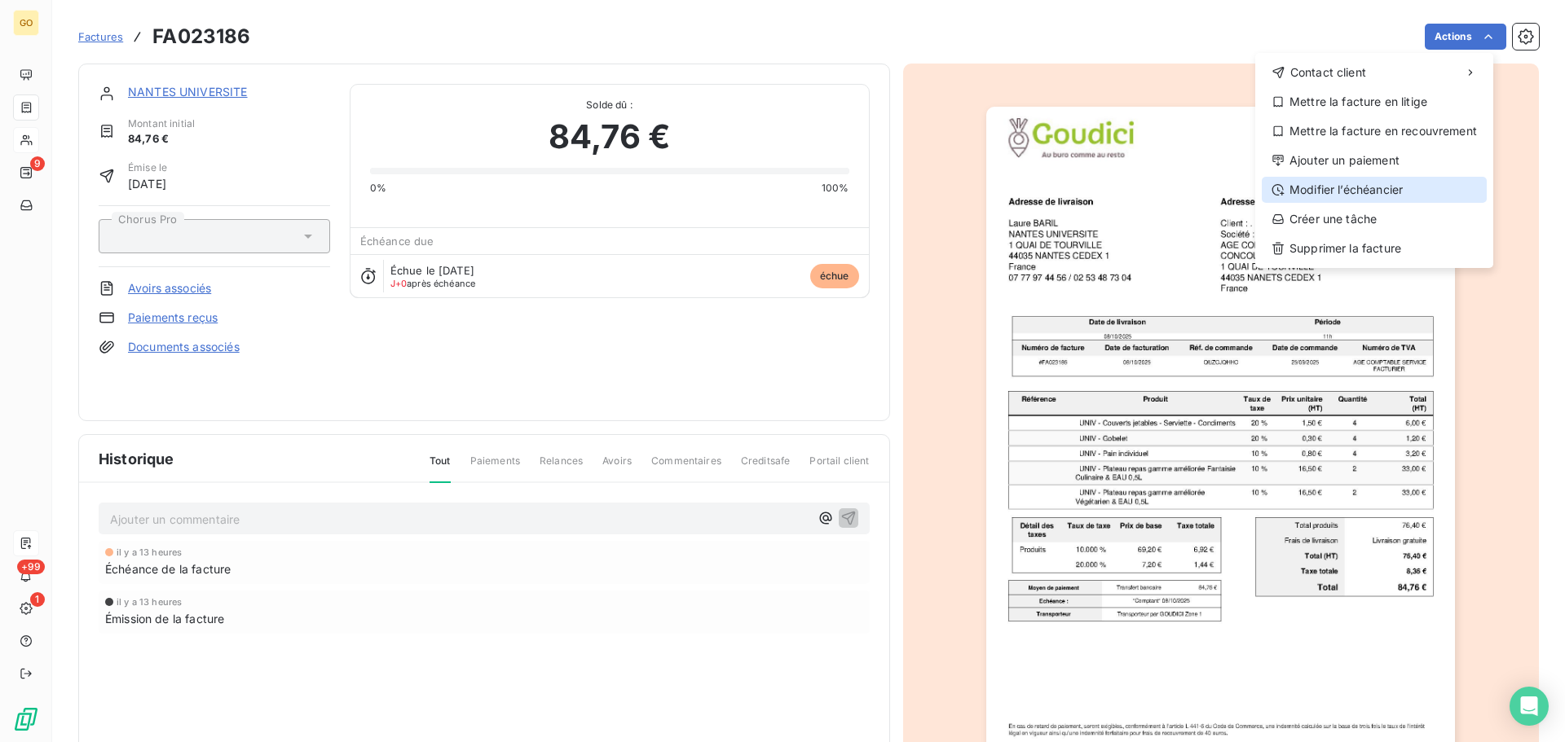
click at [1384, 187] on div "Modifier l’échéancier" at bounding box center [1374, 190] width 225 height 26
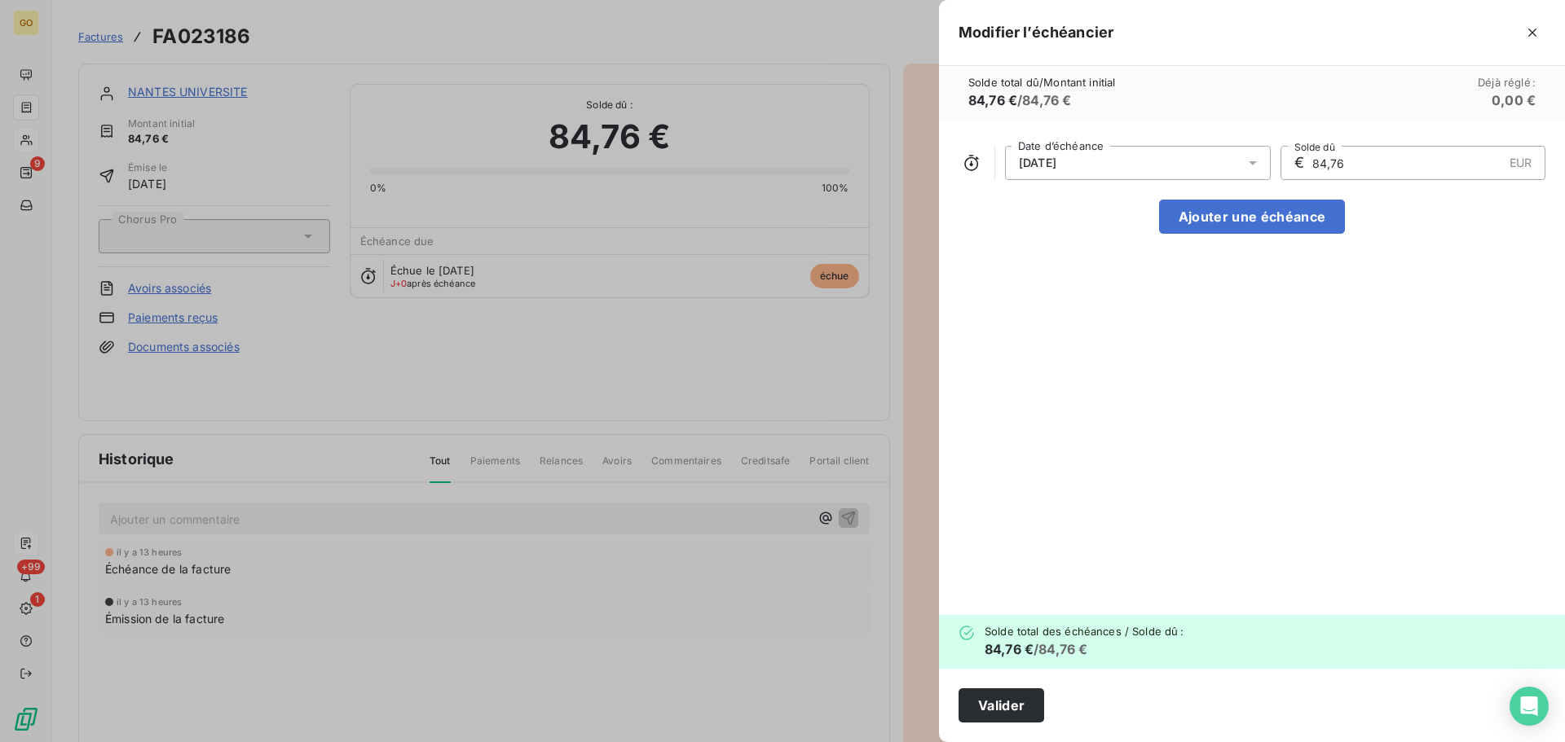
click at [1109, 162] on div "[DATE]" at bounding box center [1138, 163] width 266 height 34
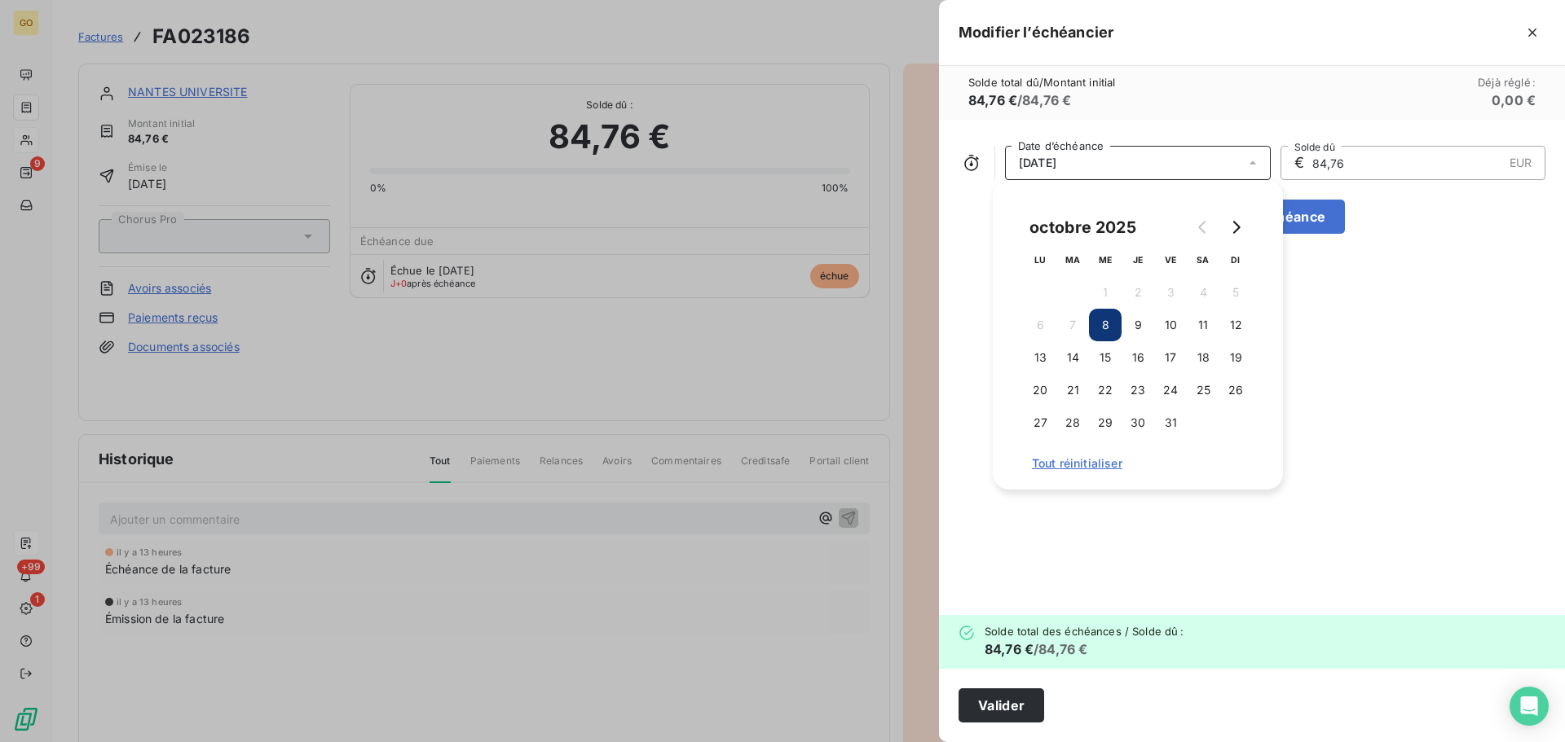
click at [1109, 162] on div "[DATE]" at bounding box center [1138, 163] width 266 height 34
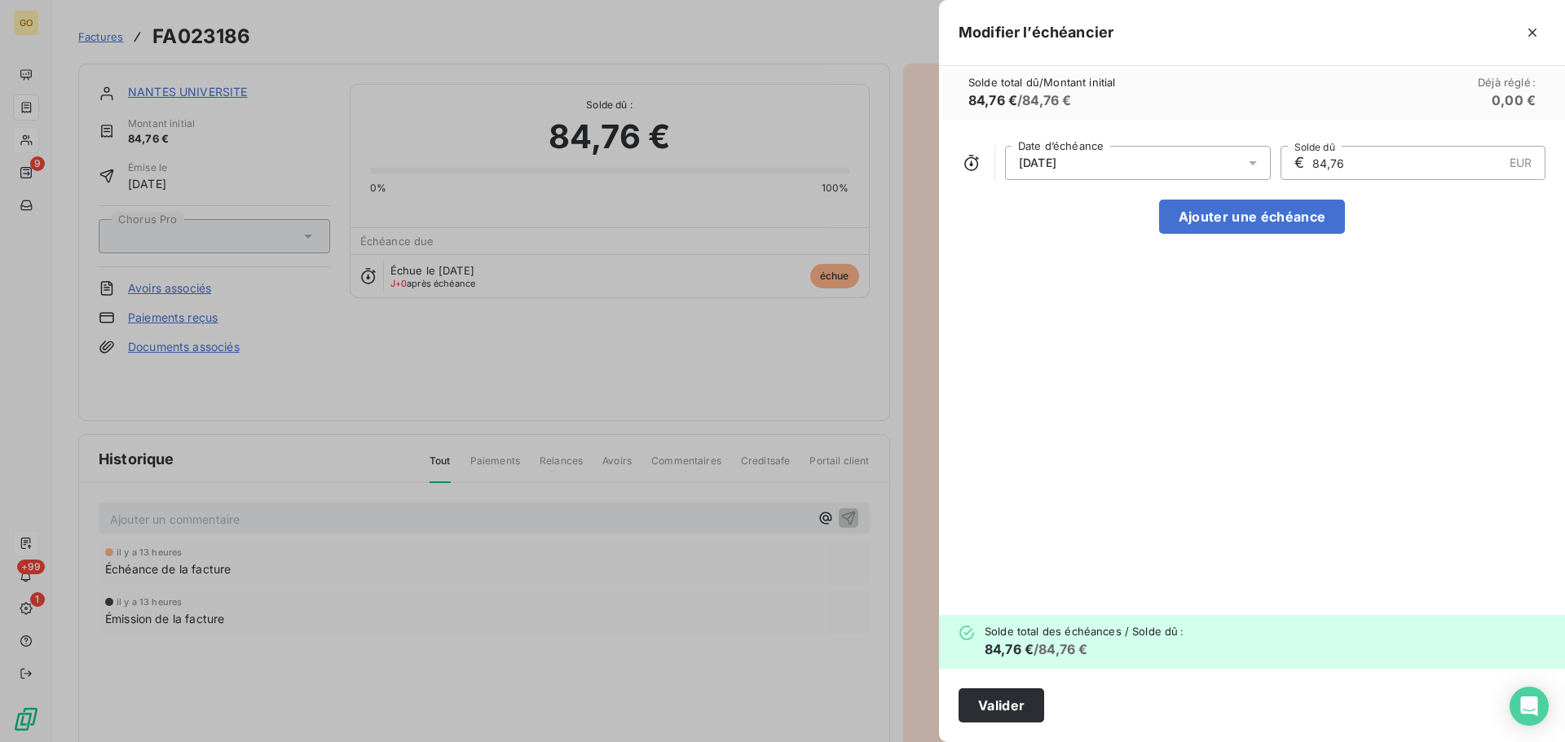
click at [1202, 166] on div "[DATE]" at bounding box center [1138, 163] width 266 height 34
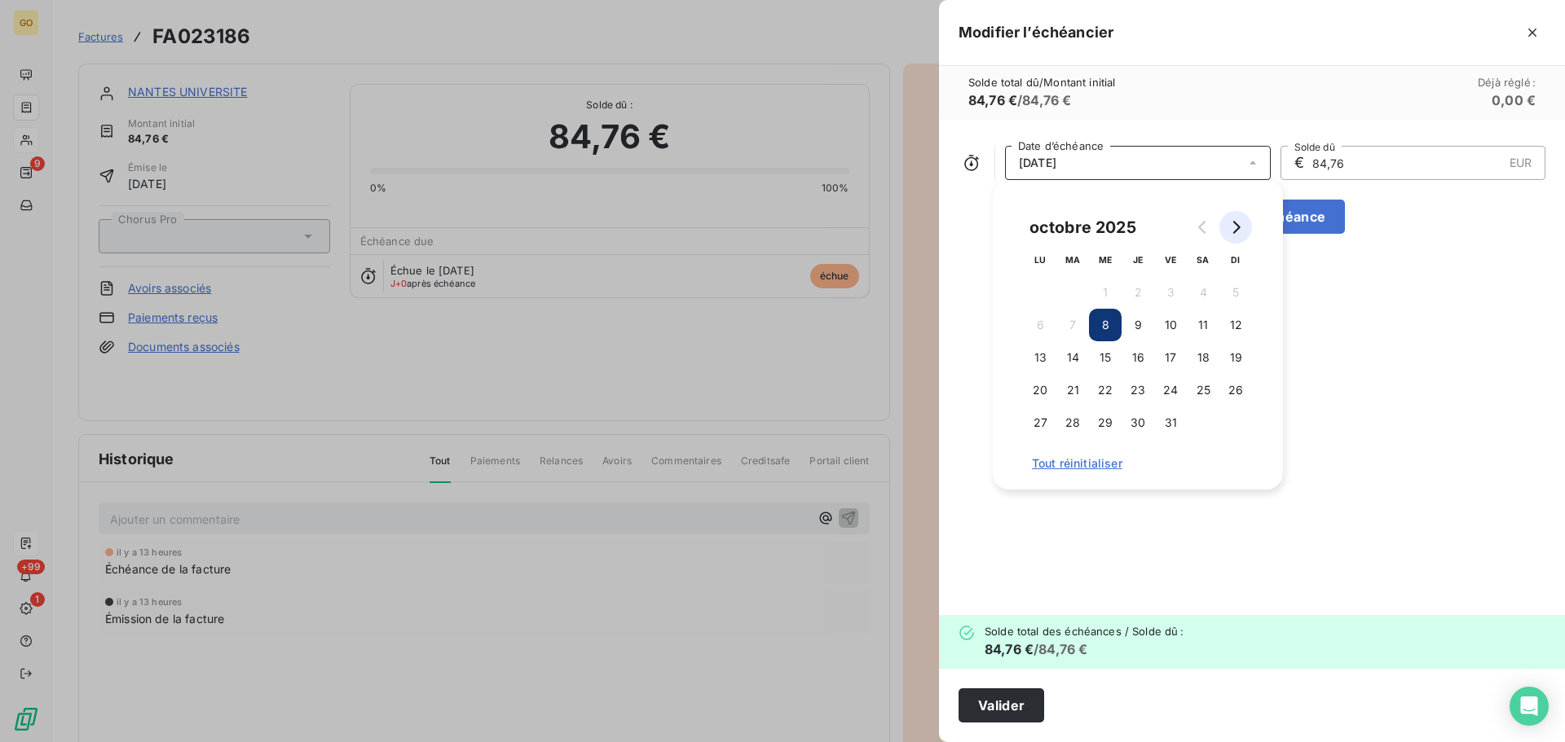
click at [1239, 226] on icon "Go to next month" at bounding box center [1236, 227] width 7 height 13
click at [1207, 328] on button "8" at bounding box center [1203, 325] width 33 height 33
click at [1375, 398] on div "[DATE] Date d’échéance € 84,76 EUR Solde dû Ajouter une échéance" at bounding box center [1252, 368] width 626 height 496
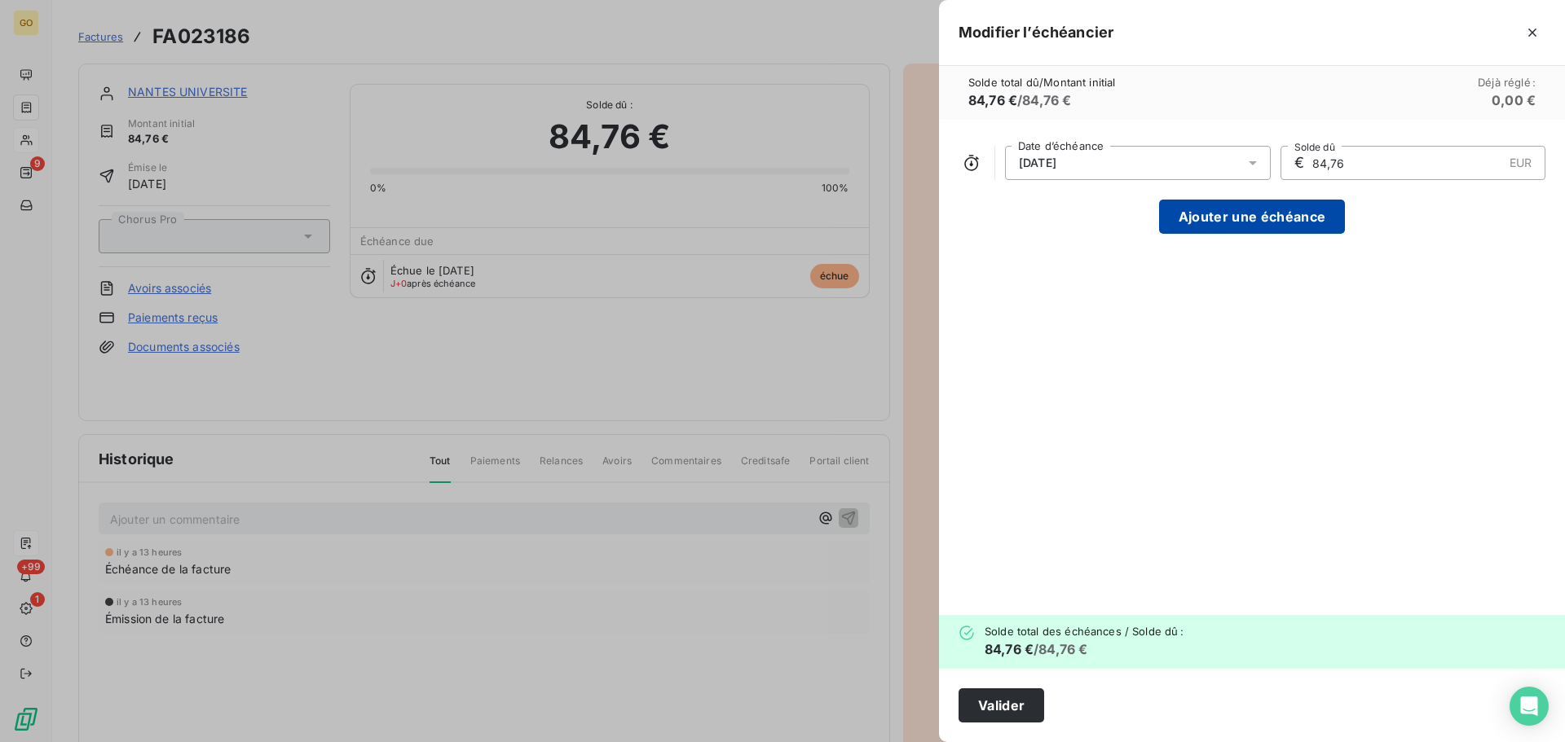
click at [1272, 226] on button "Ajouter une échéance" at bounding box center [1252, 217] width 186 height 34
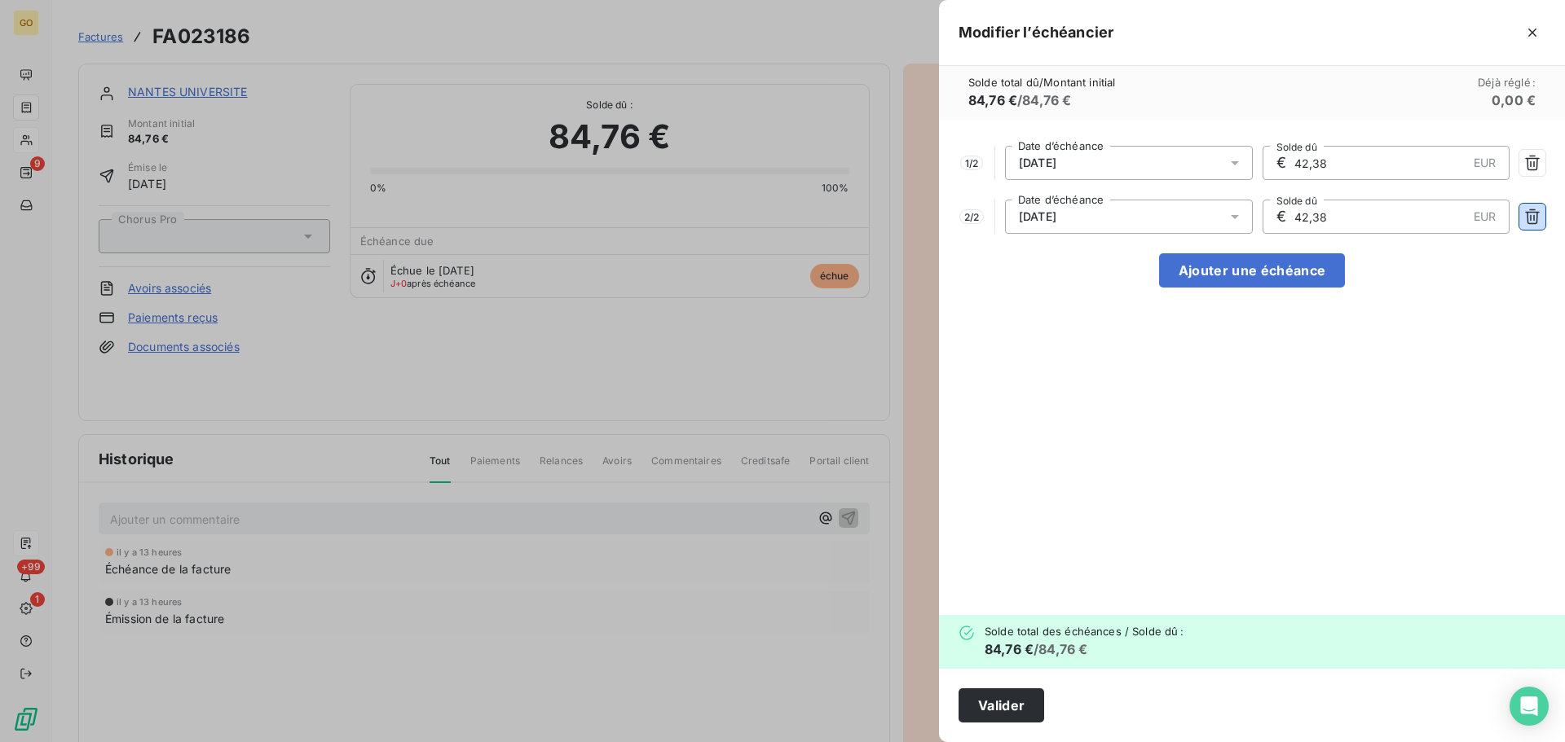
drag, startPoint x: 1531, startPoint y: 220, endPoint x: 1531, endPoint y: 203, distance: 17.1
click at [1531, 219] on icon "button" at bounding box center [1532, 216] width 15 height 15
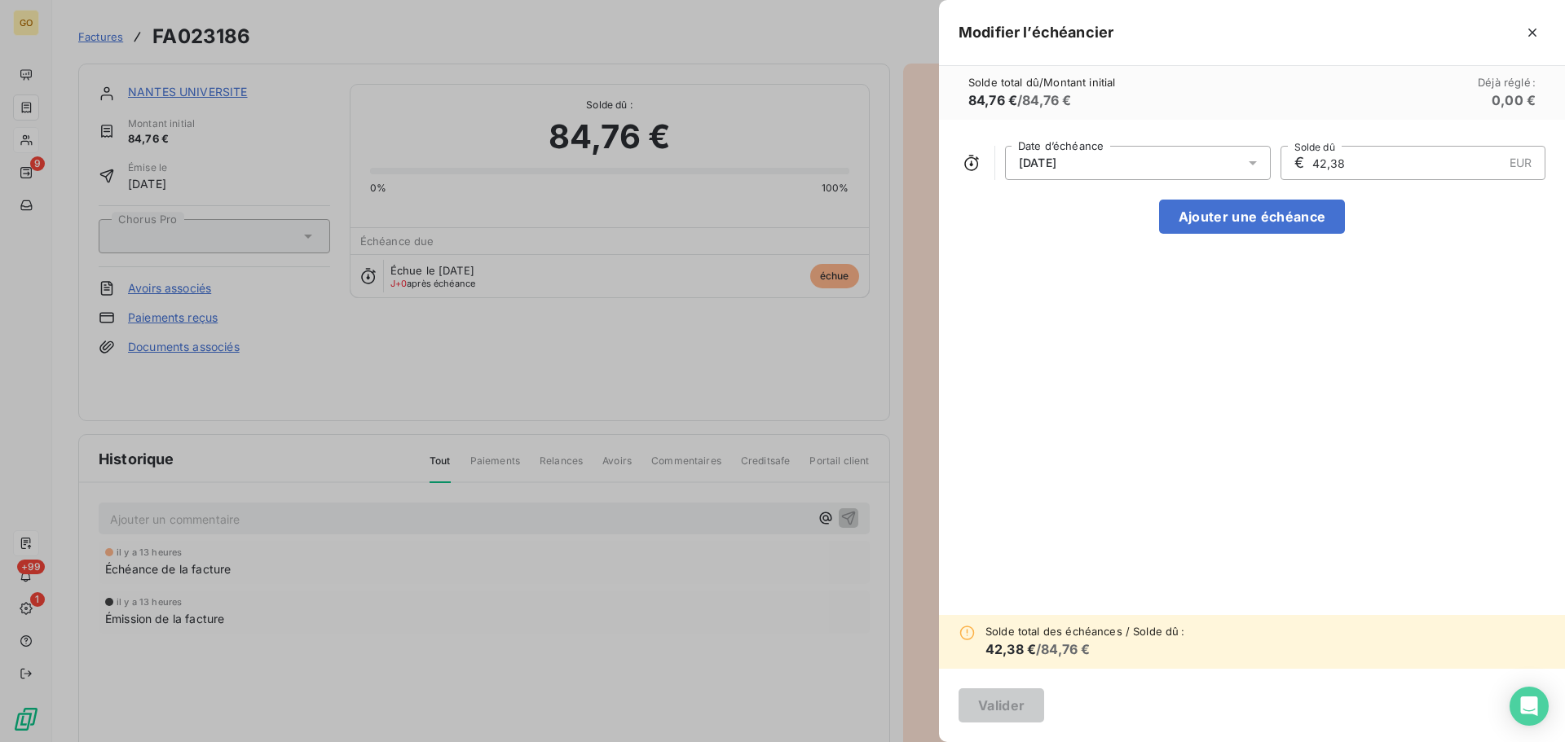
drag, startPoint x: 1390, startPoint y: 169, endPoint x: 1086, endPoint y: 179, distance: 304.2
click at [1086, 179] on div "[DATE] Date d’échéance € 42,38 EUR Solde dû" at bounding box center [1251, 163] width 587 height 34
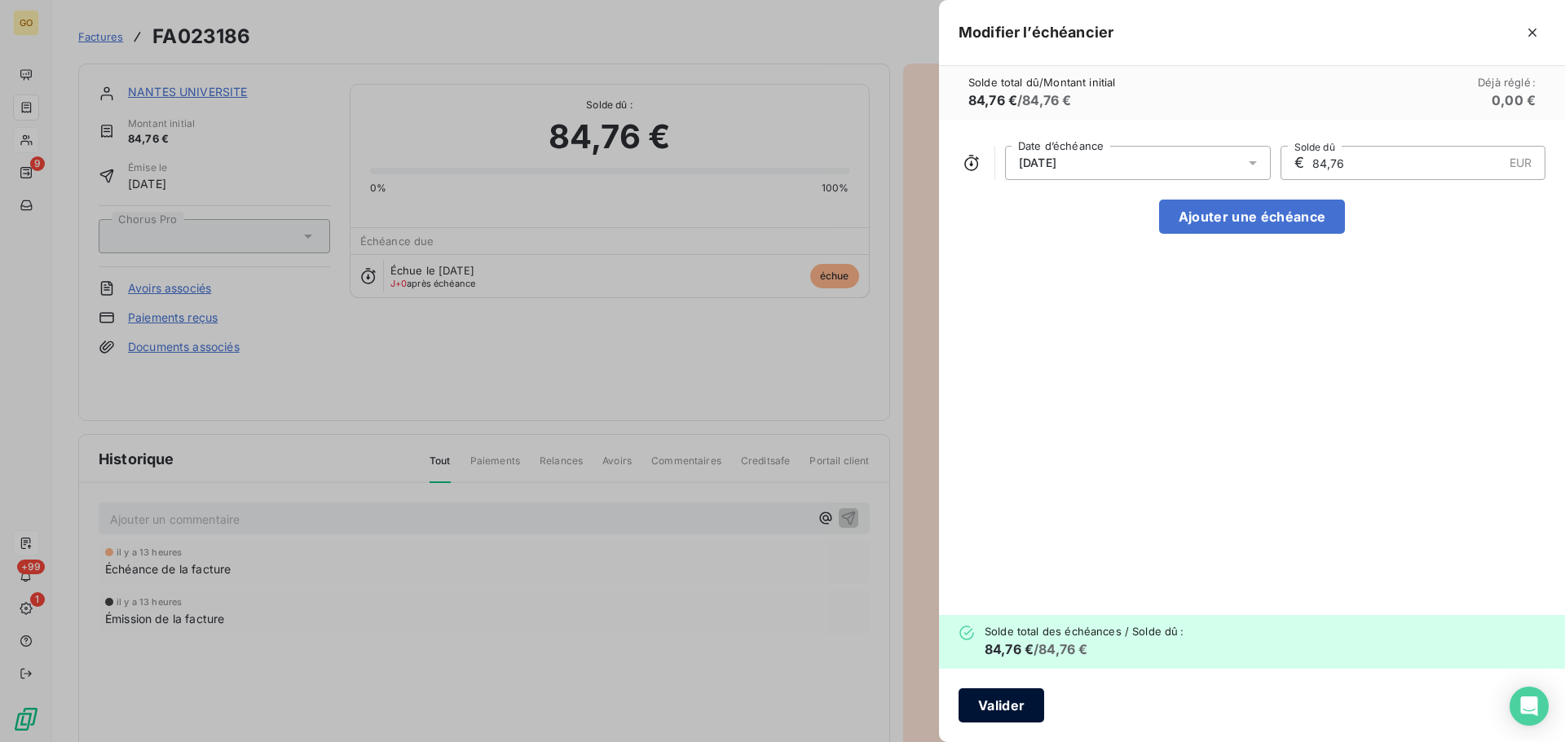
type input "84,76"
click at [1008, 703] on button "Valider" at bounding box center [1001, 706] width 86 height 34
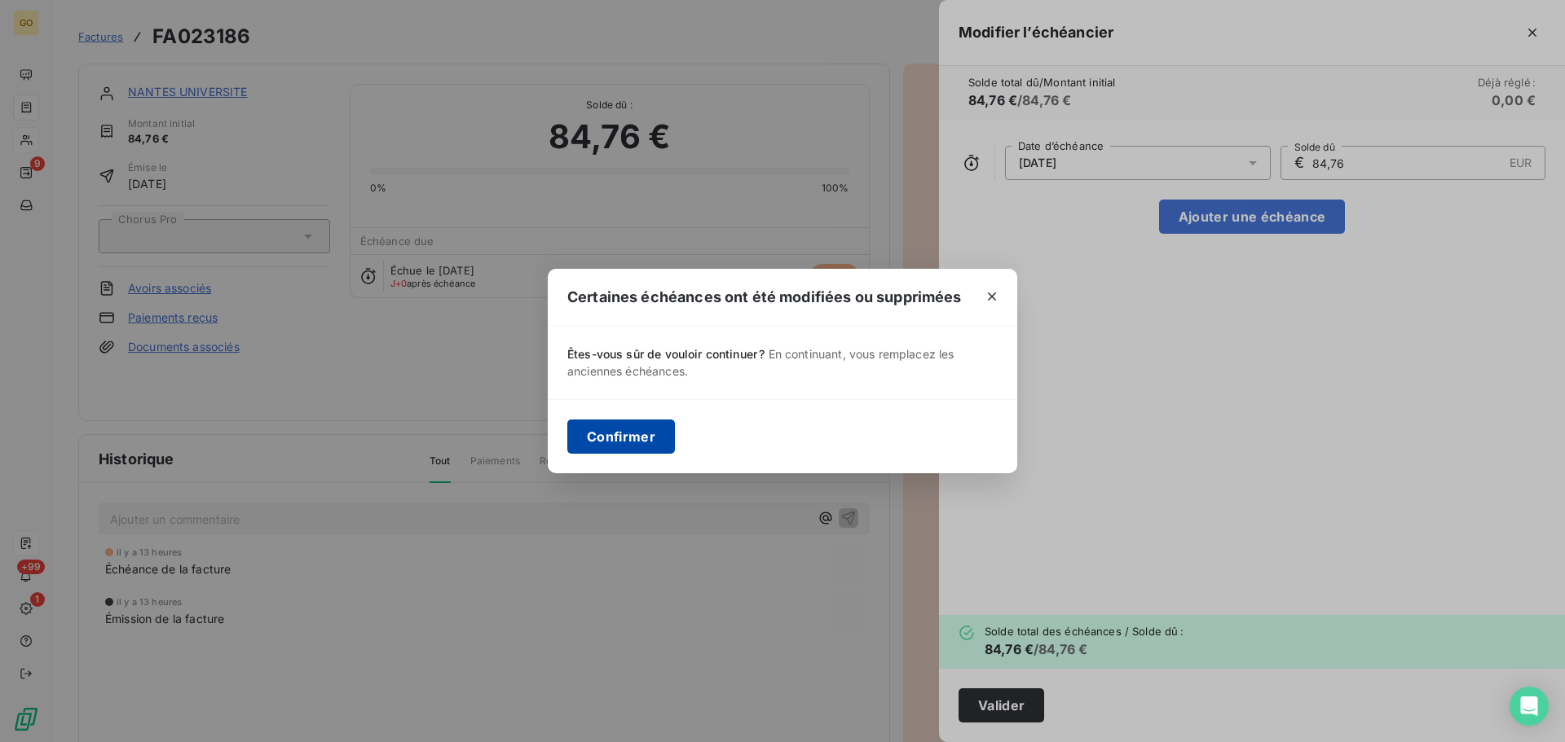
click at [631, 443] on button "Confirmer" at bounding box center [621, 437] width 108 height 34
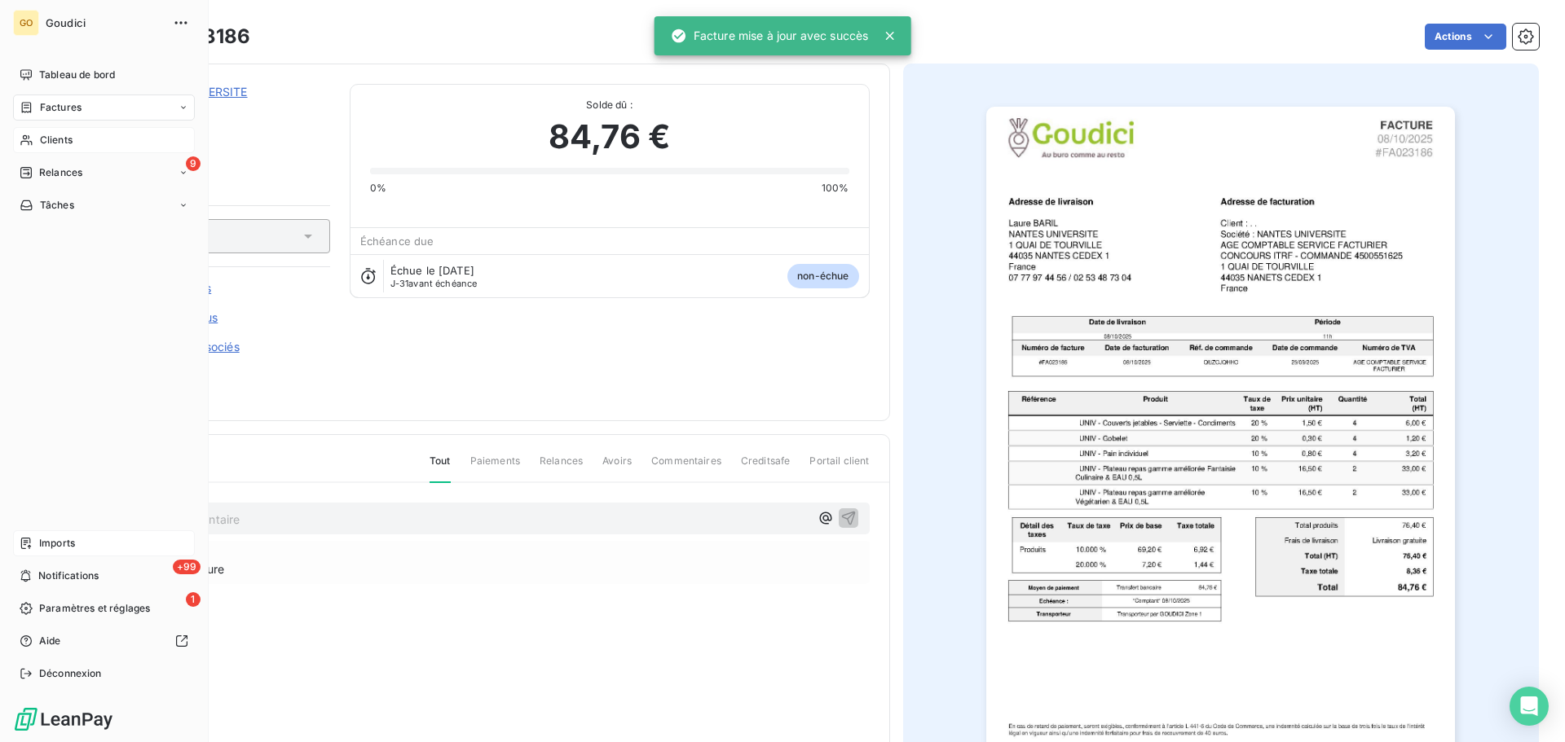
drag, startPoint x: 56, startPoint y: 112, endPoint x: 59, endPoint y: 126, distance: 14.1
click at [56, 112] on span "Factures" at bounding box center [61, 107] width 42 height 15
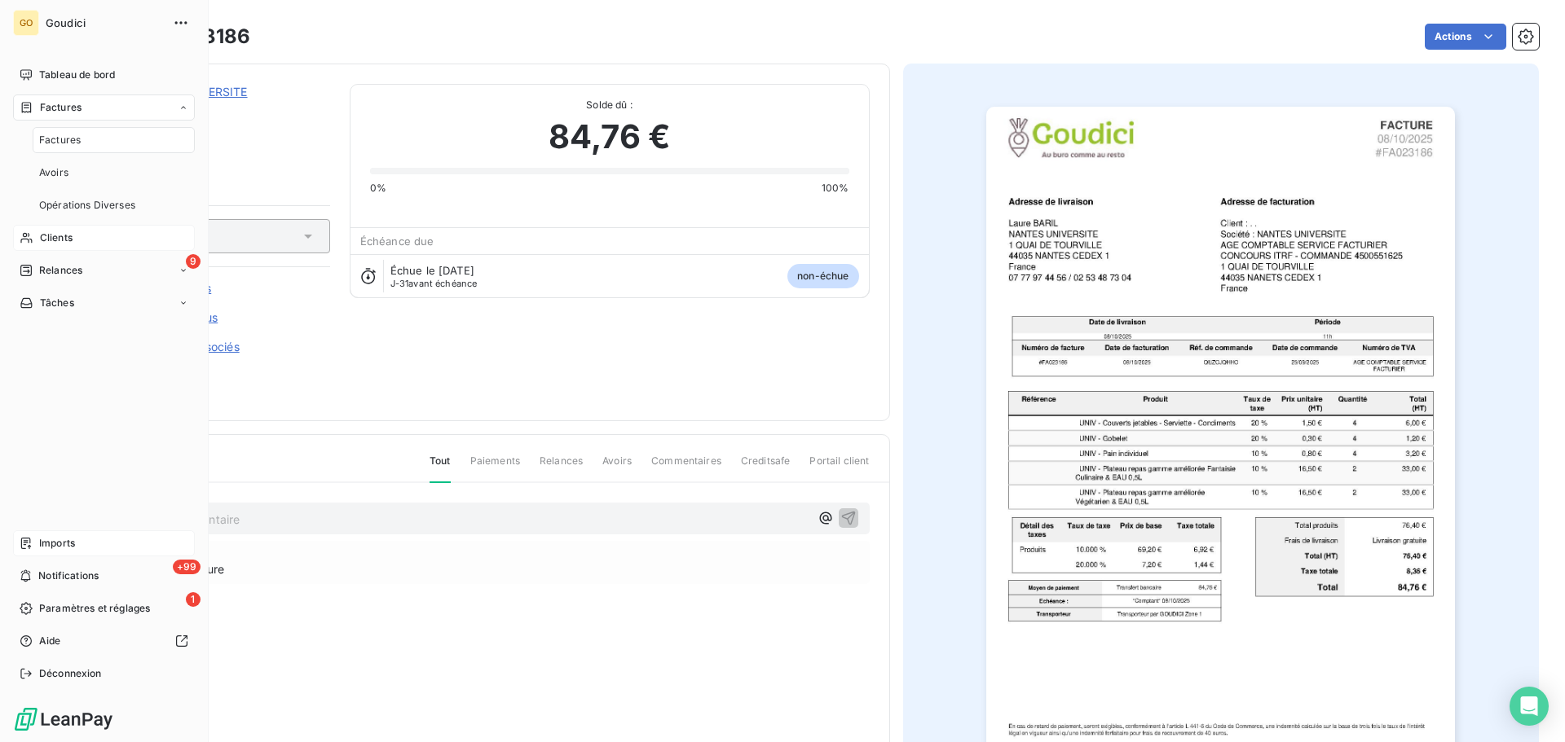
click at [60, 139] on span "Factures" at bounding box center [60, 140] width 42 height 15
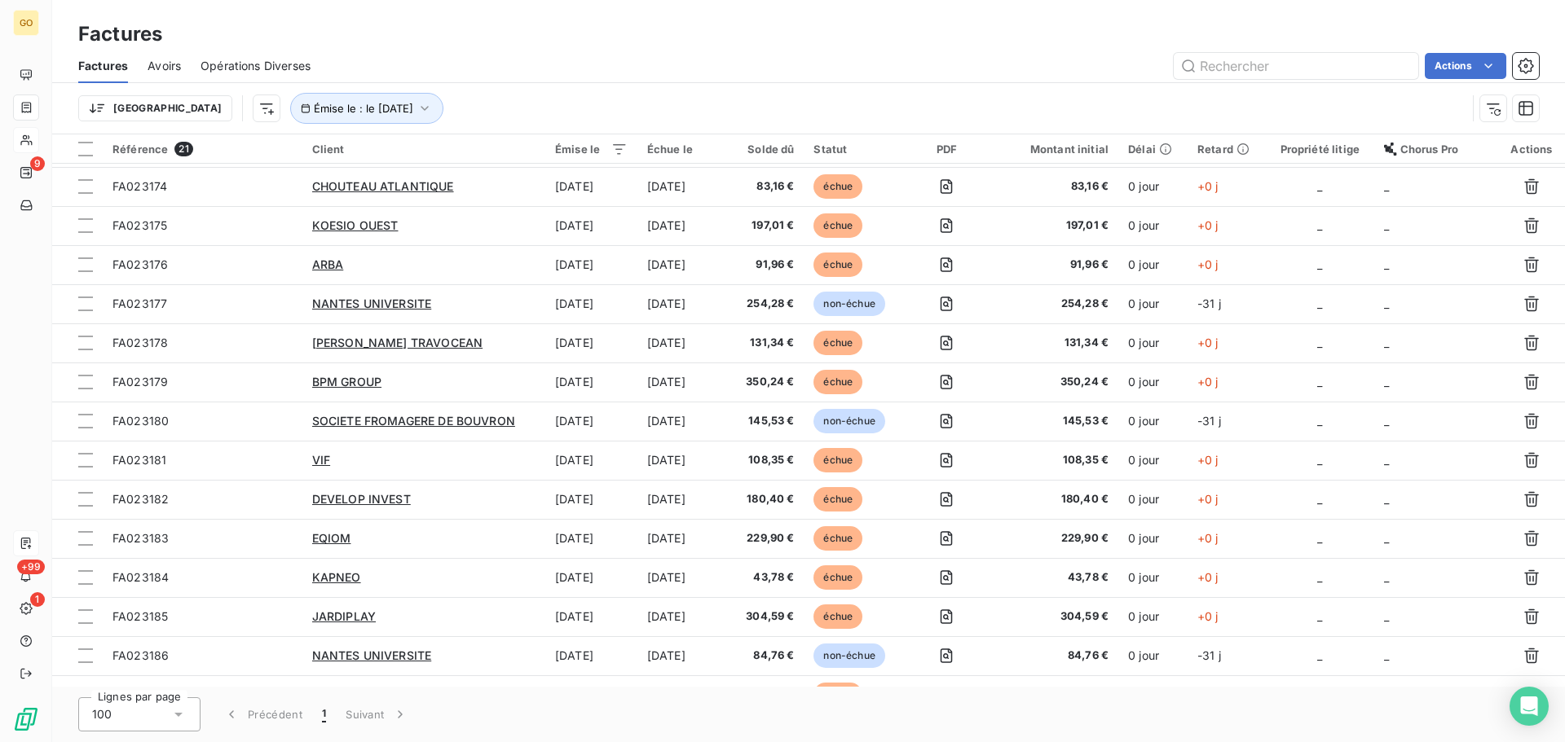
scroll to position [244, 0]
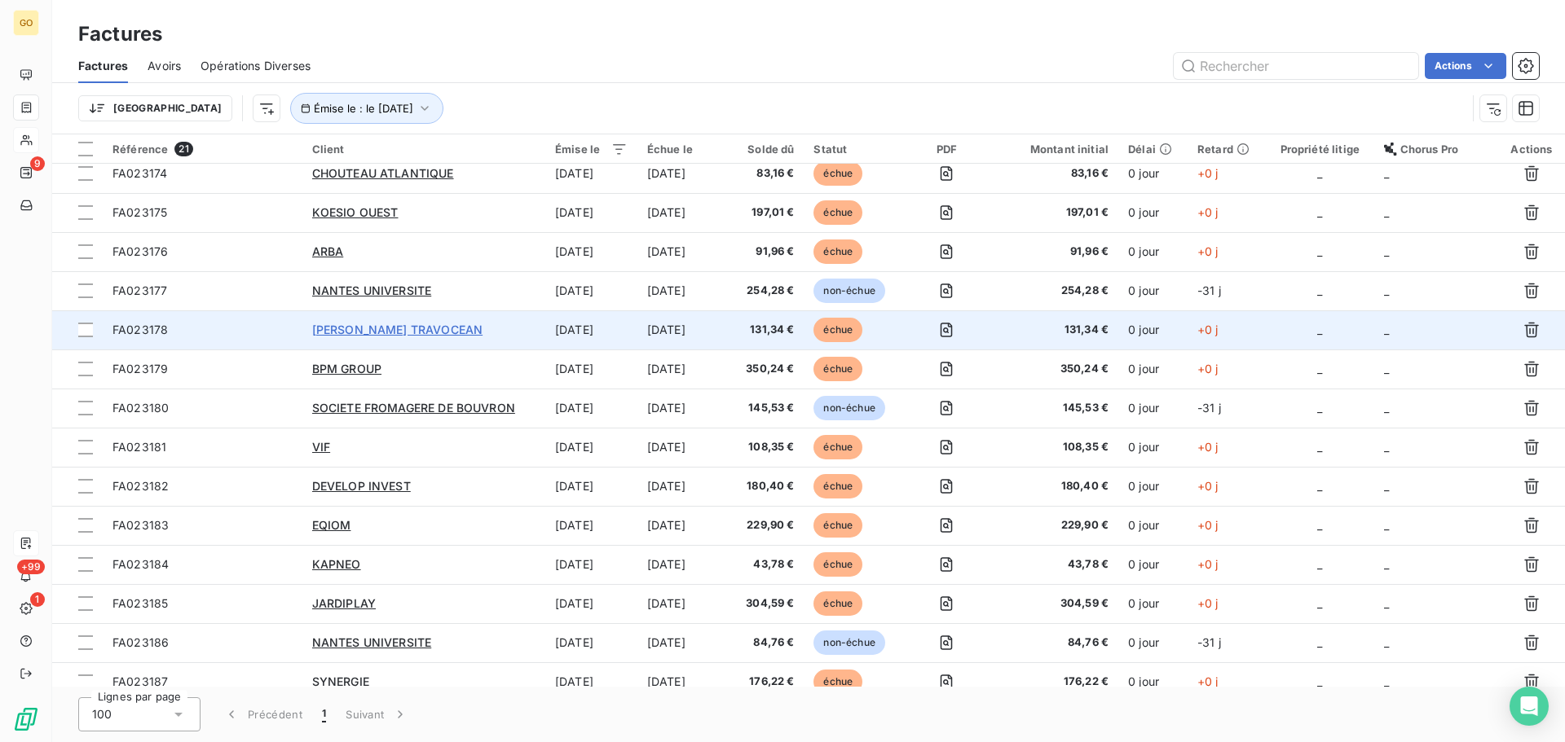
click at [432, 327] on span "[PERSON_NAME] TRAVOCEAN" at bounding box center [397, 330] width 170 height 14
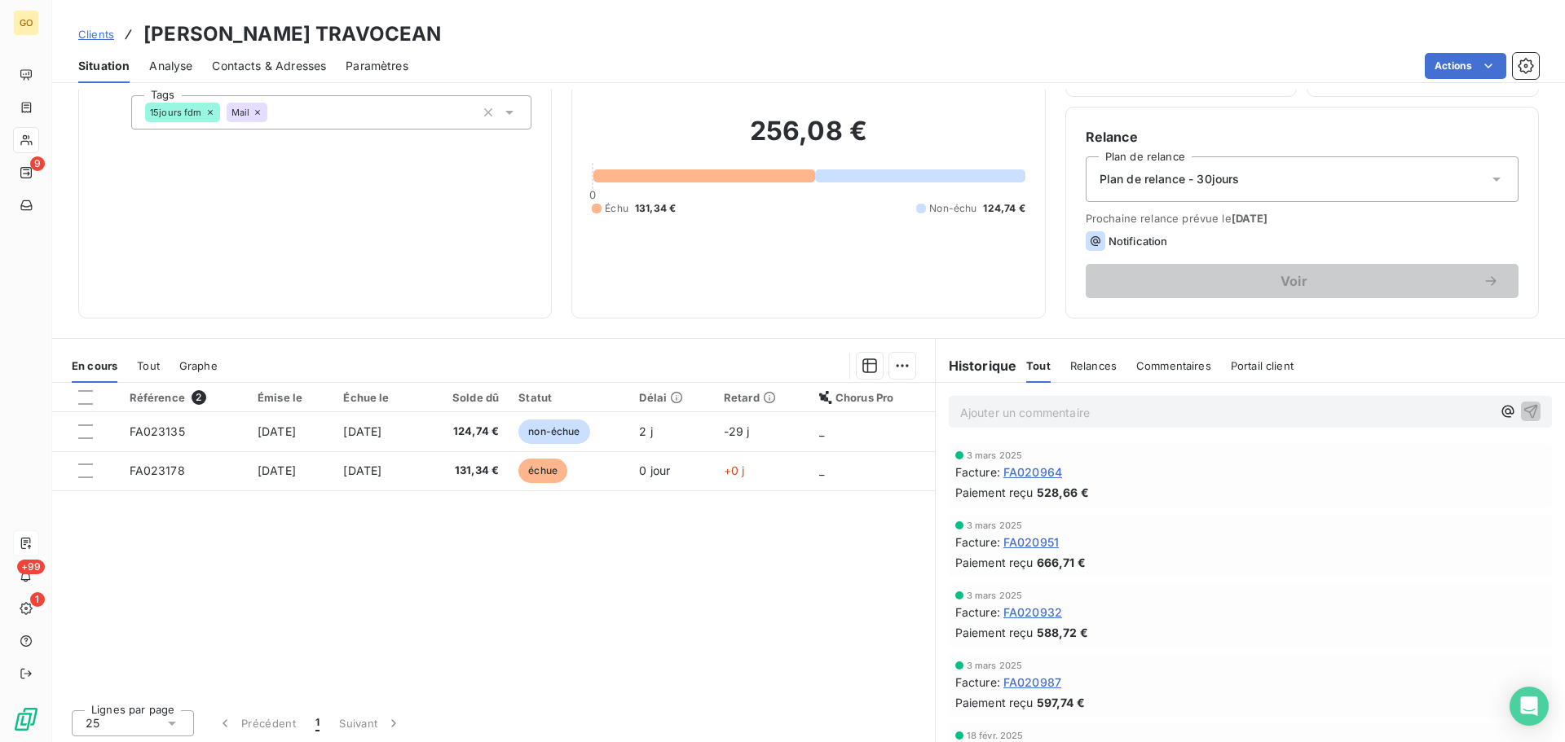
scroll to position [110, 0]
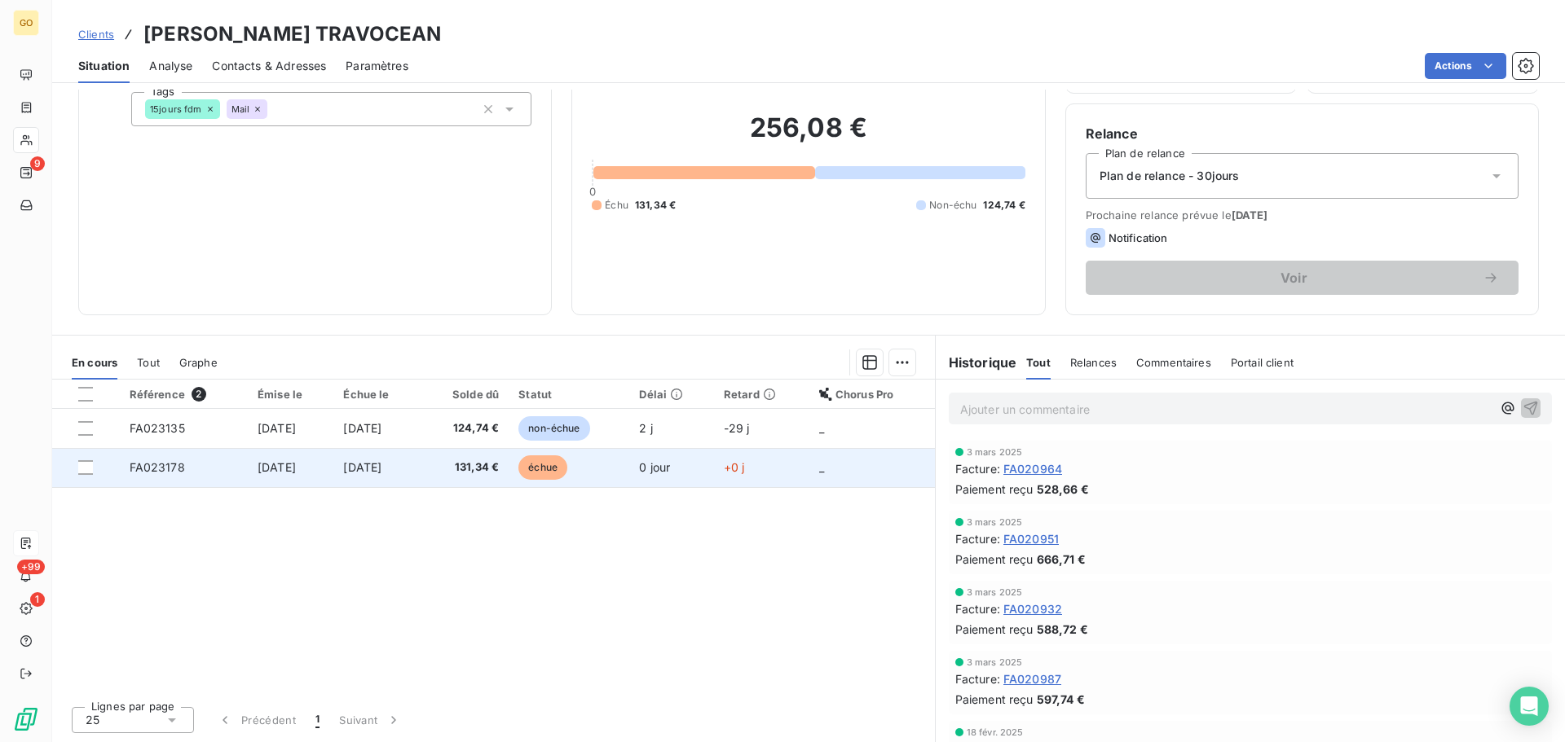
click at [567, 468] on span "échue" at bounding box center [542, 468] width 49 height 24
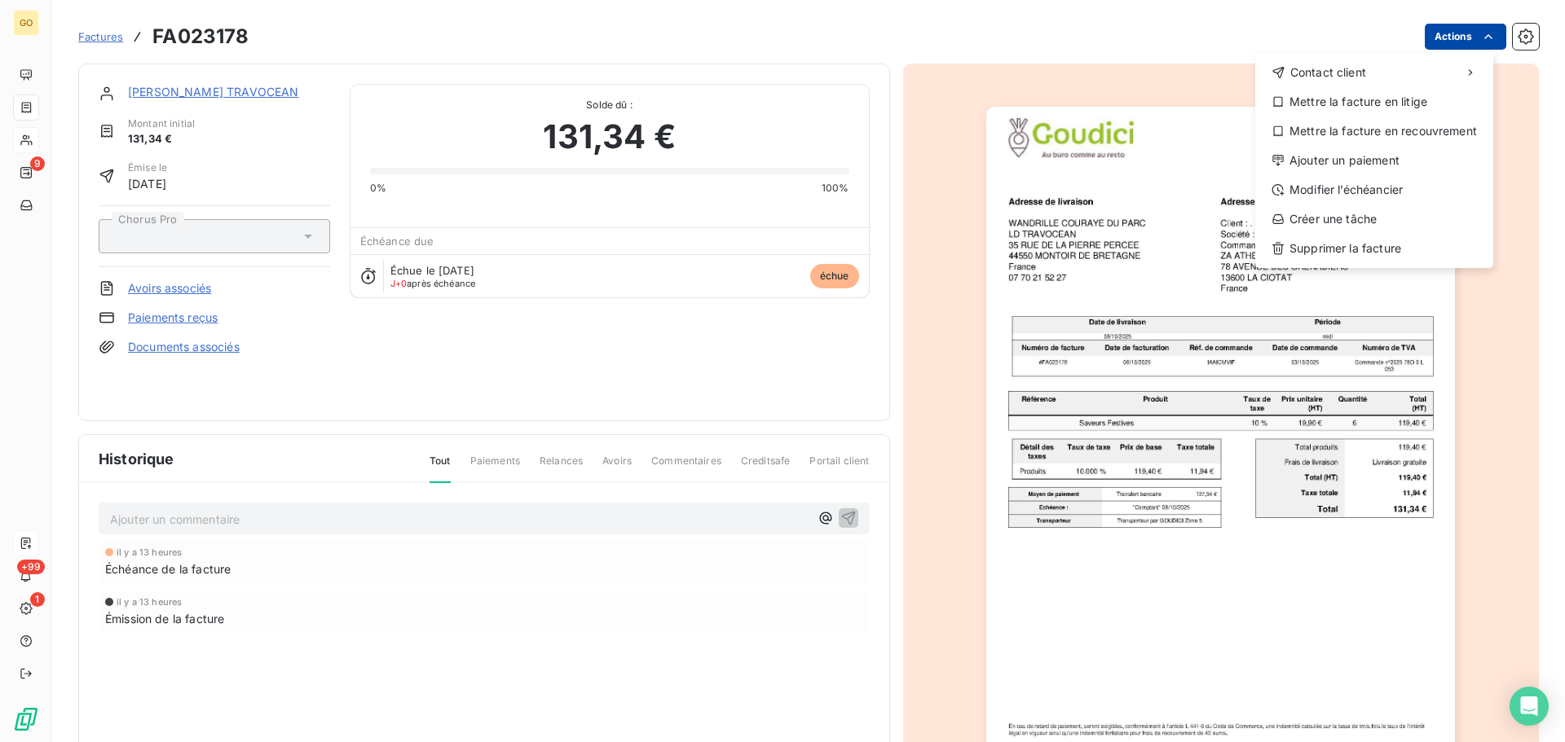
click at [1456, 42] on html "GO 9 +99 1 Factures FA023178 Actions Contact client Mettre la facture en litige…" at bounding box center [782, 371] width 1565 height 742
click at [1390, 191] on div "Modifier l’échéancier" at bounding box center [1374, 190] width 225 height 26
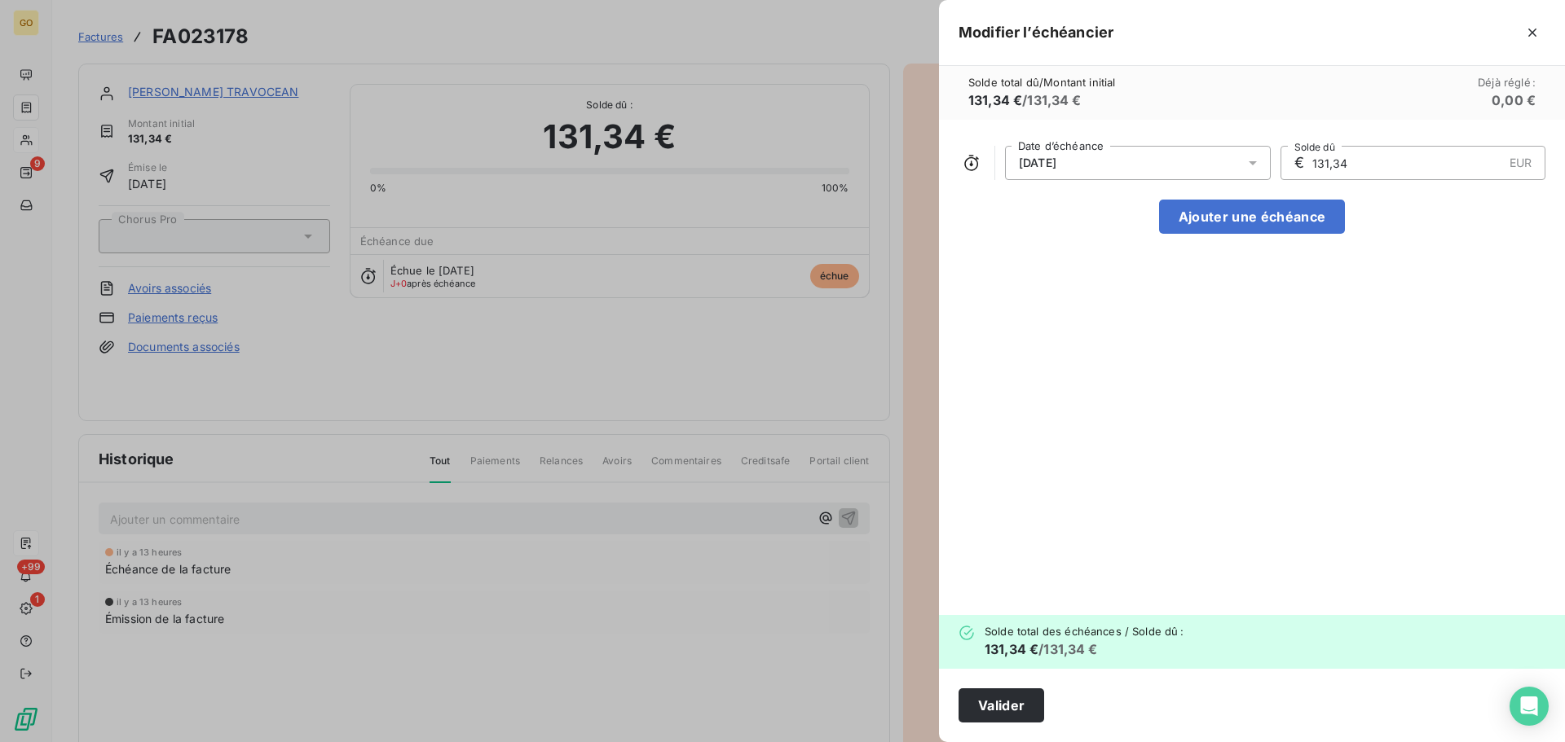
click at [1171, 161] on div "[DATE]" at bounding box center [1138, 163] width 266 height 34
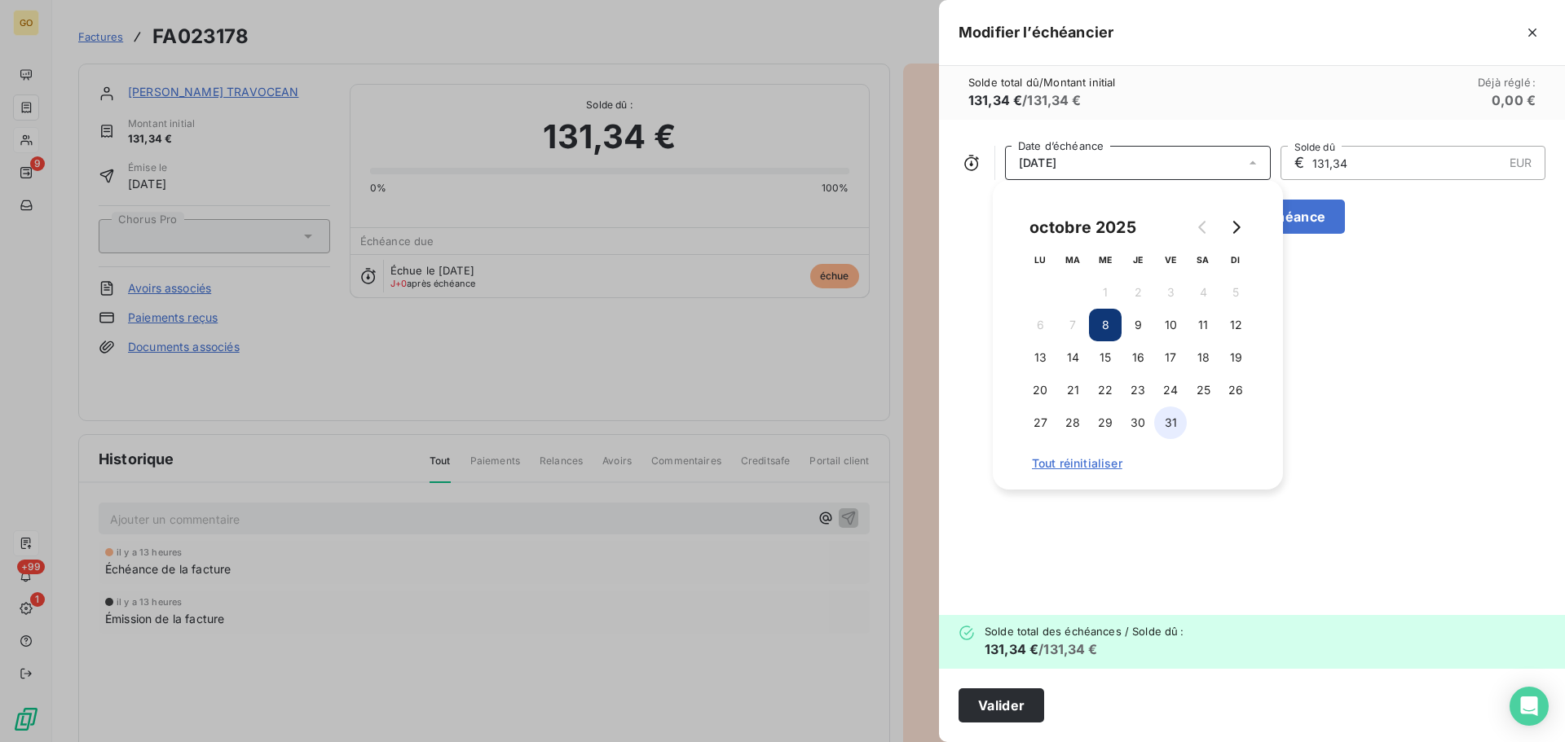
click at [1171, 420] on button "31" at bounding box center [1170, 423] width 33 height 33
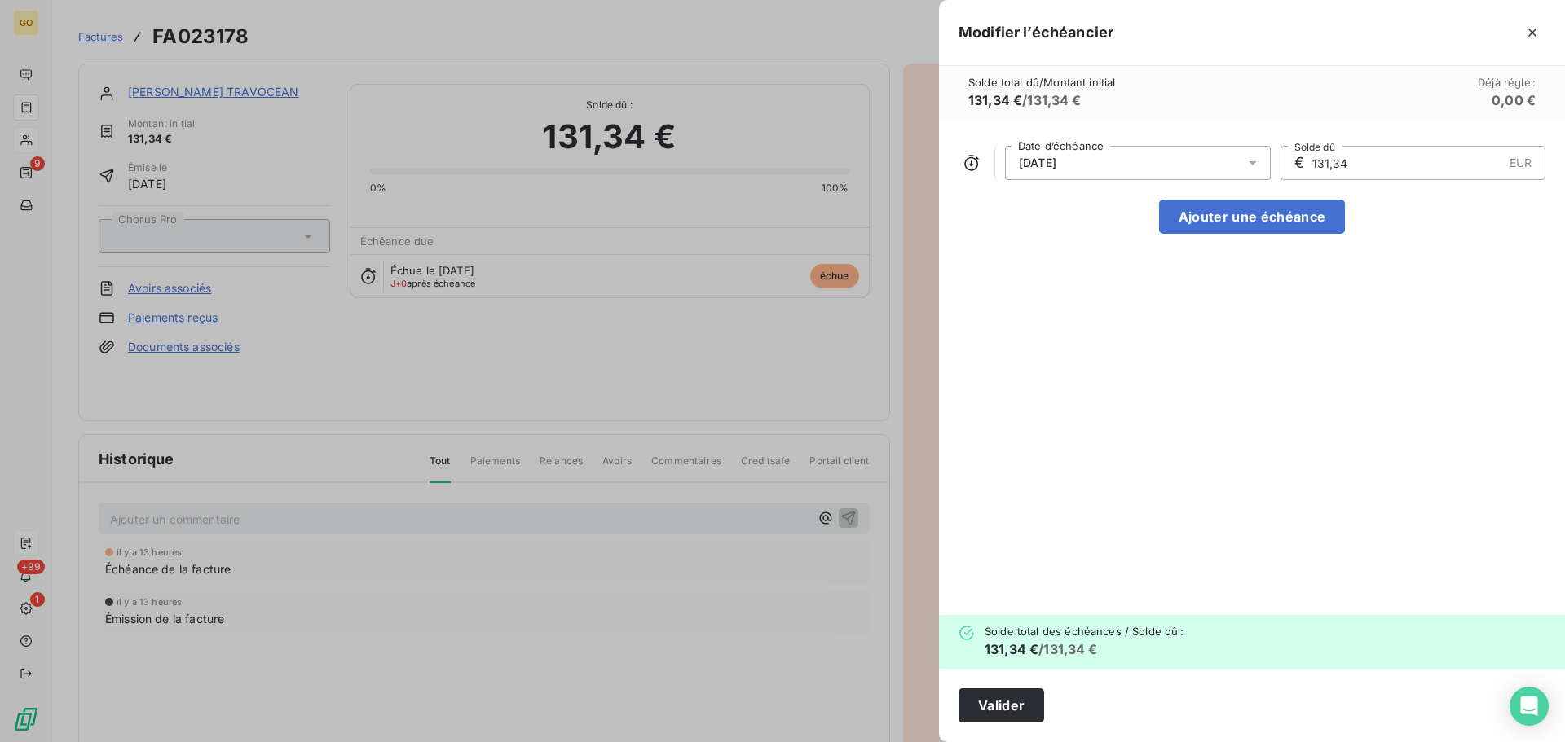
click at [1349, 323] on div "[DATE] Date d’échéance € 131,34 EUR Solde dû Ajouter une échéance" at bounding box center [1252, 368] width 626 height 496
click at [1013, 703] on button "Valider" at bounding box center [1001, 706] width 86 height 34
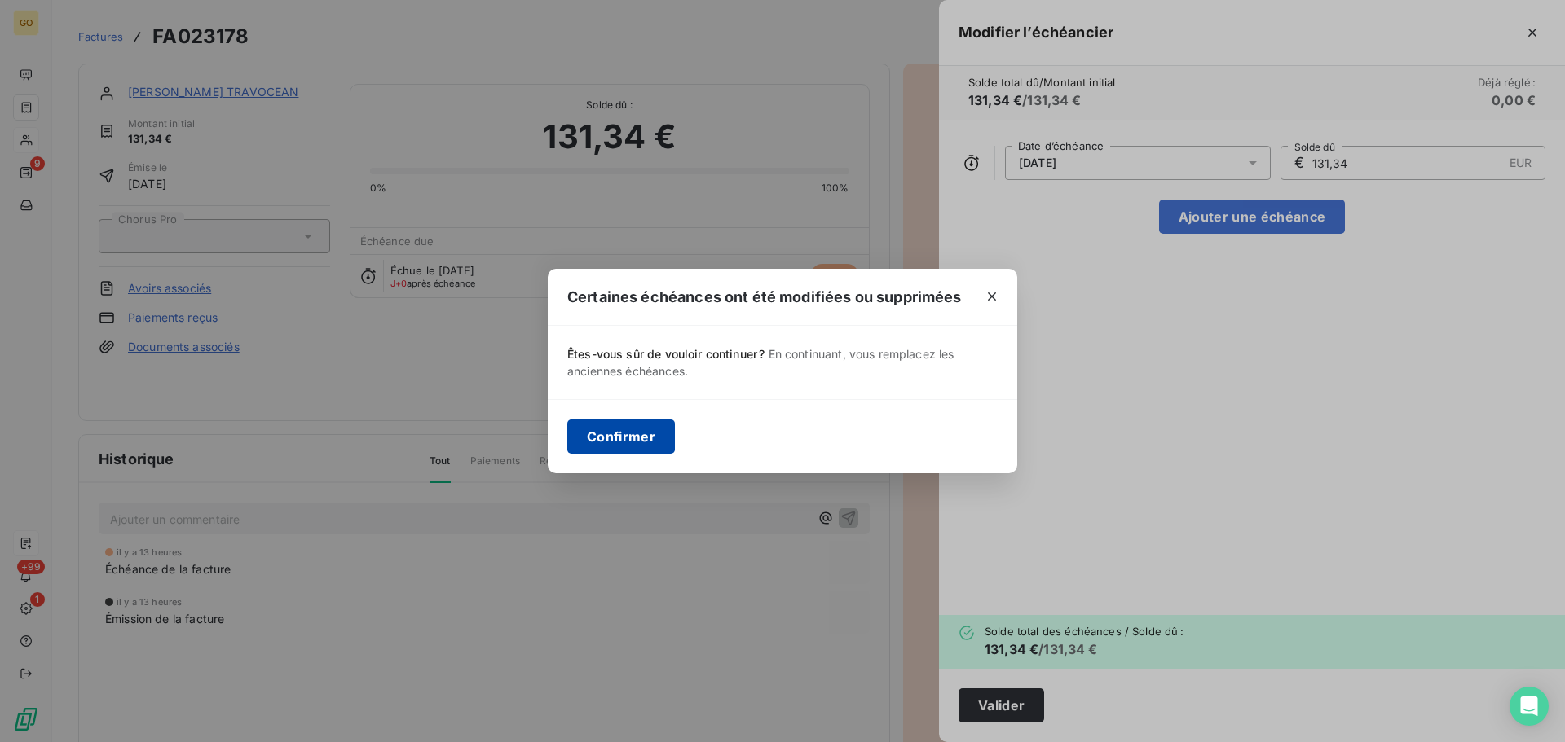
click at [610, 438] on button "Confirmer" at bounding box center [621, 437] width 108 height 34
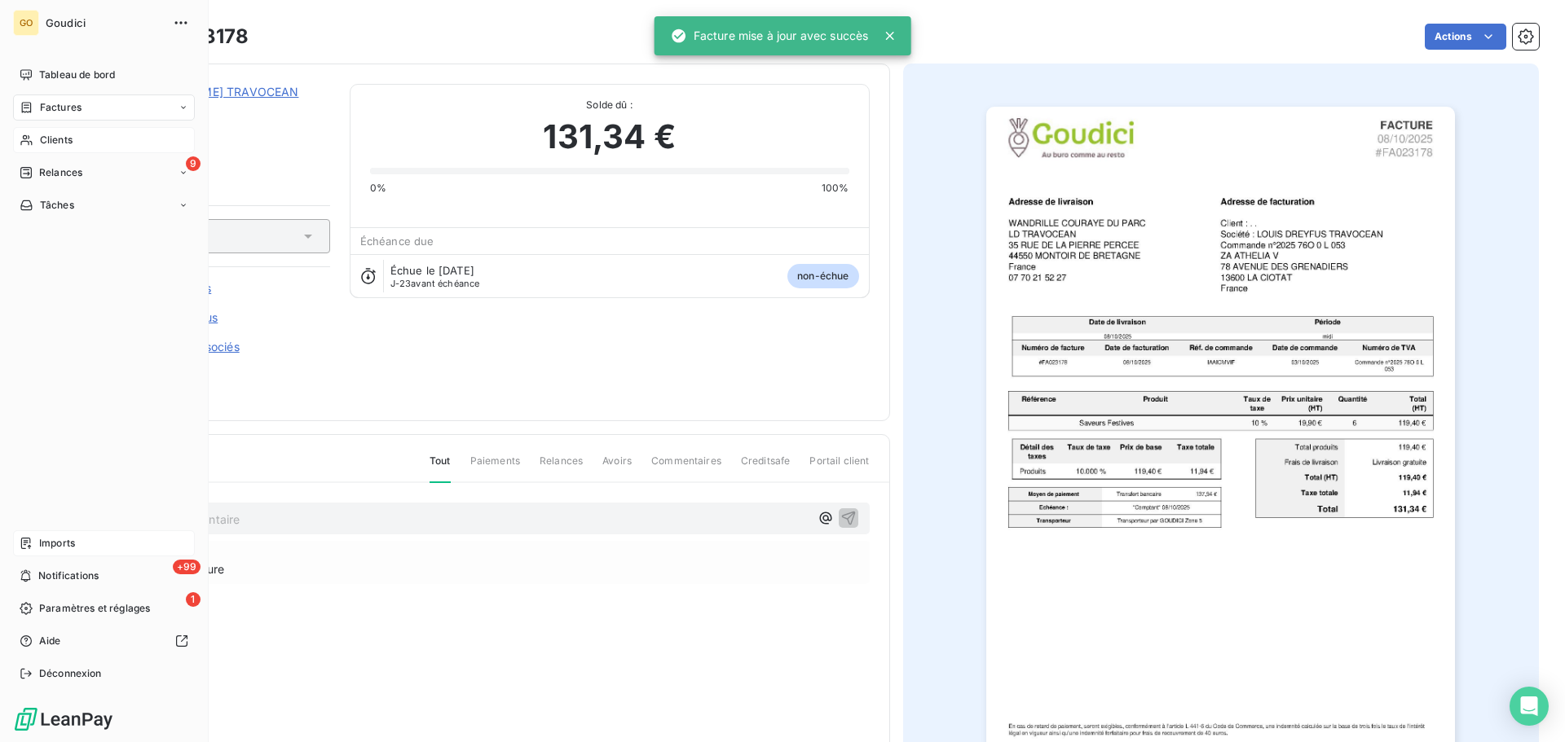
click at [59, 106] on span "Factures" at bounding box center [61, 107] width 42 height 15
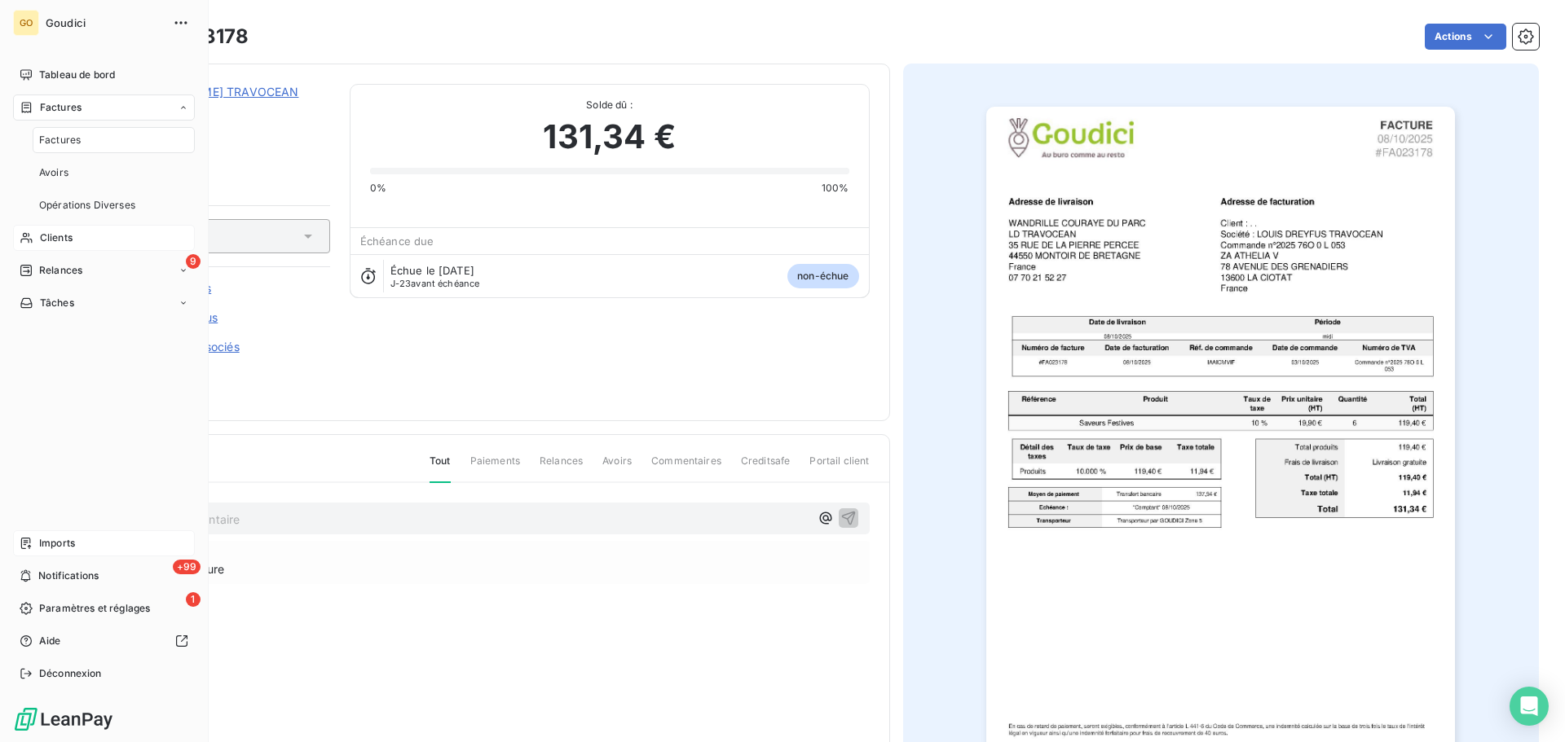
click at [56, 142] on span "Factures" at bounding box center [60, 140] width 42 height 15
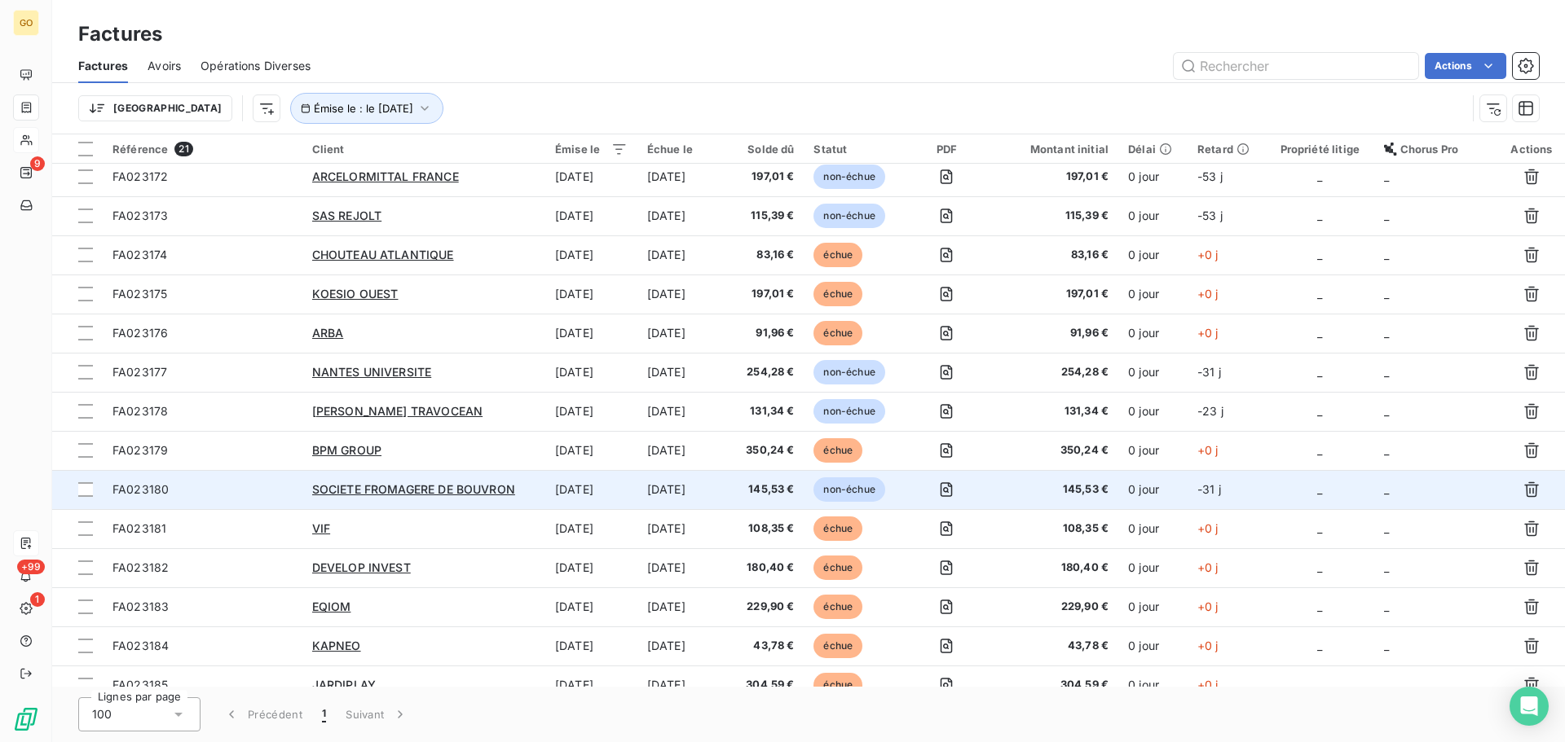
scroll to position [244, 0]
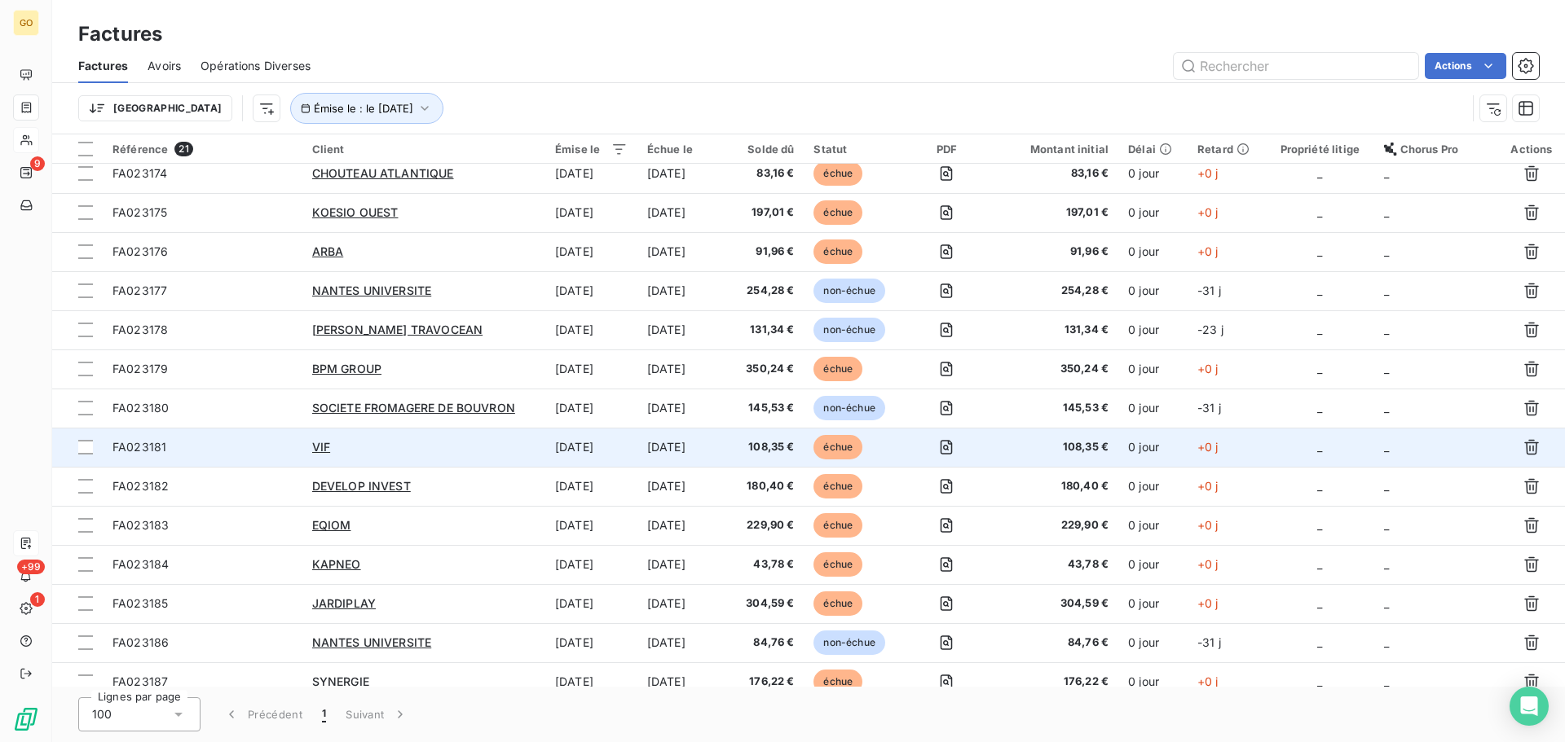
click at [834, 446] on span "échue" at bounding box center [837, 447] width 49 height 24
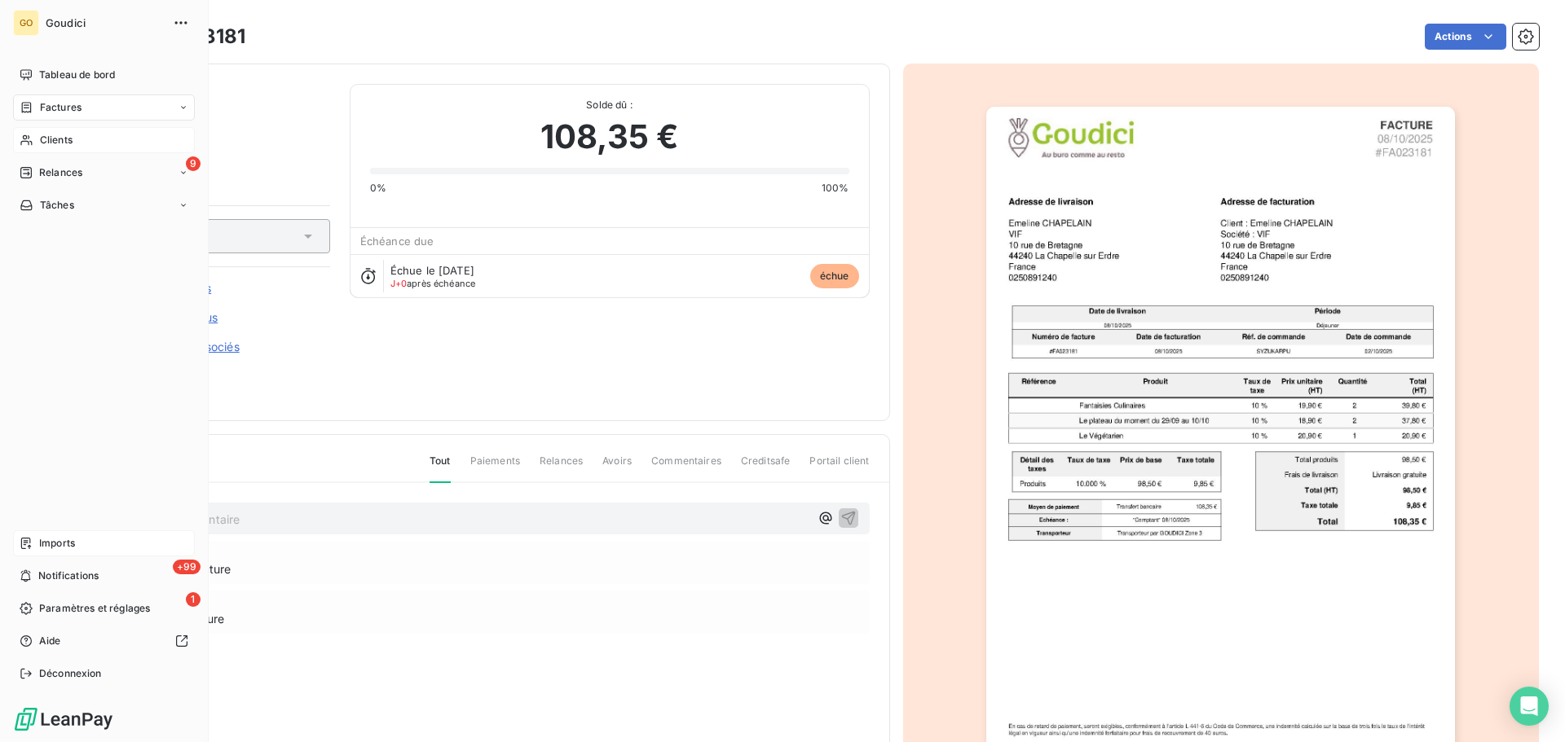
click at [70, 104] on span "Factures" at bounding box center [61, 107] width 42 height 15
click at [67, 142] on span "Factures" at bounding box center [60, 140] width 42 height 15
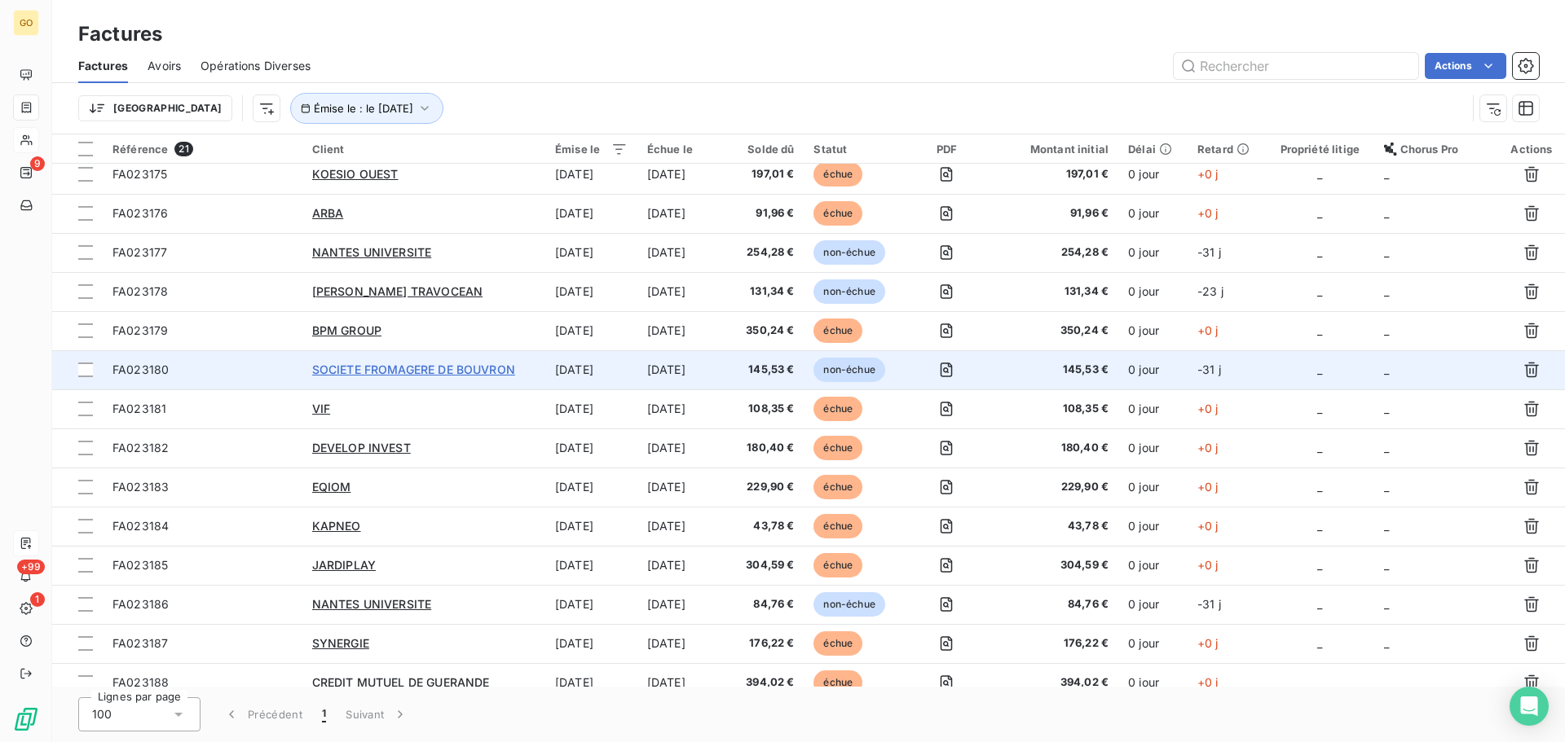
scroll to position [299, 0]
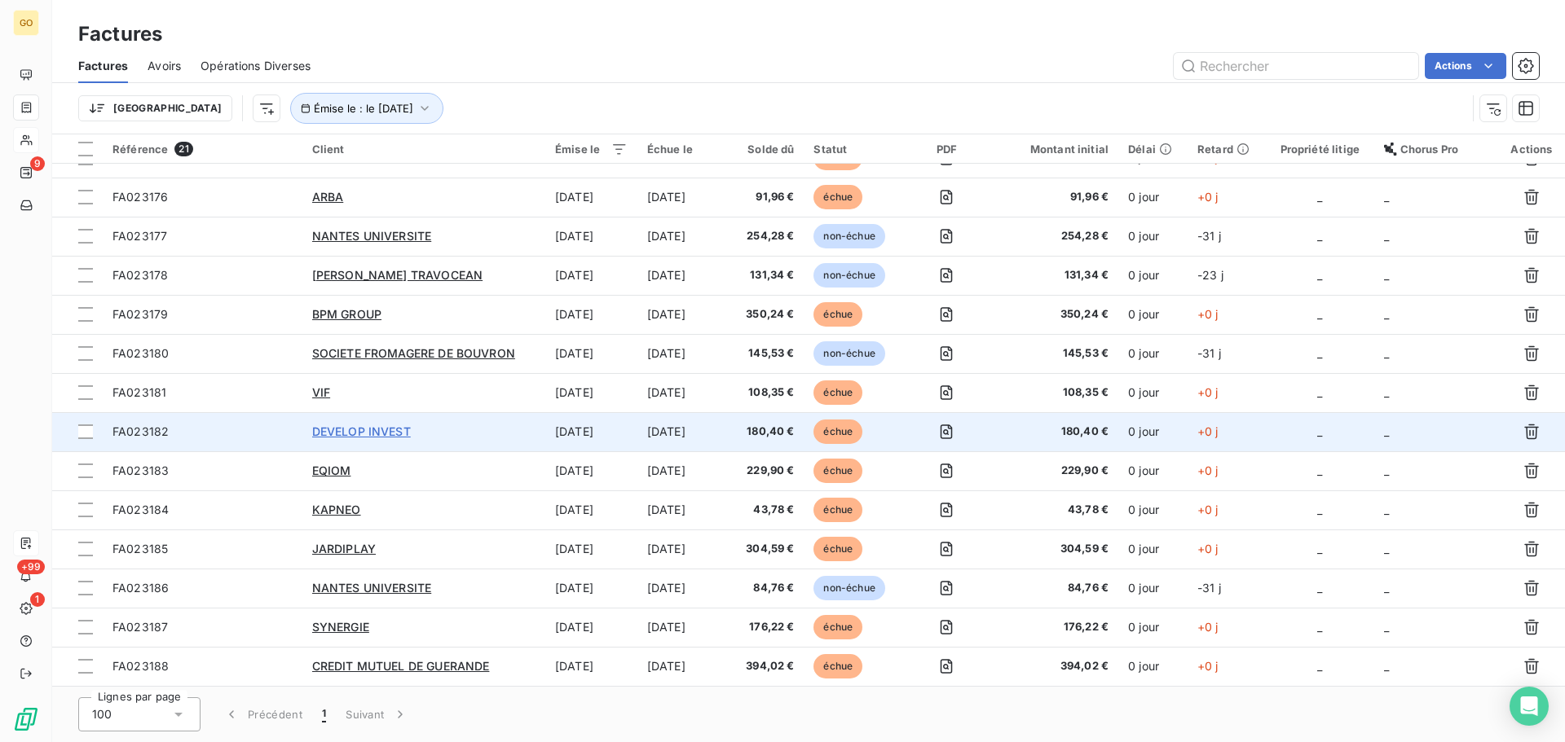
click at [387, 432] on span "DEVELOP INVEST" at bounding box center [361, 432] width 99 height 14
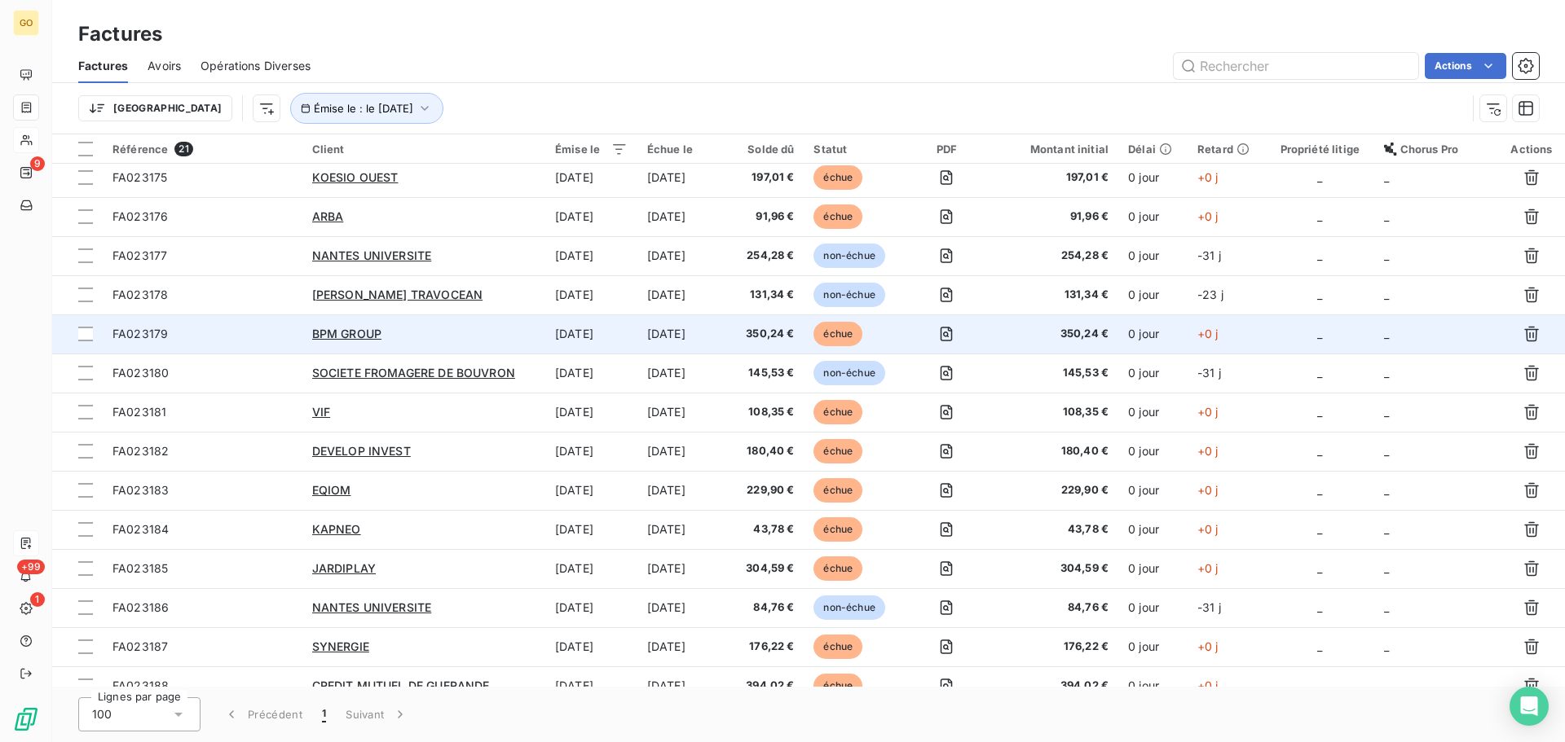
scroll to position [299, 0]
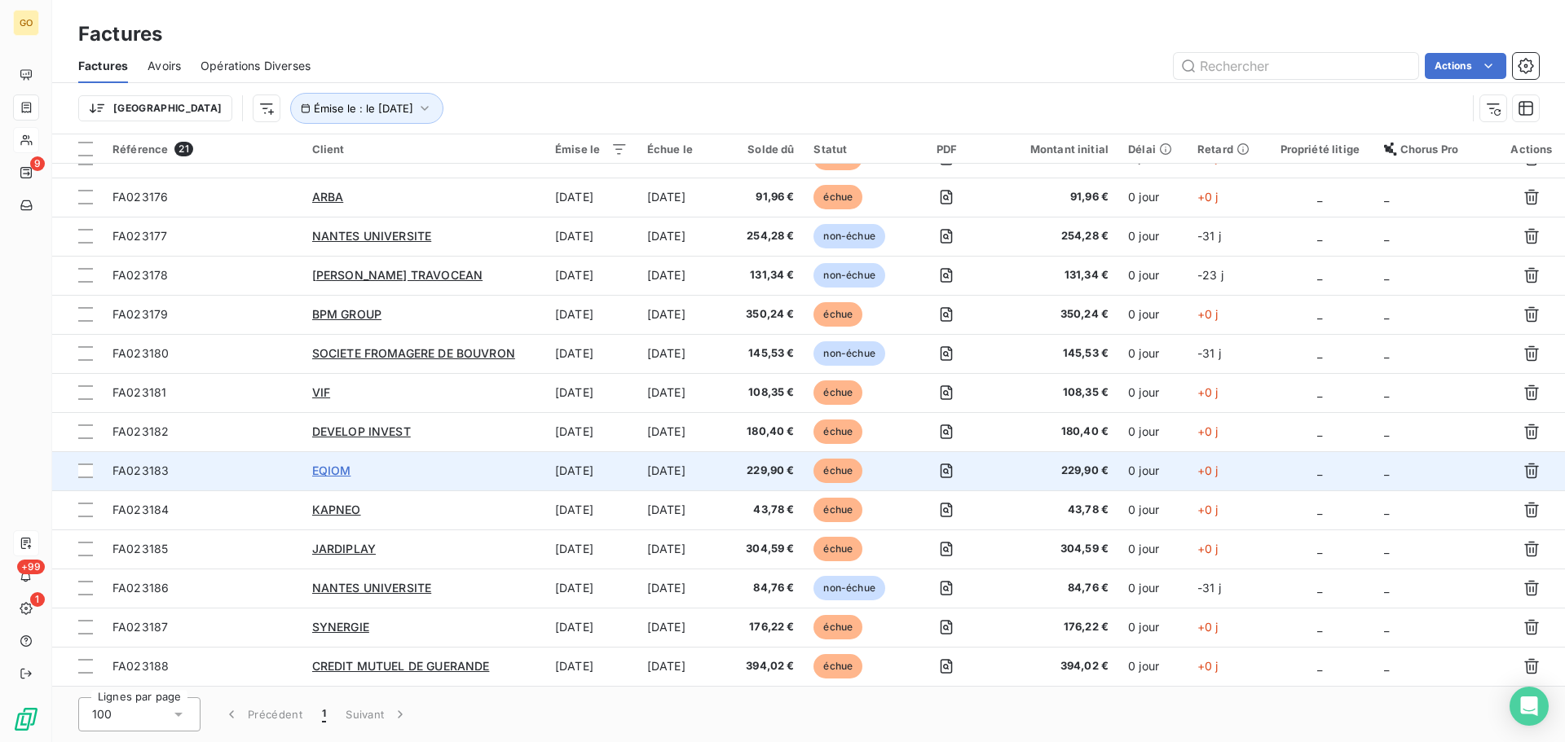
click at [334, 465] on span "EQIOM" at bounding box center [331, 471] width 39 height 14
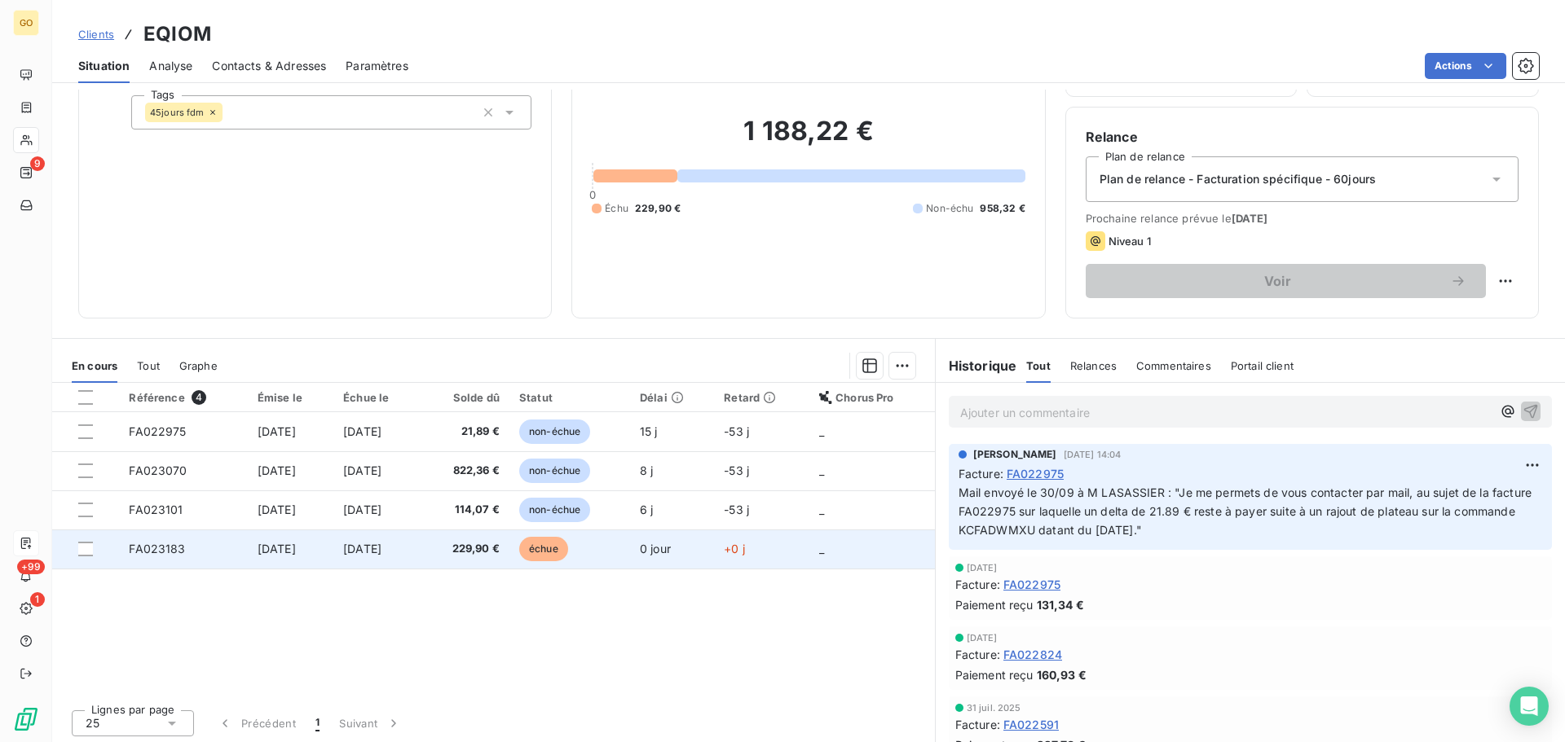
scroll to position [110, 0]
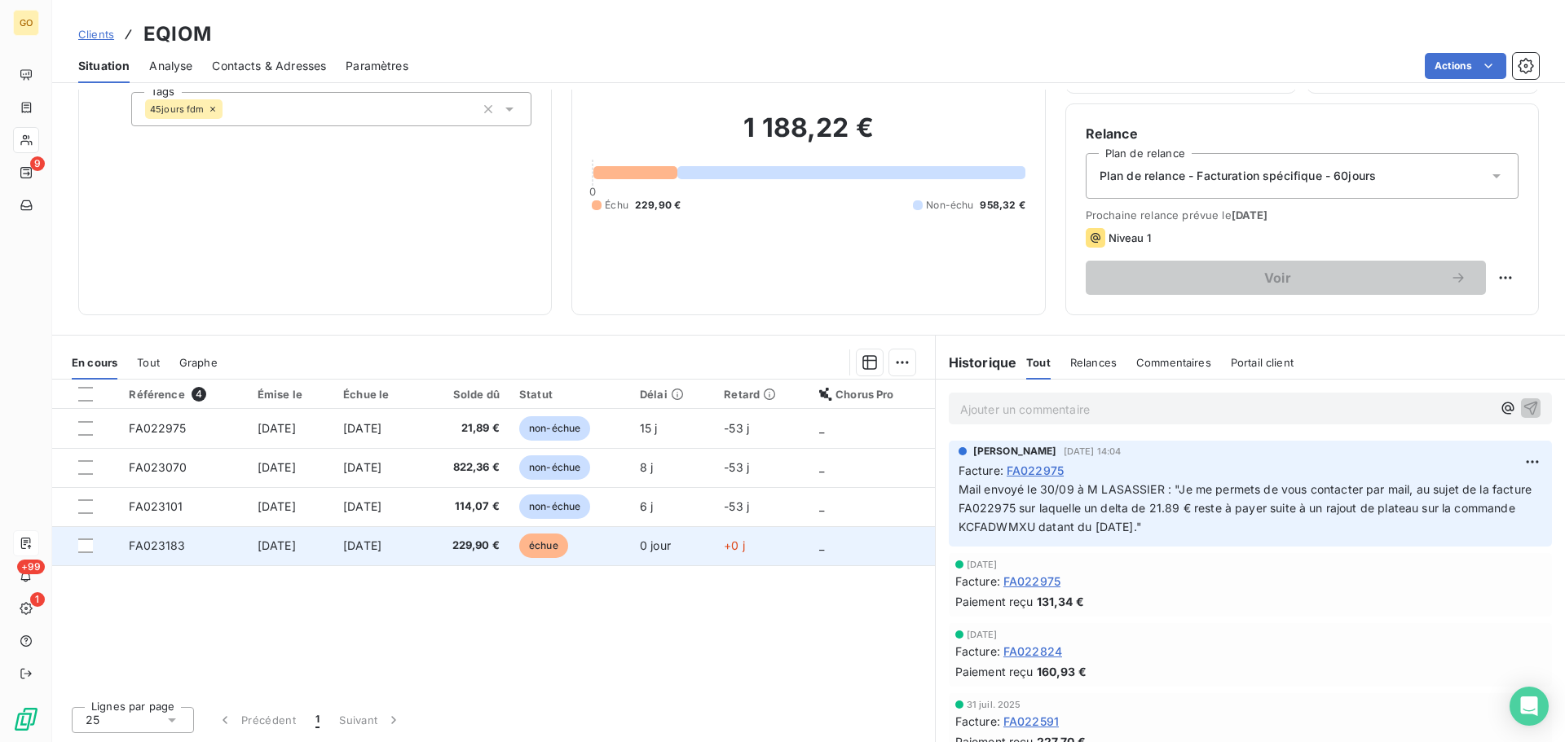
click at [568, 540] on span "échue" at bounding box center [543, 546] width 49 height 24
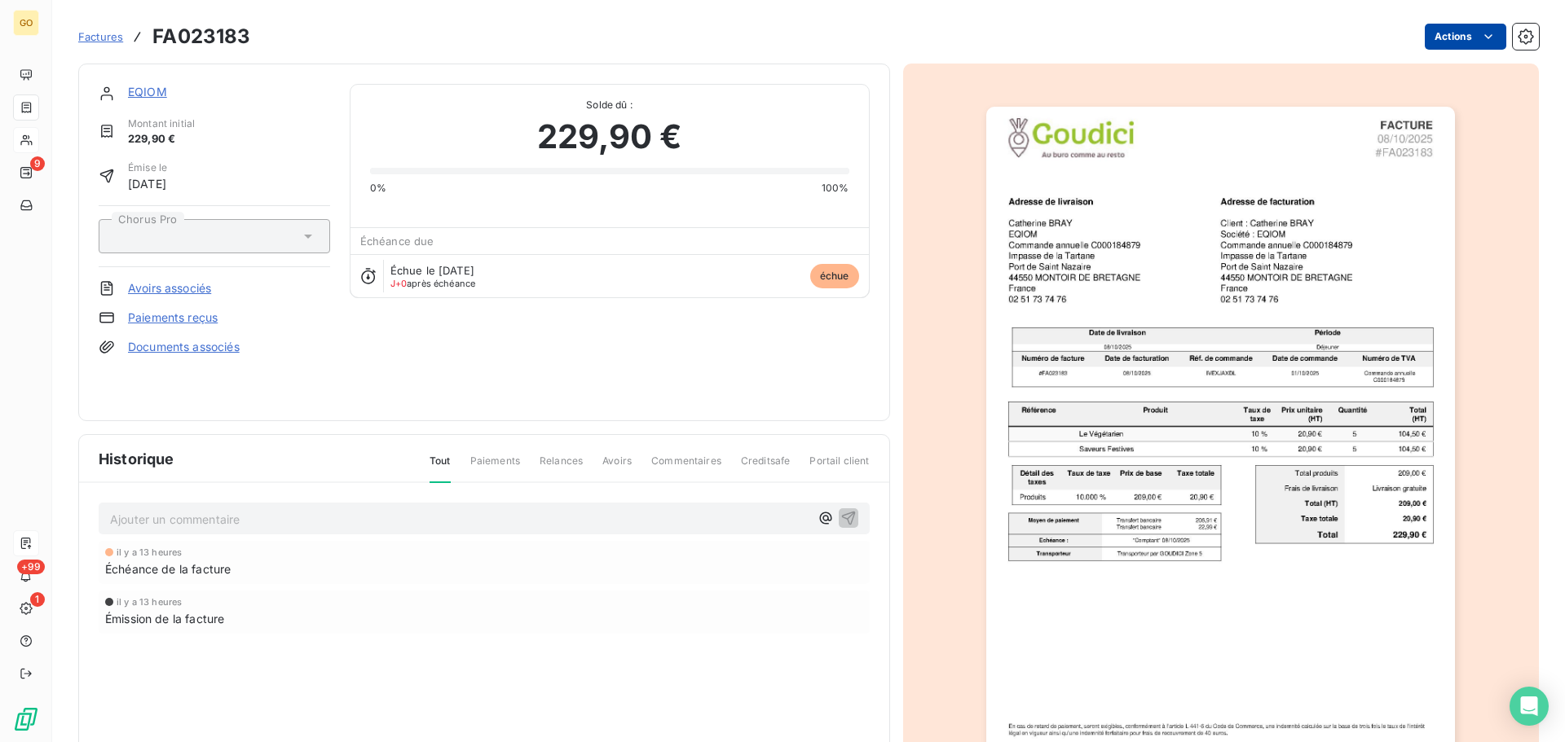
click at [1437, 34] on html "GO 9 +99 1 Factures FA023183 Actions EQIOM Montant initial 229,90 € Émise le [D…" at bounding box center [782, 371] width 1565 height 742
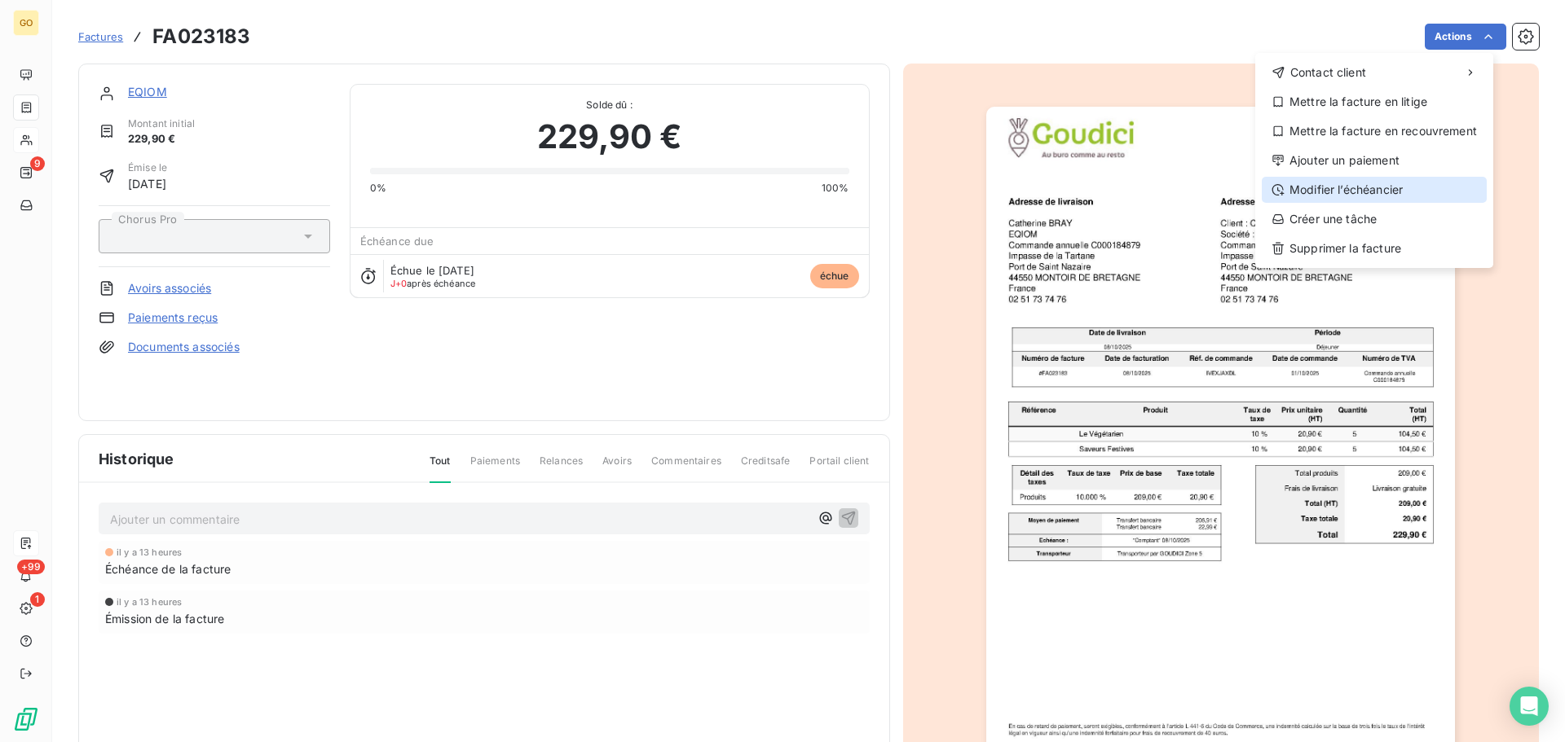
click at [1385, 193] on div "Modifier l’échéancier" at bounding box center [1374, 190] width 225 height 26
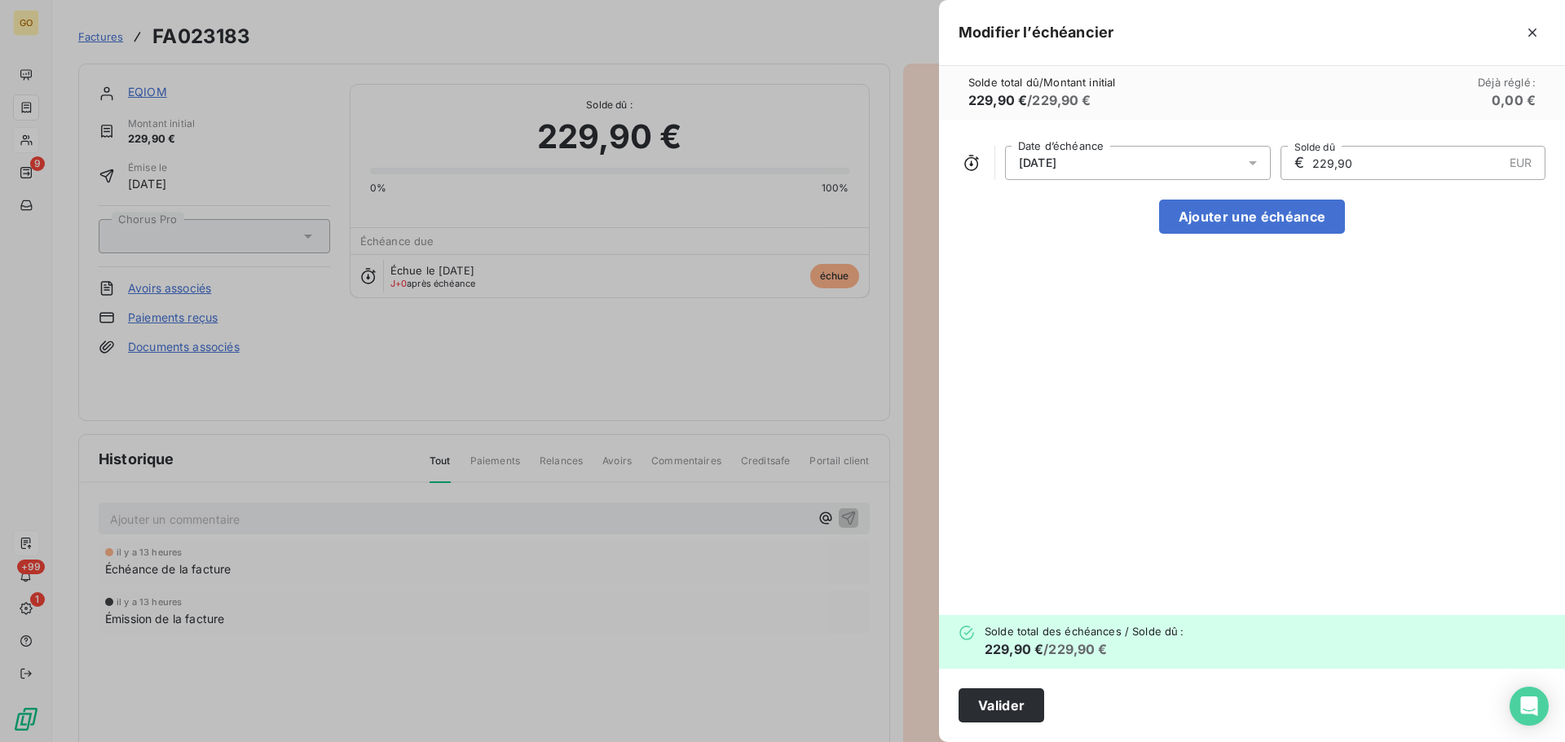
click at [1056, 164] on span "[DATE]" at bounding box center [1037, 162] width 37 height 13
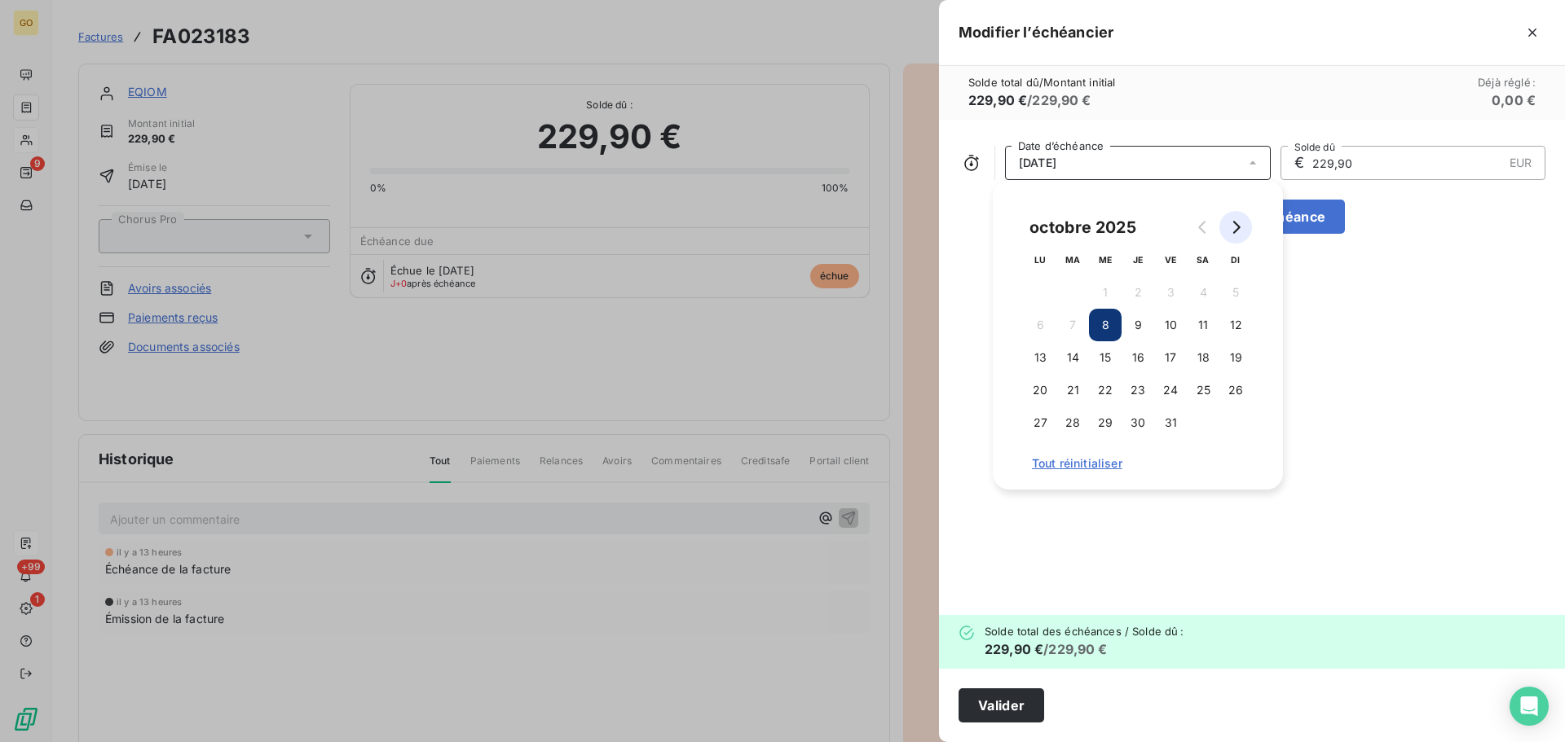
click at [1240, 224] on icon "Go to next month" at bounding box center [1235, 227] width 13 height 13
click at [1234, 418] on button "30" at bounding box center [1235, 423] width 33 height 33
click at [1350, 393] on div "[DATE] Date d’échéance € 229,90 EUR Solde dû Ajouter une échéance" at bounding box center [1252, 368] width 626 height 496
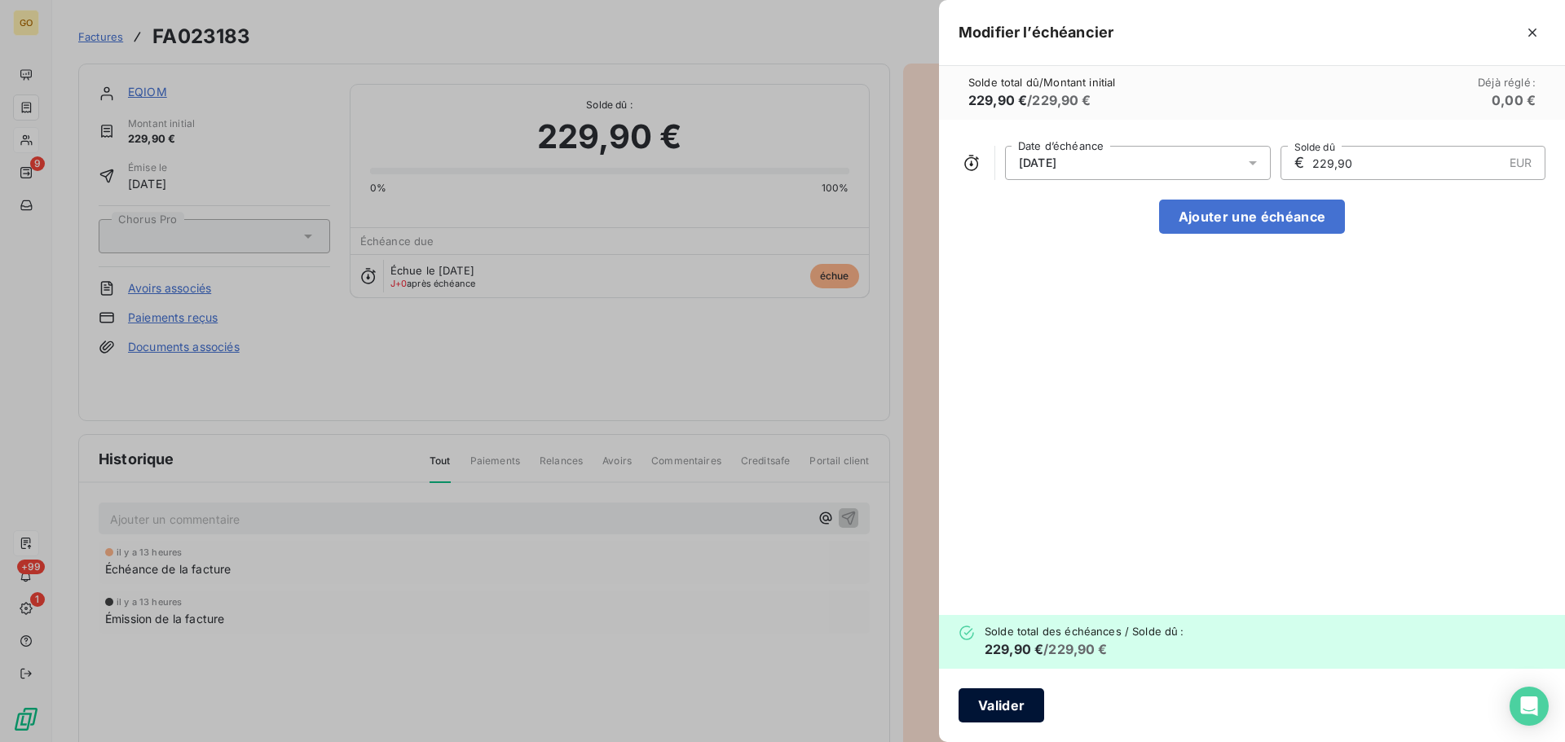
click at [993, 708] on button "Valider" at bounding box center [1001, 706] width 86 height 34
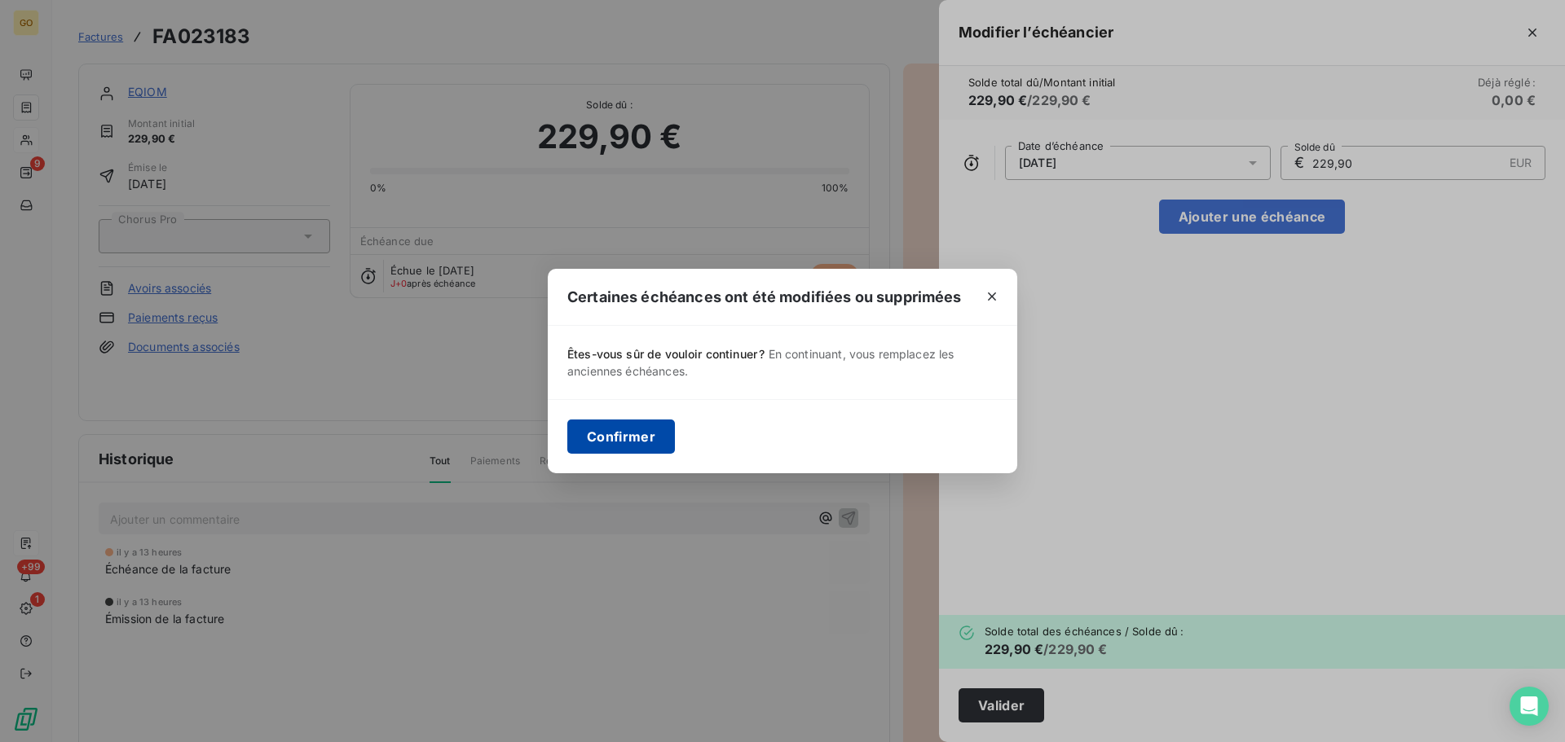
click at [590, 434] on button "Confirmer" at bounding box center [621, 437] width 108 height 34
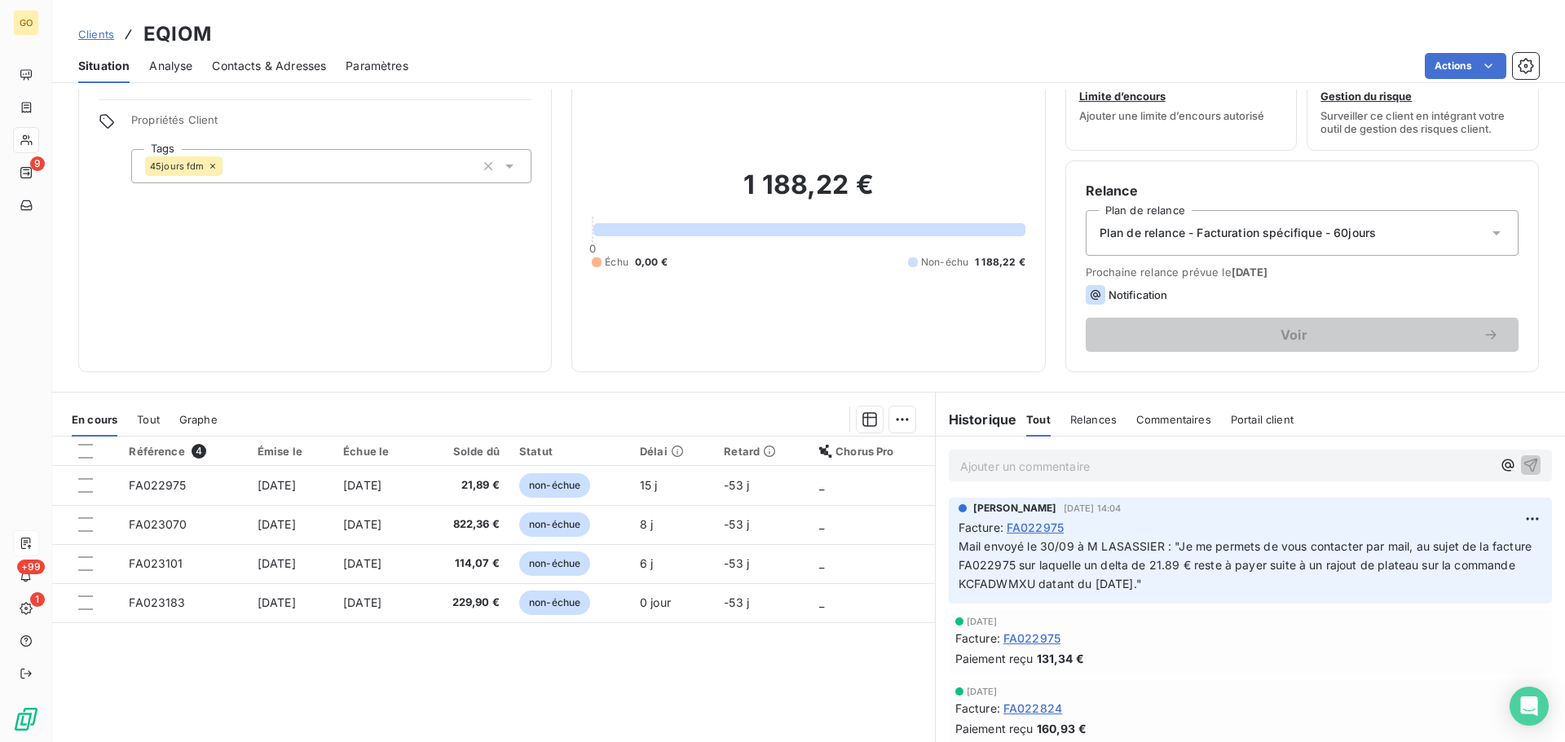
scroll to position [81, 0]
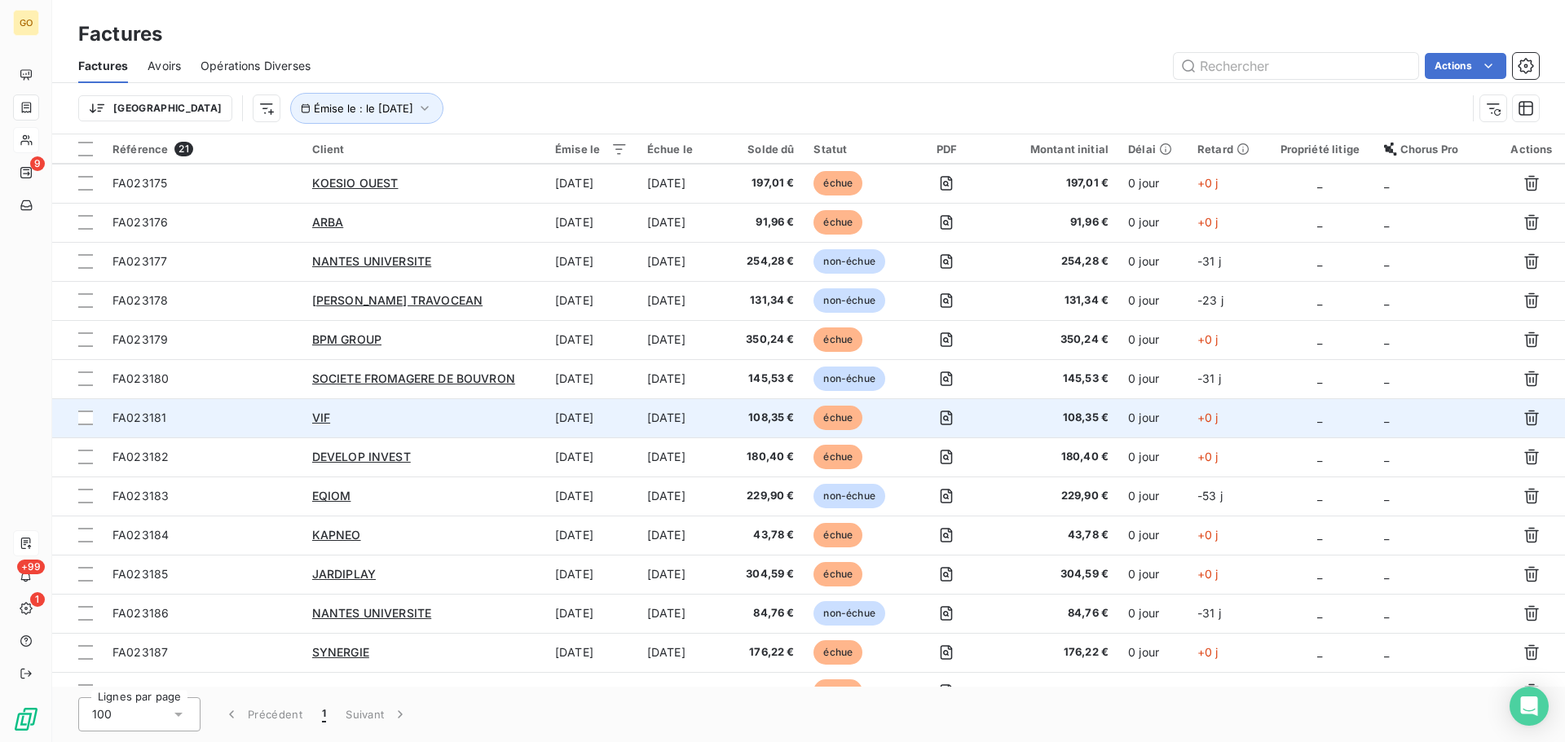
scroll to position [299, 0]
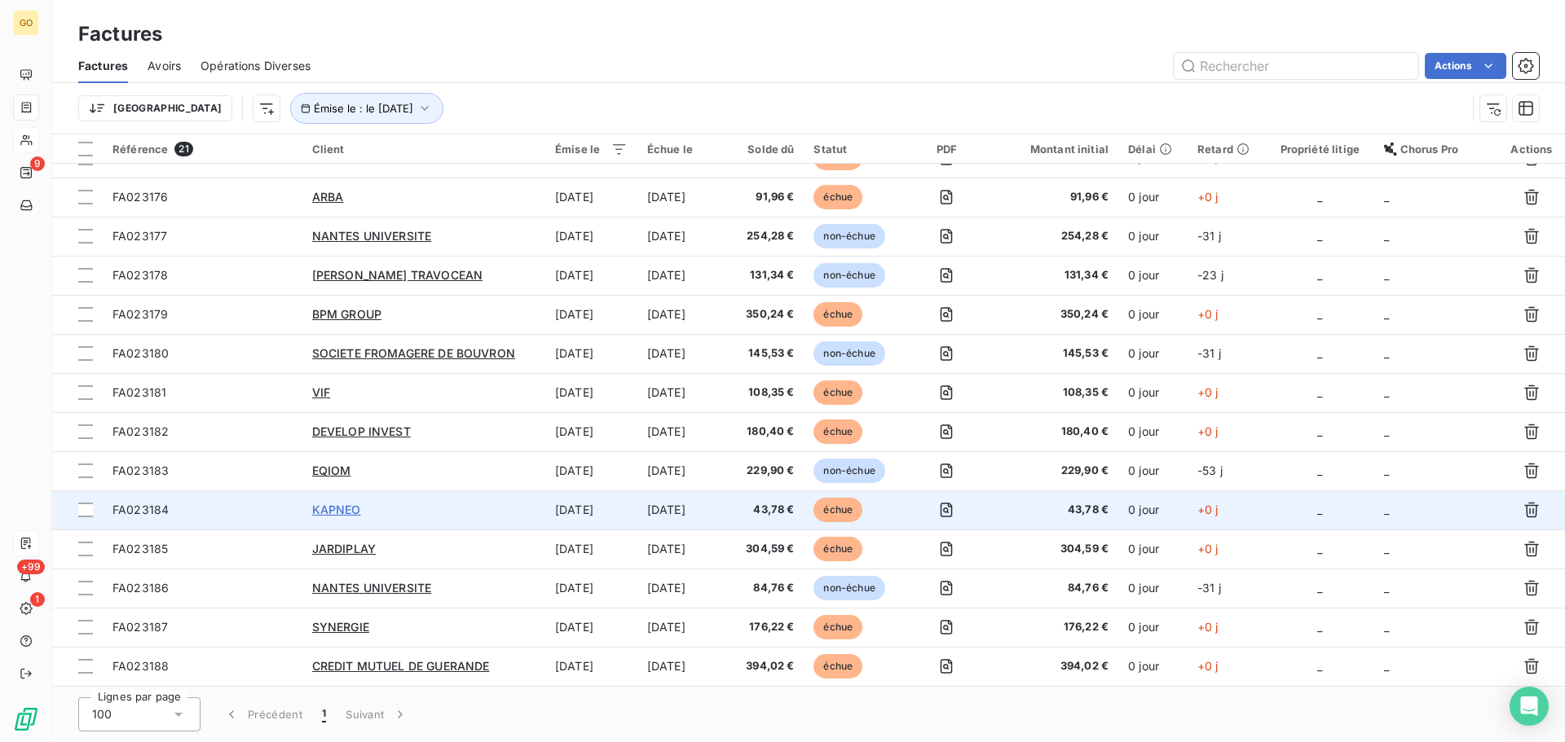
click at [332, 509] on span "KAPNEO" at bounding box center [336, 510] width 49 height 14
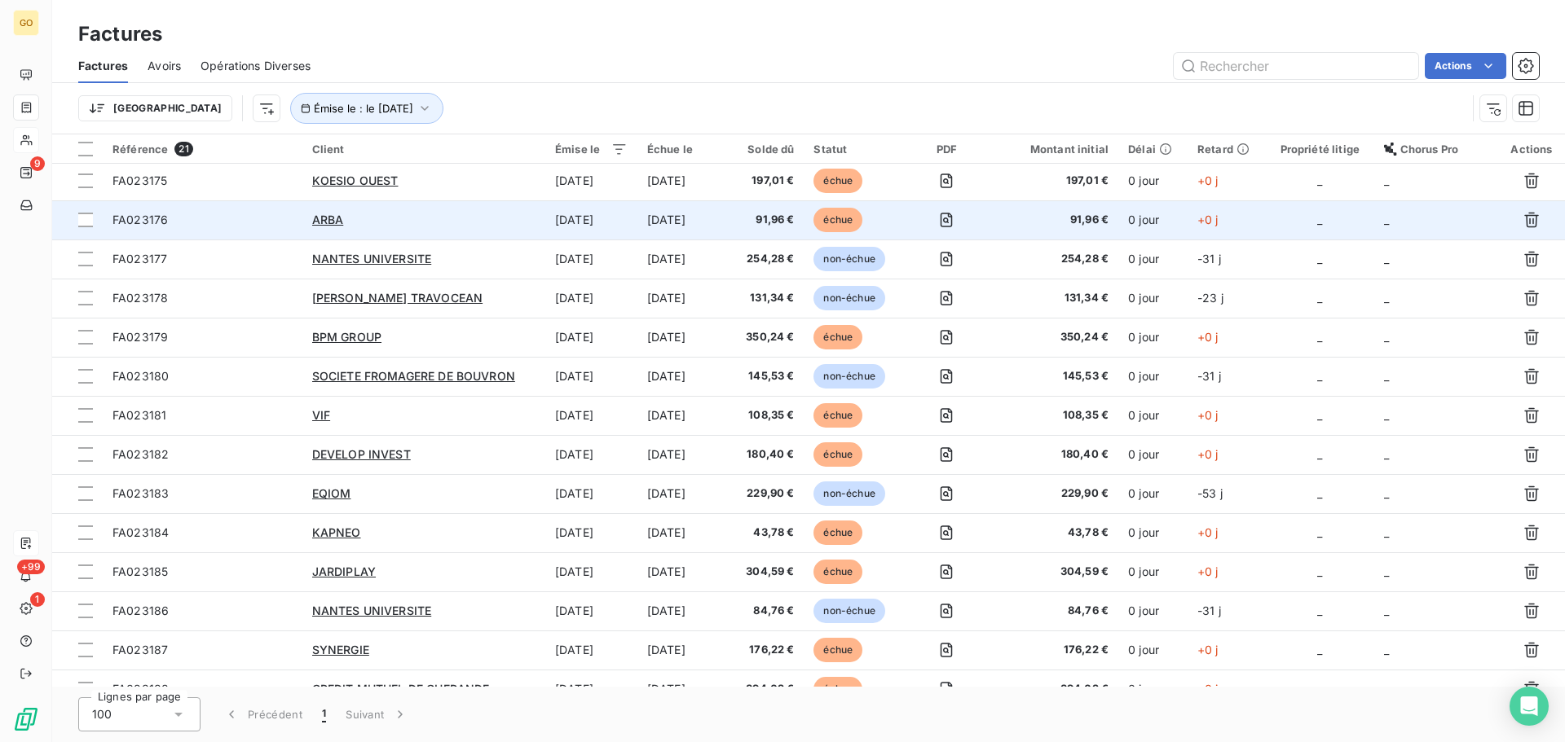
scroll to position [299, 0]
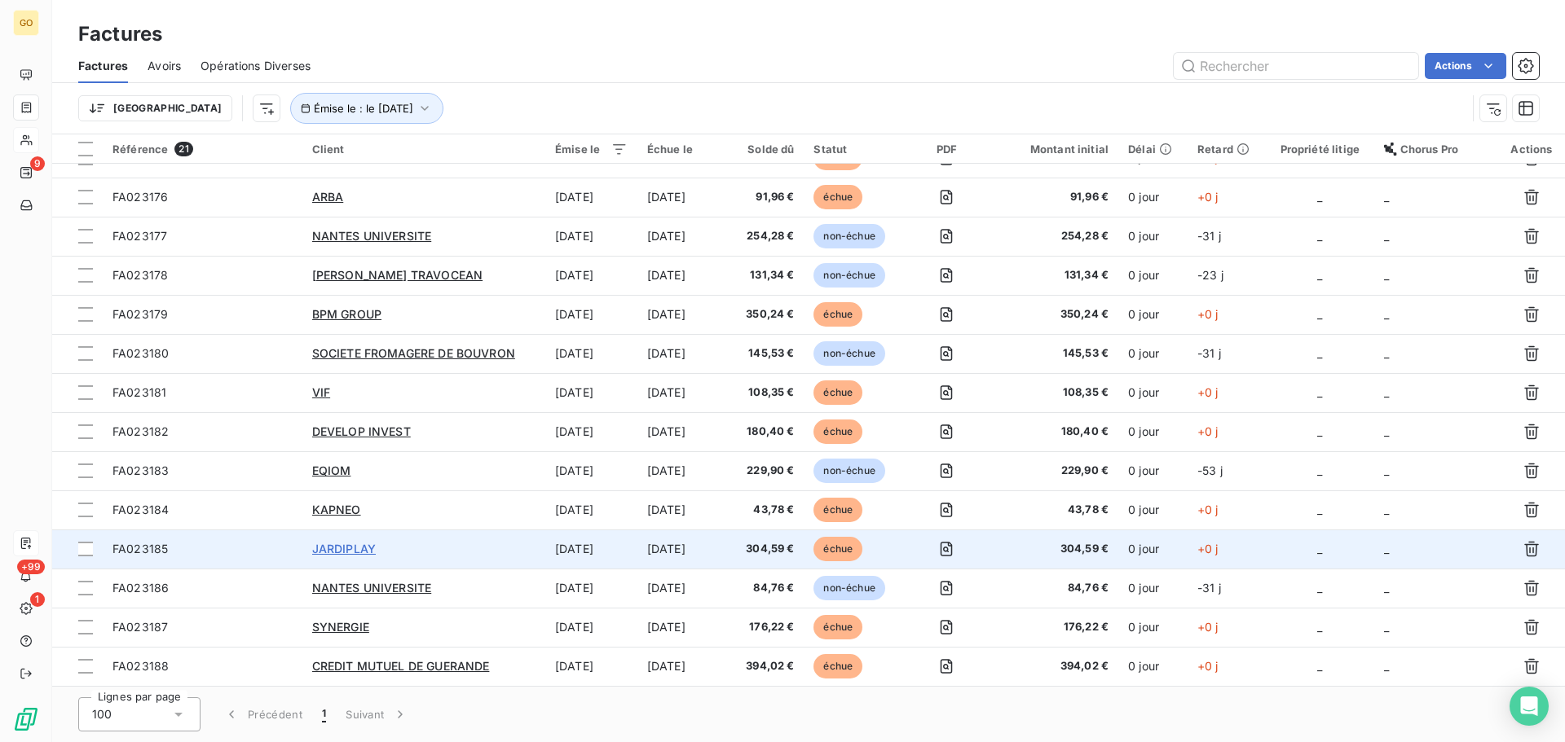
click at [349, 548] on span "JARDIPLAY" at bounding box center [344, 549] width 64 height 14
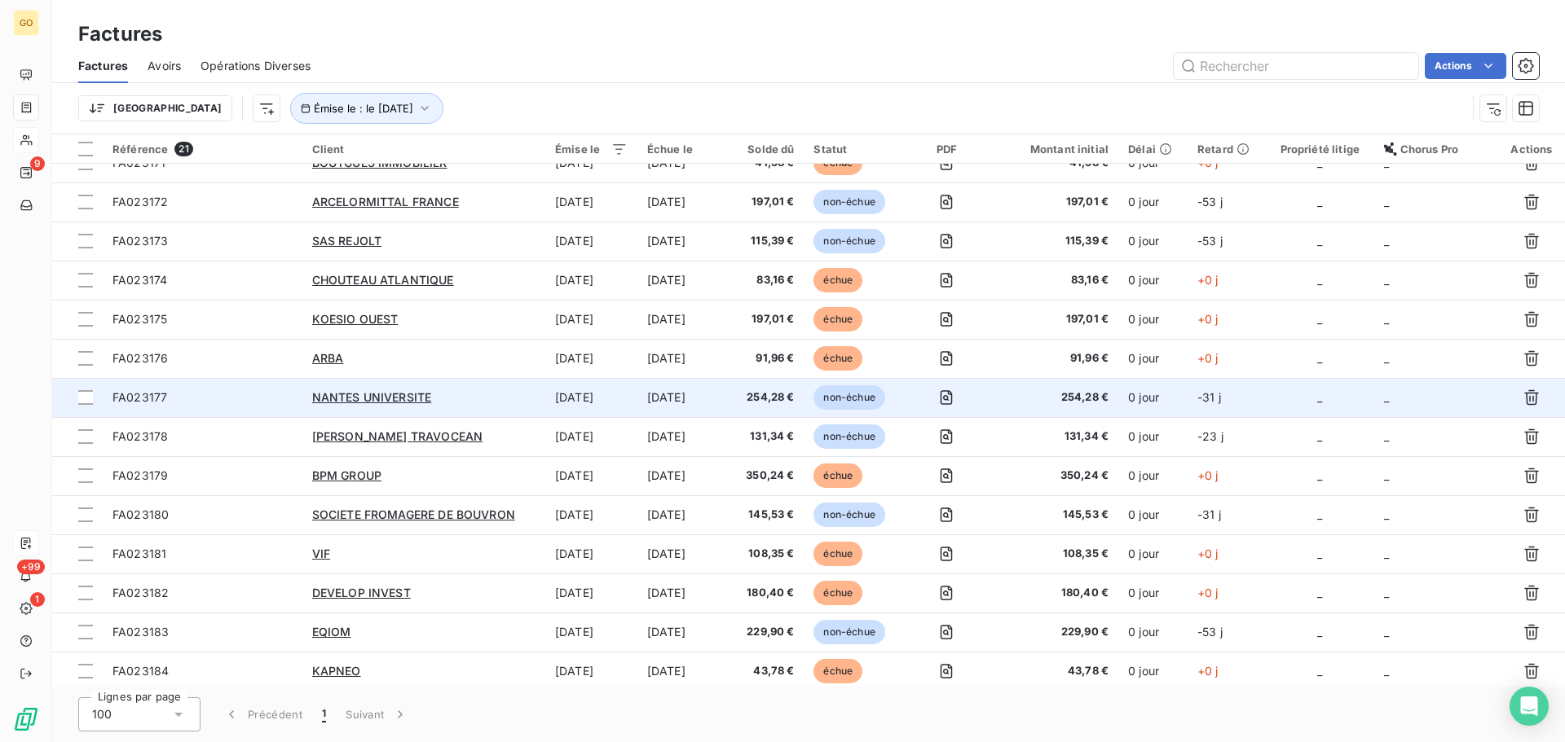
scroll to position [299, 0]
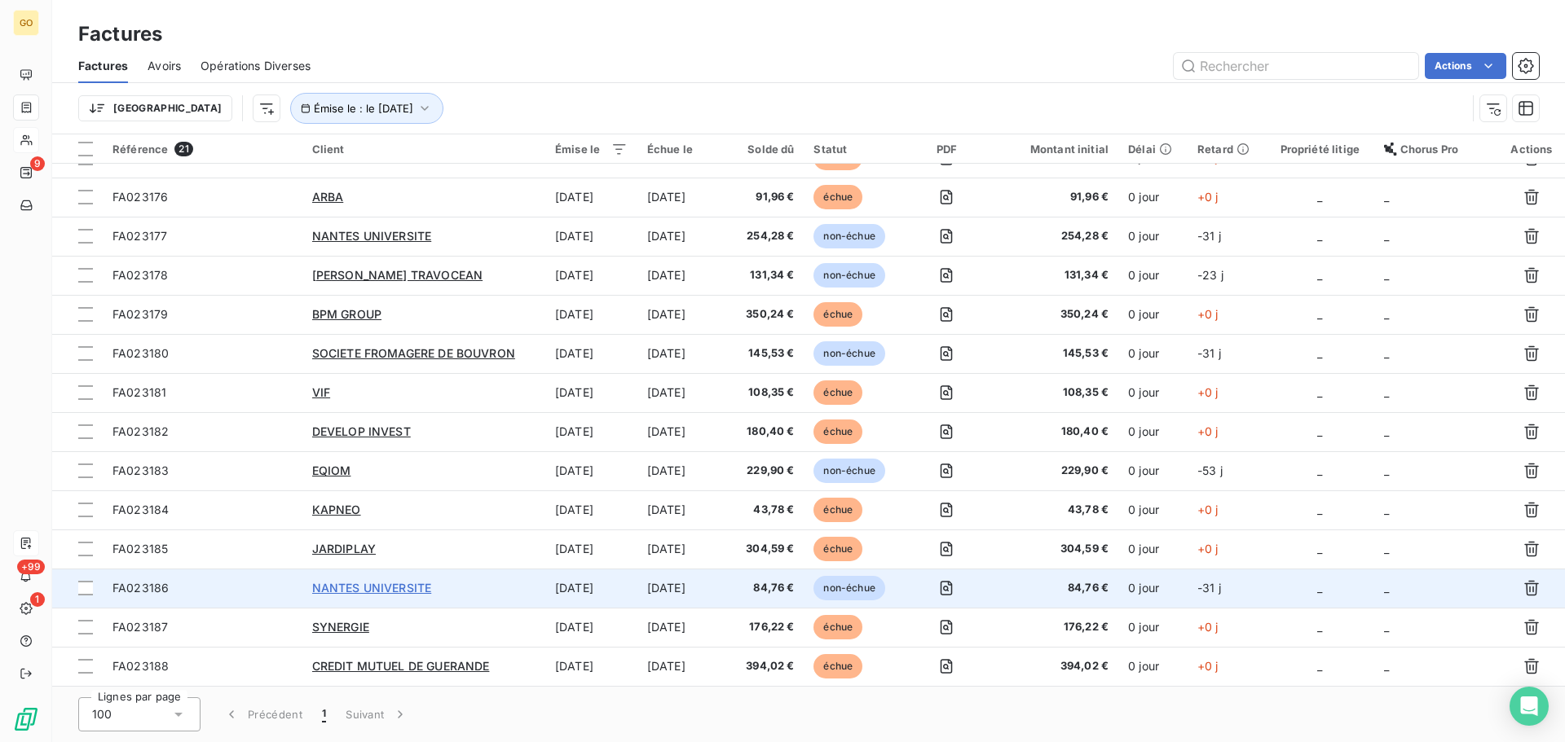
click at [353, 584] on span "NANTES UNIVERSITE" at bounding box center [372, 588] width 120 height 14
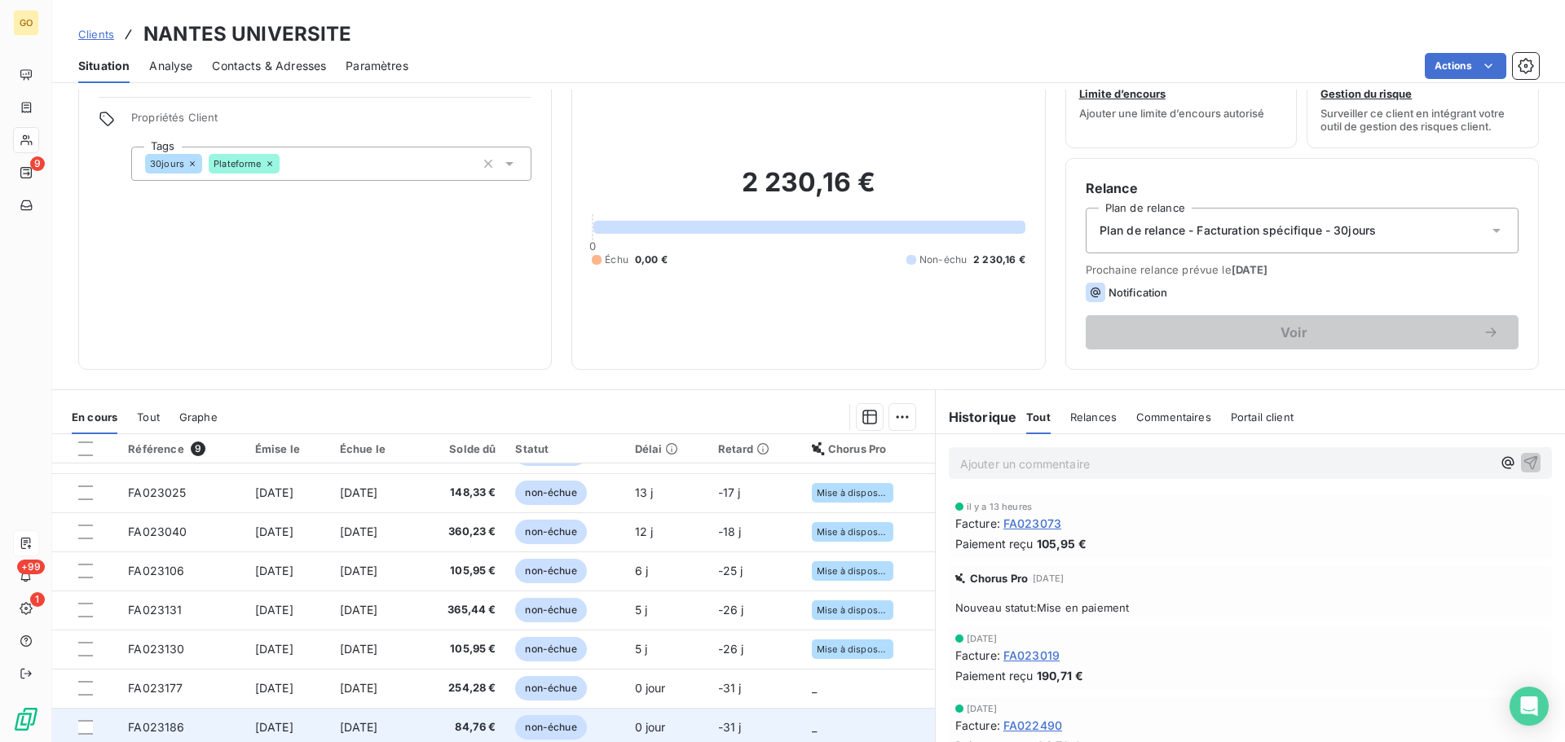
scroll to position [110, 0]
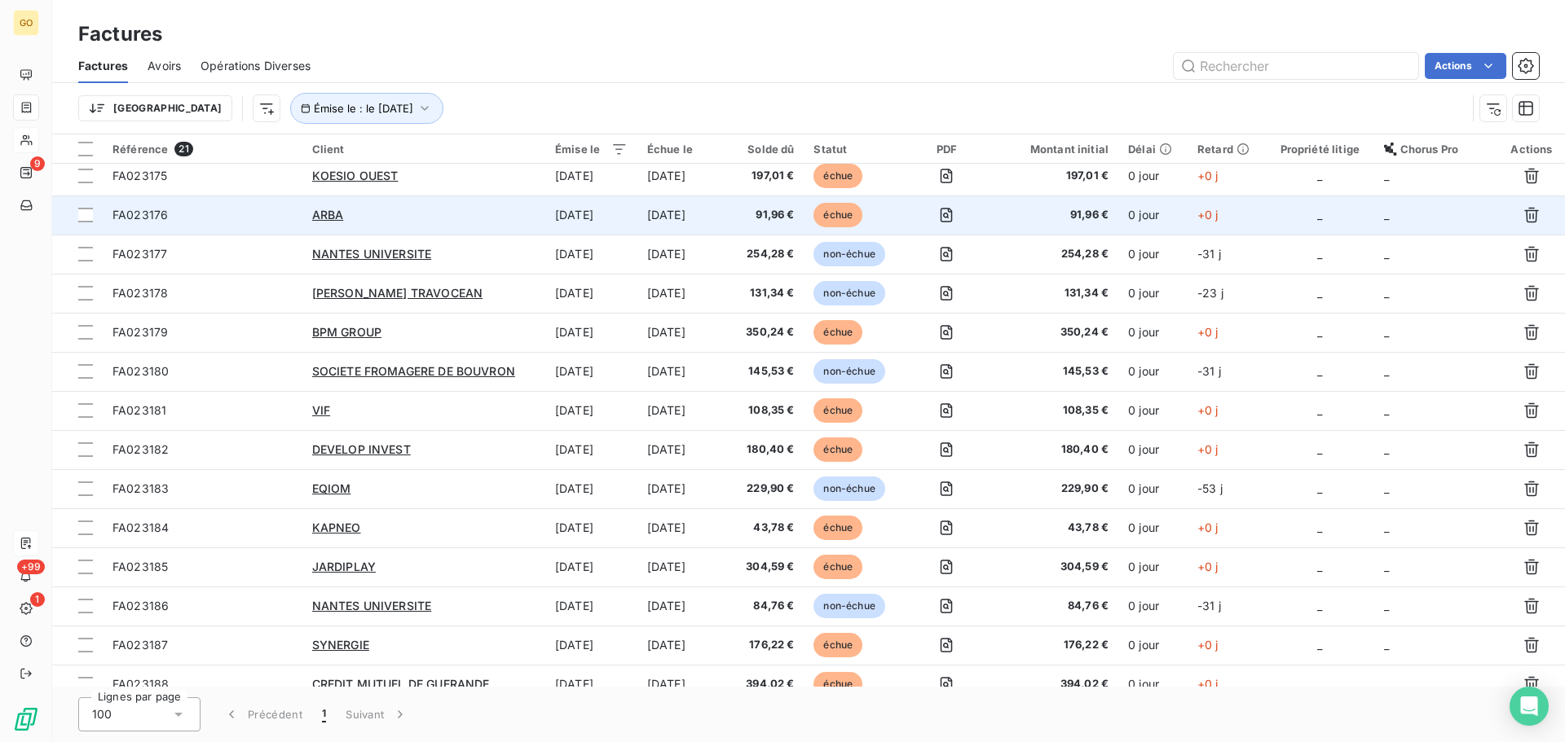
scroll to position [299, 0]
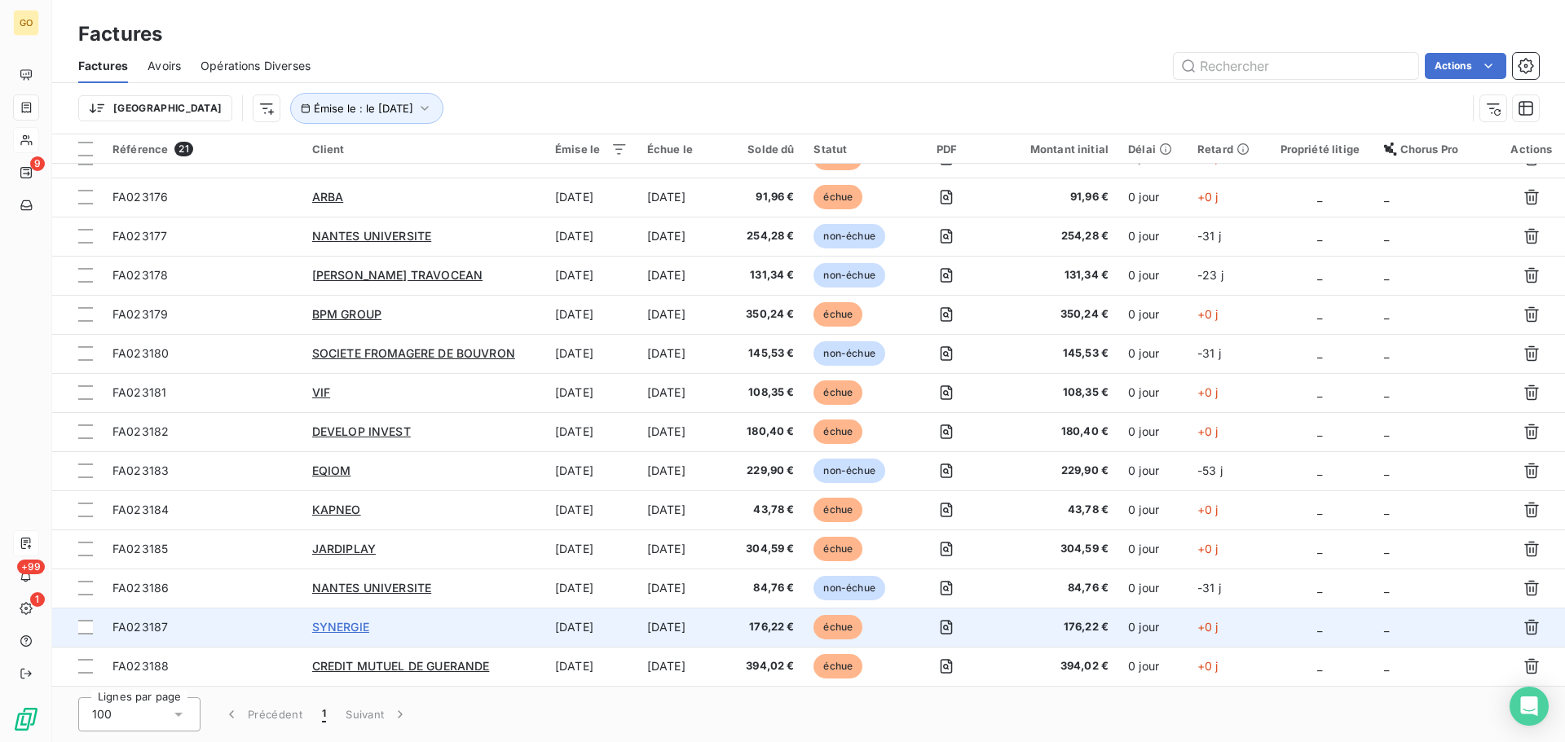
click at [353, 623] on span "SYNERGIE" at bounding box center [340, 627] width 57 height 14
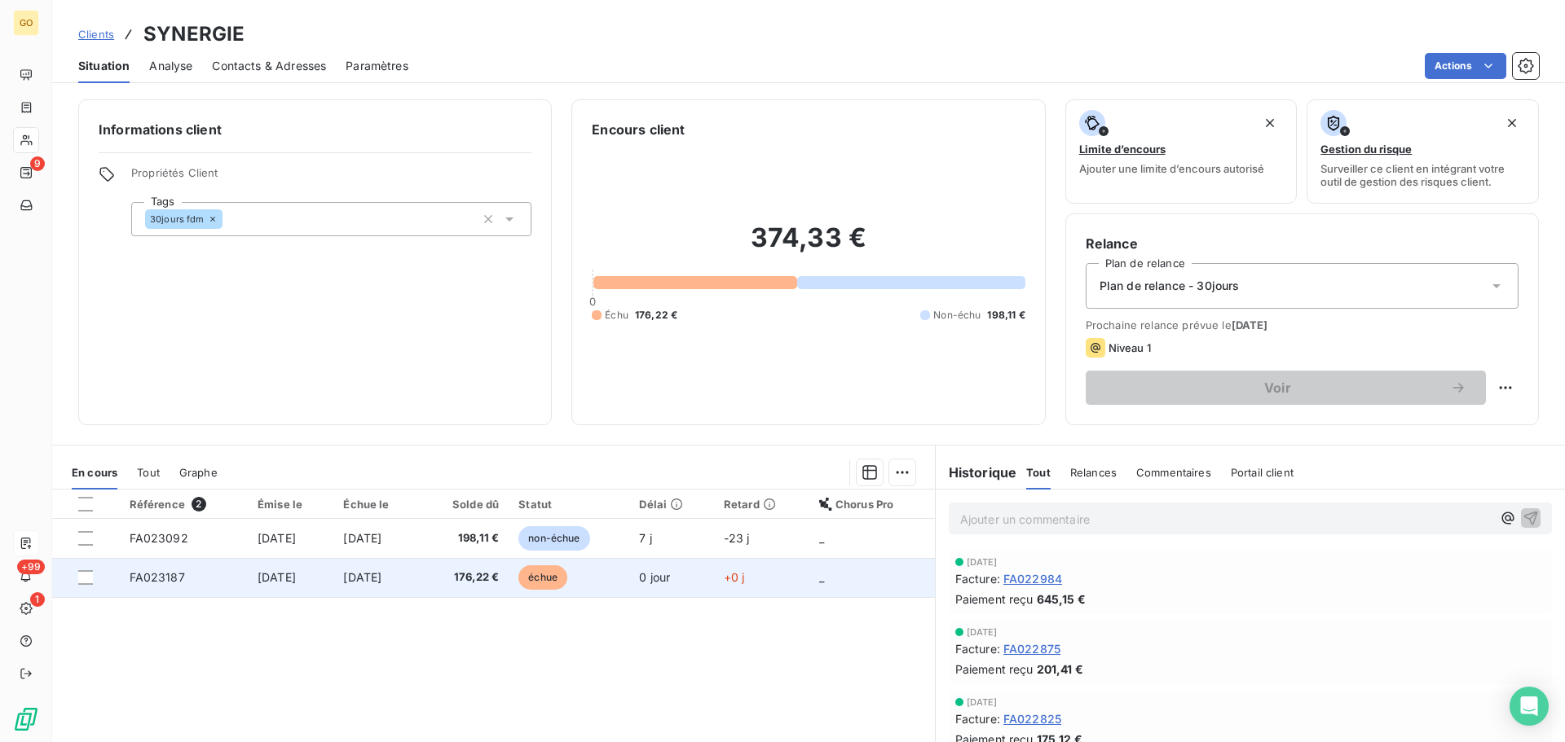
click at [562, 576] on span "échue" at bounding box center [542, 578] width 49 height 24
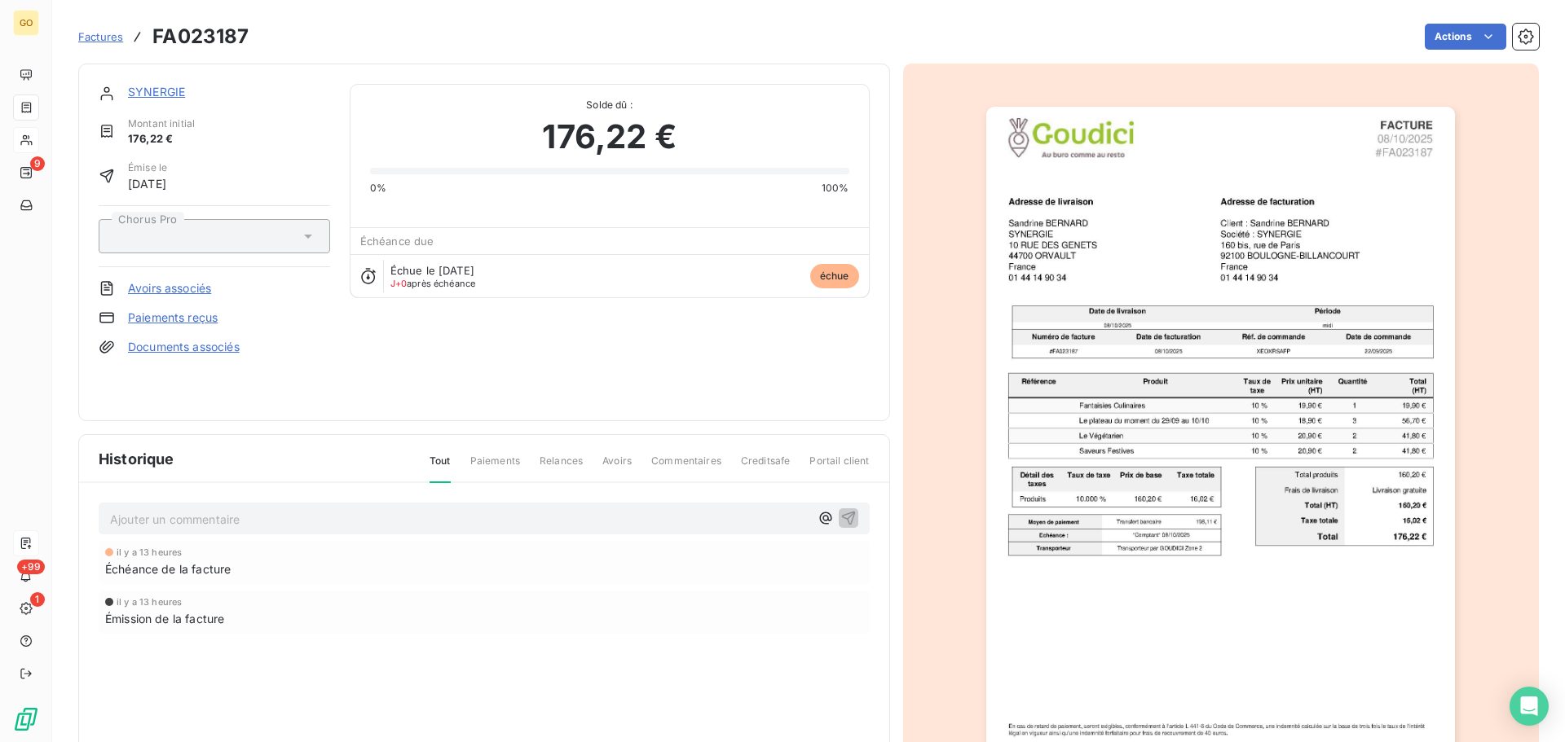
click at [1445, 22] on div "Factures FA023187 Actions" at bounding box center [808, 37] width 1460 height 34
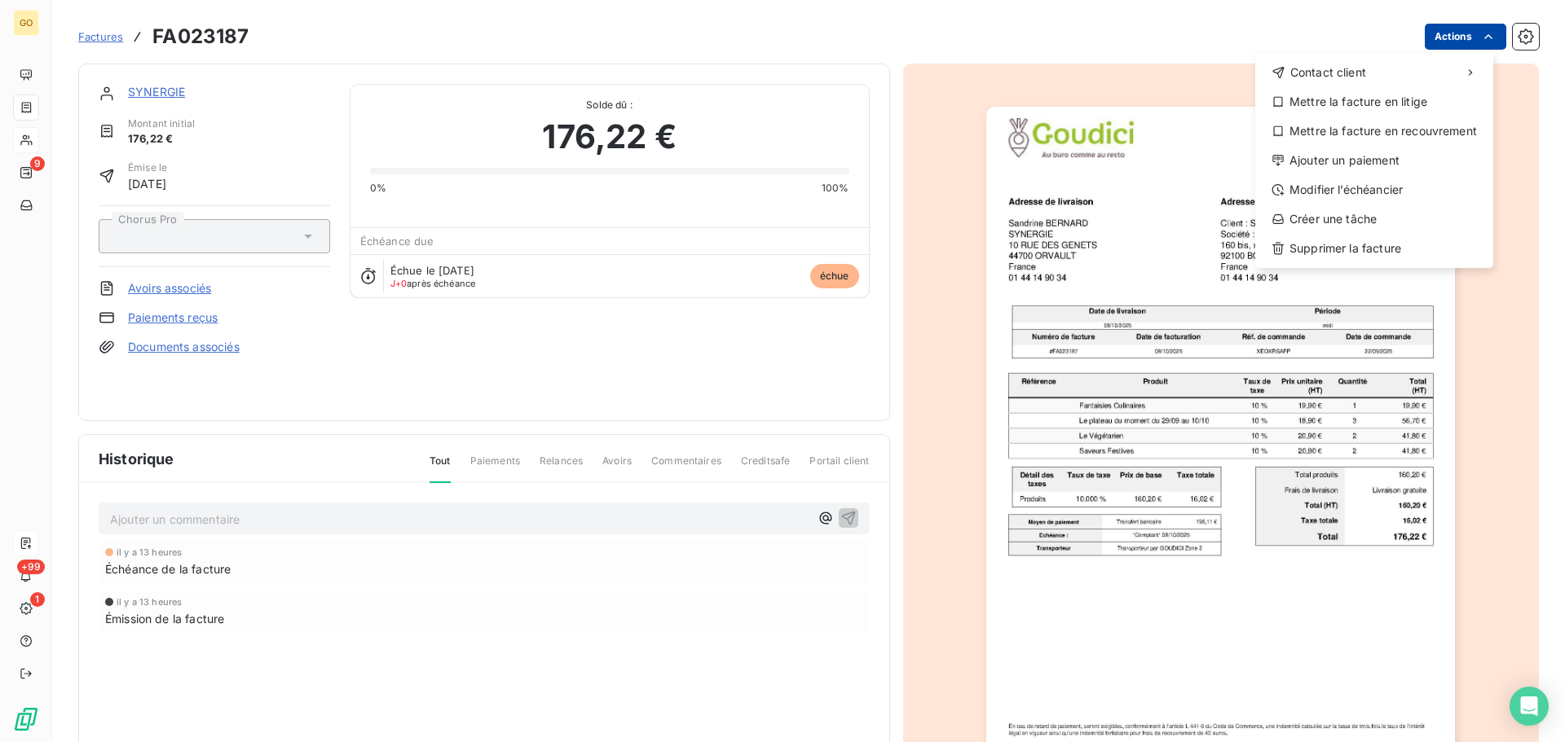
click at [1454, 35] on html "GO 9 +99 1 Factures FA023187 Actions Contact client Mettre la facture en litige…" at bounding box center [782, 371] width 1565 height 742
click at [1409, 183] on div "Modifier l’échéancier" at bounding box center [1374, 190] width 225 height 26
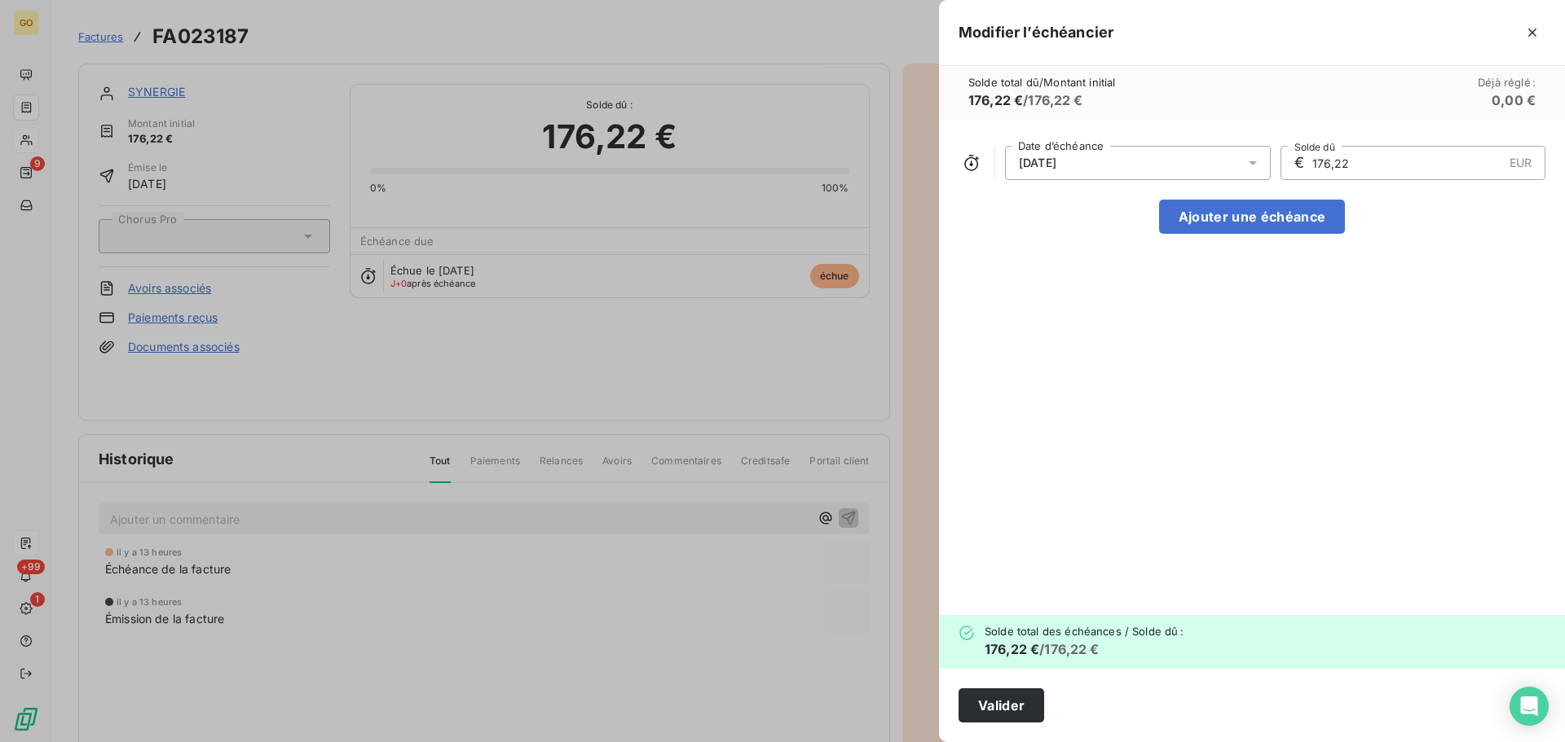
click at [1191, 164] on div "[DATE]" at bounding box center [1138, 163] width 266 height 34
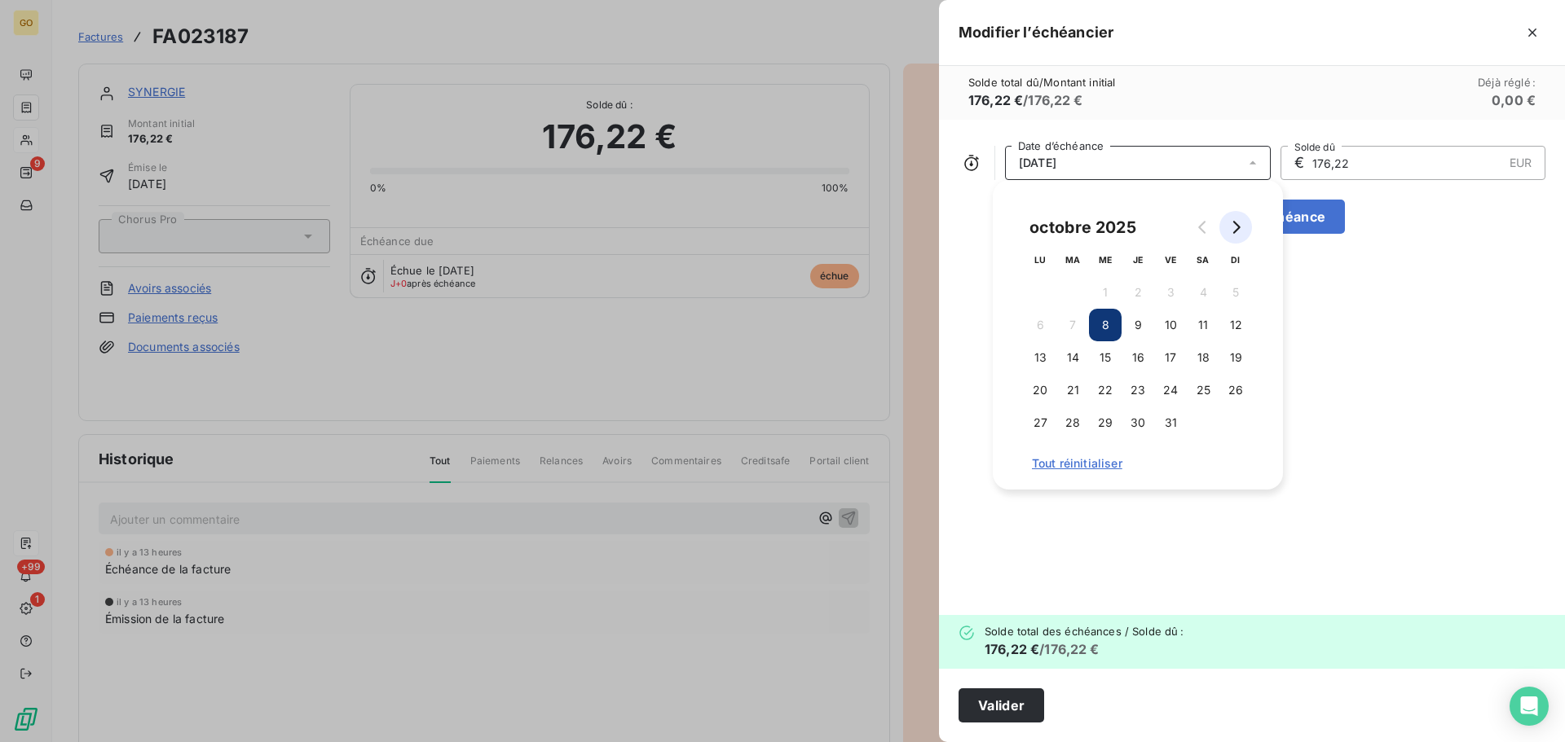
click at [1241, 224] on icon "Go to next month" at bounding box center [1235, 227] width 13 height 13
drag, startPoint x: 1231, startPoint y: 421, endPoint x: 1262, endPoint y: 412, distance: 31.7
click at [1232, 421] on button "30" at bounding box center [1235, 423] width 33 height 33
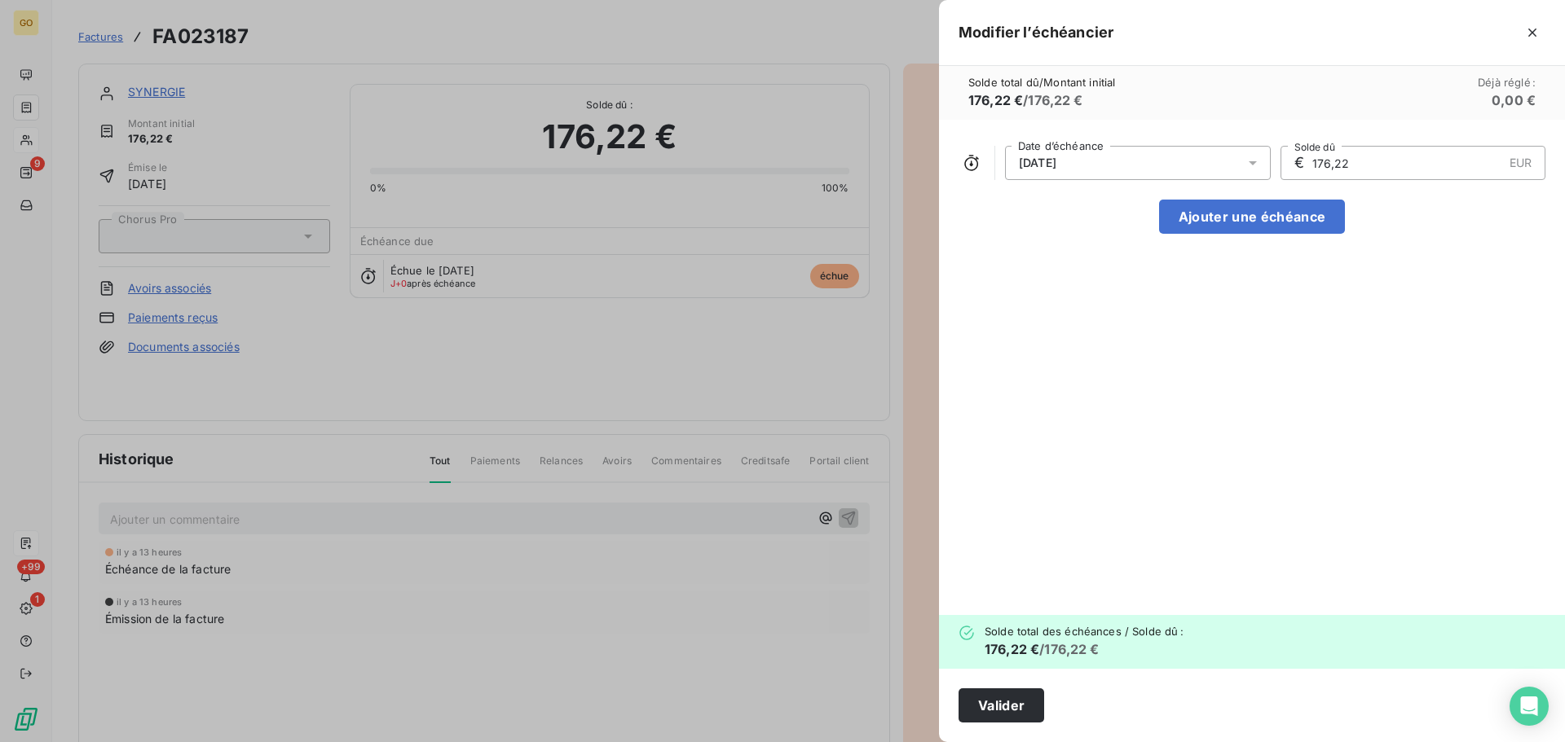
click at [1435, 369] on div "[DATE] Date d’échéance € 176,22 EUR Solde dû Ajouter une échéance" at bounding box center [1252, 368] width 626 height 496
click at [995, 709] on button "Valider" at bounding box center [1001, 706] width 86 height 34
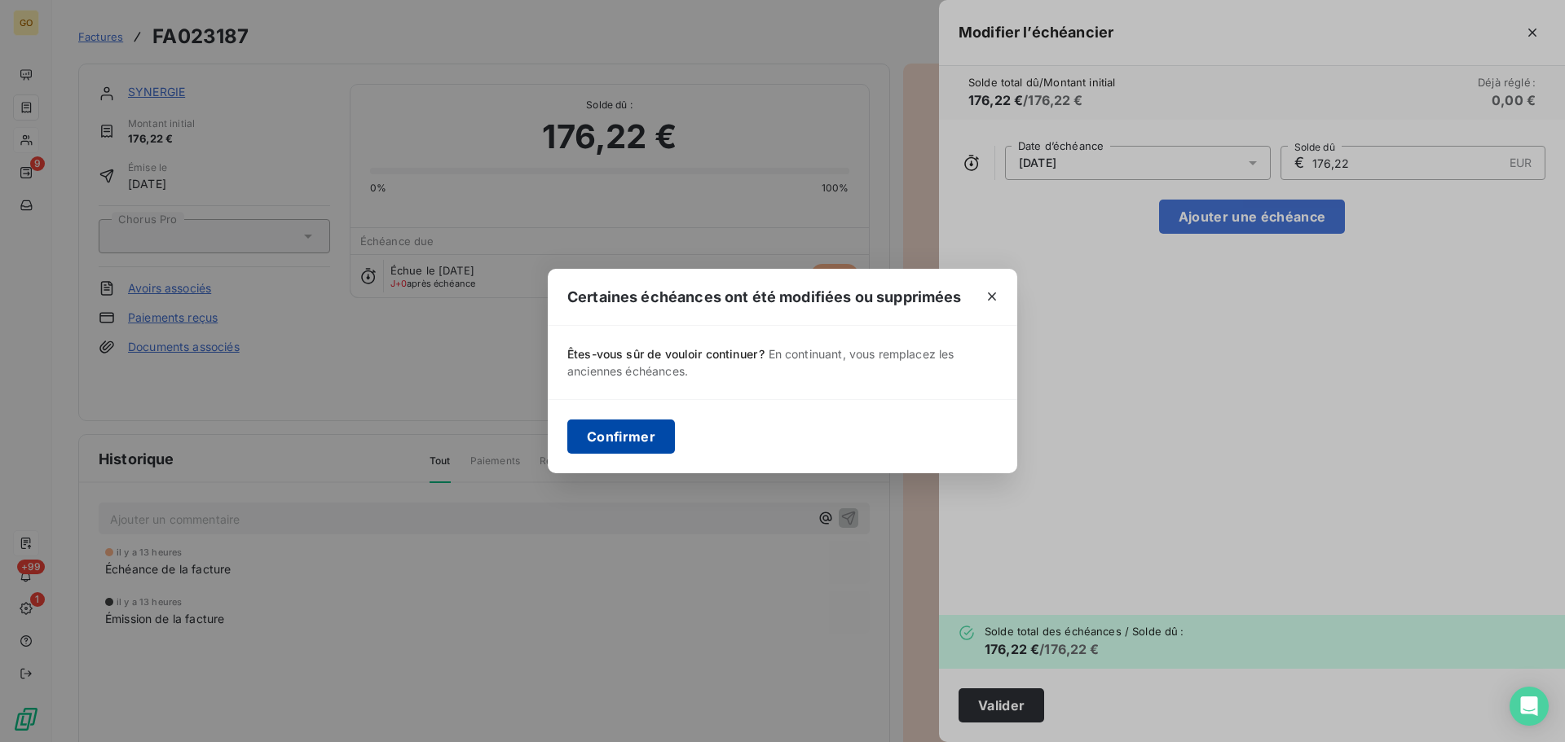
click at [628, 434] on button "Confirmer" at bounding box center [621, 437] width 108 height 34
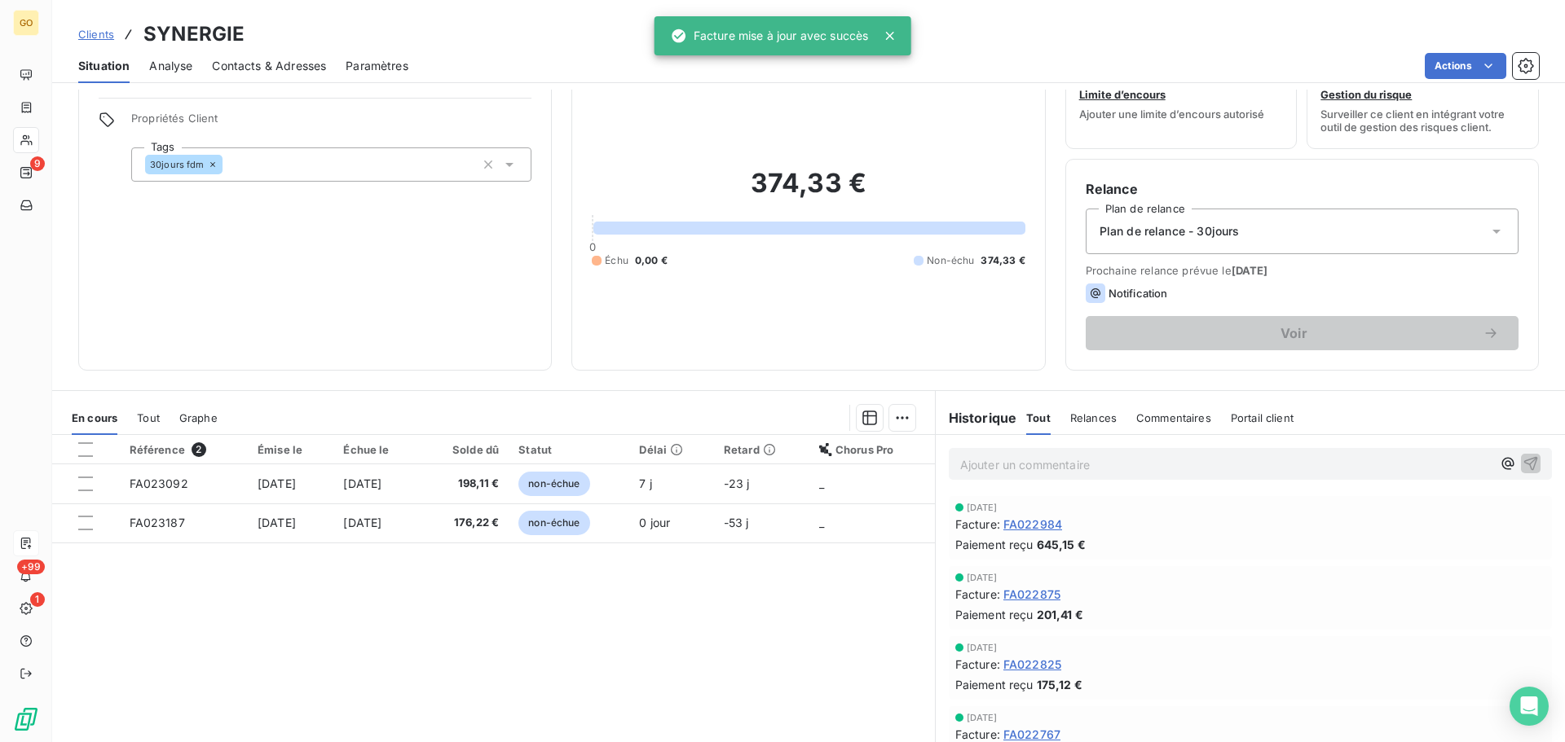
scroll to position [110, 0]
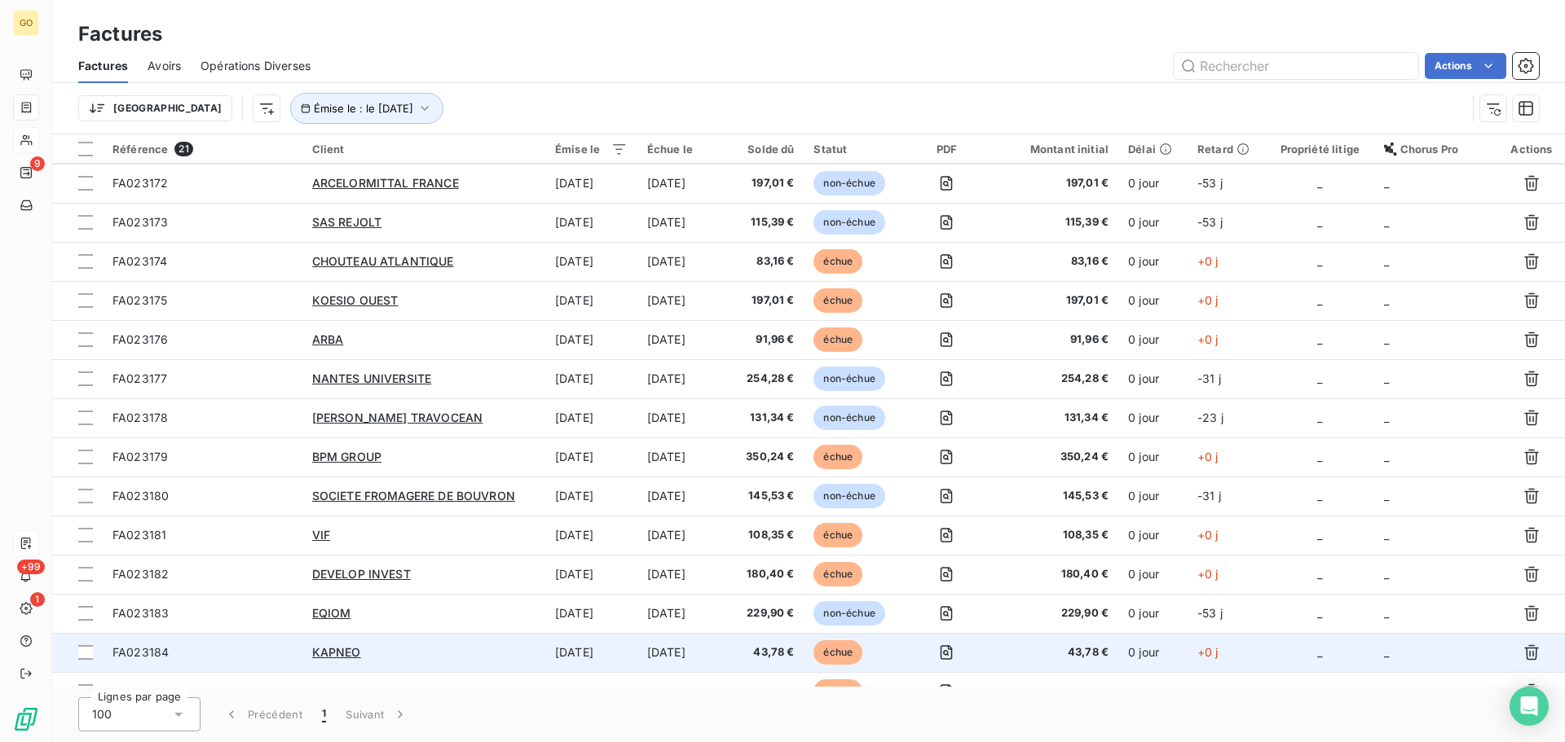
scroll to position [299, 0]
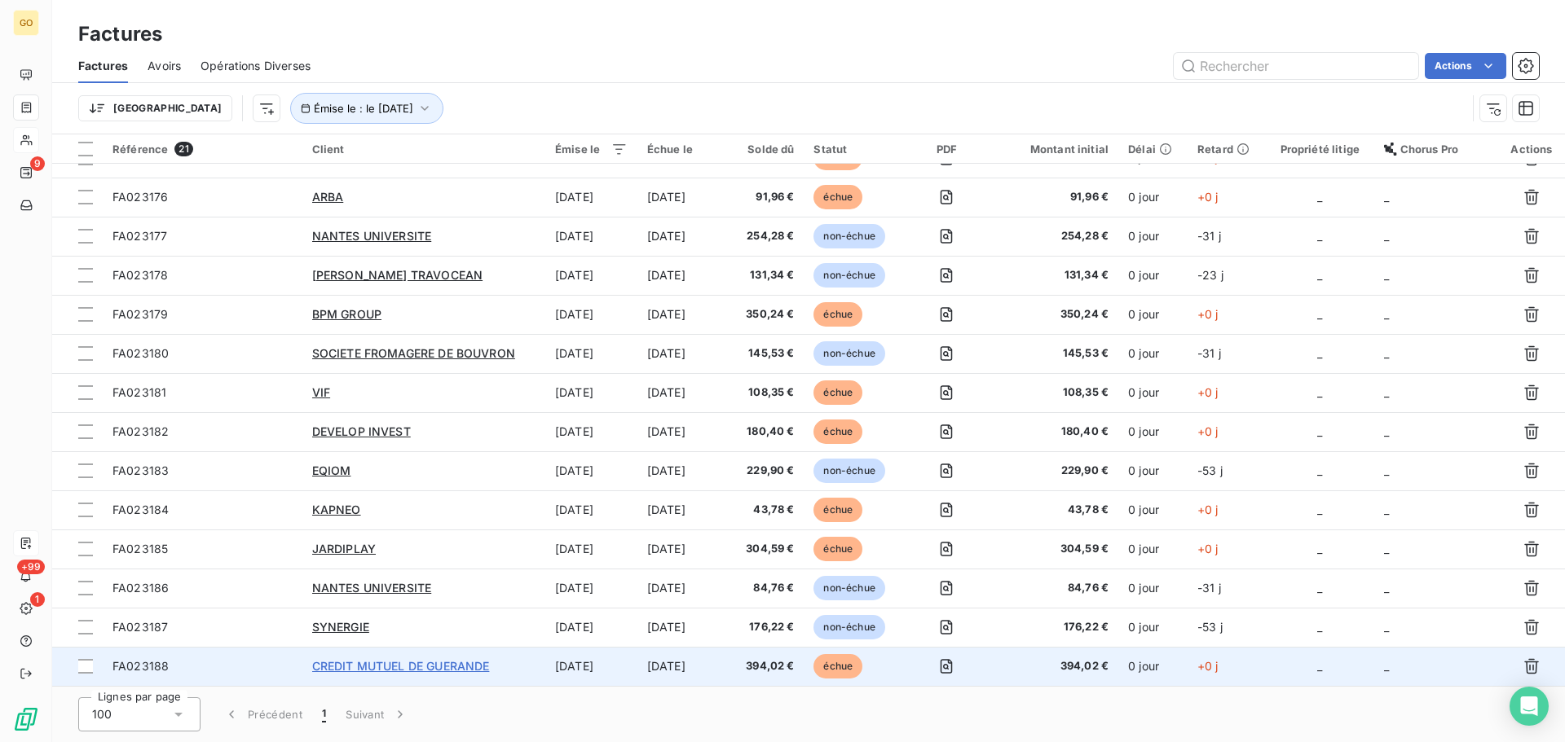
click at [436, 663] on span "CREDIT MUTUEL DE GUERANDE" at bounding box center [401, 666] width 178 height 14
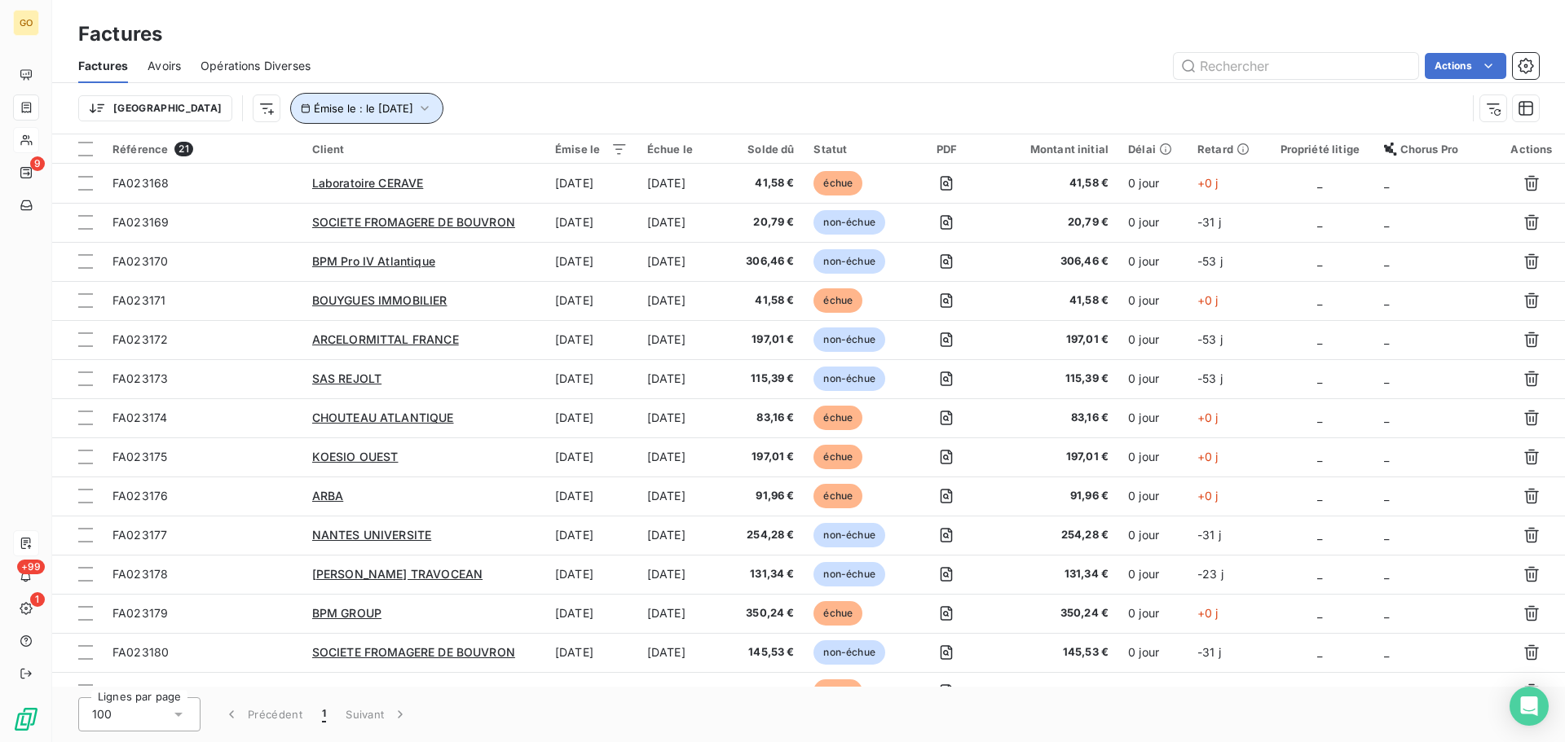
click at [314, 111] on span "Émise le : le [DATE]" at bounding box center [363, 108] width 99 height 13
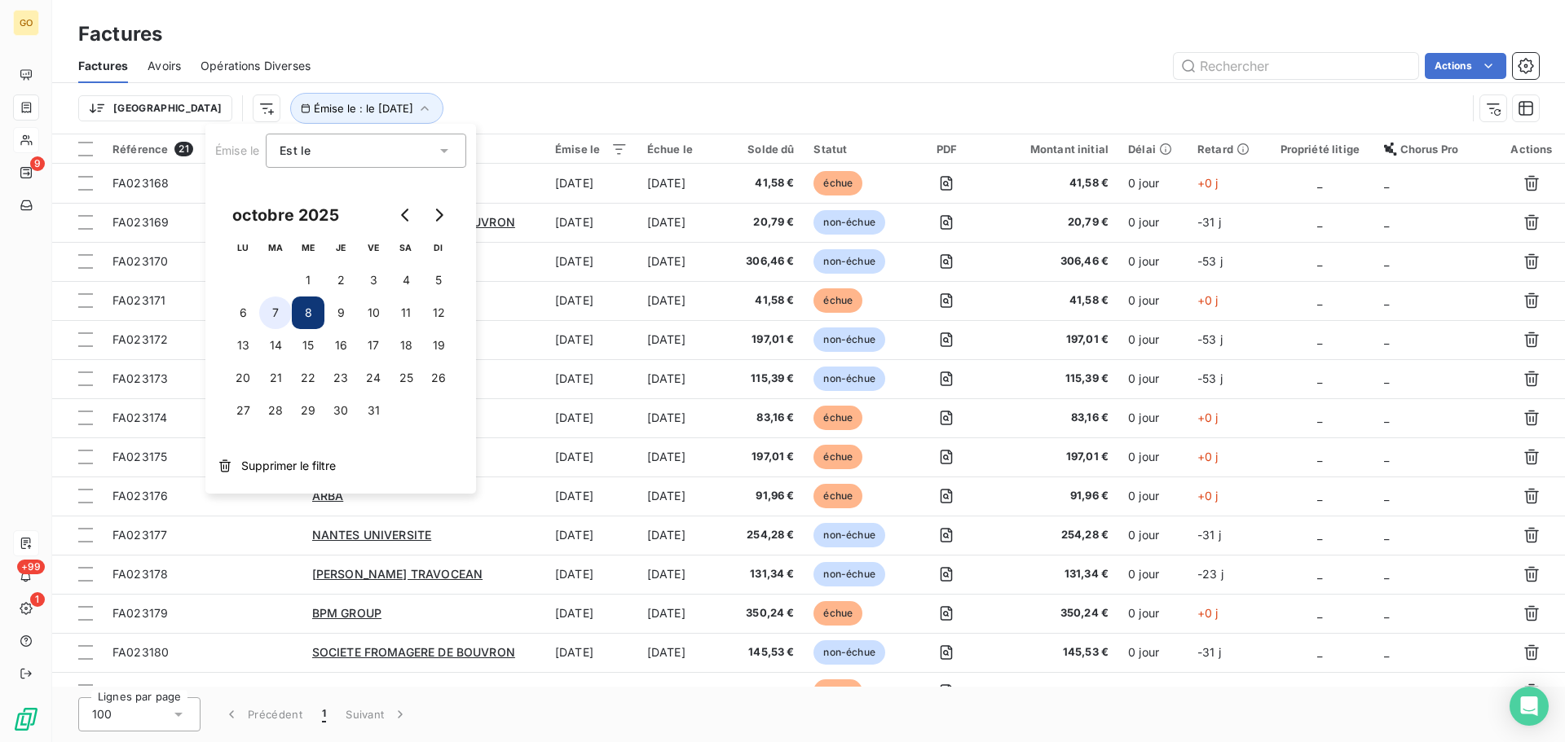
click at [279, 314] on button "7" at bounding box center [275, 313] width 33 height 33
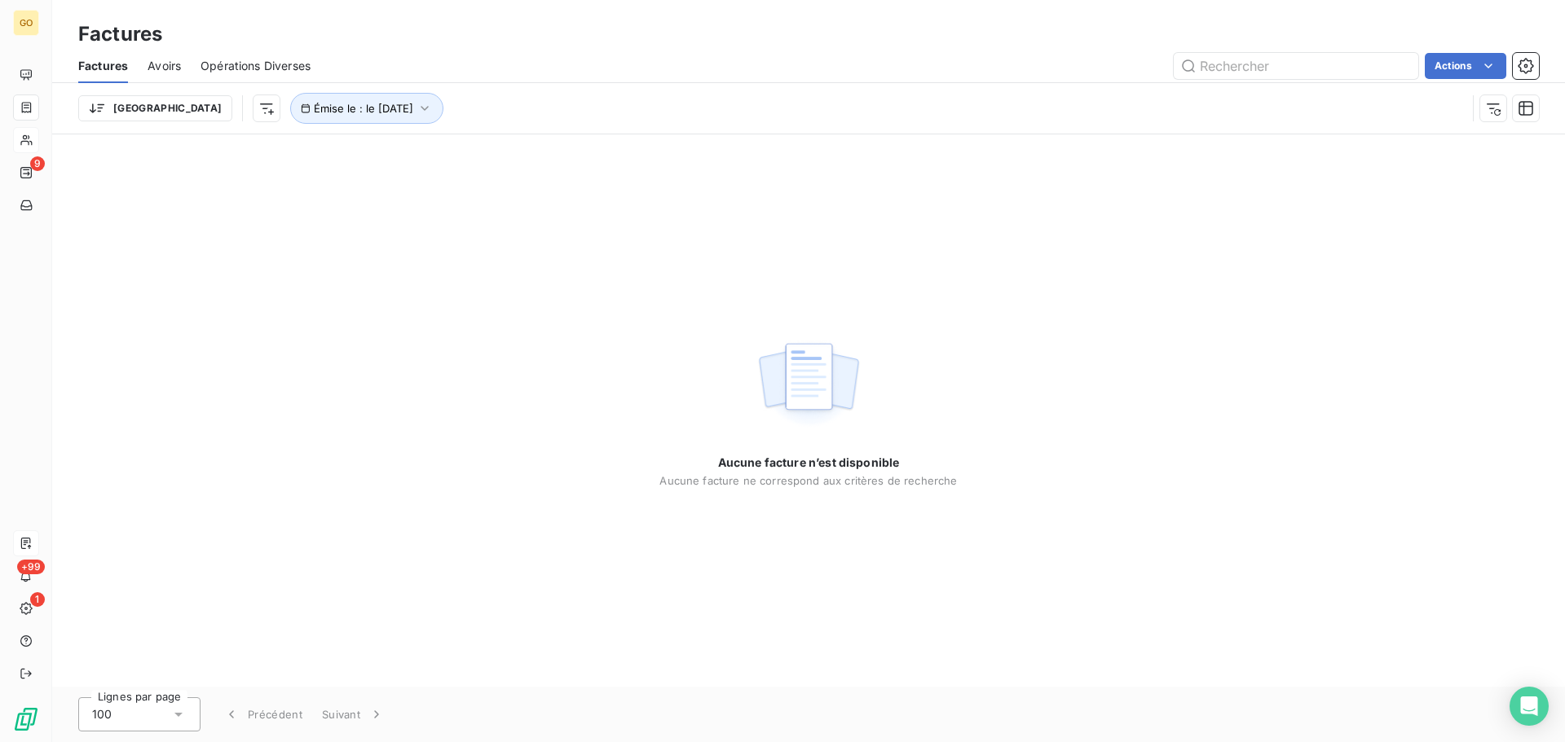
click at [594, 310] on div "Aucune facture n’est disponible Aucune facture ne correspond aux critères de re…" at bounding box center [808, 410] width 1513 height 553
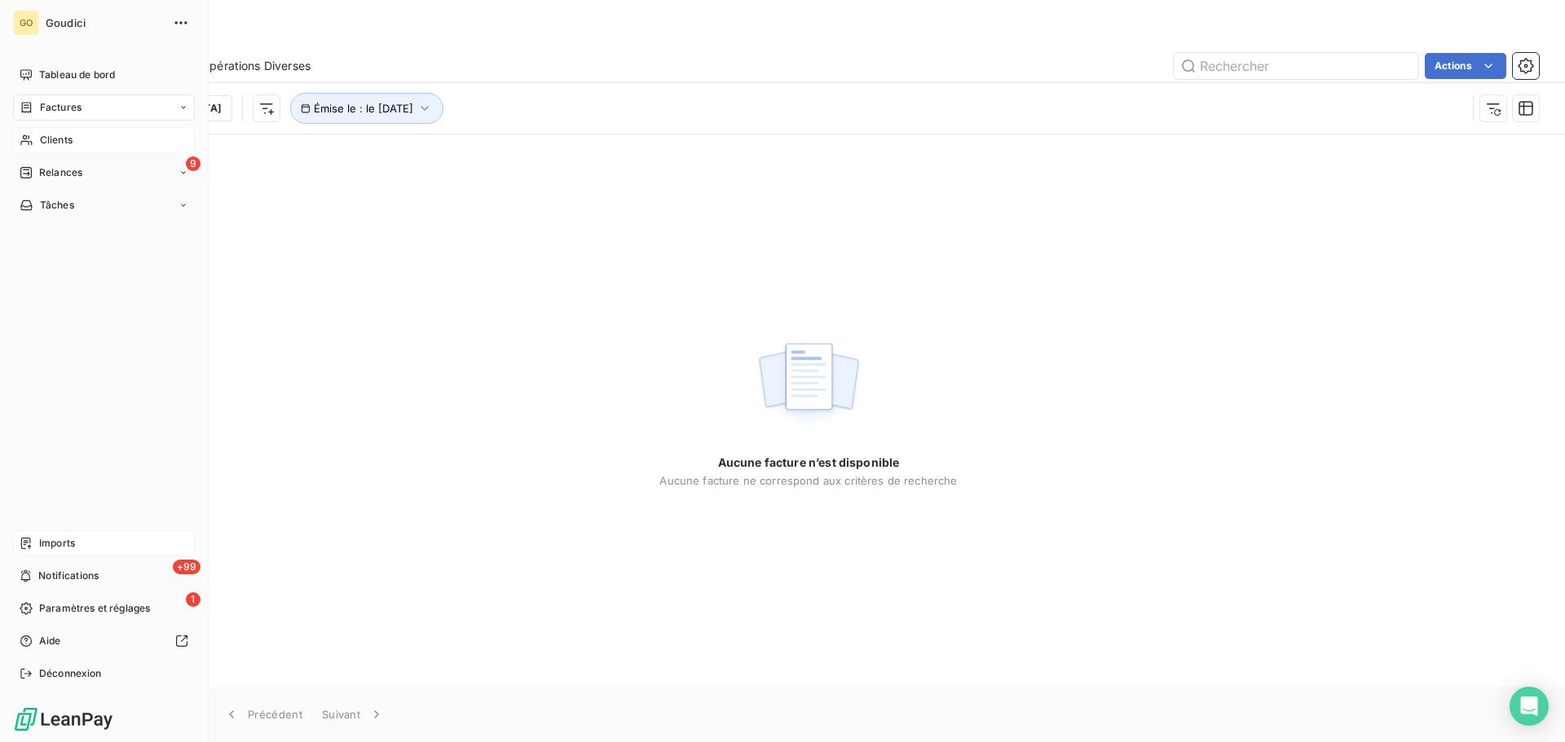
click at [55, 540] on span "Imports" at bounding box center [57, 543] width 36 height 15
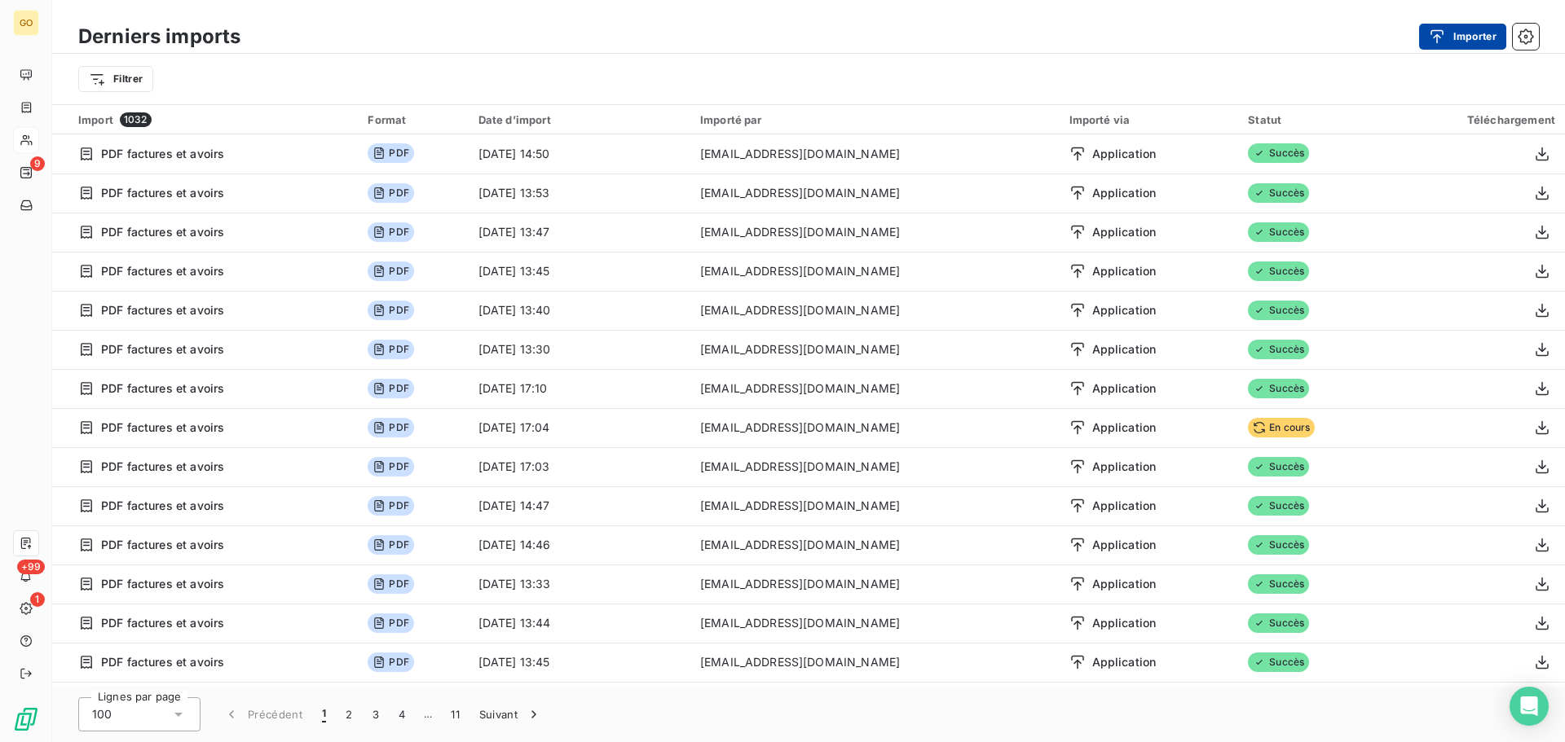
click at [1468, 36] on button "Importer" at bounding box center [1462, 37] width 87 height 26
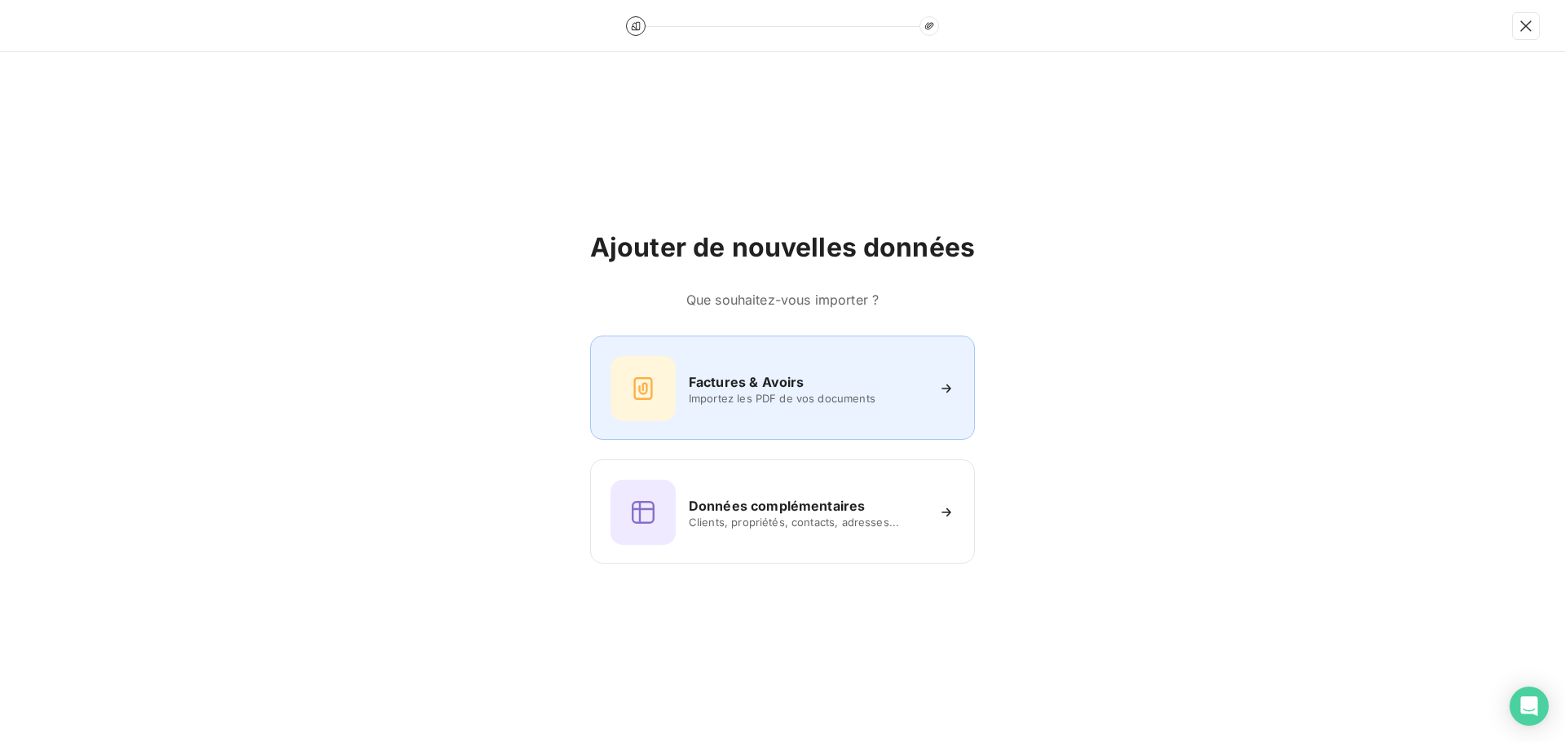
click at [789, 376] on h6 "Factures & Avoirs" at bounding box center [747, 382] width 116 height 20
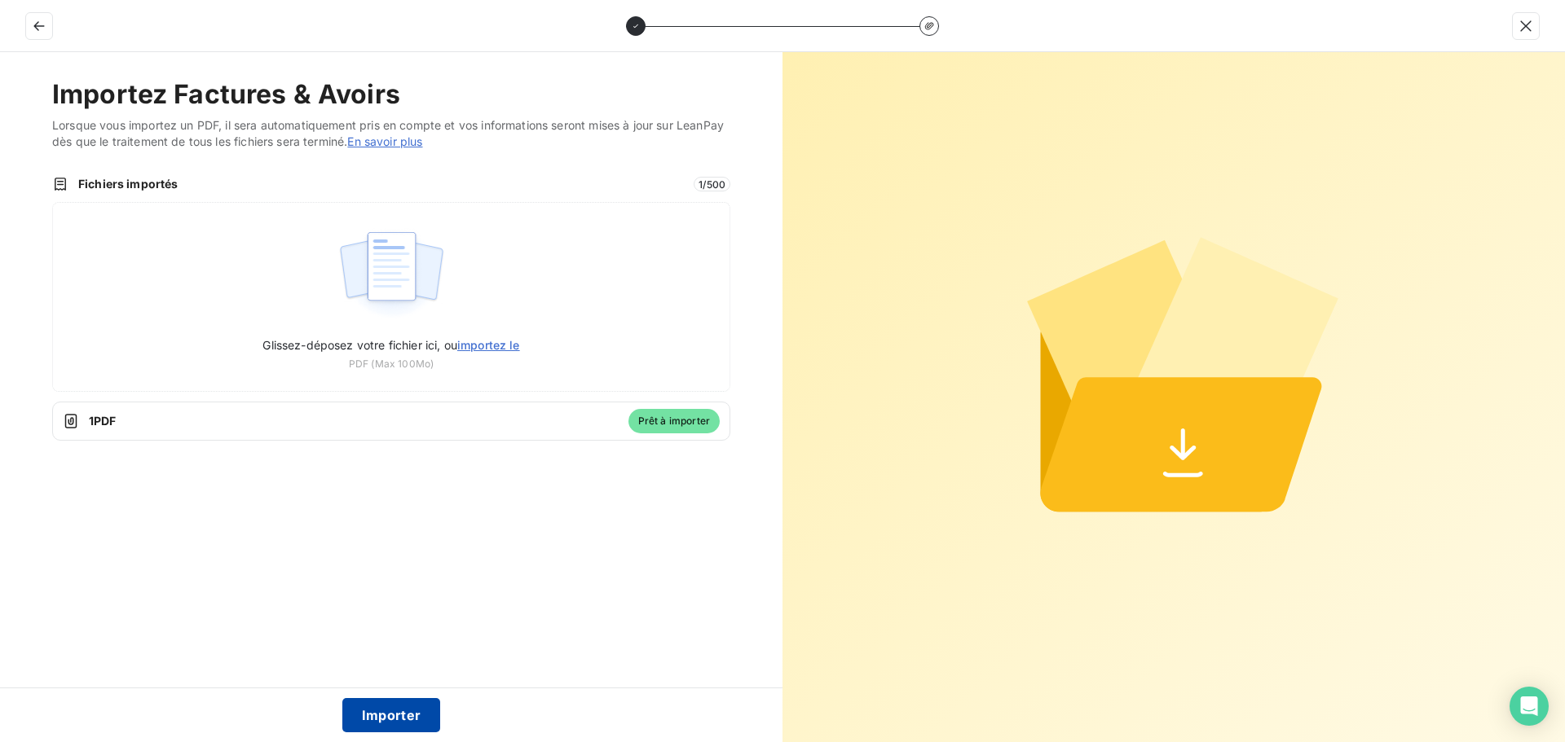
click at [382, 706] on button "Importer" at bounding box center [391, 715] width 99 height 34
